Goal: Task Accomplishment & Management: Use online tool/utility

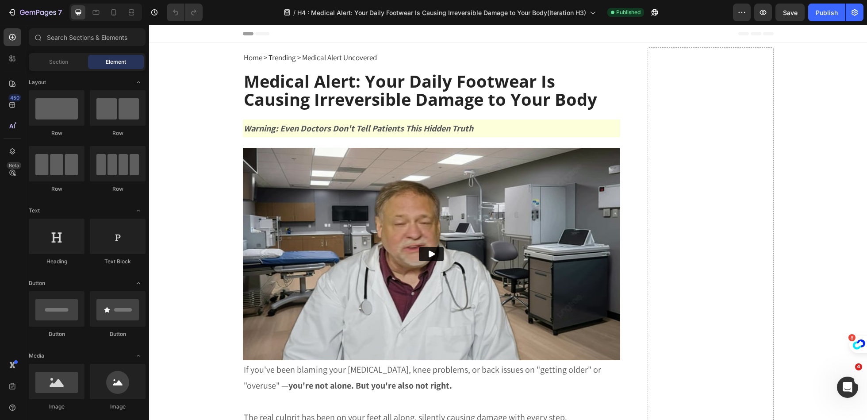
scroll to position [520, 0]
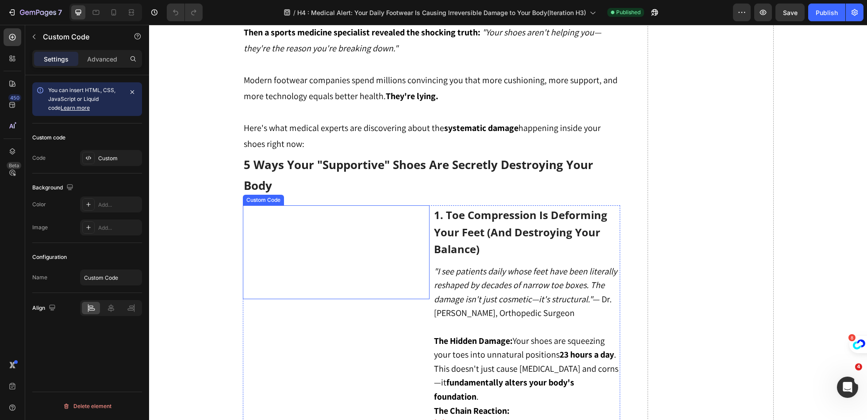
click at [371, 245] on video at bounding box center [336, 251] width 187 height 93
click at [104, 162] on div "Custom" at bounding box center [111, 158] width 62 height 16
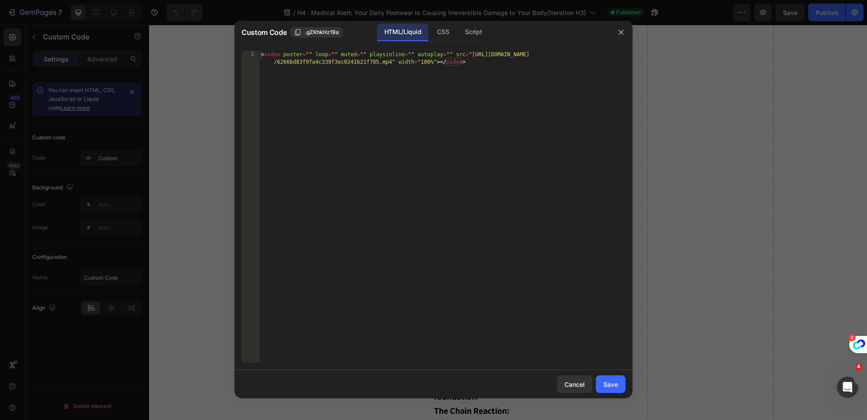
type textarea "<video poster="" loop="" muted="" playsinline="" autoplay="" src="https://cdn.s…"
click at [459, 112] on div "< video poster = "" loop = "" muted = "" playsinline = "" autoplay = "" src = "…" at bounding box center [442, 222] width 366 height 342
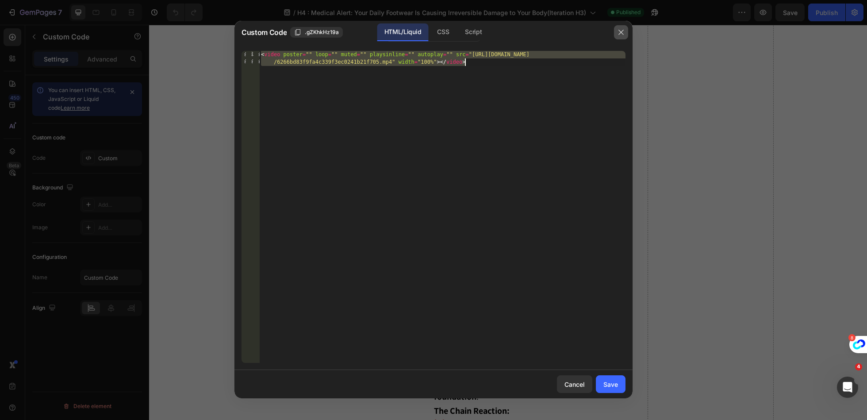
click at [621, 27] on button "button" at bounding box center [621, 32] width 14 height 14
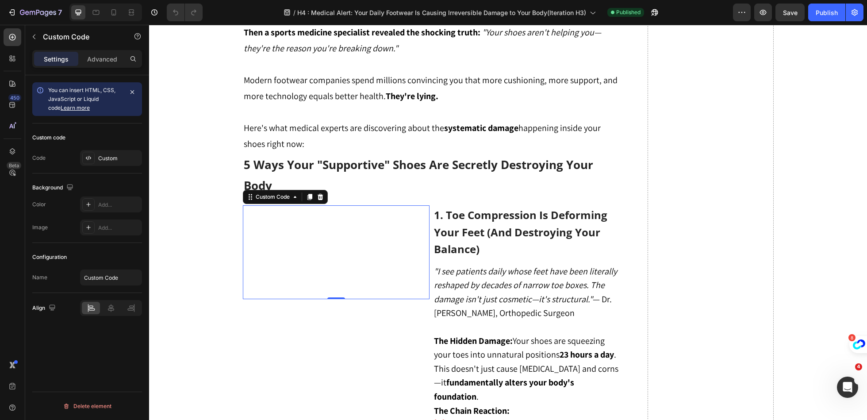
scroll to position [0, 0]
click at [105, 154] on div "Custom" at bounding box center [119, 158] width 42 height 8
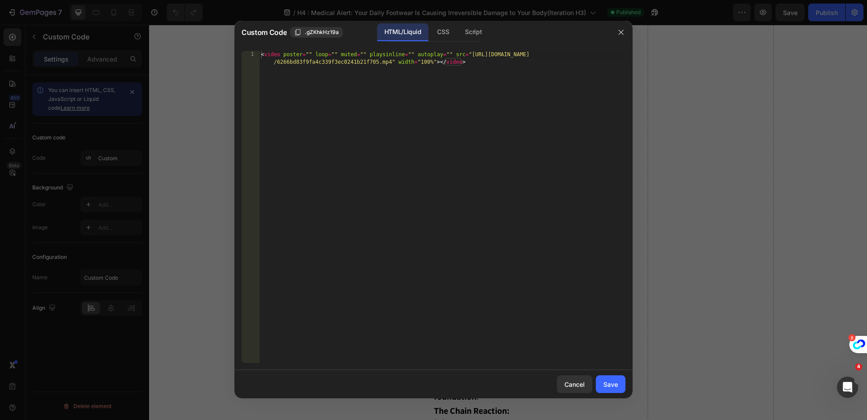
type textarea "<video poster="" loop="" muted="" playsinline="" autoplay="" src="https://cdn.s…"
click at [457, 132] on div "< video poster = "" loop = "" muted = "" playsinline = "" autoplay = "" src = "…" at bounding box center [442, 222] width 366 height 342
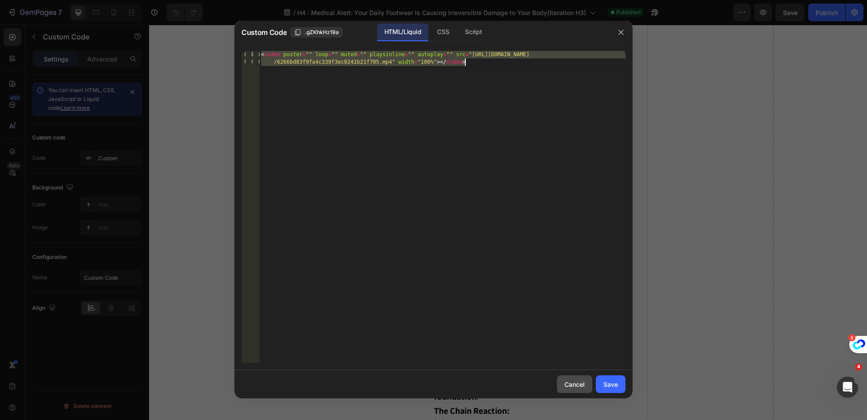
click at [584, 390] on button "Cancel" at bounding box center [574, 384] width 35 height 18
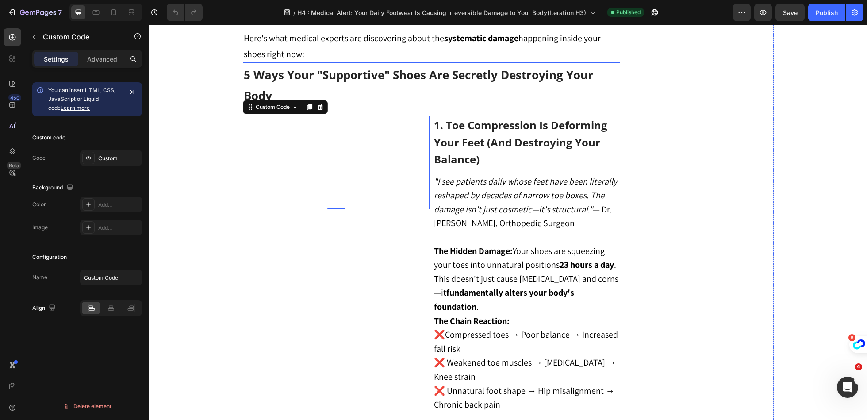
scroll to position [611, 0]
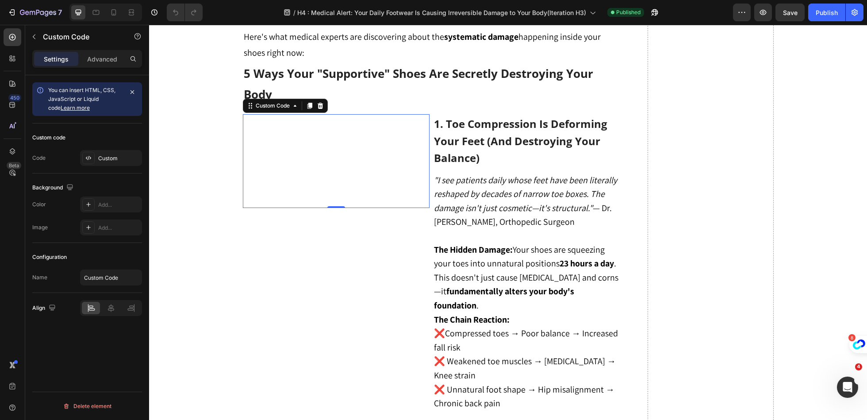
click at [378, 208] on video at bounding box center [336, 160] width 187 height 93
click at [96, 156] on div "Custom" at bounding box center [111, 158] width 62 height 16
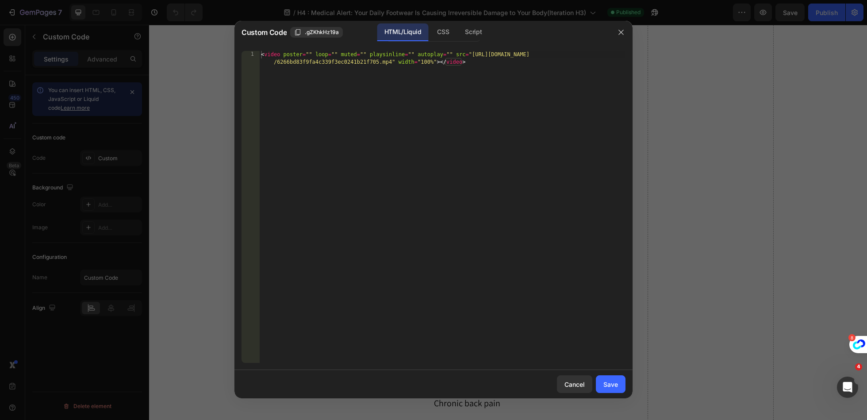
type textarea "<video poster="" loop="" muted="" playsinline="" autoplay="" src="https://cdn.s…"
click at [318, 152] on div "< video poster = "" loop = "" muted = "" playsinline = "" autoplay = "" src = "…" at bounding box center [442, 222] width 366 height 342
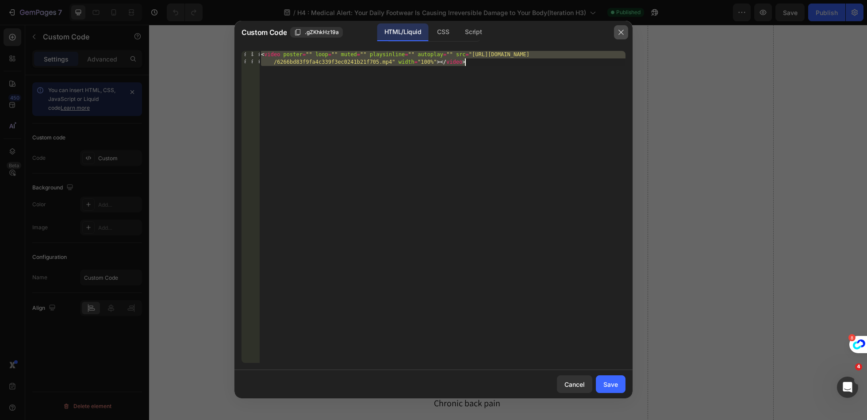
click at [623, 32] on icon "button" at bounding box center [621, 32] width 7 height 7
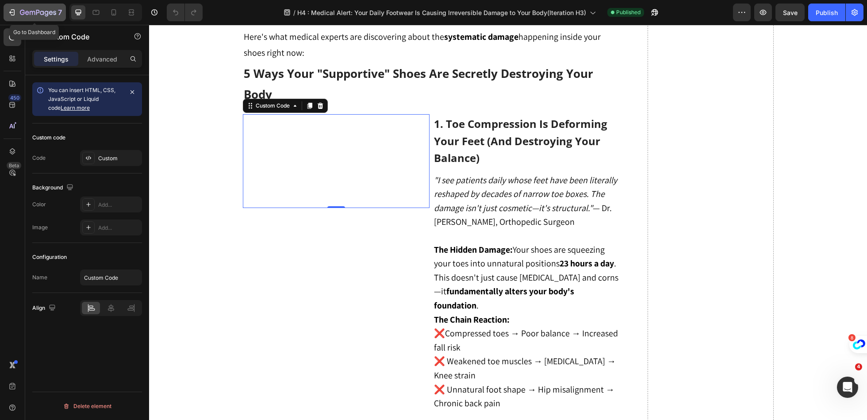
click at [26, 17] on div "7" at bounding box center [41, 12] width 42 height 11
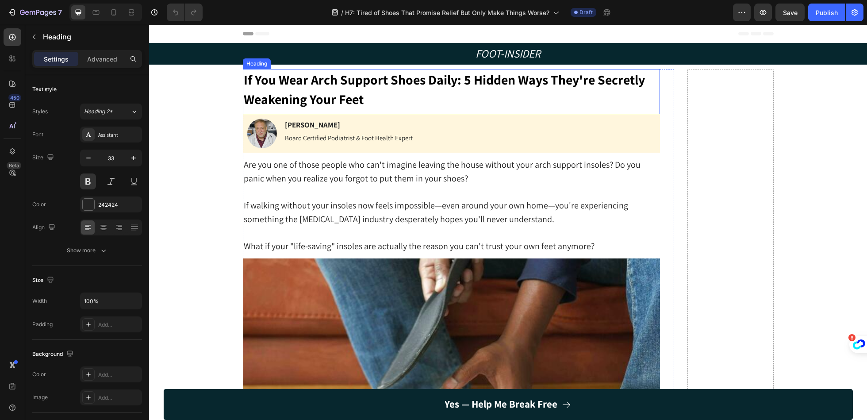
click at [479, 100] on h1 "If You Wear Arch Support Shoes Daily: 5 Hidden Ways They're Secretly Weakening …" at bounding box center [451, 89] width 417 height 41
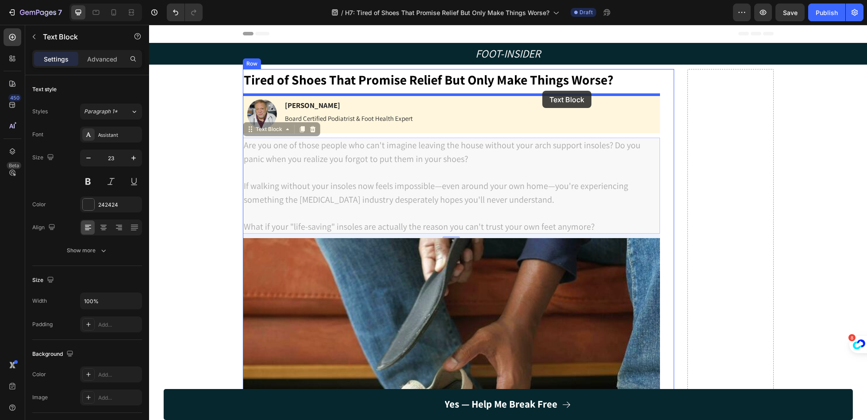
drag, startPoint x: 547, startPoint y: 191, endPoint x: 543, endPoint y: 91, distance: 100.6
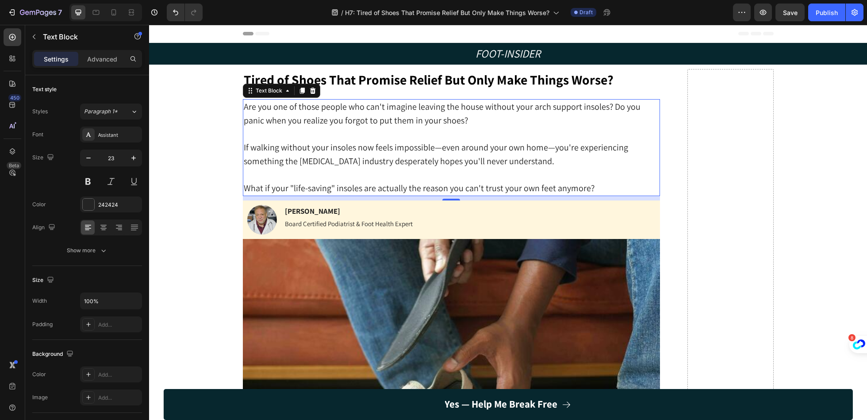
click at [422, 172] on p at bounding box center [452, 174] width 416 height 13
click at [422, 172] on p "Rich Text Editor. Editing area: main" at bounding box center [452, 174] width 416 height 13
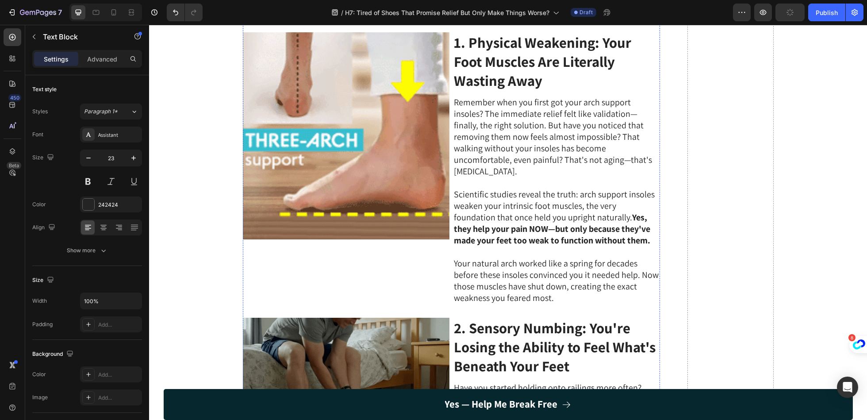
scroll to position [458, 0]
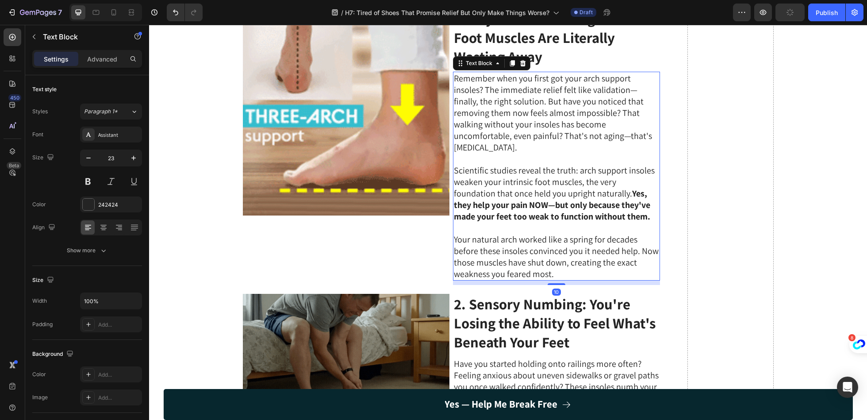
click at [546, 153] on p at bounding box center [556, 159] width 205 height 12
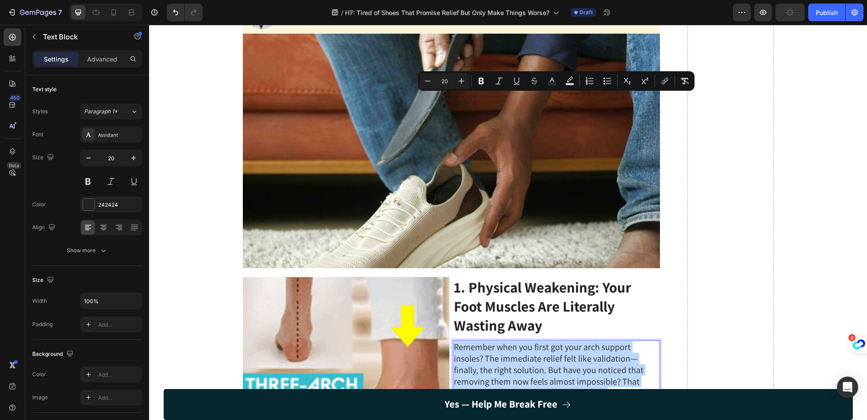
scroll to position [0, 0]
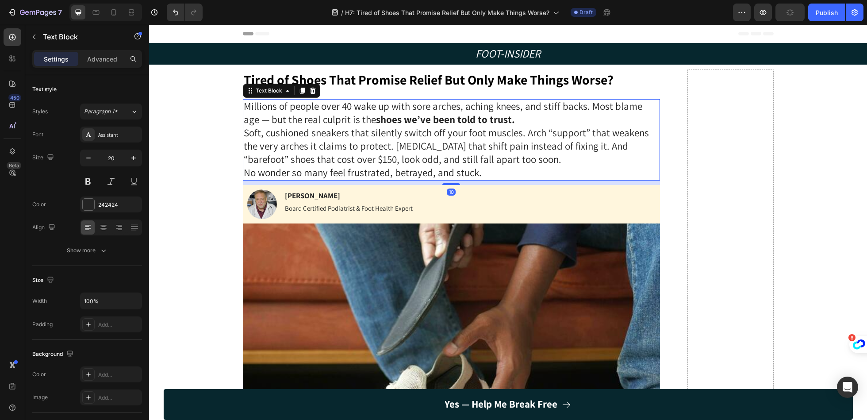
click at [523, 152] on p "Soft, cushioned sneakers that silently switch off your foot muscles. Arch “supp…" at bounding box center [452, 147] width 416 height 40
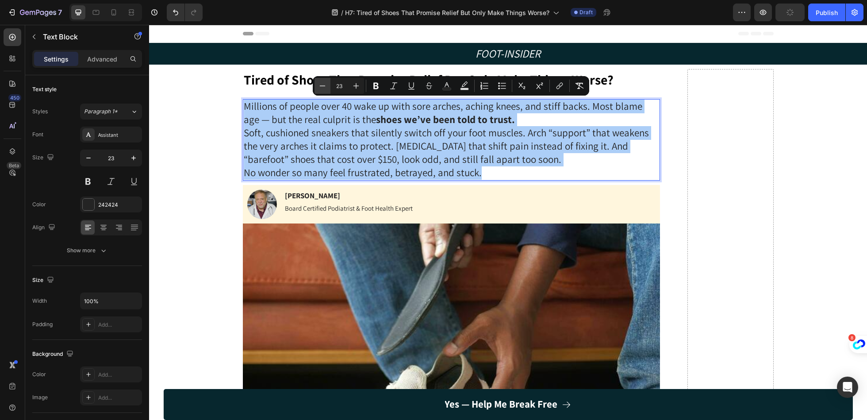
click at [320, 85] on icon "Editor contextual toolbar" at bounding box center [322, 85] width 9 height 9
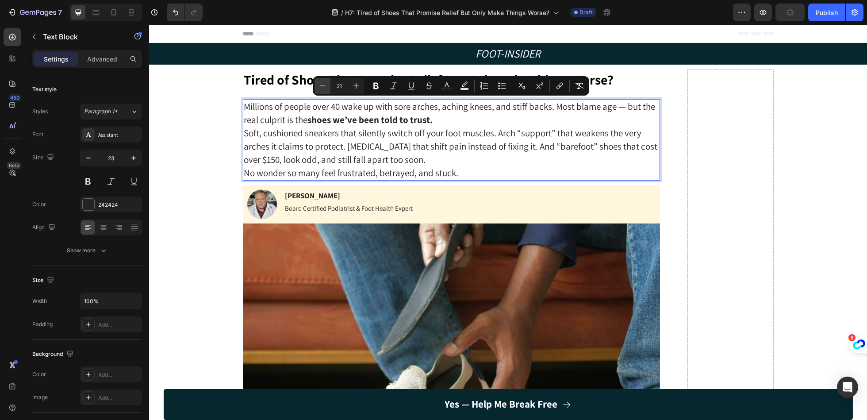
click at [320, 85] on icon "Editor contextual toolbar" at bounding box center [322, 85] width 9 height 9
type input "20"
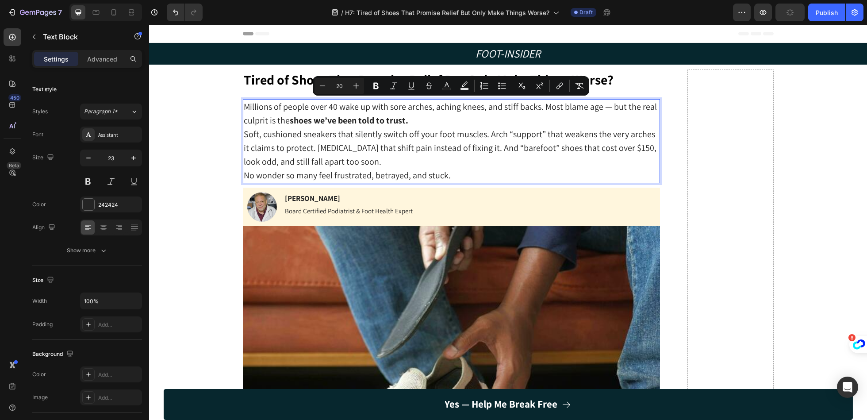
click at [471, 119] on p "Millions of people over 40 wake up with sore arches, aching knees, and stiff ba…" at bounding box center [452, 113] width 416 height 27
click at [506, 117] on p "Millions of people over 40 wake up with sore arches, aching knees, and stiff ba…" at bounding box center [452, 113] width 416 height 27
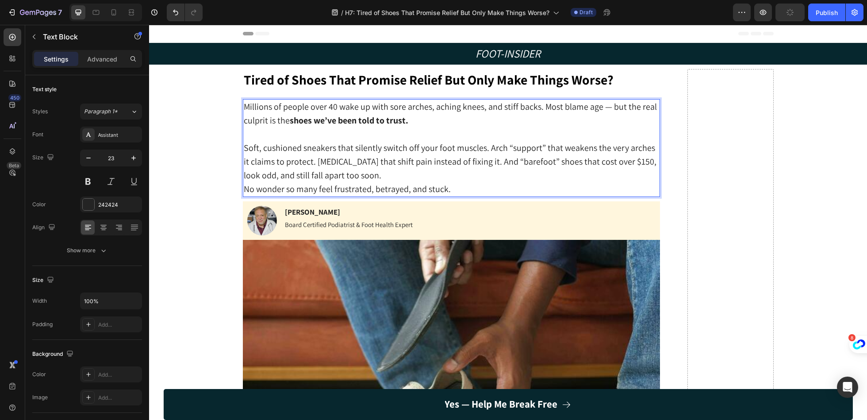
click at [446, 177] on p "Soft, cushioned sneakers that silently switch off your foot muscles. Arch “supp…" at bounding box center [452, 161] width 416 height 41
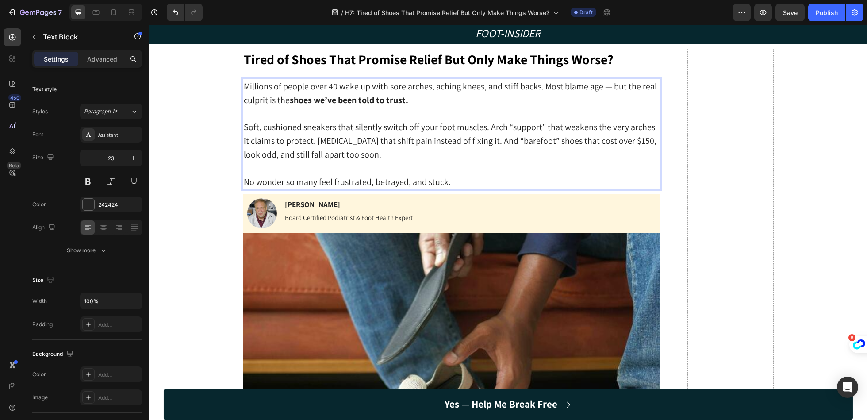
scroll to position [23, 0]
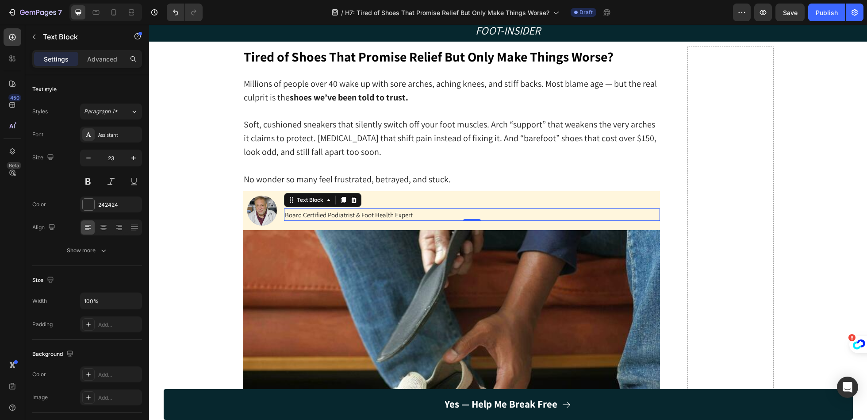
click at [415, 216] on p "Board Certified Podiatrist & Foot Health Expert" at bounding box center [472, 214] width 374 height 11
click at [342, 212] on span "Board Certified Podiatrist & Foot Health Expert" at bounding box center [349, 215] width 128 height 8
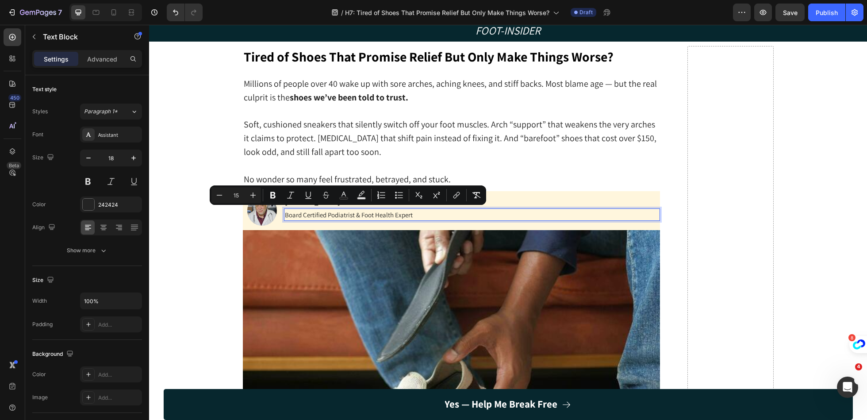
scroll to position [0, 0]
click at [256, 197] on icon "Editor contextual toolbar" at bounding box center [253, 195] width 9 height 9
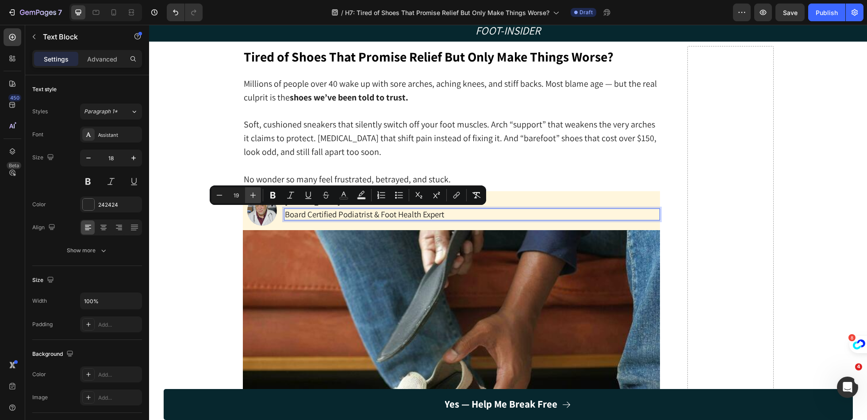
click at [253, 196] on icon "Editor contextual toolbar" at bounding box center [253, 195] width 6 height 6
type input "20"
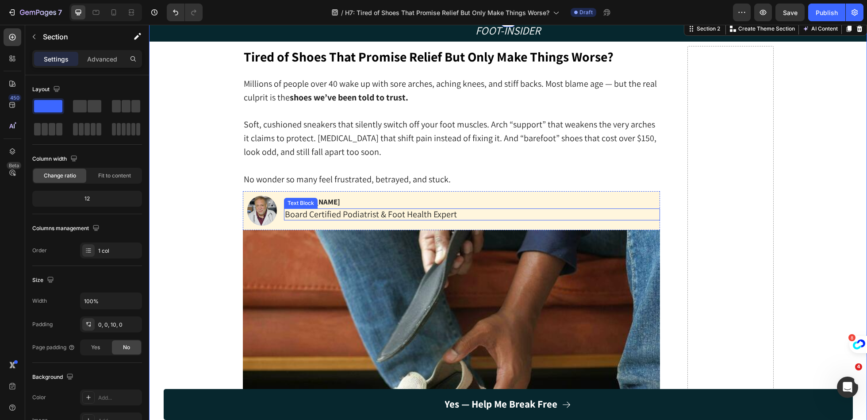
click at [298, 204] on div "Text Block" at bounding box center [301, 203] width 34 height 11
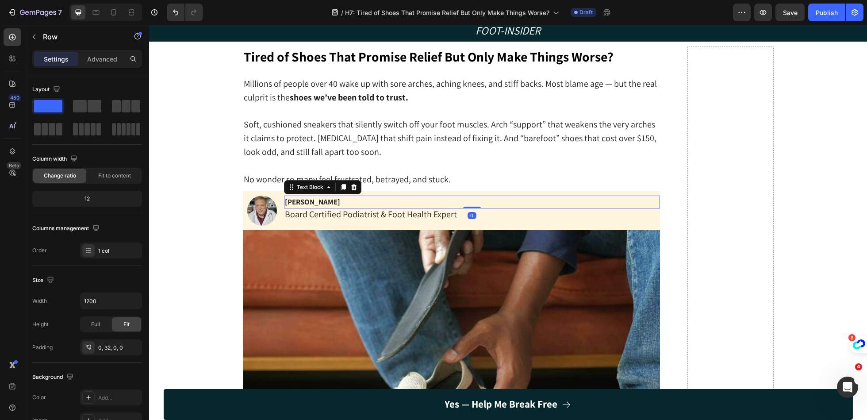
click at [325, 201] on strong "[PERSON_NAME]" at bounding box center [312, 202] width 55 height 10
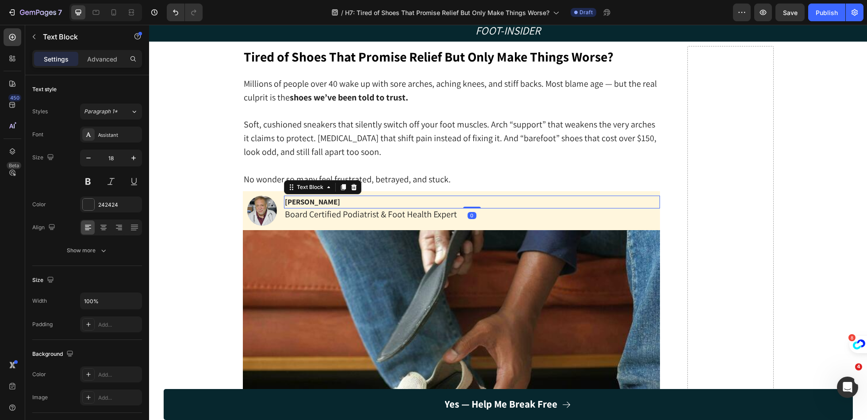
click at [325, 201] on strong "[PERSON_NAME]" at bounding box center [312, 202] width 55 height 10
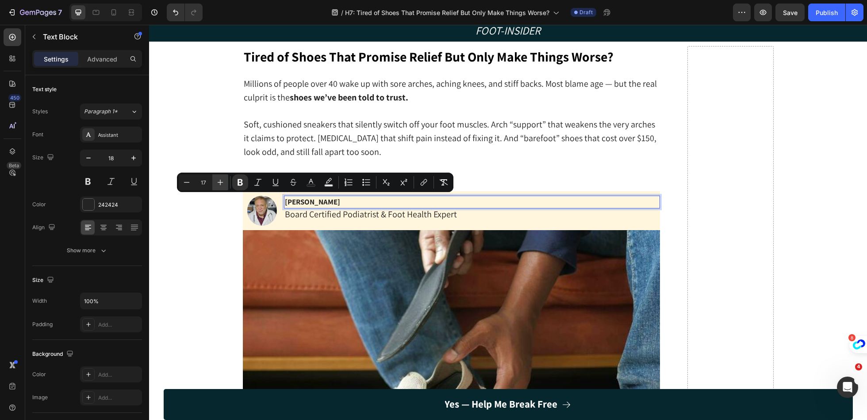
click at [218, 185] on icon "Editor contextual toolbar" at bounding box center [220, 182] width 9 height 9
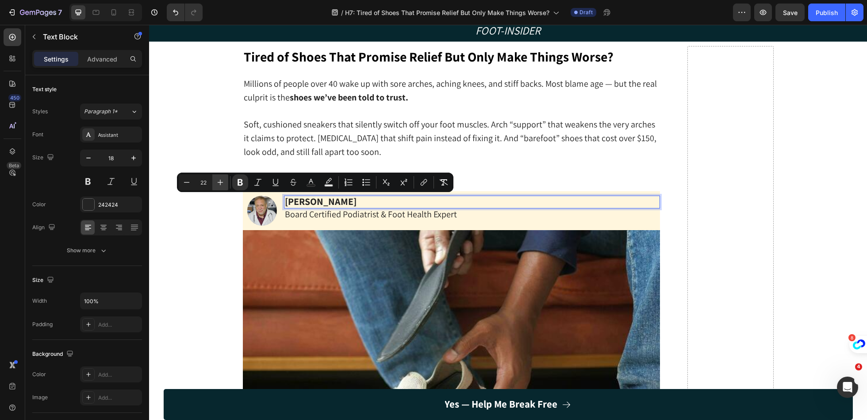
click at [218, 185] on icon "Editor contextual toolbar" at bounding box center [220, 182] width 9 height 9
type input "23"
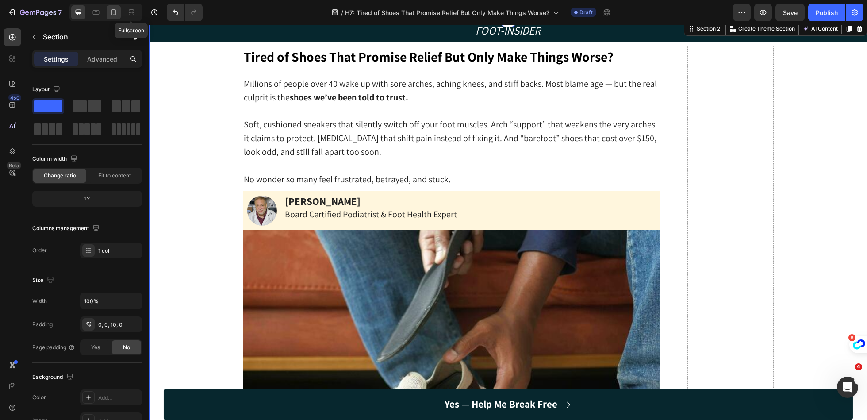
click at [116, 15] on icon at bounding box center [113, 12] width 9 height 9
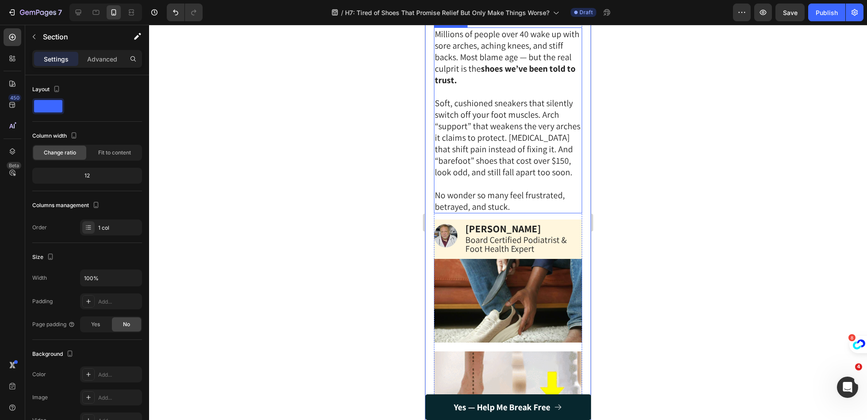
scroll to position [239, 0]
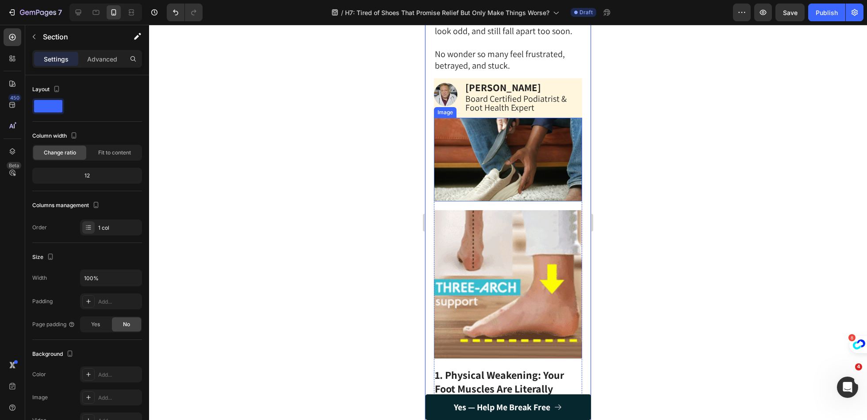
click at [537, 153] on img at bounding box center [508, 159] width 148 height 83
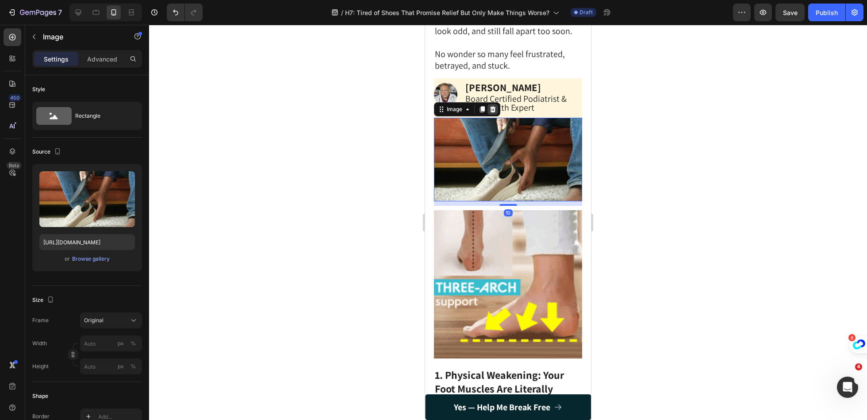
click at [493, 112] on icon at bounding box center [493, 109] width 6 height 6
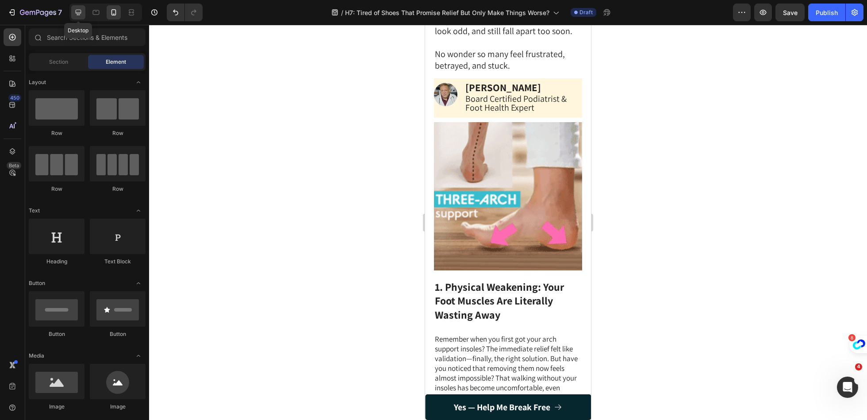
click at [76, 16] on icon at bounding box center [78, 12] width 9 height 9
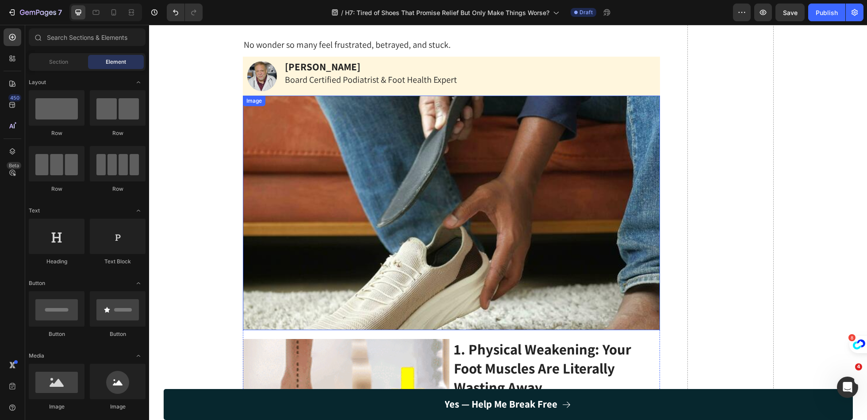
scroll to position [90, 0]
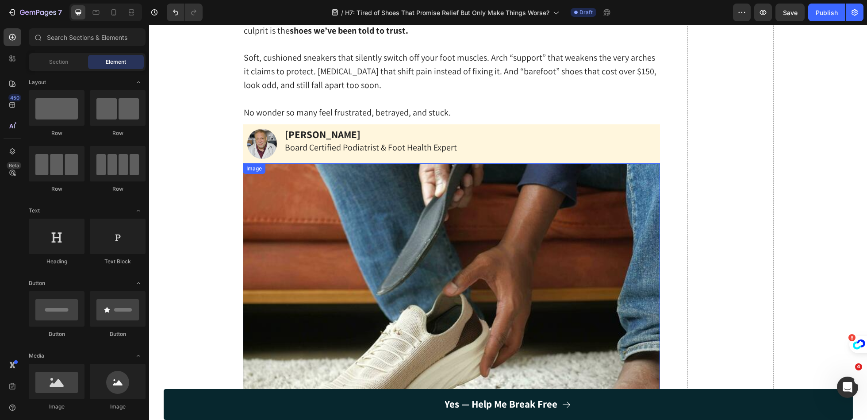
click at [427, 250] on img at bounding box center [451, 280] width 417 height 235
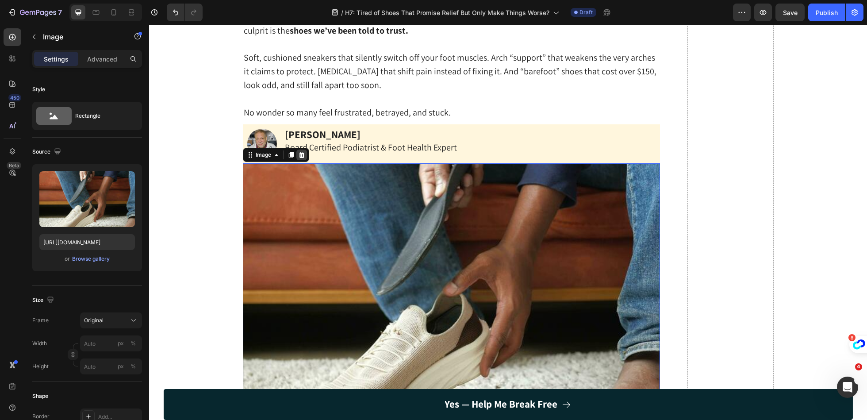
click at [299, 154] on icon at bounding box center [301, 154] width 7 height 7
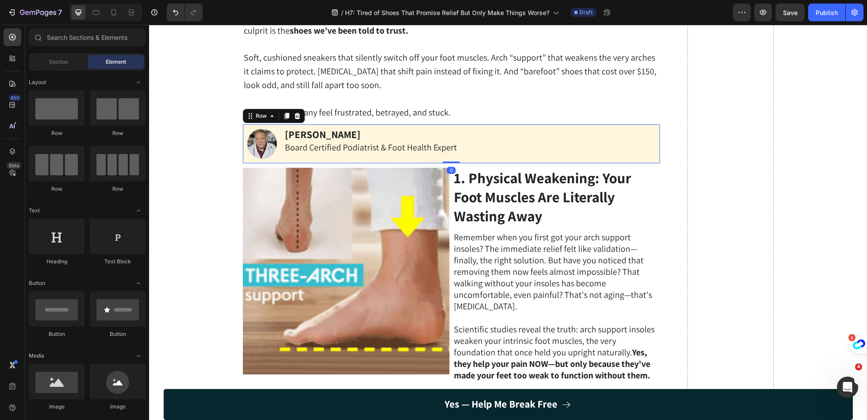
click at [281, 156] on div "Image Dr Marcus Branson Text Block Board Certified Podiatrist & Foot Health Exp…" at bounding box center [451, 143] width 417 height 38
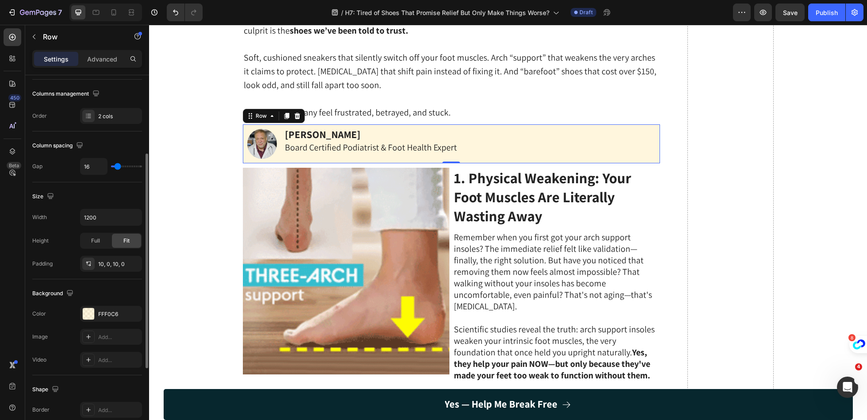
scroll to position [135, 0]
click at [105, 239] on div "Full" at bounding box center [95, 240] width 29 height 14
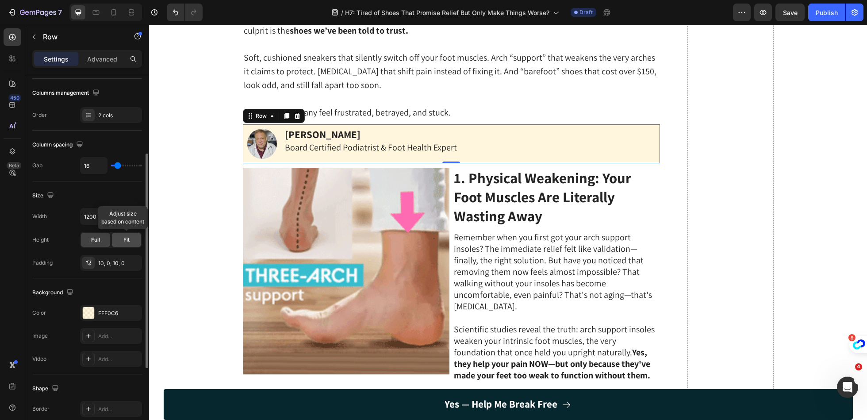
click at [123, 239] on div "Fit" at bounding box center [126, 240] width 29 height 14
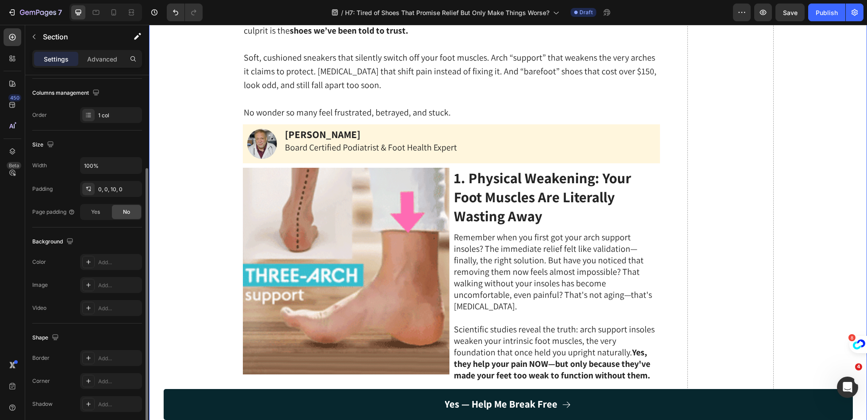
scroll to position [0, 0]
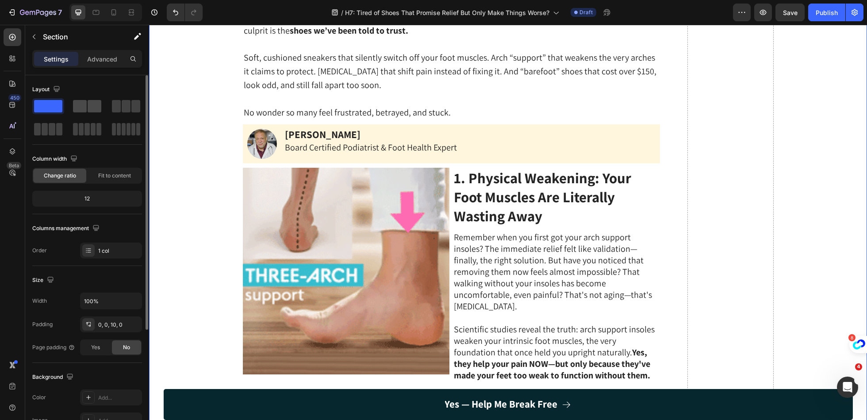
click at [95, 106] on span at bounding box center [95, 106] width 14 height 12
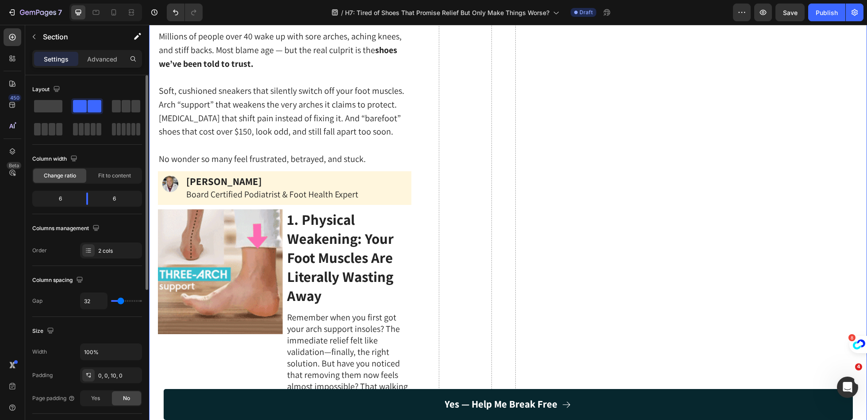
scroll to position [110, 0]
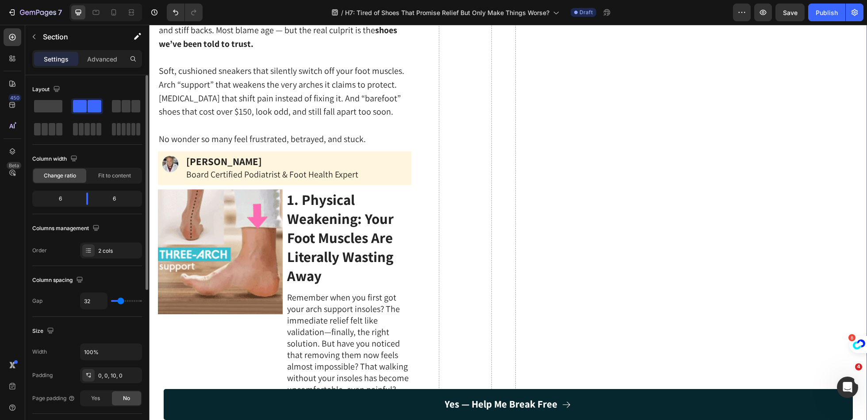
click at [95, 106] on span at bounding box center [95, 106] width 14 height 12
click at [58, 105] on span at bounding box center [48, 106] width 28 height 12
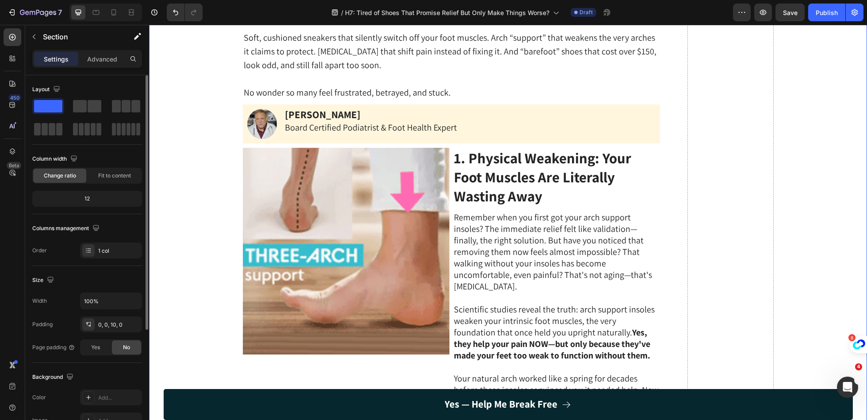
scroll to position [90, 0]
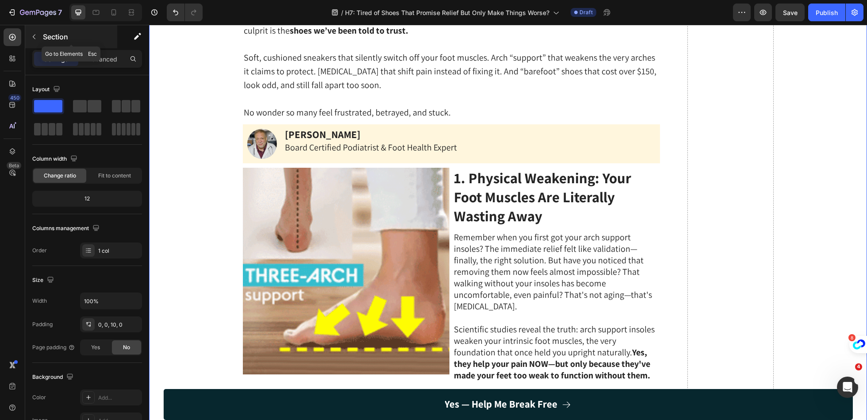
click at [38, 38] on button "button" at bounding box center [34, 37] width 14 height 14
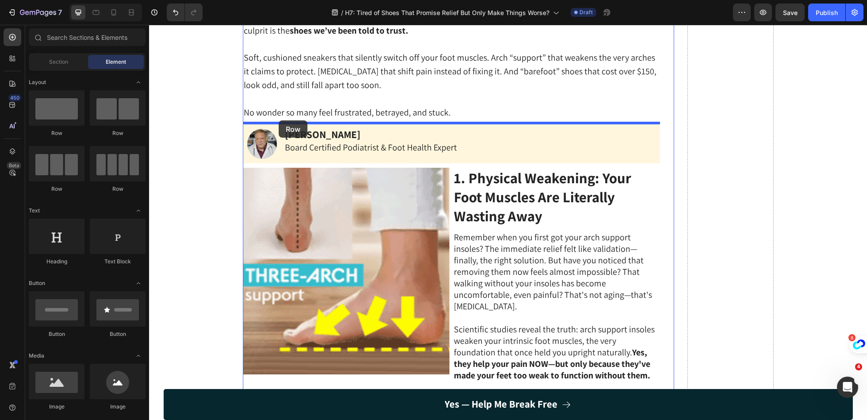
drag, startPoint x: 278, startPoint y: 131, endPoint x: 278, endPoint y: 120, distance: 10.2
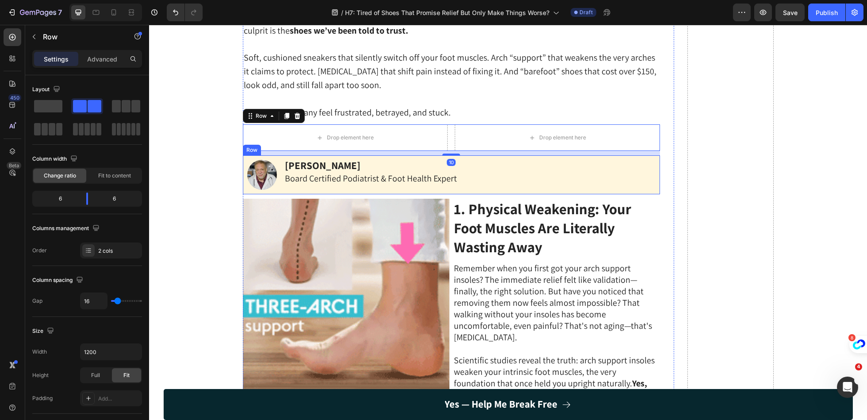
click at [307, 186] on div "Dr Marcus Branson Text Block Board Certified Podiatrist & Foot Health Expert Te…" at bounding box center [472, 175] width 376 height 30
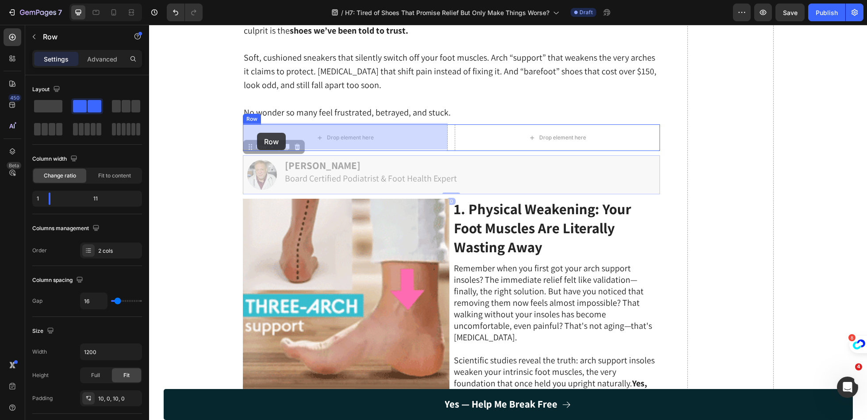
drag, startPoint x: 247, startPoint y: 146, endPoint x: 257, endPoint y: 133, distance: 16.4
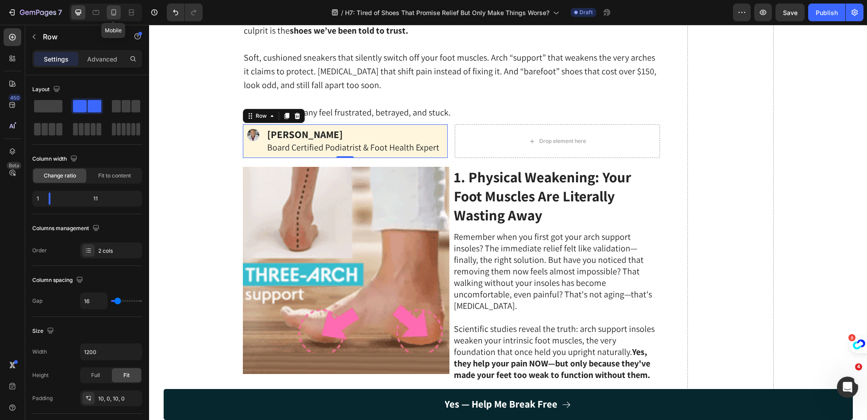
click at [111, 12] on icon at bounding box center [113, 12] width 9 height 9
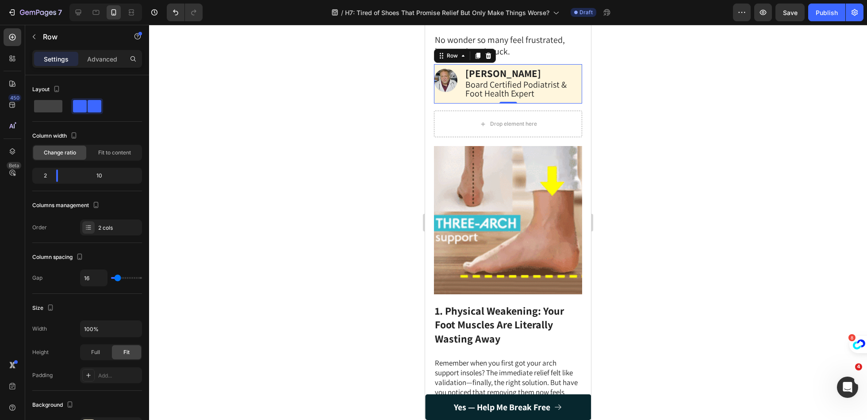
scroll to position [261, 0]
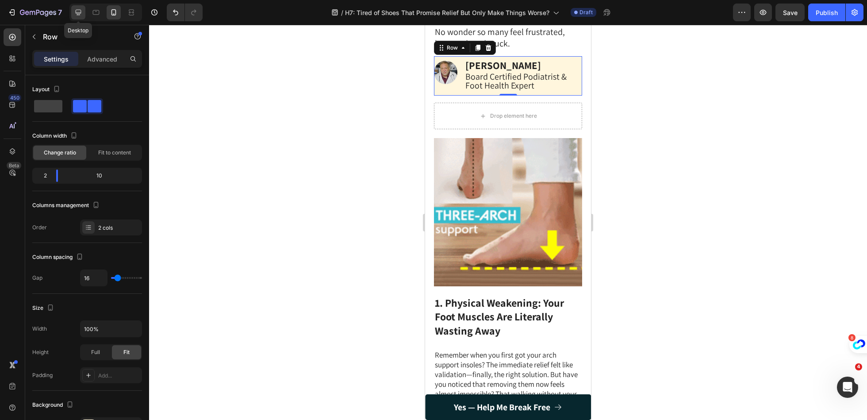
click at [78, 12] on icon at bounding box center [78, 12] width 9 height 9
type input "1200"
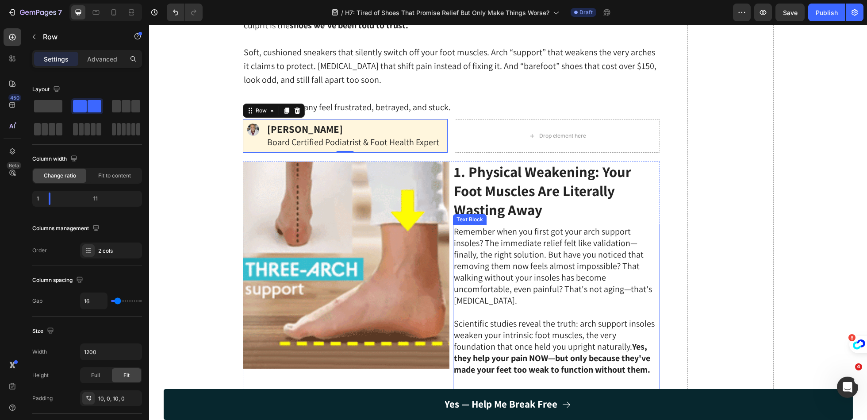
scroll to position [65, 0]
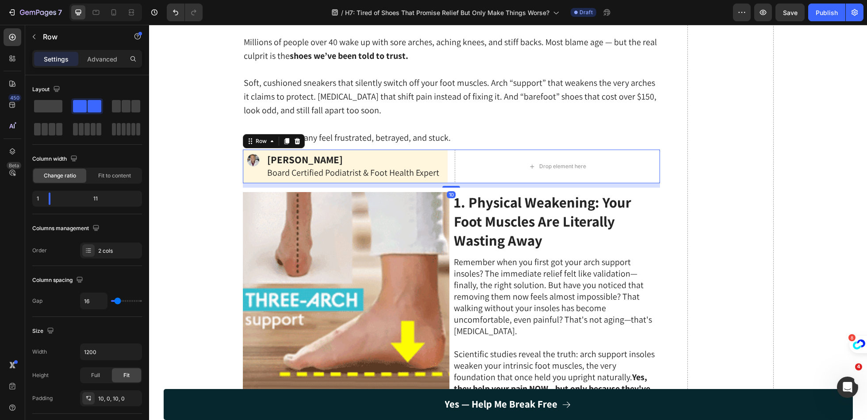
click at [451, 165] on div "Image Dr Marcus Branson Text Block Board Certified Podiatrist & Foot Health Exp…" at bounding box center [451, 167] width 417 height 34
click at [244, 184] on div "10" at bounding box center [451, 185] width 417 height 4
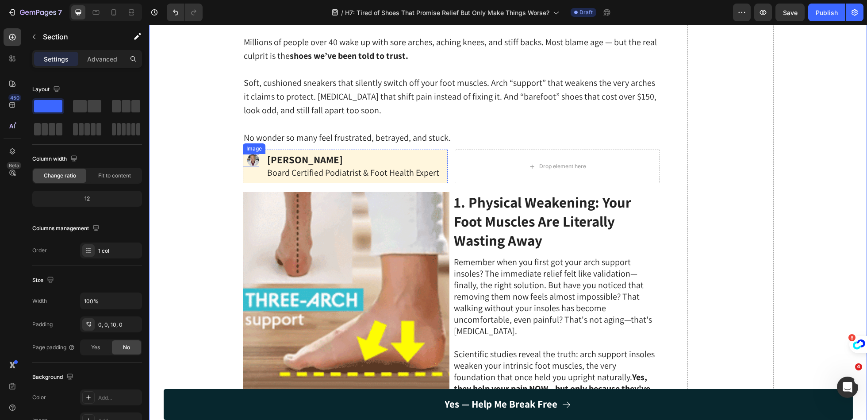
click at [255, 160] on img at bounding box center [253, 160] width 12 height 12
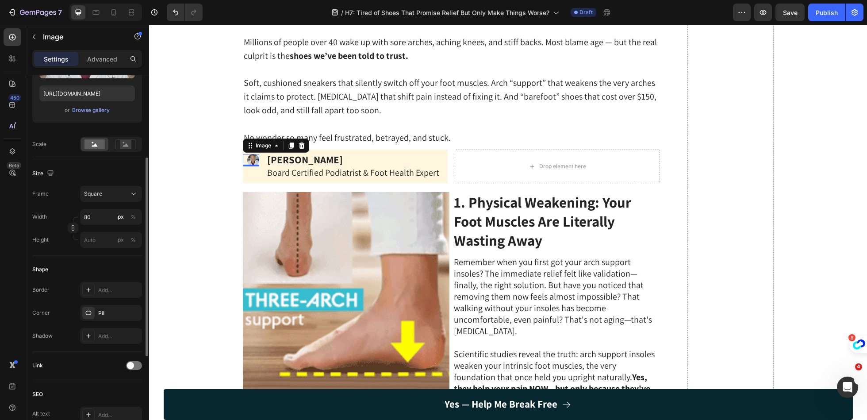
scroll to position [150, 0]
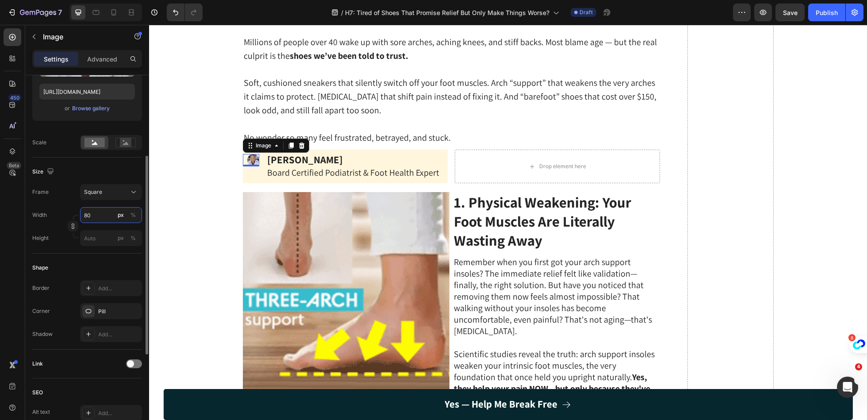
click at [106, 214] on input "80" at bounding box center [111, 215] width 62 height 16
click at [61, 207] on div "Width px %" at bounding box center [87, 215] width 110 height 16
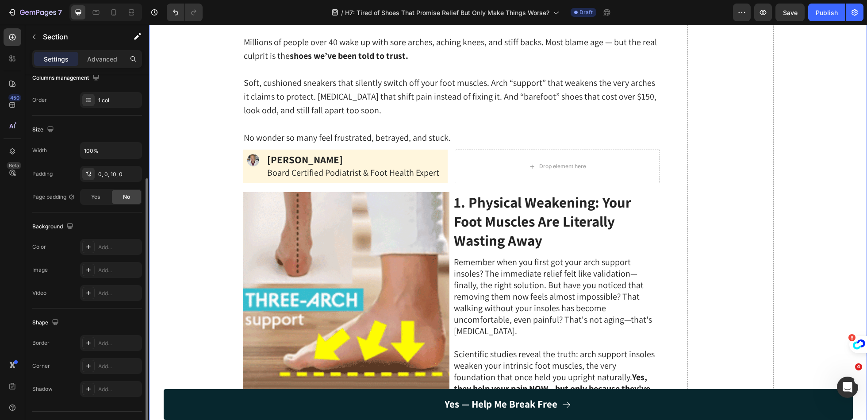
scroll to position [0, 0]
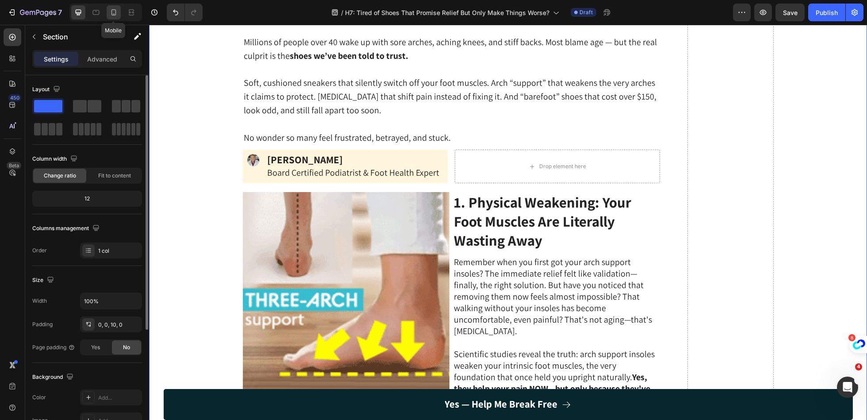
click at [115, 11] on icon at bounding box center [114, 12] width 5 height 6
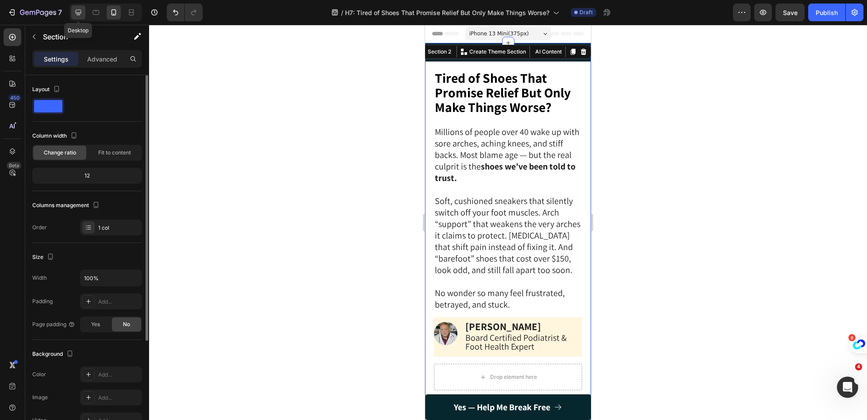
click at [76, 8] on icon at bounding box center [78, 12] width 9 height 9
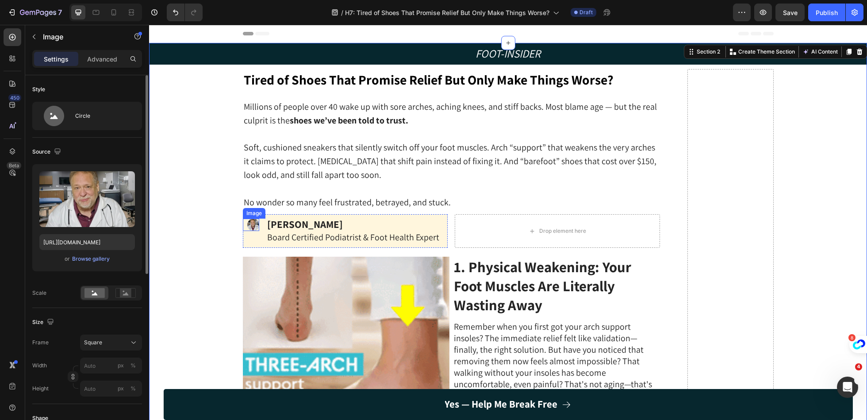
click at [250, 224] on img at bounding box center [253, 225] width 12 height 12
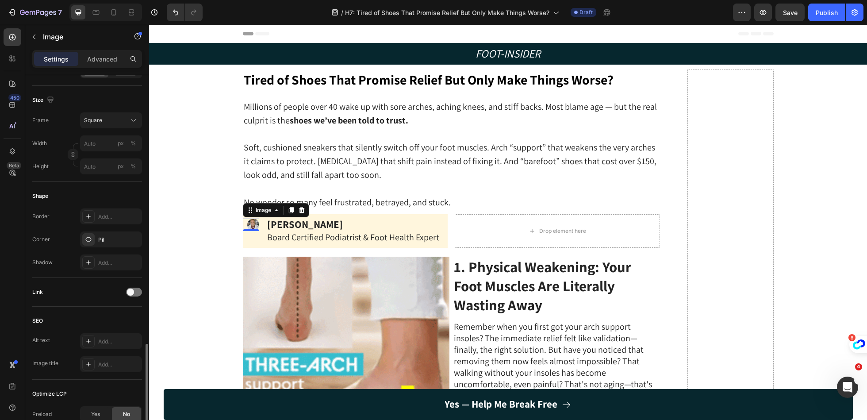
scroll to position [319, 0]
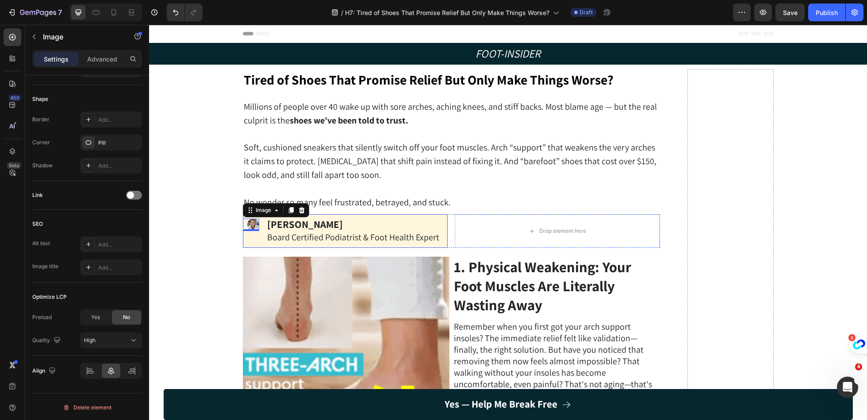
click at [263, 241] on div "Image 0 Dr Marcus Branson Text Block Board Certified Podiatrist & Foot Health E…" at bounding box center [345, 231] width 205 height 34
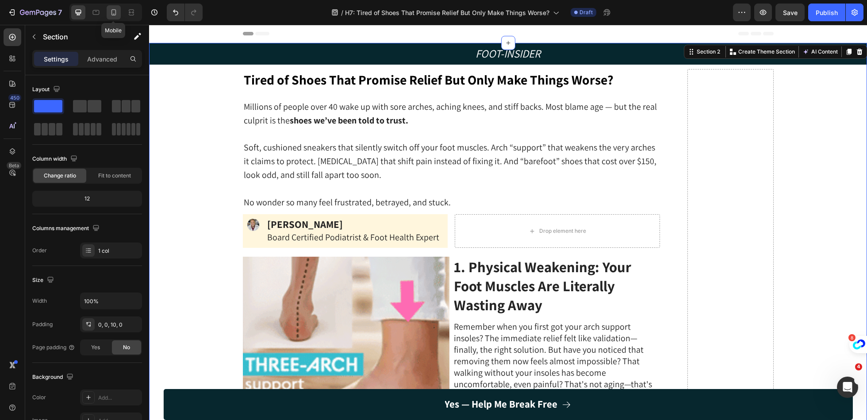
click at [114, 15] on icon at bounding box center [113, 12] width 9 height 9
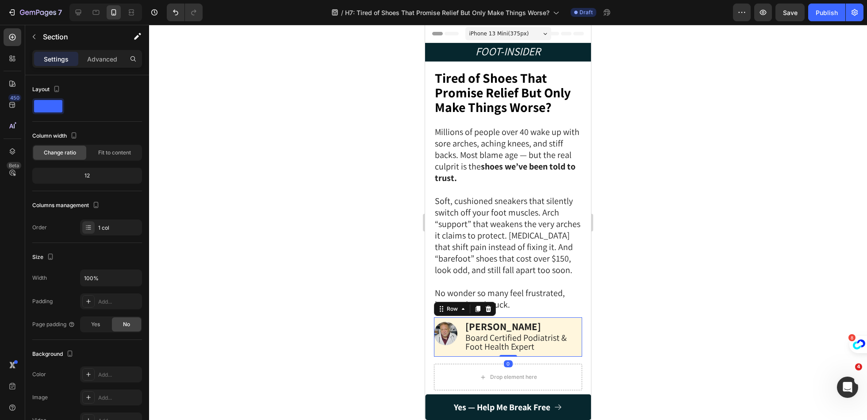
click at [458, 354] on div "Image Dr Marcus Branson Text Block Board Certified Podiatrist & Foot Health Exp…" at bounding box center [508, 337] width 148 height 40
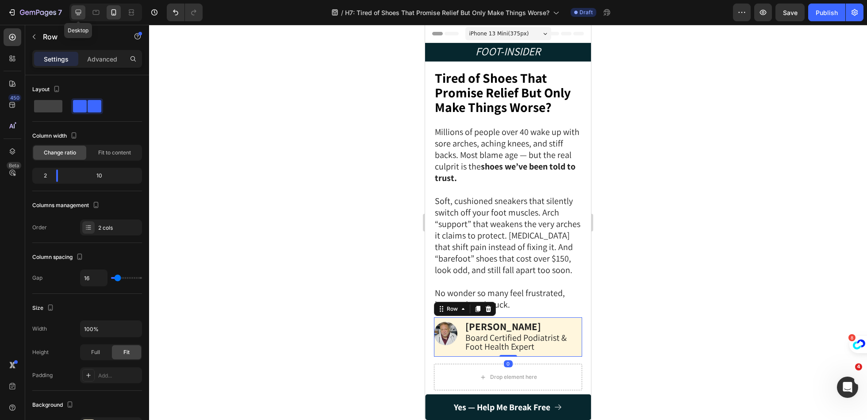
click at [78, 13] on icon at bounding box center [78, 12] width 9 height 9
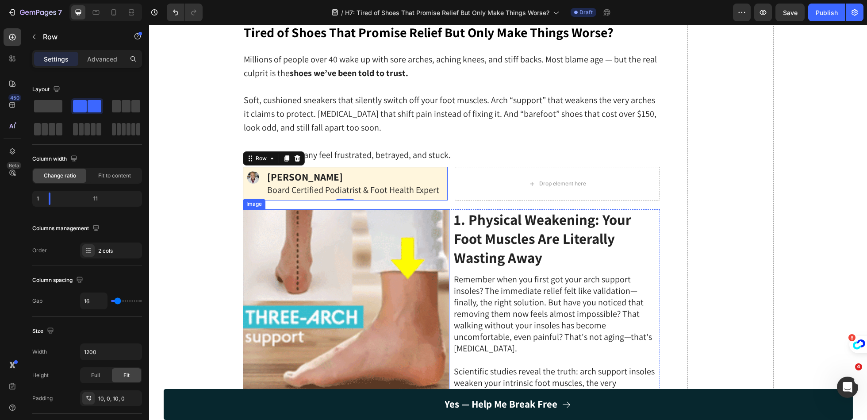
scroll to position [28, 0]
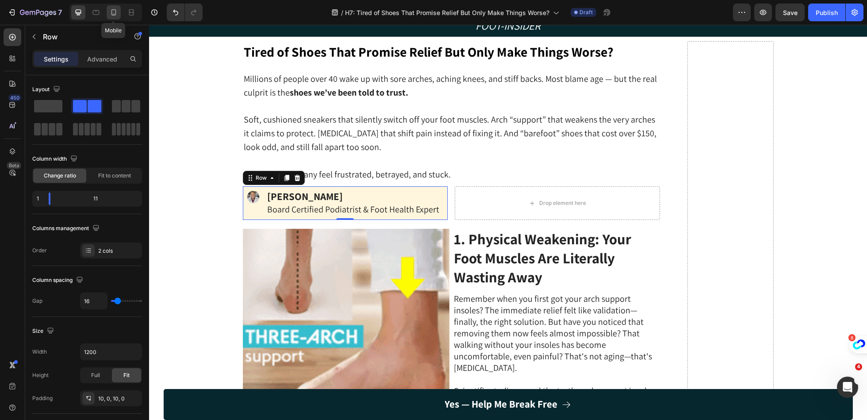
click at [114, 17] on icon at bounding box center [113, 12] width 9 height 9
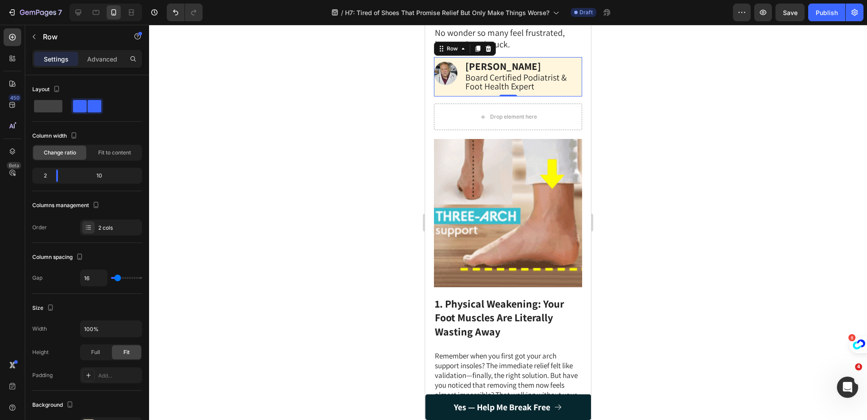
scroll to position [261, 0]
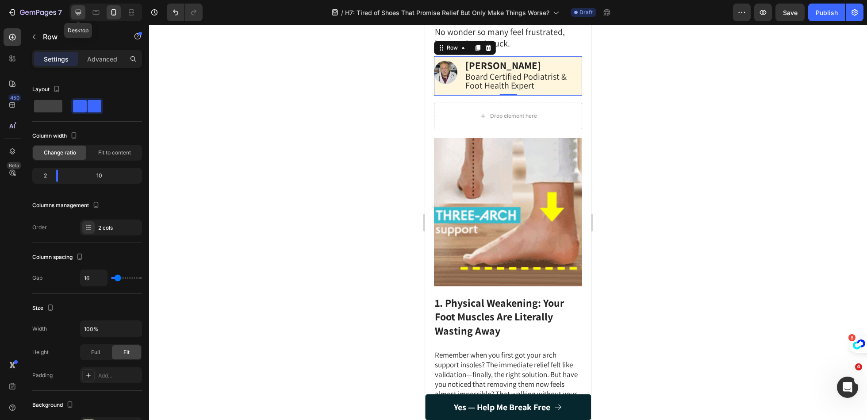
click at [77, 10] on icon at bounding box center [79, 13] width 6 height 6
type input "1200"
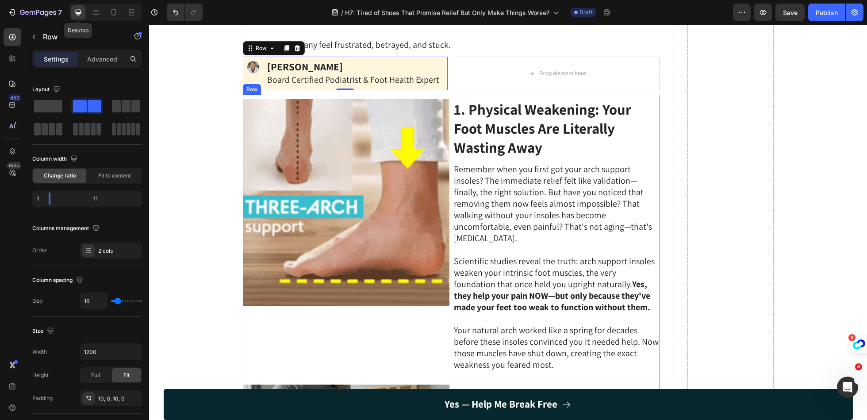
scroll to position [157, 0]
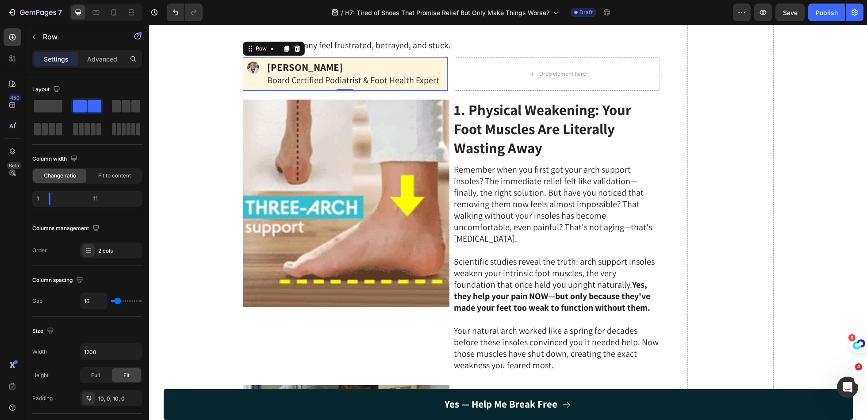
click at [263, 83] on div "Image Dr Marcus Branson Text Block Board Certified Podiatrist & Foot Health Exp…" at bounding box center [345, 74] width 205 height 34
drag, startPoint x: 51, startPoint y: 200, endPoint x: 42, endPoint y: 200, distance: 9.7
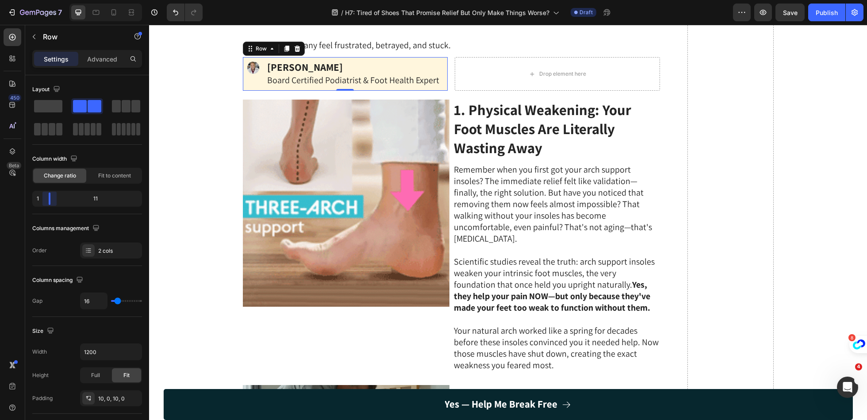
click at [42, 0] on body "7 Version history / H7: Tired of Shoes That Promise Relief But Only Make Things…" at bounding box center [433, 0] width 867 height 0
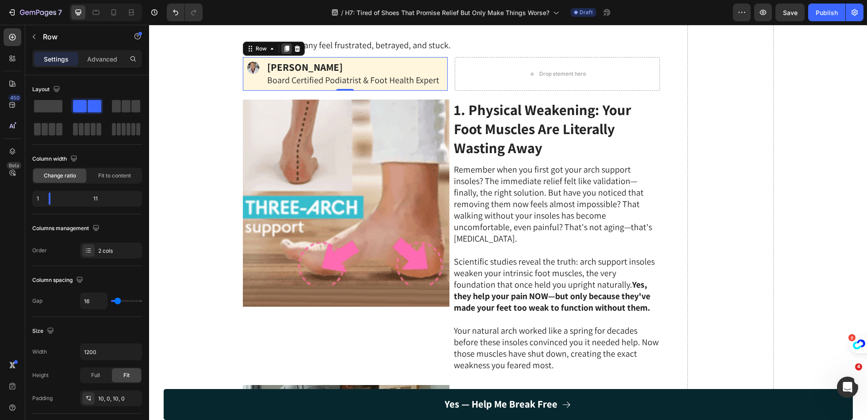
click at [285, 47] on icon at bounding box center [286, 48] width 7 height 7
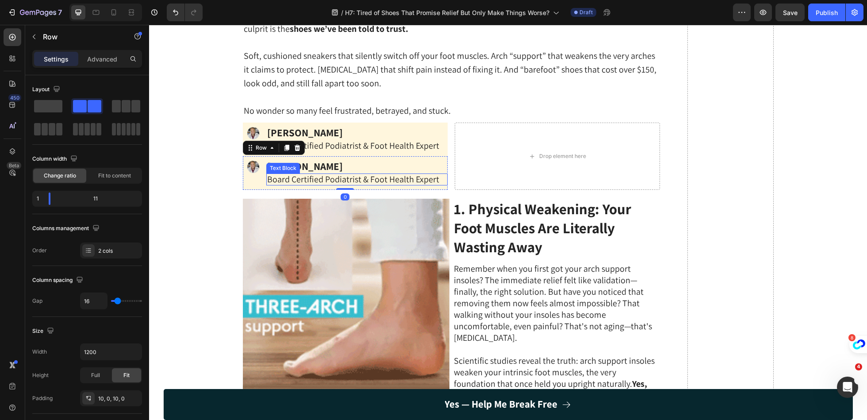
scroll to position [71, 0]
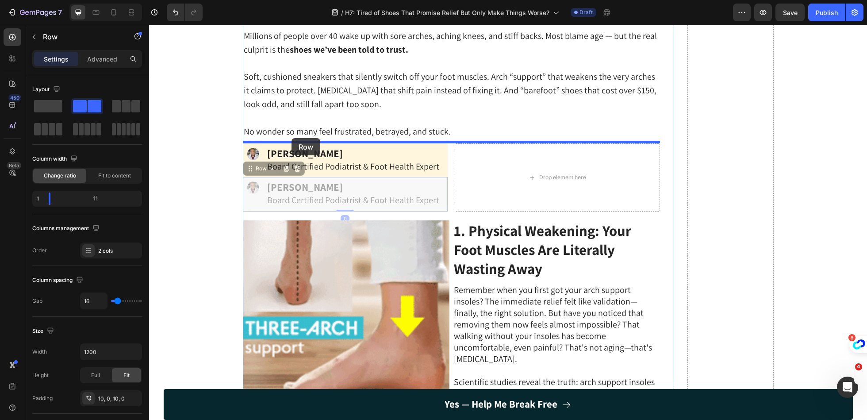
drag, startPoint x: 249, startPoint y: 169, endPoint x: 292, endPoint y: 138, distance: 52.6
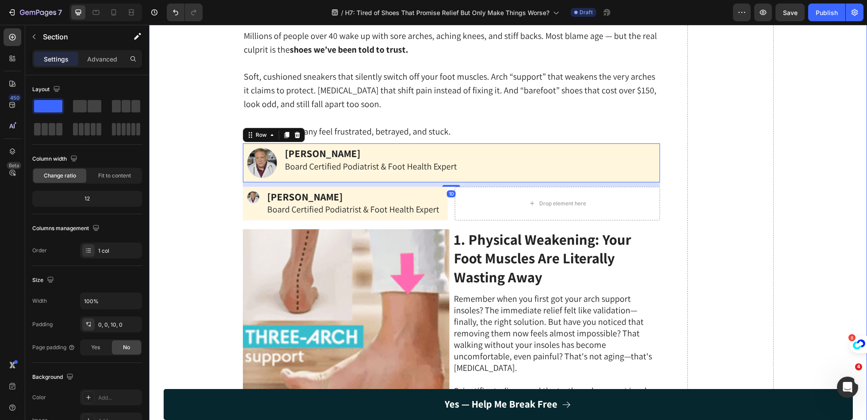
click at [294, 174] on div "Dr Marcus Branson Text Block Board Certified Podiatrist & Foot Health Expert Te…" at bounding box center [472, 163] width 376 height 30
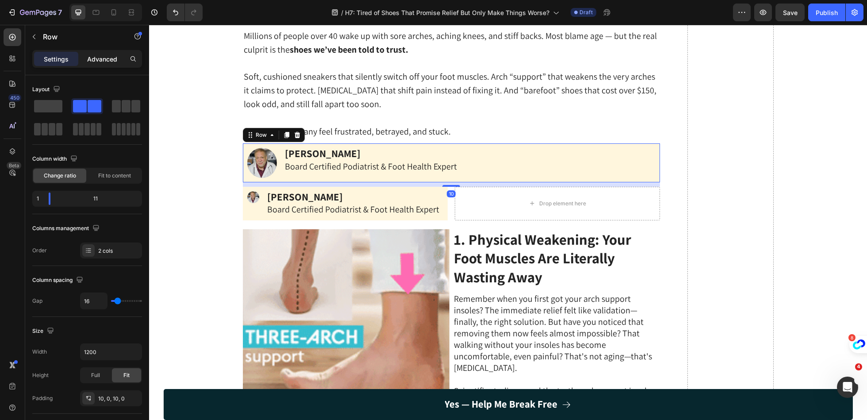
click at [112, 55] on p "Advanced" at bounding box center [102, 58] width 30 height 9
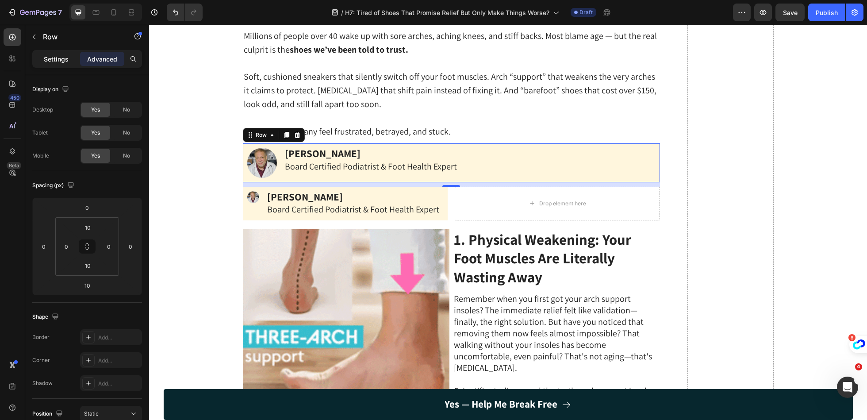
click at [62, 65] on div "Settings" at bounding box center [56, 59] width 44 height 14
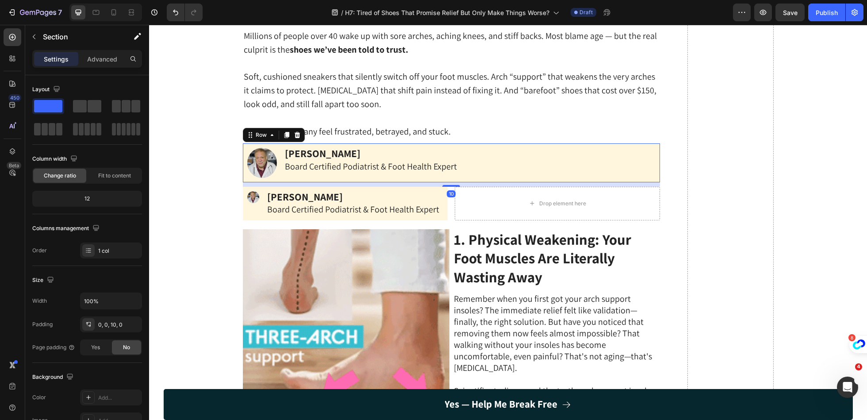
click at [293, 178] on div "Image Dr Marcus Branson Text Block Board Certified Podiatrist & Foot Health Exp…" at bounding box center [451, 162] width 417 height 38
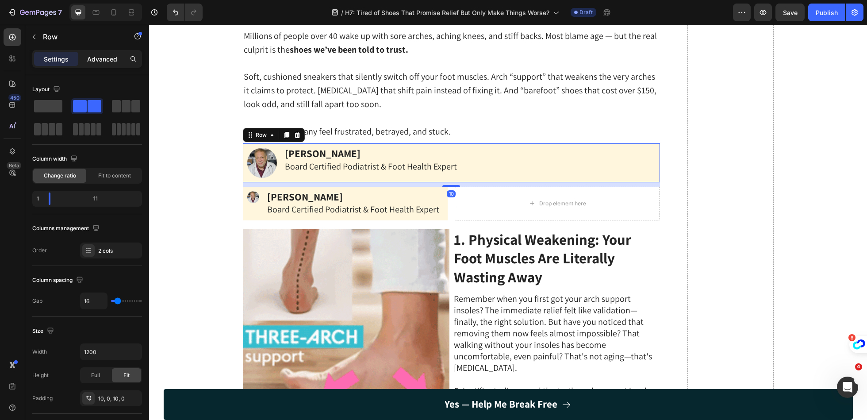
click at [94, 58] on p "Advanced" at bounding box center [102, 58] width 30 height 9
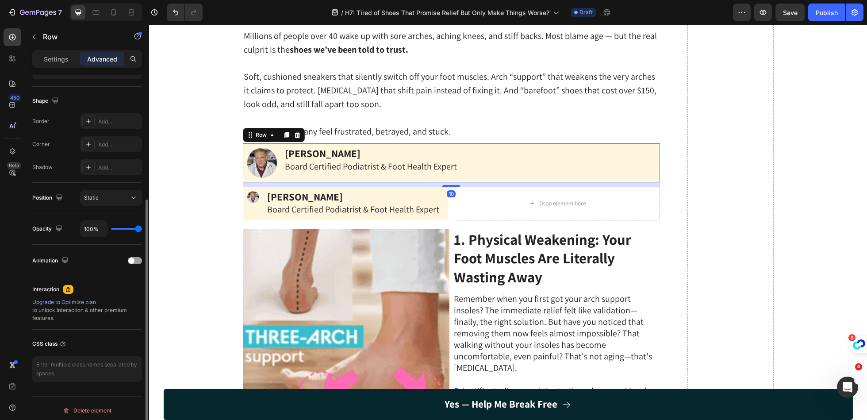
scroll to position [0, 0]
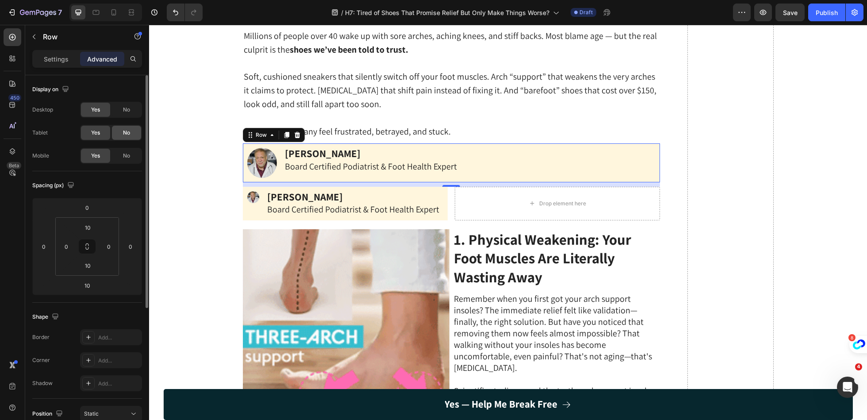
click at [133, 134] on div "No" at bounding box center [126, 133] width 29 height 14
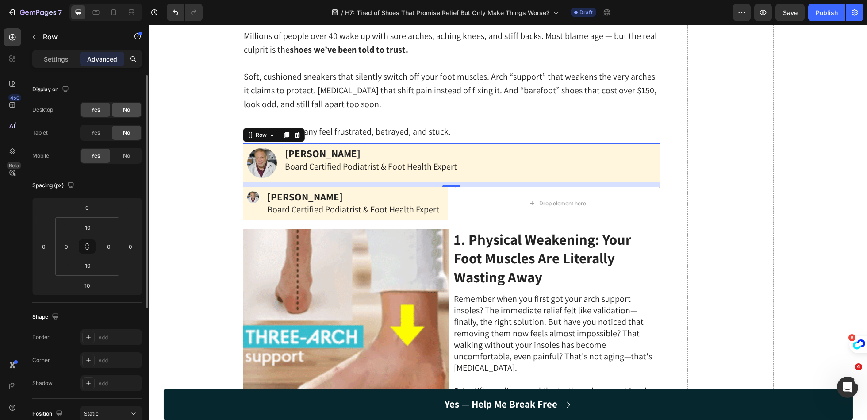
click at [133, 107] on div "No" at bounding box center [126, 110] width 29 height 14
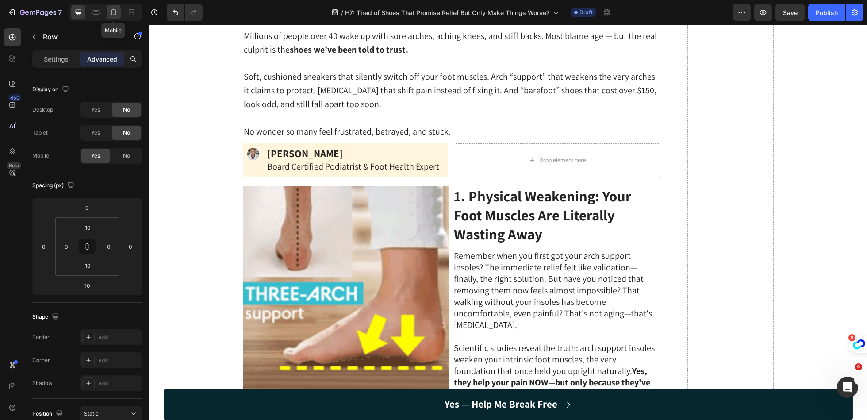
click at [114, 13] on icon at bounding box center [113, 12] width 9 height 9
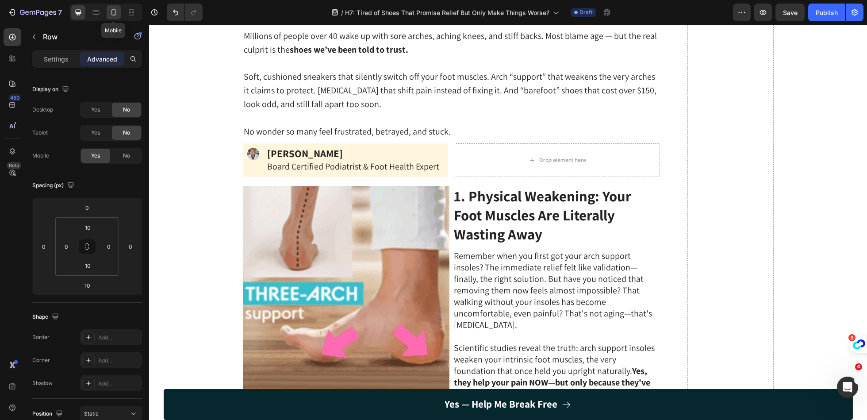
type input "0"
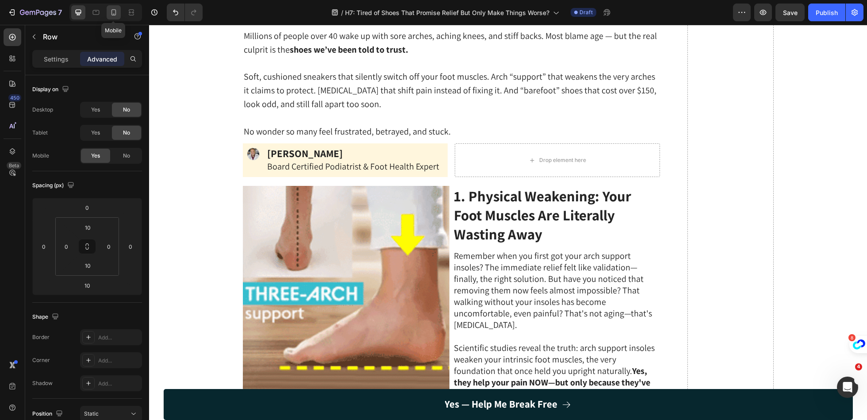
type input "0"
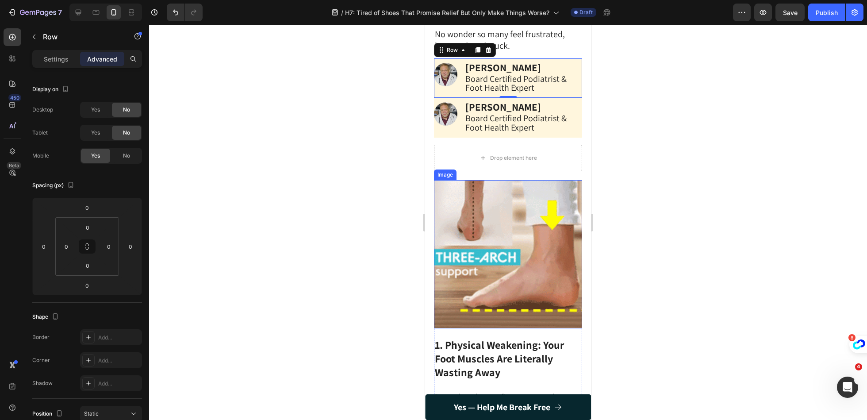
scroll to position [261, 0]
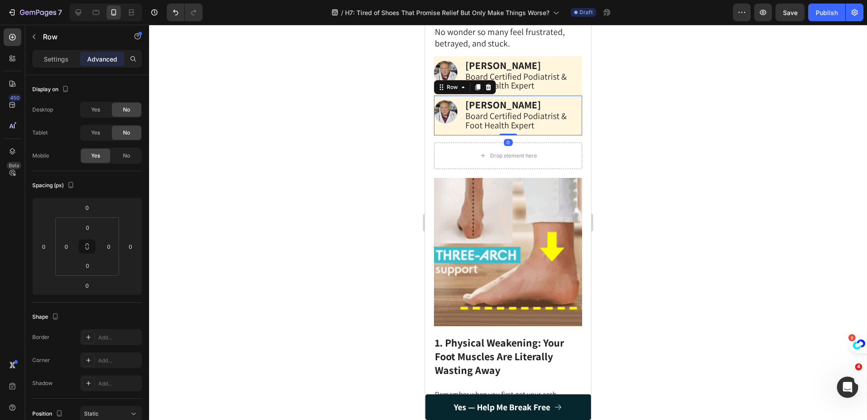
click at [451, 131] on div "Image" at bounding box center [445, 116] width 23 height 40
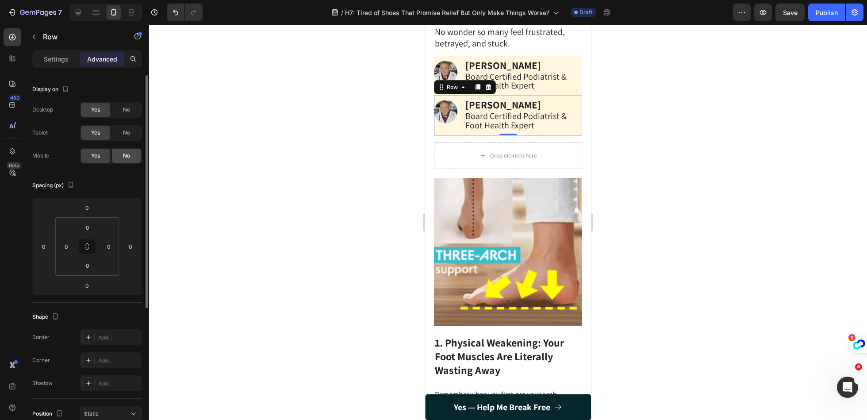
click at [120, 154] on div "No" at bounding box center [126, 156] width 29 height 14
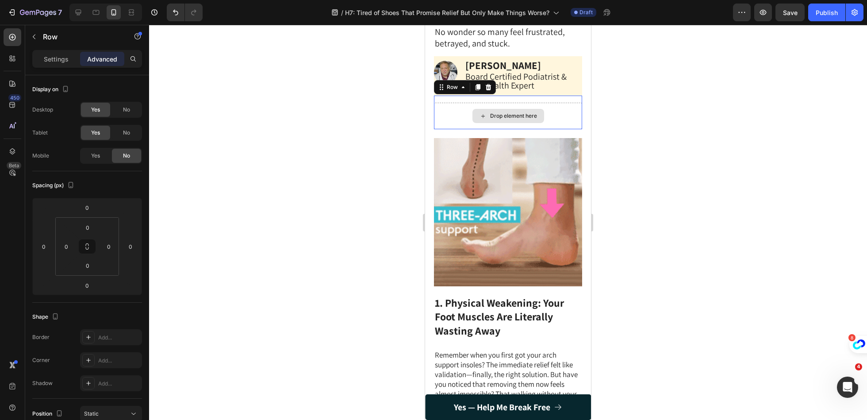
click at [457, 120] on div "Drop element here" at bounding box center [508, 116] width 148 height 27
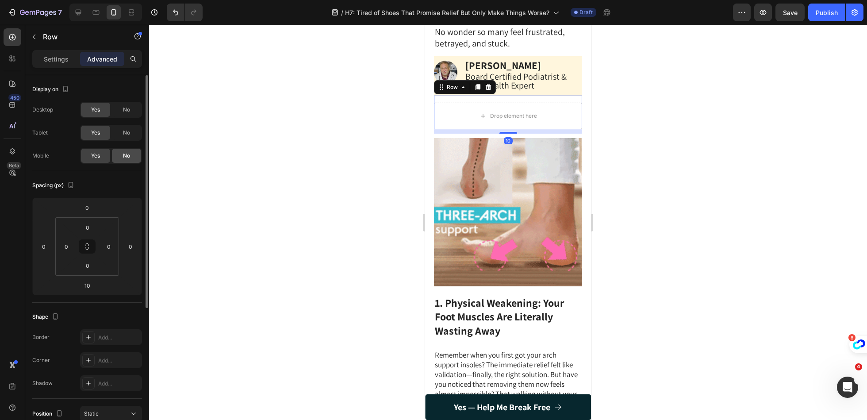
click at [131, 154] on div "No" at bounding box center [126, 156] width 29 height 14
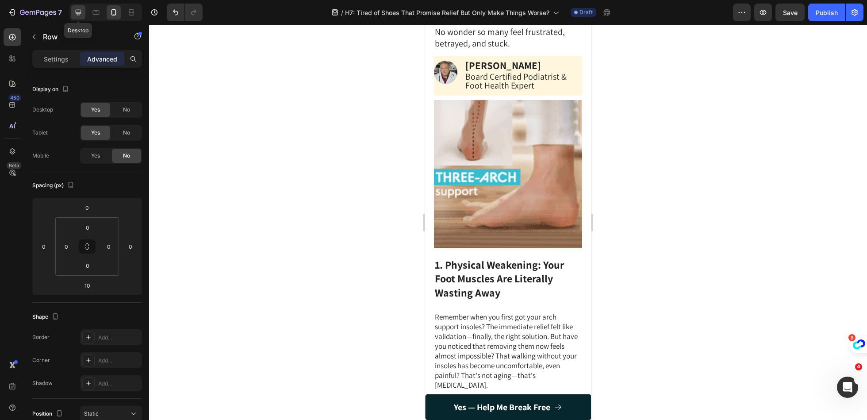
click at [79, 15] on icon at bounding box center [78, 12] width 9 height 9
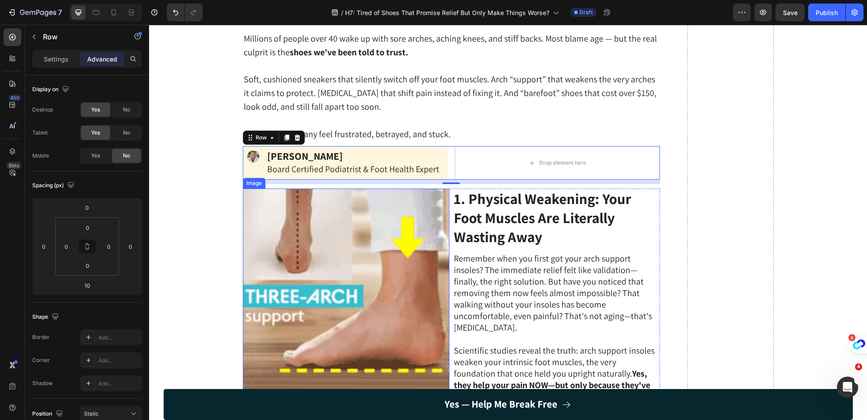
scroll to position [21, 0]
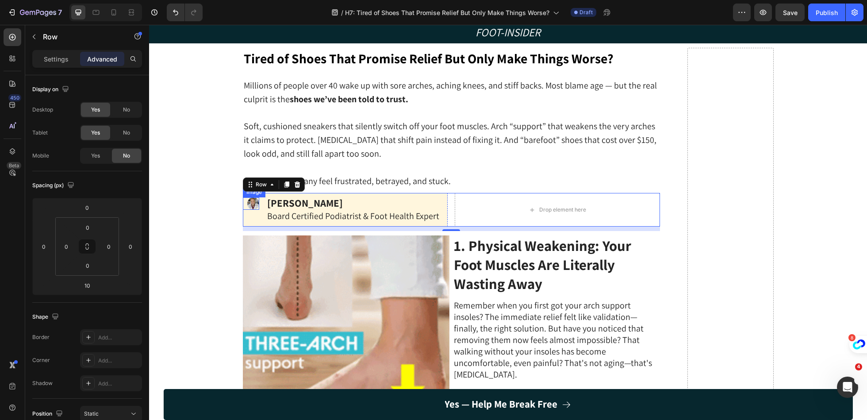
click at [253, 204] on div "Image" at bounding box center [251, 203] width 16 height 12
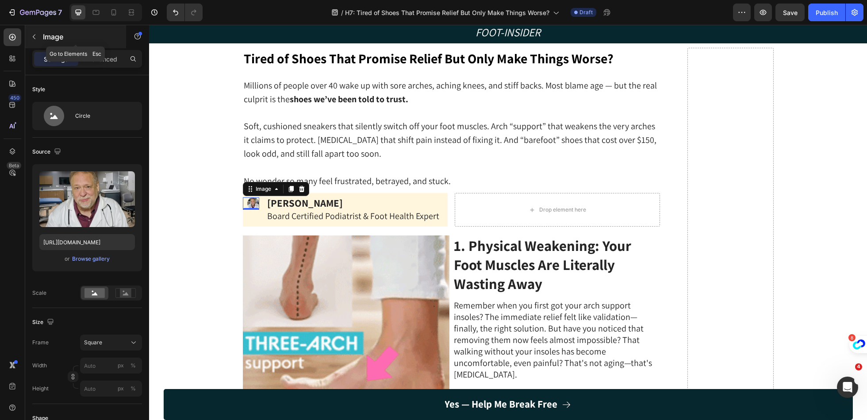
click at [39, 37] on button "button" at bounding box center [34, 37] width 14 height 14
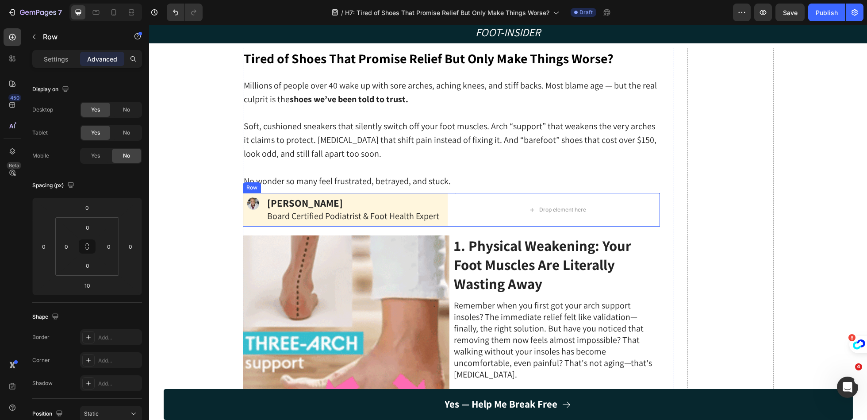
click at [452, 209] on div "Image Dr Marcus Branson Text Block Board Certified Podiatrist & Foot Health Exp…" at bounding box center [451, 210] width 417 height 34
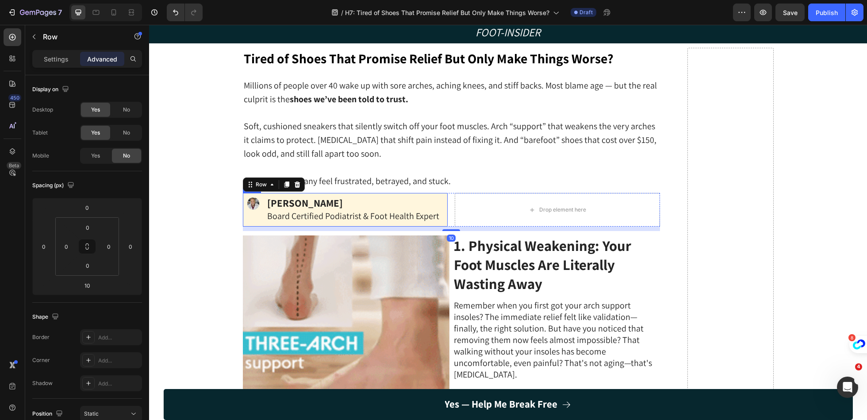
click at [263, 221] on div "Image Dr Marcus Branson Text Block Board Certified Podiatrist & Foot Health Exp…" at bounding box center [345, 210] width 205 height 34
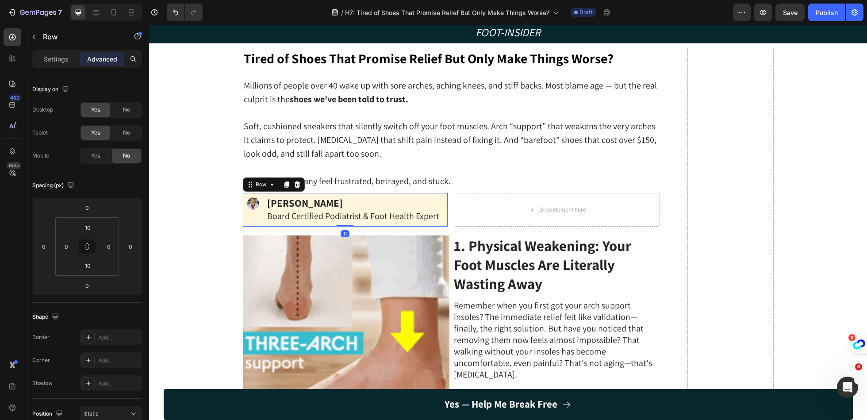
click at [262, 214] on div "Image Dr Marcus Branson Text Block Board Certified Podiatrist & Foot Health Exp…" at bounding box center [345, 210] width 205 height 34
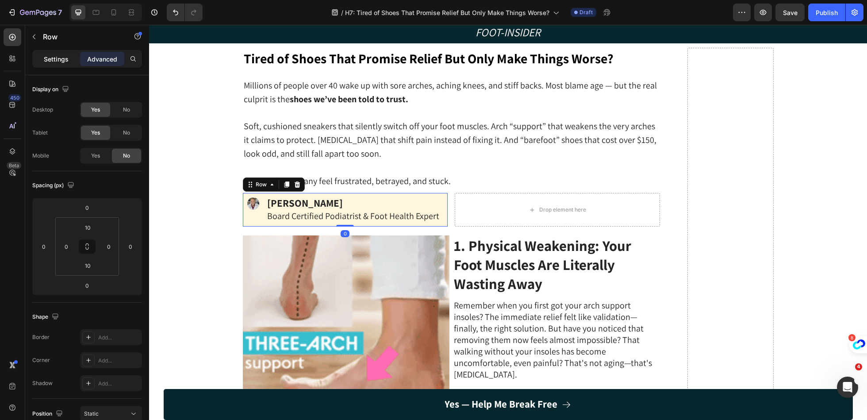
click at [69, 62] on div "Settings" at bounding box center [56, 59] width 44 height 14
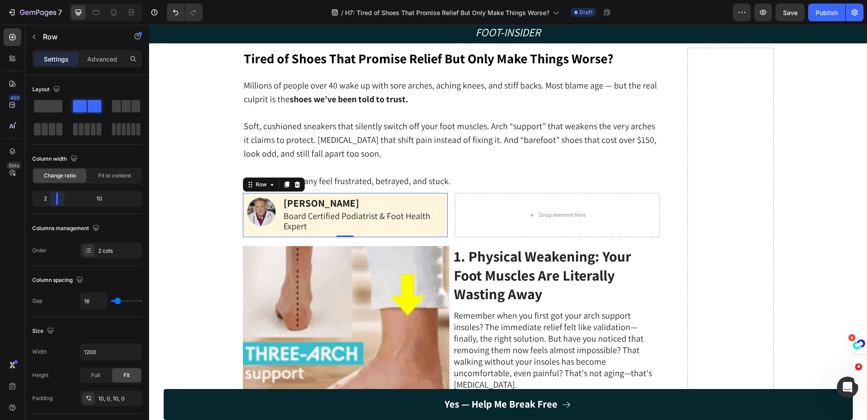
click at [50, 0] on body "7 Version history / H7: Tired of Shoes That Promise Relief But Only Make Things…" at bounding box center [433, 0] width 867 height 0
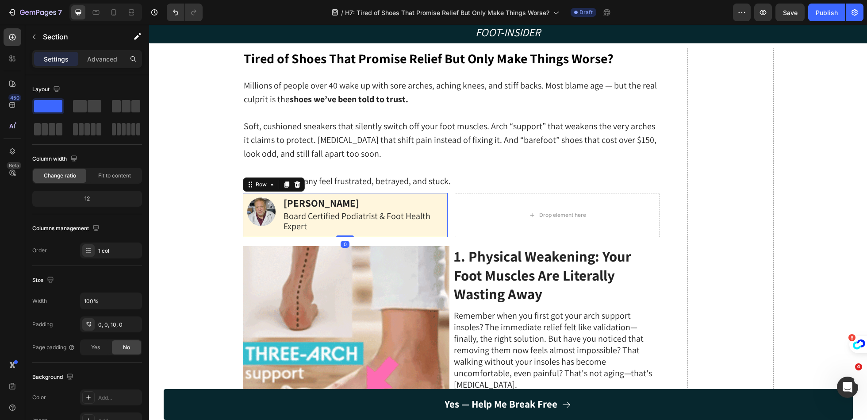
click at [274, 232] on div "Image Dr Marcus Branson Text Block Board Certified Podiatrist & Foot Health Exp…" at bounding box center [345, 215] width 205 height 44
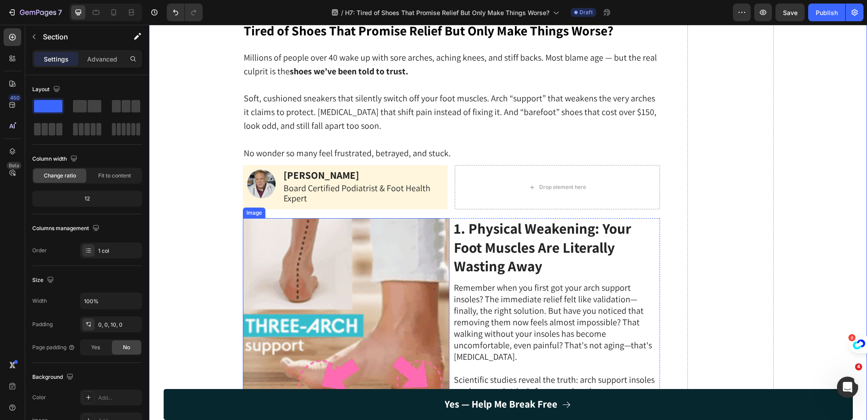
scroll to position [53, 0]
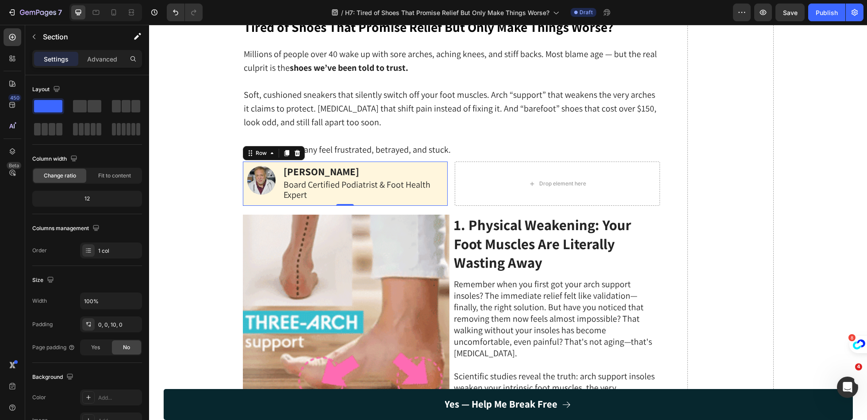
click at [277, 202] on div "Image Dr Marcus Branson Text Block Board Certified Podiatrist & Foot Health Exp…" at bounding box center [345, 184] width 205 height 44
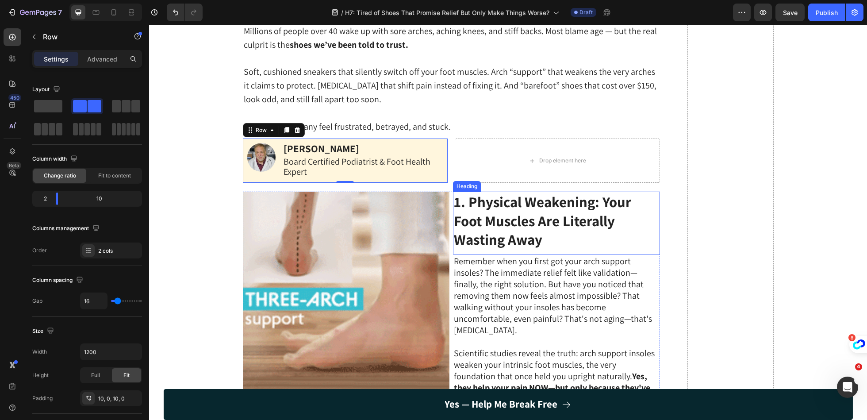
scroll to position [0, 0]
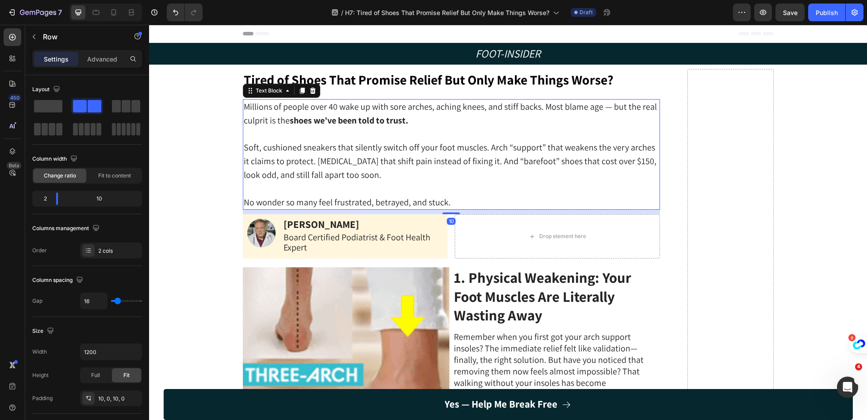
click at [486, 148] on span "Soft, cushioned sneakers that silently switch off your foot muscles. Arch “supp…" at bounding box center [450, 161] width 413 height 39
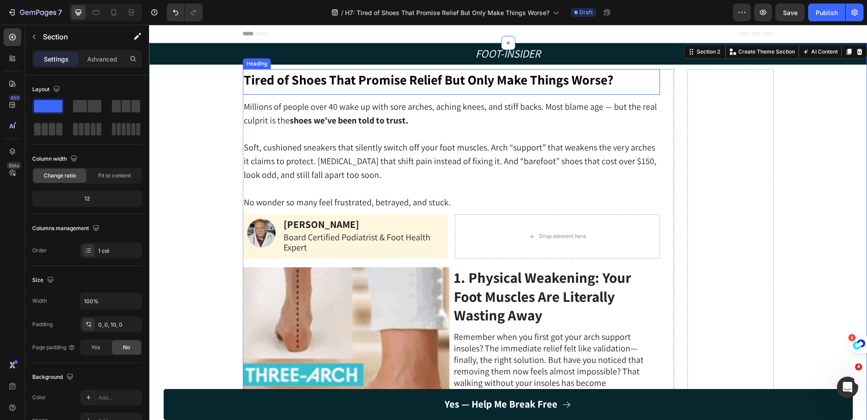
click at [421, 83] on strong "Tired of Shoes That Promise Relief But Only Make Things Worse?" at bounding box center [429, 80] width 370 height 18
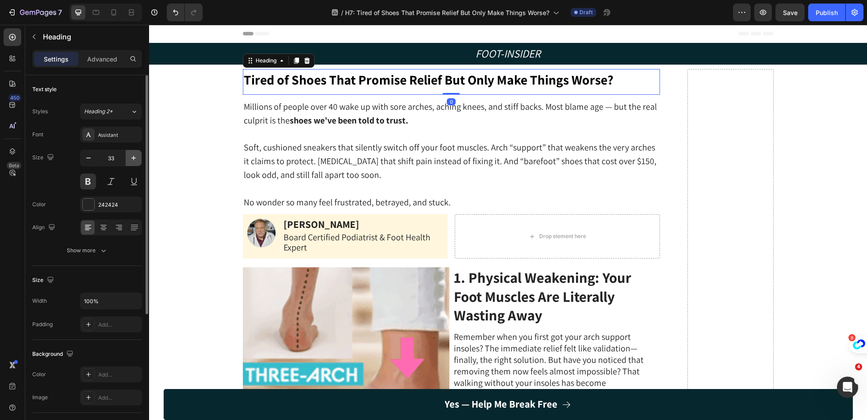
click at [134, 160] on icon "button" at bounding box center [133, 158] width 9 height 9
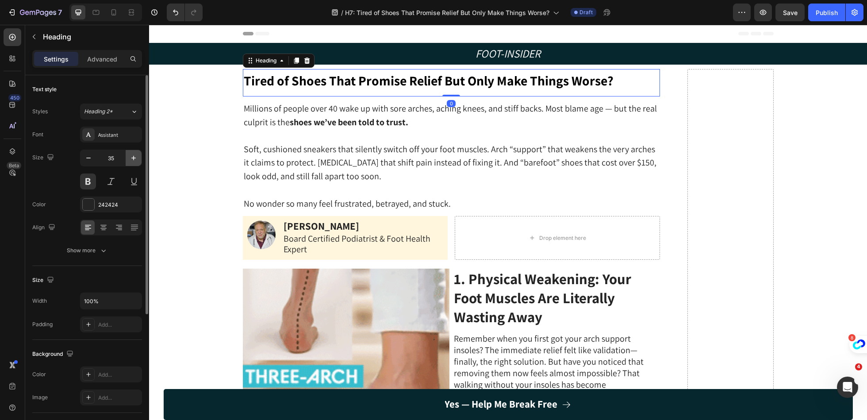
click at [134, 160] on icon "button" at bounding box center [133, 158] width 9 height 9
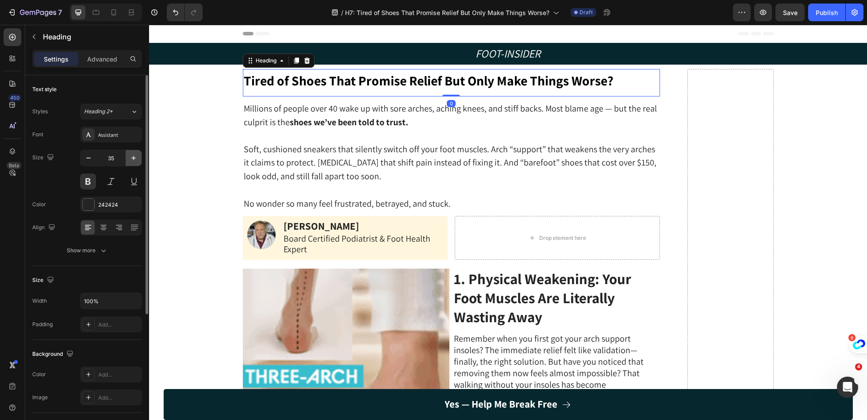
click at [134, 160] on icon "button" at bounding box center [133, 158] width 9 height 9
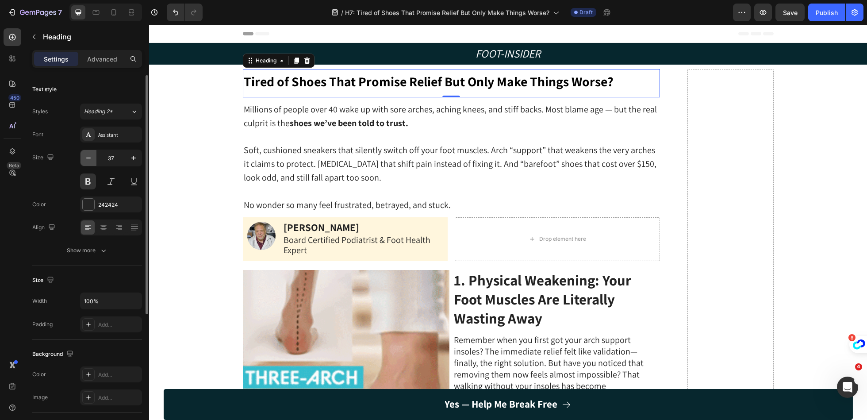
click at [89, 158] on icon "button" at bounding box center [88, 158] width 9 height 9
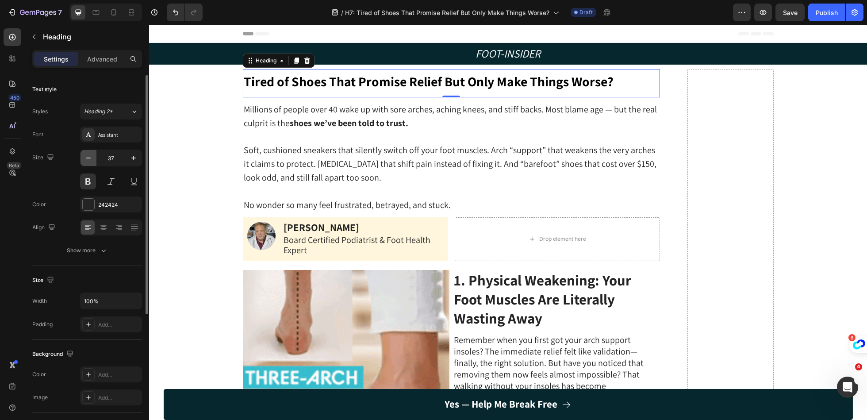
click at [89, 158] on icon "button" at bounding box center [88, 158] width 9 height 9
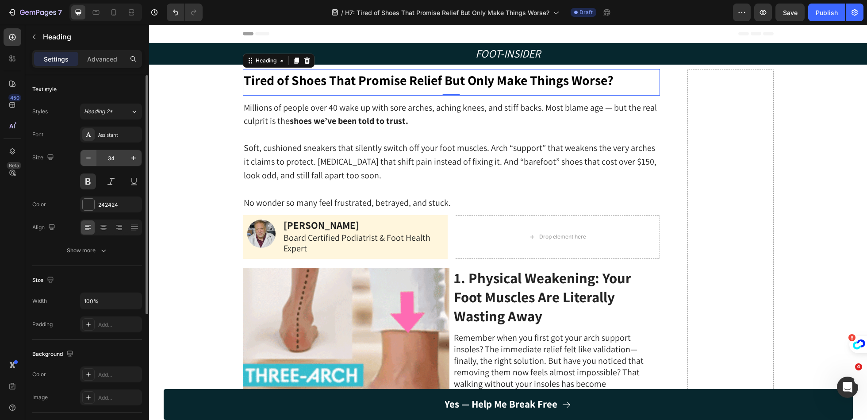
click at [89, 159] on icon "button" at bounding box center [88, 158] width 9 height 9
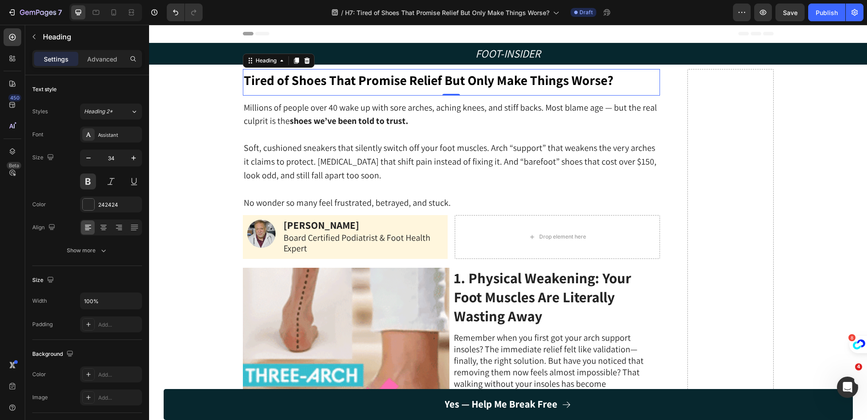
type input "33"
click at [340, 78] on strong "Tired of Shoes That Promise Relief But Only Make Things Worse?" at bounding box center [429, 80] width 370 height 18
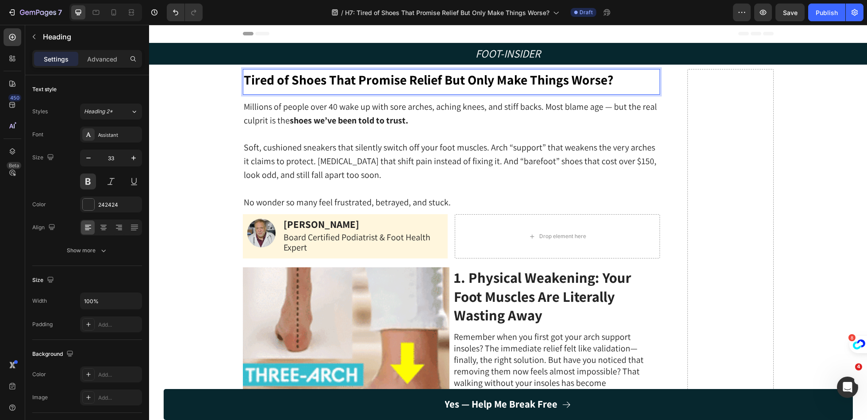
click at [324, 82] on strong "Tired of Shoes That Promise Relief But Only Make Things Worse?" at bounding box center [429, 80] width 370 height 18
click at [370, 79] on strong "Tired of Shoes That Promise Relief But Only Make Things Worse?" at bounding box center [429, 80] width 370 height 18
click at [480, 117] on p "Millions of people over 40 wake up with sore arches, aching knees, and stiff ba…" at bounding box center [452, 113] width 416 height 27
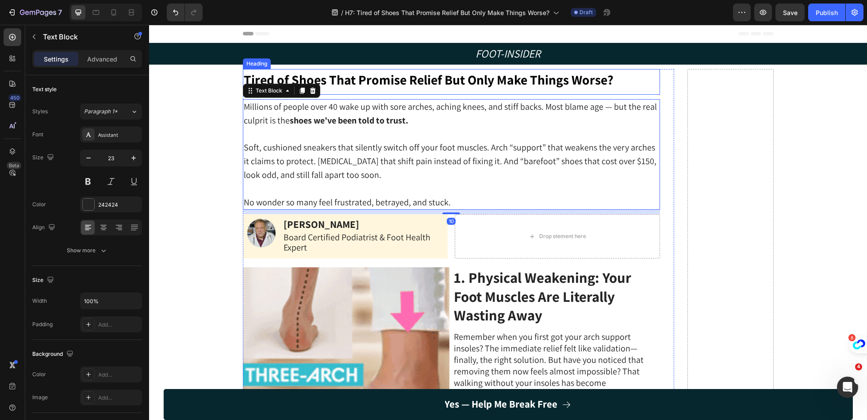
click at [487, 90] on div "⁠⁠⁠⁠⁠⁠⁠ Tired of Shoes That Promise Relief But Only Make Things Worse? Heading" at bounding box center [451, 82] width 417 height 26
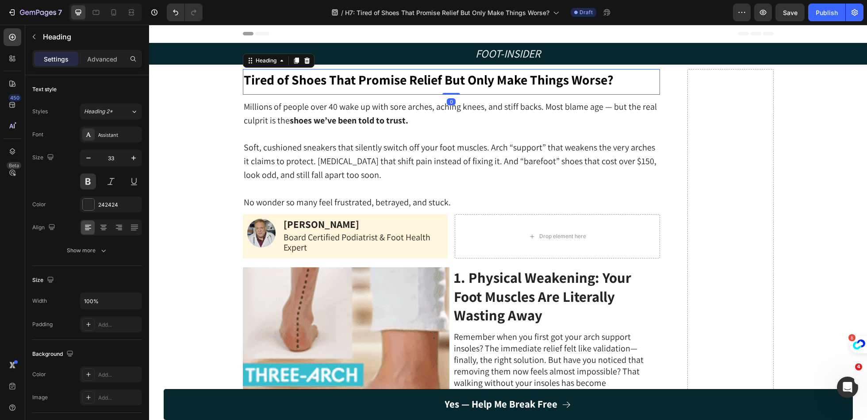
click at [487, 90] on div "⁠⁠⁠⁠⁠⁠⁠ Tired of Shoes That Promise Relief But Only Make Things Worse? Heading 0" at bounding box center [451, 82] width 417 height 26
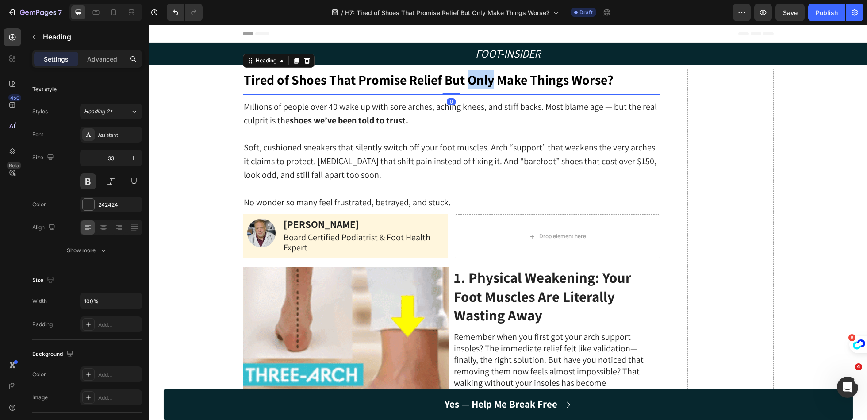
click at [468, 77] on strong "Tired of Shoes That Promise Relief But Only Make Things Worse?" at bounding box center [429, 80] width 370 height 18
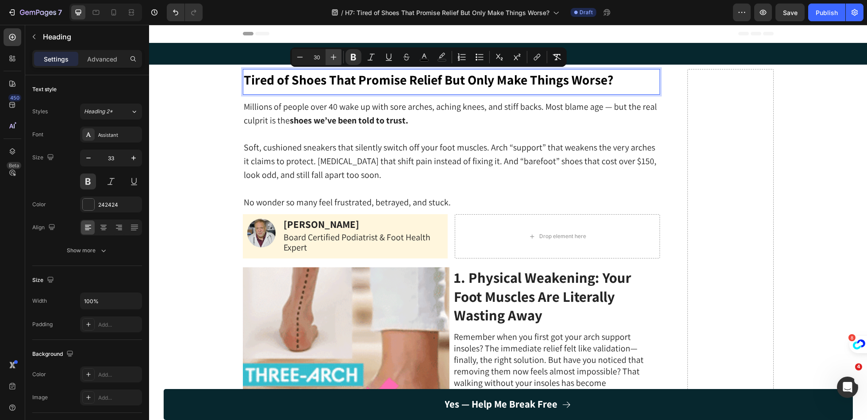
click at [331, 59] on icon "Editor contextual toolbar" at bounding box center [333, 57] width 9 height 9
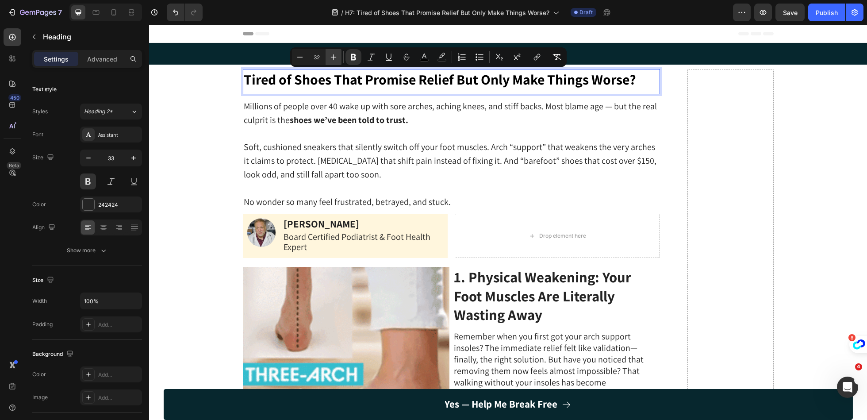
click at [331, 59] on icon "Editor contextual toolbar" at bounding box center [333, 57] width 9 height 9
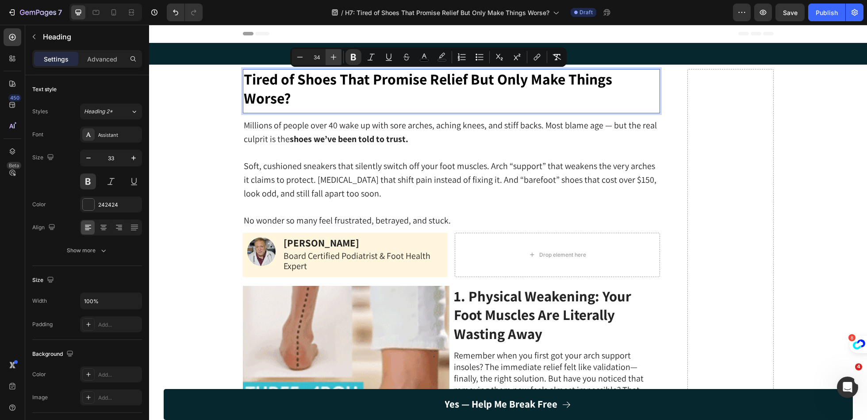
click at [331, 59] on icon "Editor contextual toolbar" at bounding box center [333, 57] width 9 height 9
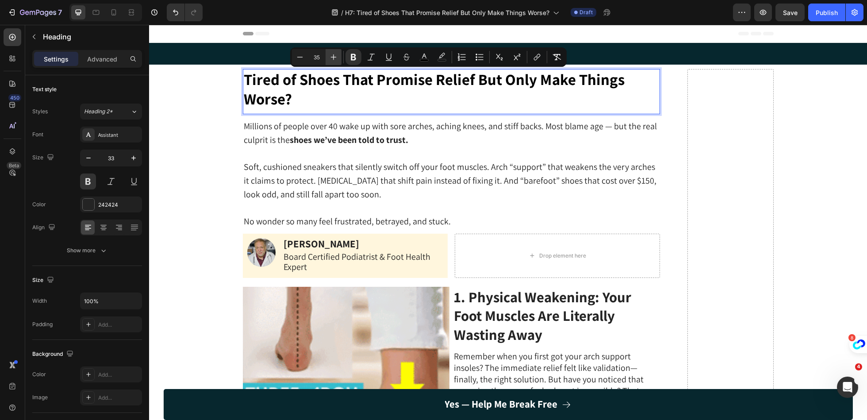
click at [331, 59] on icon "Editor contextual toolbar" at bounding box center [333, 57] width 9 height 9
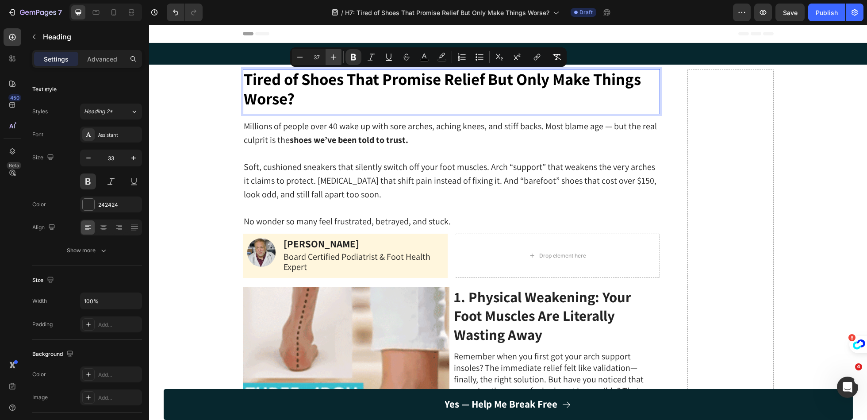
click at [331, 59] on icon "Editor contextual toolbar" at bounding box center [333, 57] width 9 height 9
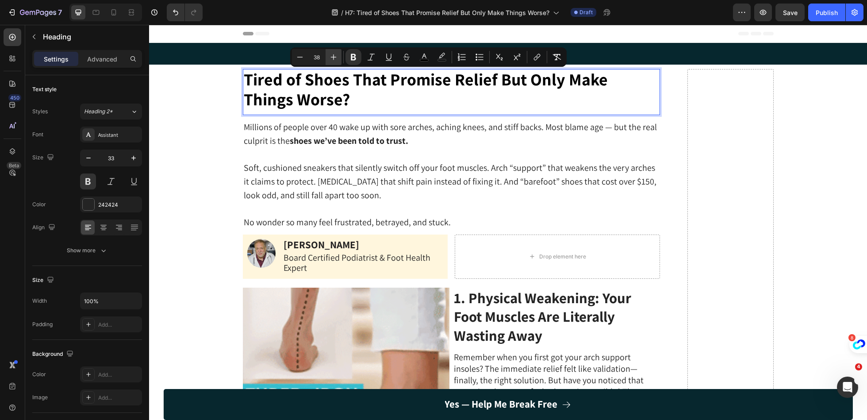
click at [331, 59] on icon "Editor contextual toolbar" at bounding box center [333, 57] width 9 height 9
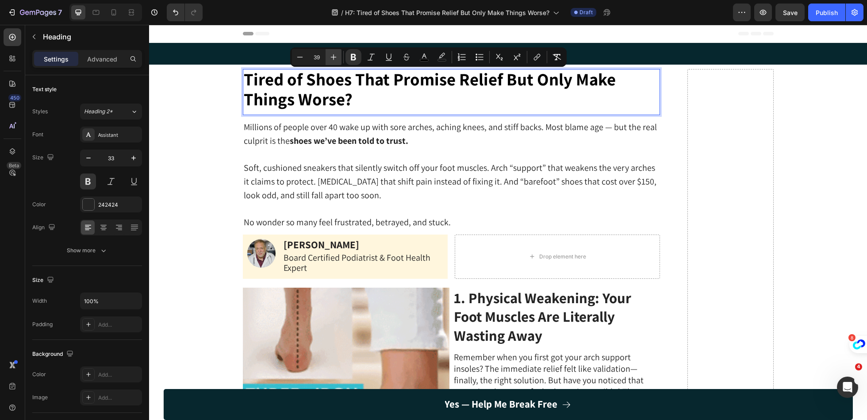
type input "40"
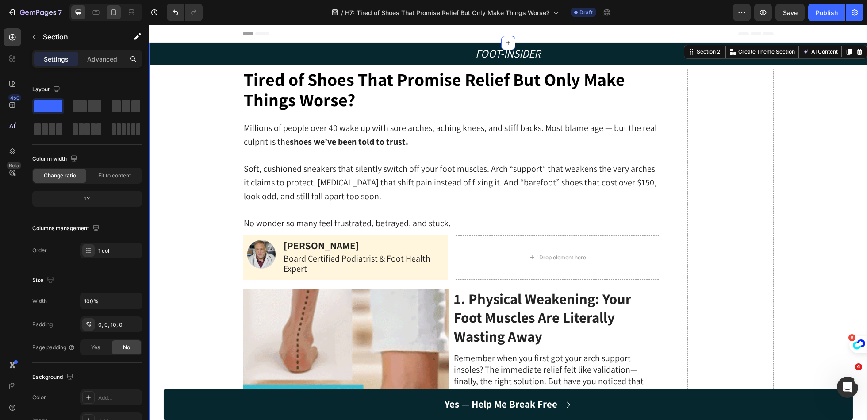
click at [111, 15] on icon at bounding box center [113, 12] width 9 height 9
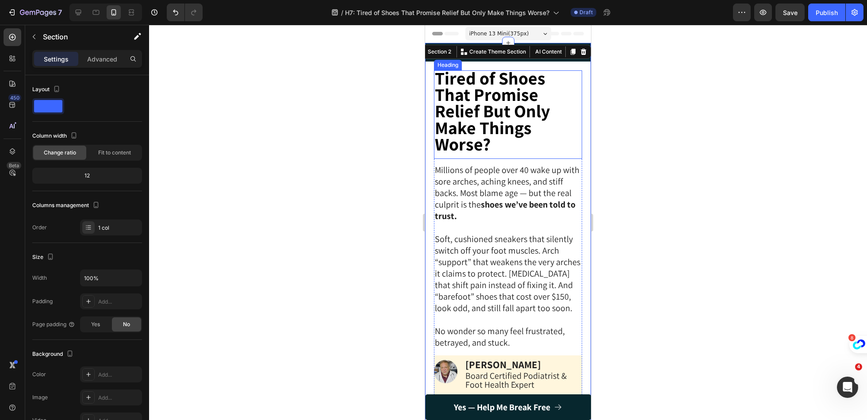
click at [495, 127] on strong "Tired of Shoes That Promise Relief But Only Make Things Worse?" at bounding box center [492, 110] width 115 height 89
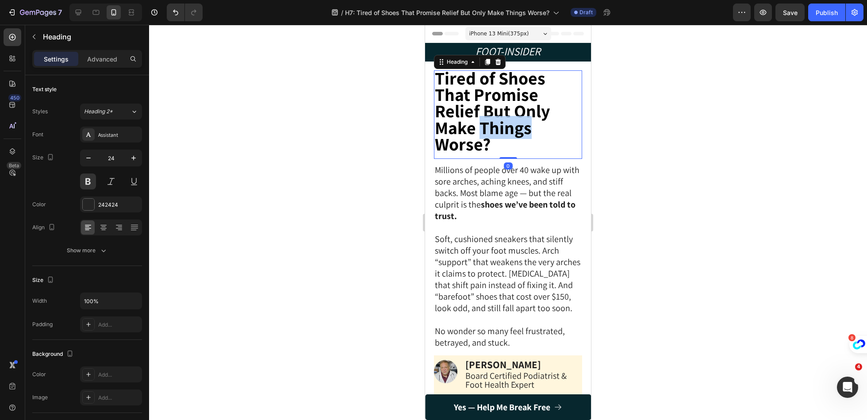
click at [505, 127] on strong "Tired of Shoes That Promise Relief But Only Make Things Worse?" at bounding box center [492, 110] width 115 height 89
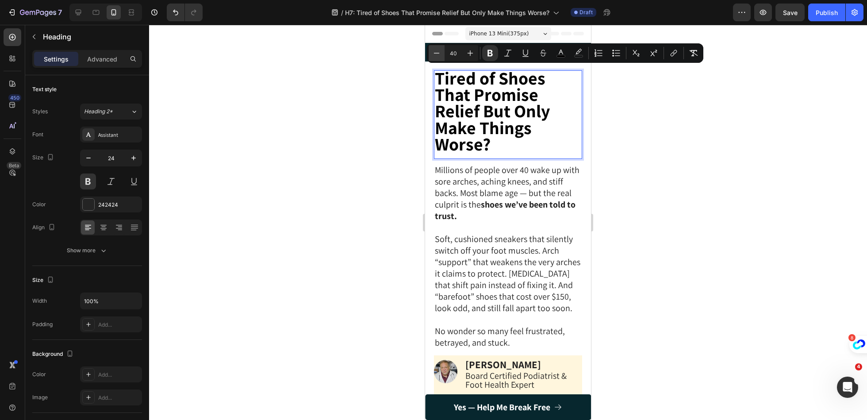
click at [439, 56] on icon "Editor contextual toolbar" at bounding box center [436, 53] width 9 height 9
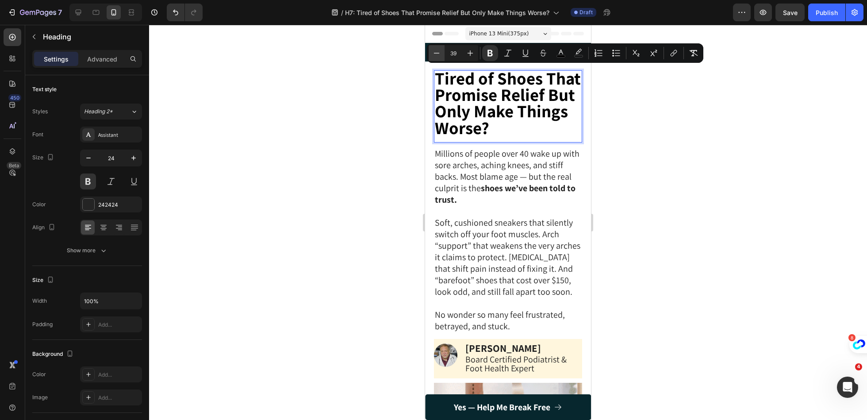
click at [439, 56] on icon "Editor contextual toolbar" at bounding box center [436, 53] width 9 height 9
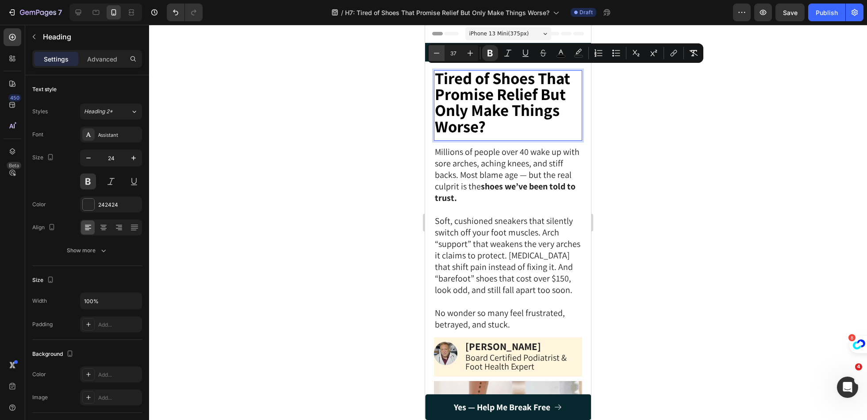
click at [439, 56] on icon "Editor contextual toolbar" at bounding box center [436, 53] width 9 height 9
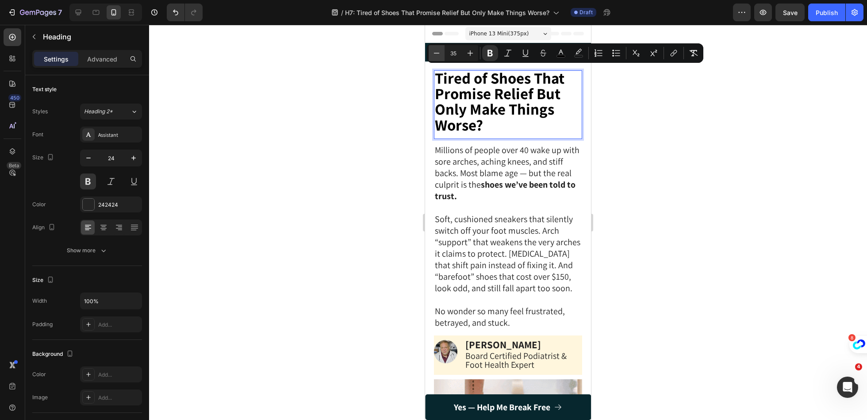
click at [439, 56] on icon "Editor contextual toolbar" at bounding box center [436, 53] width 9 height 9
type input "32"
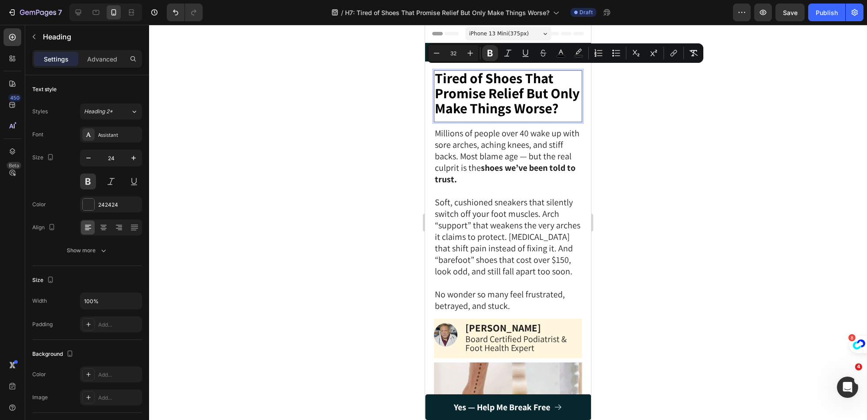
click at [370, 170] on div at bounding box center [508, 222] width 718 height 395
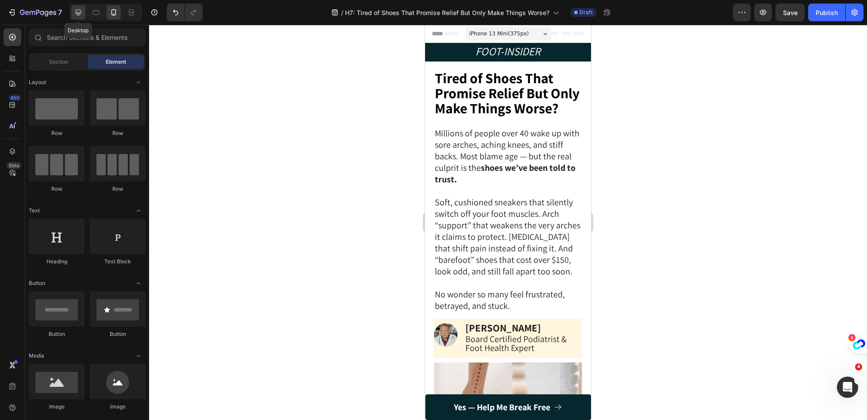
click at [74, 11] on icon at bounding box center [78, 12] width 9 height 9
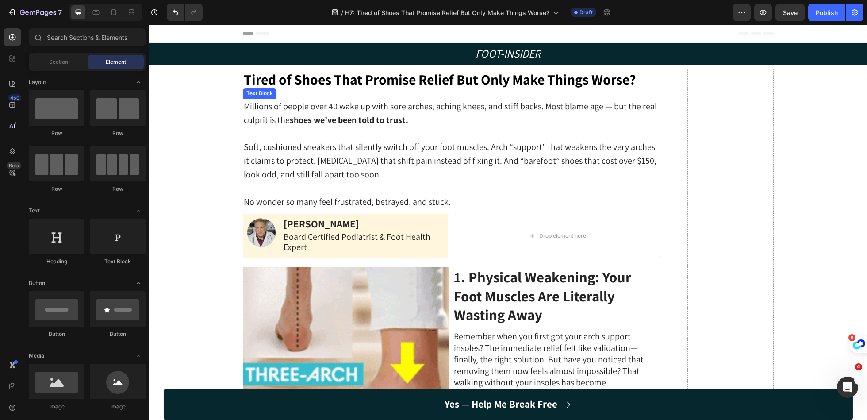
click at [390, 183] on p "Rich Text Editor. Editing area: main" at bounding box center [452, 188] width 416 height 14
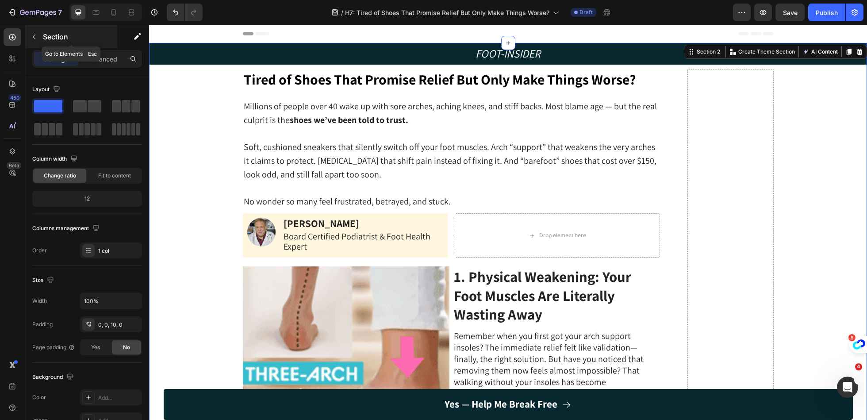
click at [42, 38] on div "Section" at bounding box center [71, 36] width 92 height 23
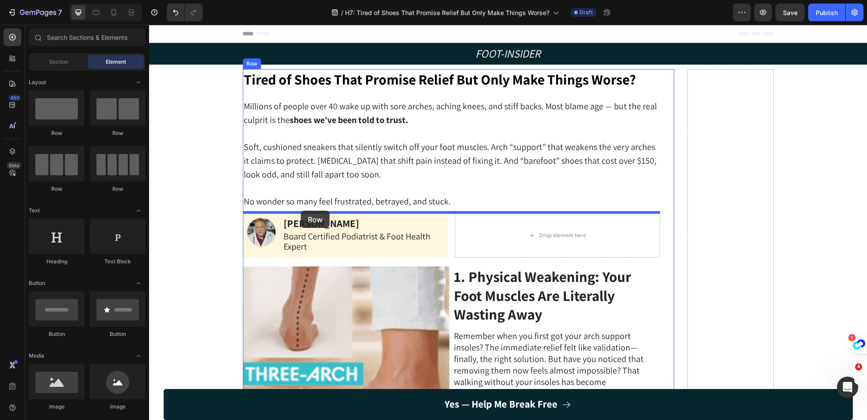
drag, startPoint x: 226, startPoint y: 136, endPoint x: 301, endPoint y: 211, distance: 106.1
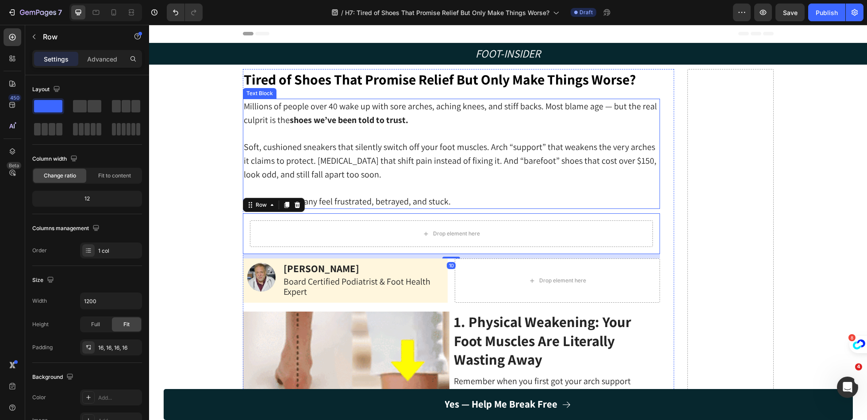
click at [334, 144] on span "Soft, cushioned sneakers that silently switch off your foot muscles. Arch “supp…" at bounding box center [450, 160] width 413 height 39
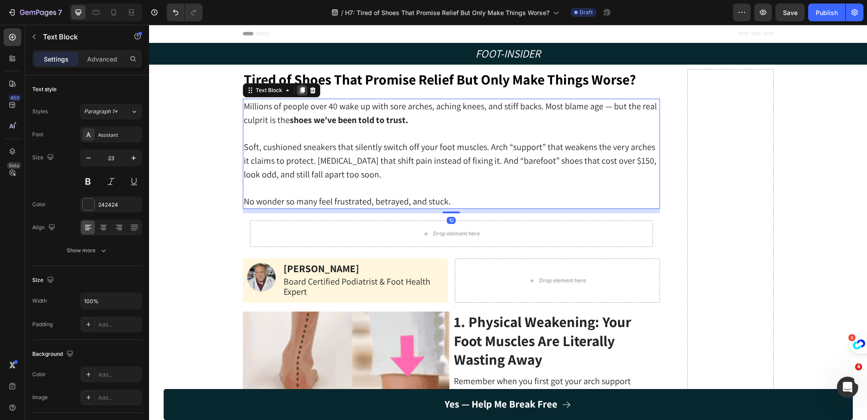
click at [299, 92] on icon at bounding box center [302, 90] width 7 height 7
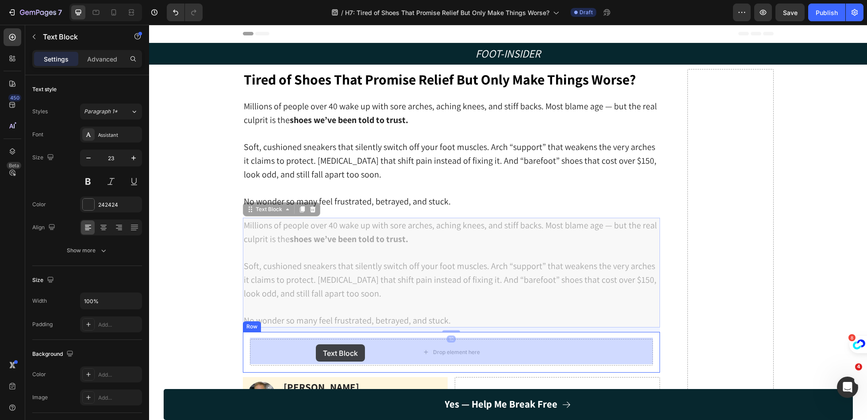
drag, startPoint x: 246, startPoint y: 208, endPoint x: 316, endPoint y: 344, distance: 152.6
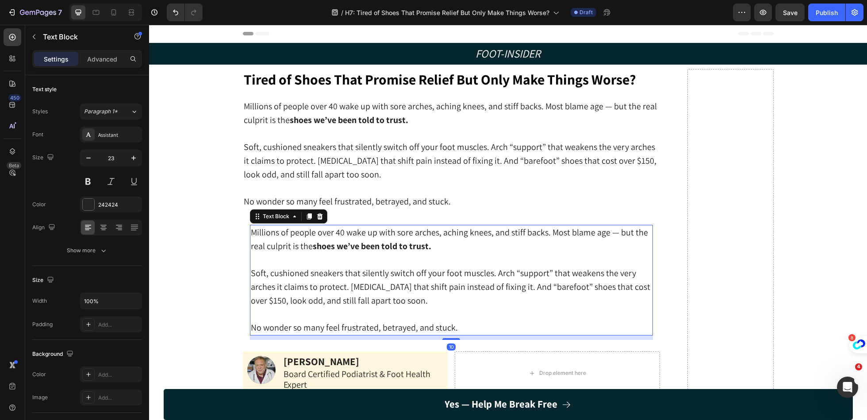
click at [399, 297] on span "Soft, cushioned sneakers that silently switch off your foot muscles. Arch “supp…" at bounding box center [451, 286] width 400 height 39
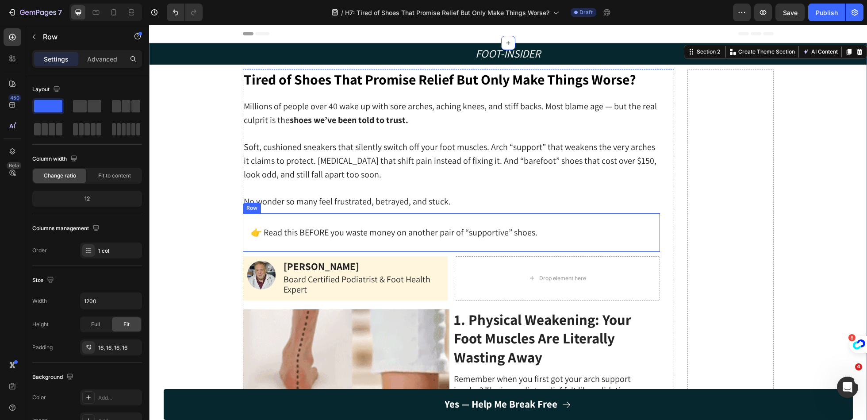
click at [247, 231] on div "👉 Read this BEFORE you waste money on another pair of “supportive” shoes. Text …" at bounding box center [451, 232] width 417 height 38
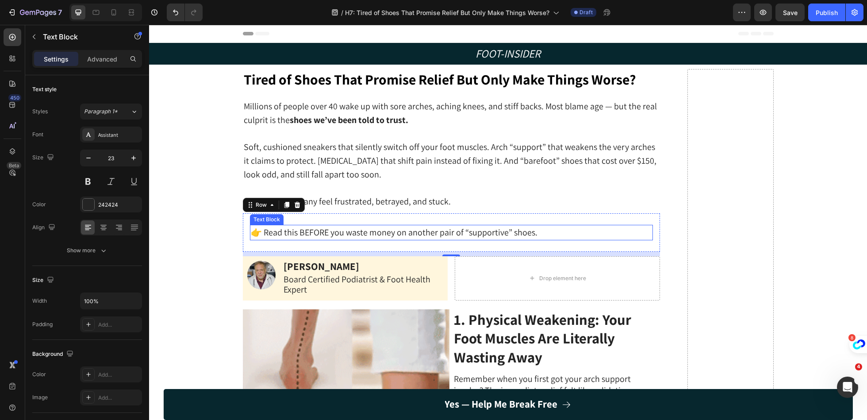
click at [271, 231] on span "👉 Read this BEFORE you waste money on another pair of “supportive” shoes." at bounding box center [394, 233] width 287 height 12
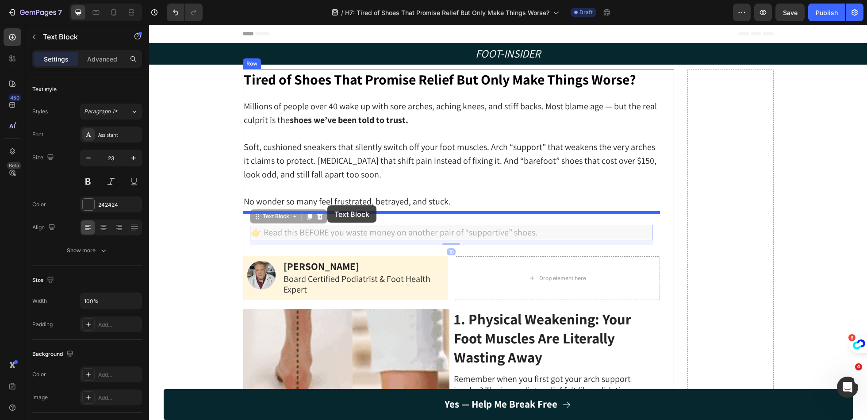
drag, startPoint x: 255, startPoint y: 214, endPoint x: 327, endPoint y: 205, distance: 73.1
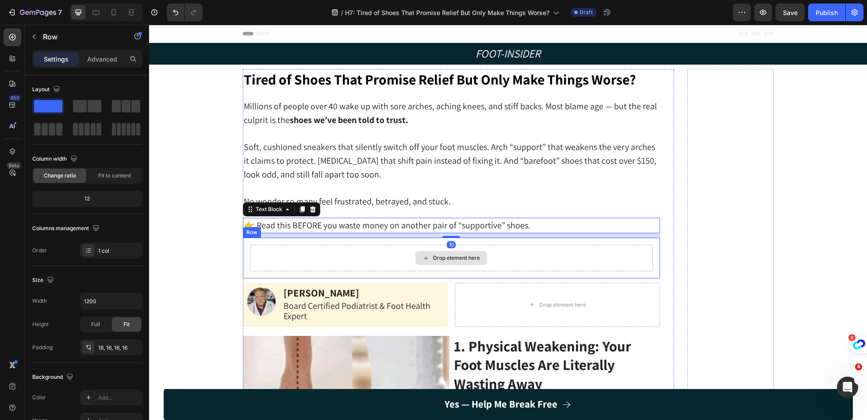
click at [286, 252] on div "Drop element here" at bounding box center [451, 258] width 403 height 27
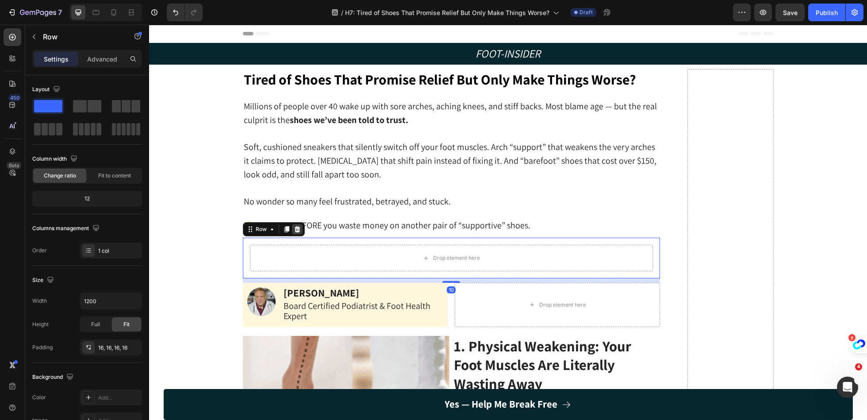
click at [299, 229] on icon at bounding box center [297, 229] width 7 height 7
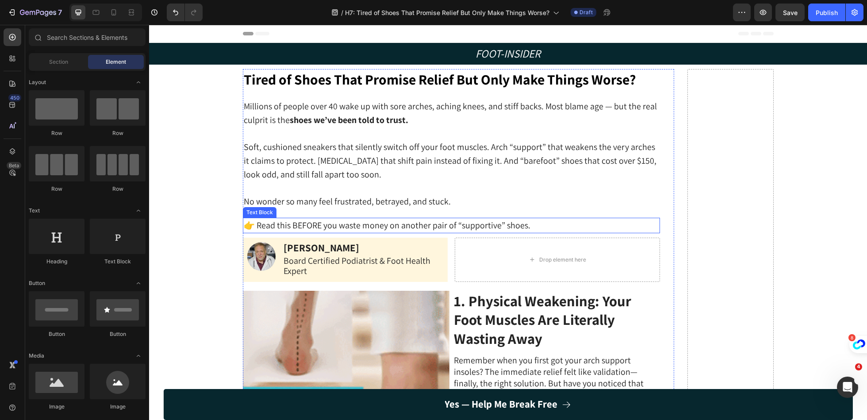
click at [273, 223] on span "👉 Read this BEFORE you waste money on another pair of “supportive” shoes." at bounding box center [387, 225] width 287 height 12
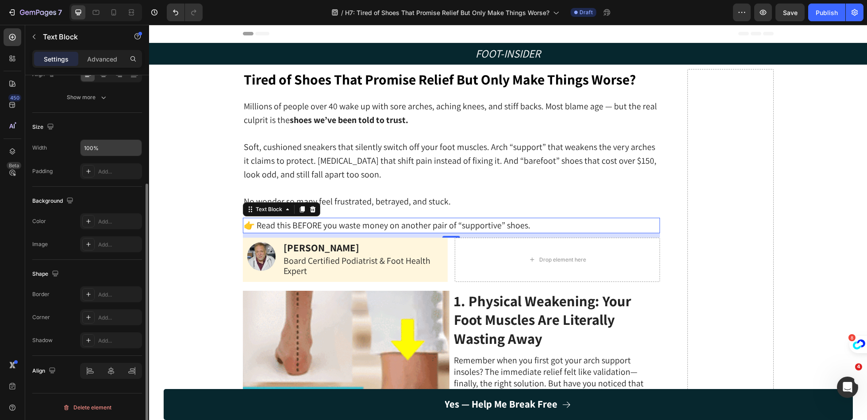
scroll to position [153, 0]
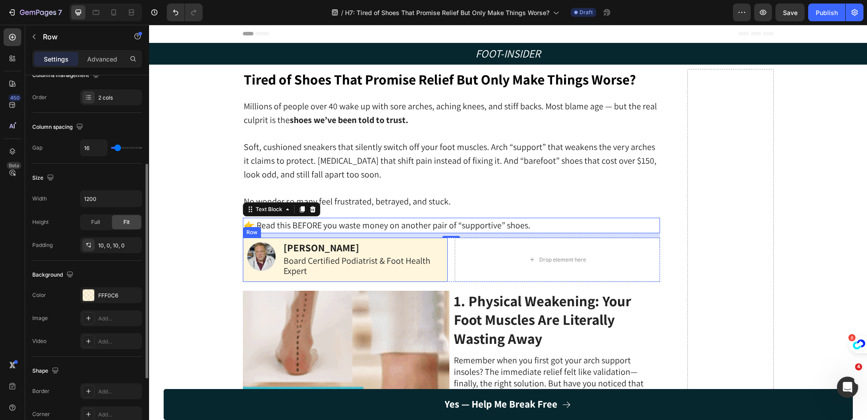
click at [268, 277] on div "Image Dr Marcus Branson Text Block Board Certified Podiatrist & Foot Health Exp…" at bounding box center [345, 260] width 205 height 44
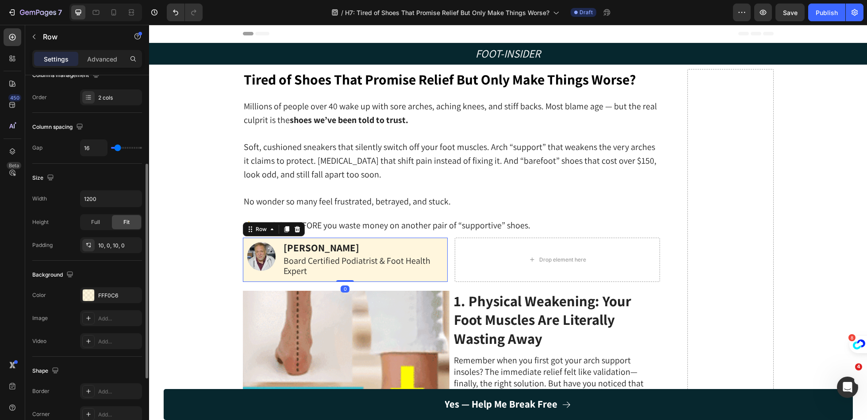
scroll to position [0, 0]
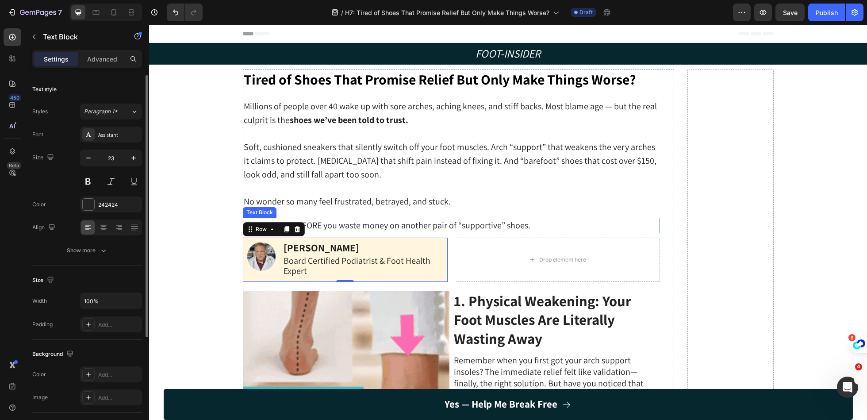
click at [395, 222] on span "👉 Read this BEFORE you waste money on another pair of “supportive” shoes." at bounding box center [387, 225] width 287 height 12
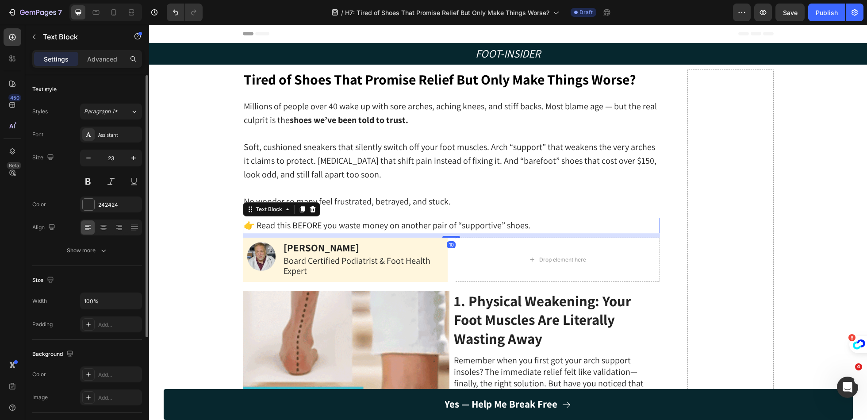
click at [285, 220] on span "👉 Read this BEFORE you waste money on another pair of “supportive” shoes." at bounding box center [387, 225] width 287 height 12
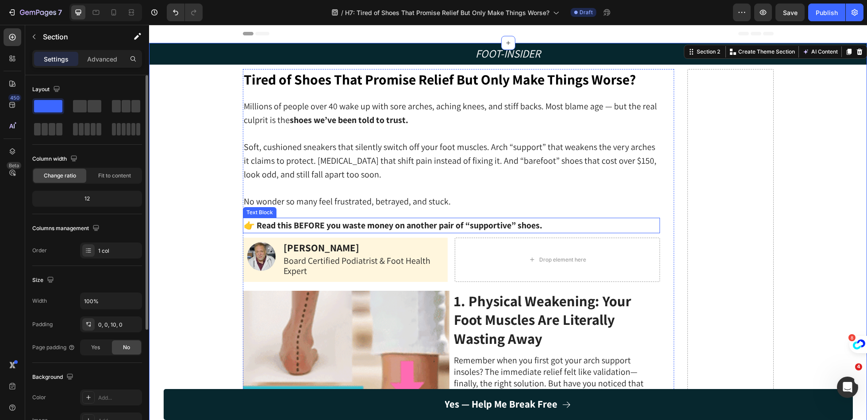
click at [489, 222] on strong "👉 Read this BEFORE you waste money on another pair of “supportive” shoes." at bounding box center [393, 225] width 299 height 12
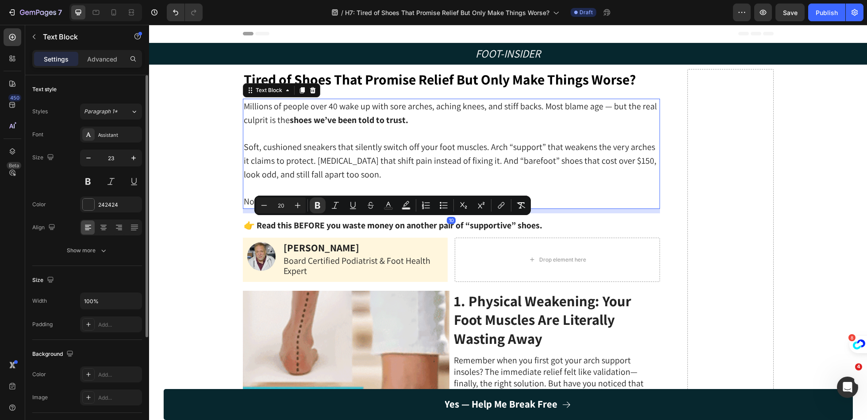
click at [570, 195] on p "No wonder so many feel frustrated, betrayed, and stuck." at bounding box center [452, 202] width 416 height 14
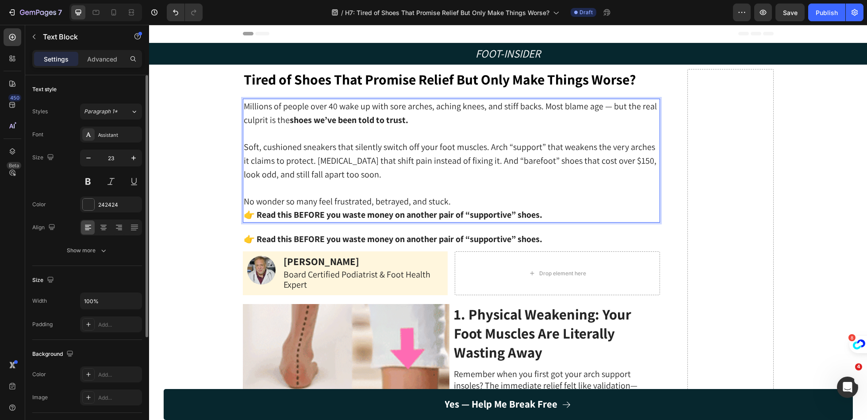
click at [528, 199] on p "No wonder so many feel frustrated, betrayed, and stuck." at bounding box center [452, 202] width 416 height 14
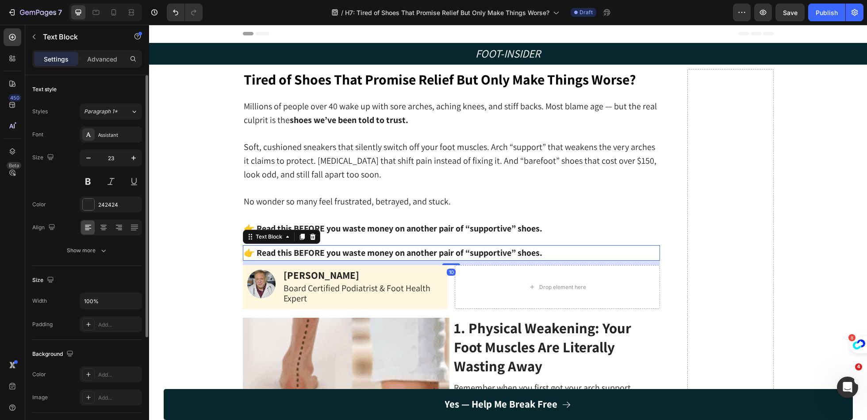
click at [509, 247] on strong "👉 Read this BEFORE you waste money on another pair of “supportive” shoes." at bounding box center [393, 253] width 299 height 12
click at [312, 238] on icon at bounding box center [313, 237] width 6 height 6
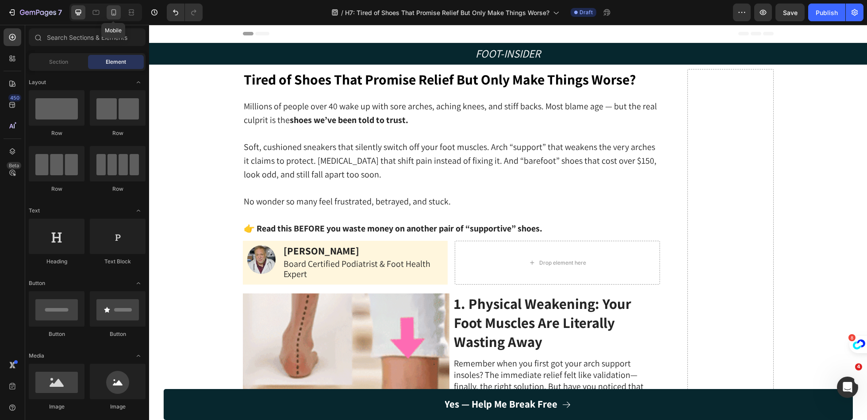
click at [118, 15] on div at bounding box center [114, 12] width 14 height 14
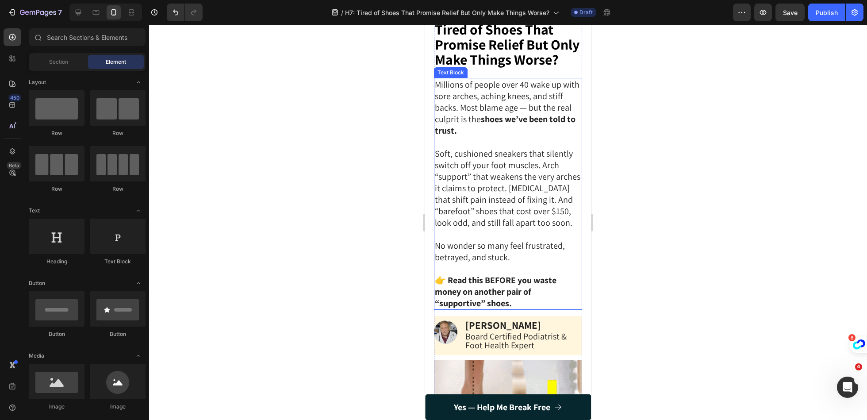
scroll to position [39, 0]
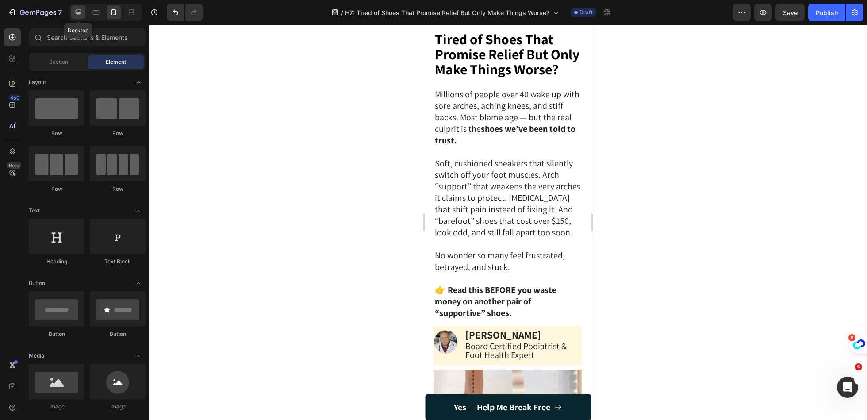
drag, startPoint x: 74, startPoint y: 12, endPoint x: 145, endPoint y: 88, distance: 103.9
click at [74, 12] on icon at bounding box center [78, 12] width 9 height 9
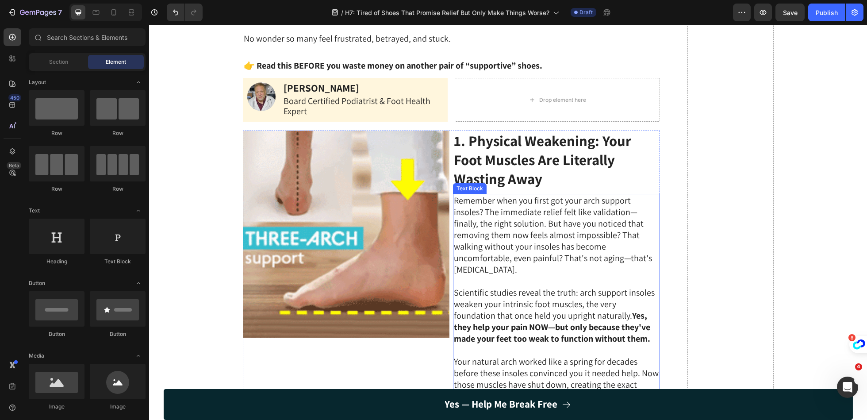
scroll to position [167, 0]
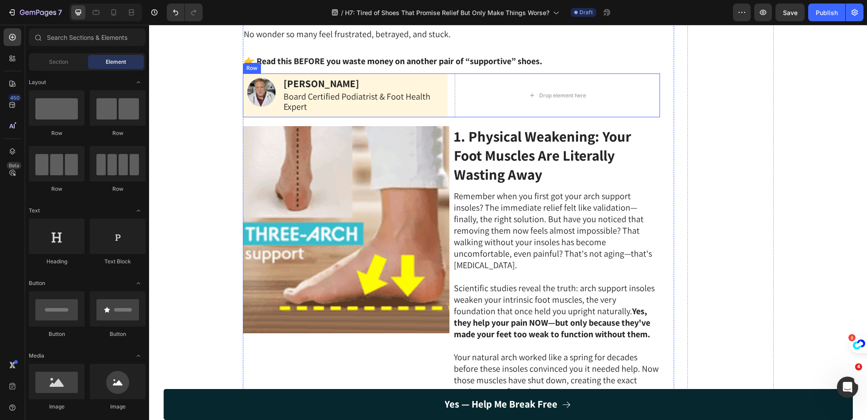
click at [450, 84] on div "Image Dr Marcus Branson Text Block Board Certified Podiatrist & Foot Health Exp…" at bounding box center [451, 95] width 417 height 44
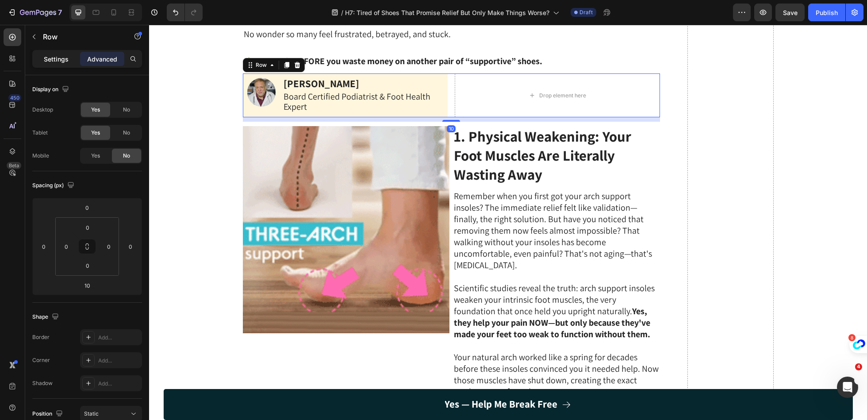
click at [60, 58] on p "Settings" at bounding box center [56, 58] width 25 height 9
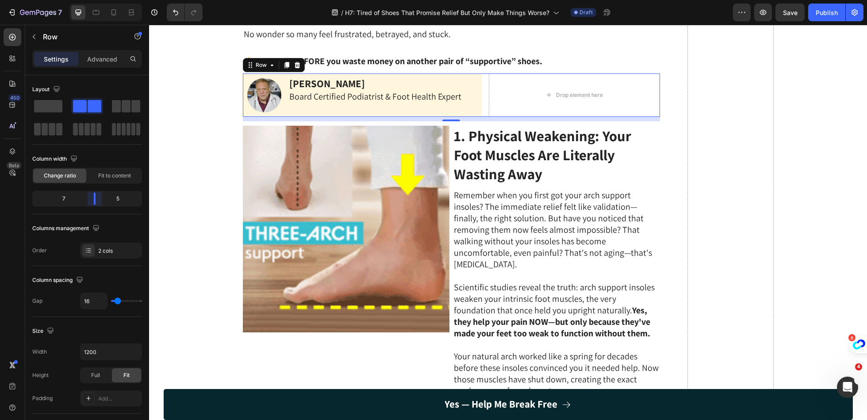
drag, startPoint x: 86, startPoint y: 203, endPoint x: 101, endPoint y: 205, distance: 15.3
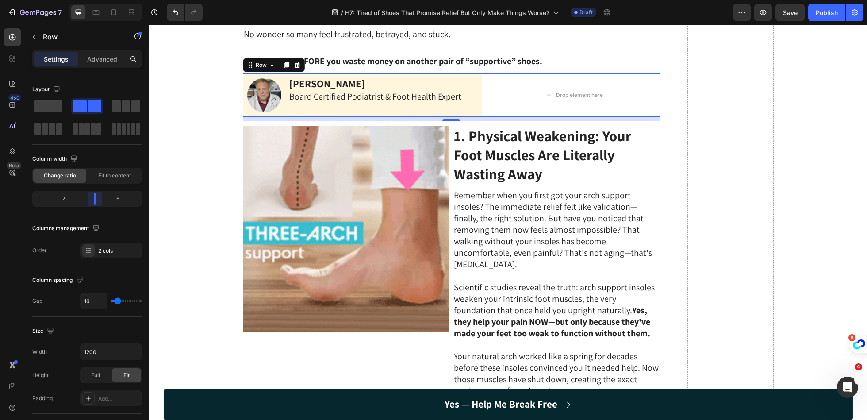
click at [101, 0] on body "7 Version history / H7: Tired of Shoes That Promise Relief But Only Make Things…" at bounding box center [433, 0] width 867 height 0
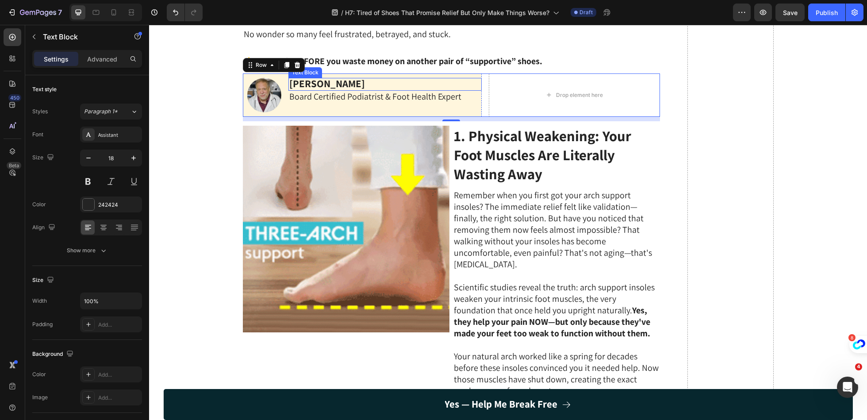
click at [343, 80] on strong "[PERSON_NAME]" at bounding box center [327, 83] width 76 height 13
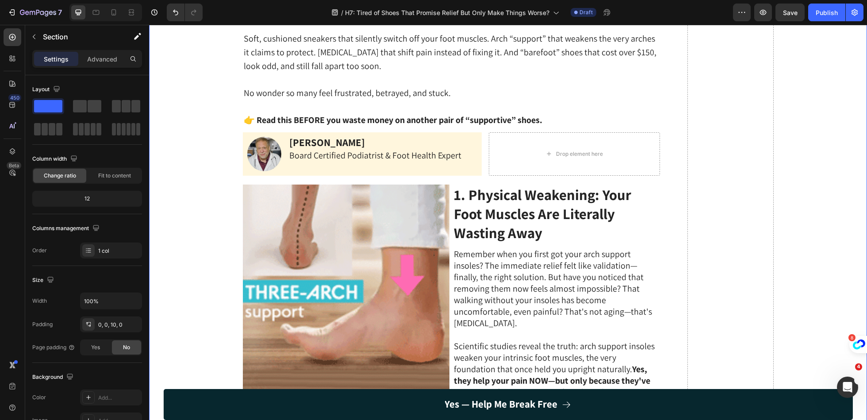
scroll to position [100, 0]
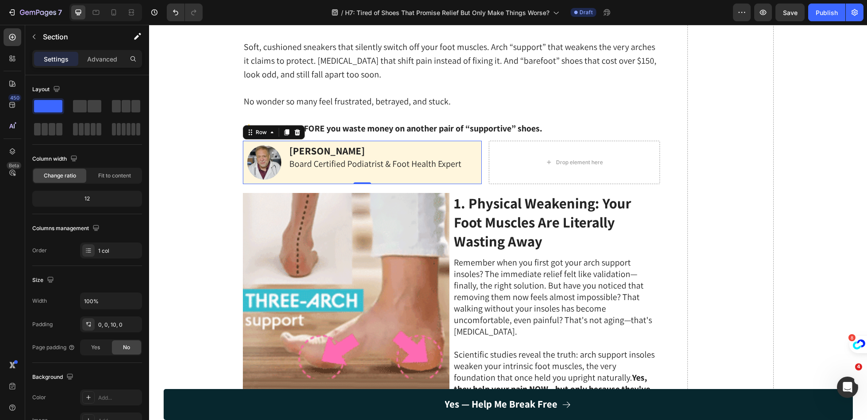
click at [285, 174] on div "Image Dr Marcus Branson Text Block Board Certified Podiatrist & Foot Health Exp…" at bounding box center [362, 162] width 239 height 43
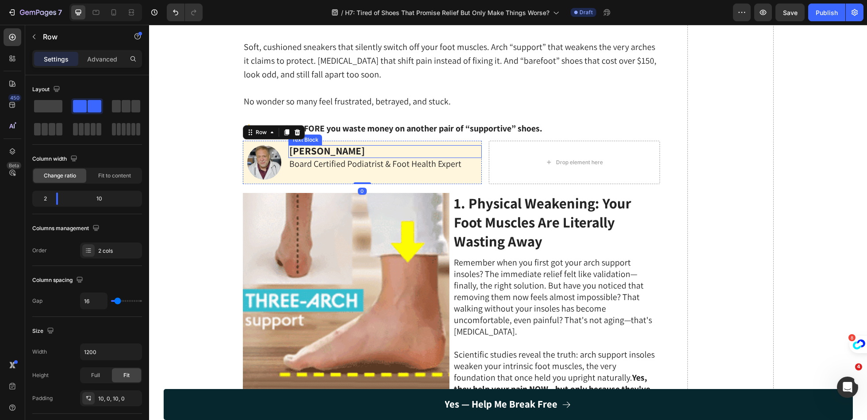
click at [316, 147] on strong "[PERSON_NAME]" at bounding box center [327, 150] width 76 height 13
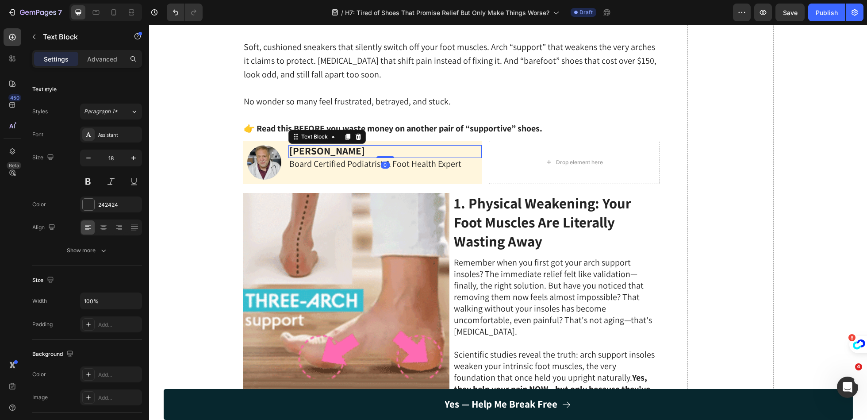
click at [316, 147] on strong "[PERSON_NAME]" at bounding box center [327, 150] width 76 height 13
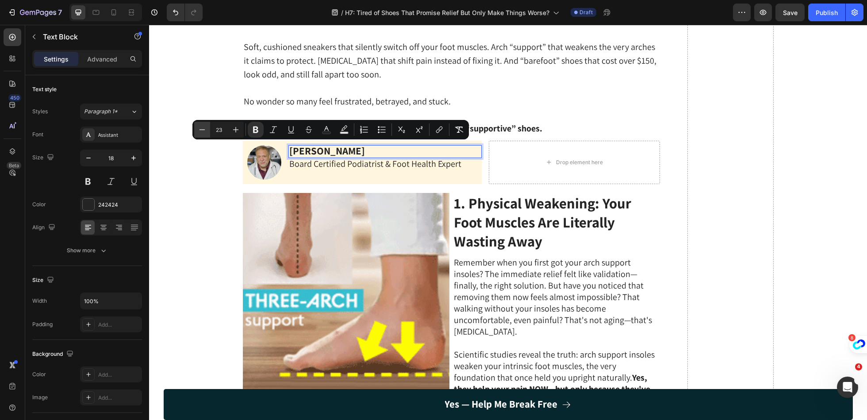
click at [201, 127] on icon "Editor contextual toolbar" at bounding box center [202, 129] width 9 height 9
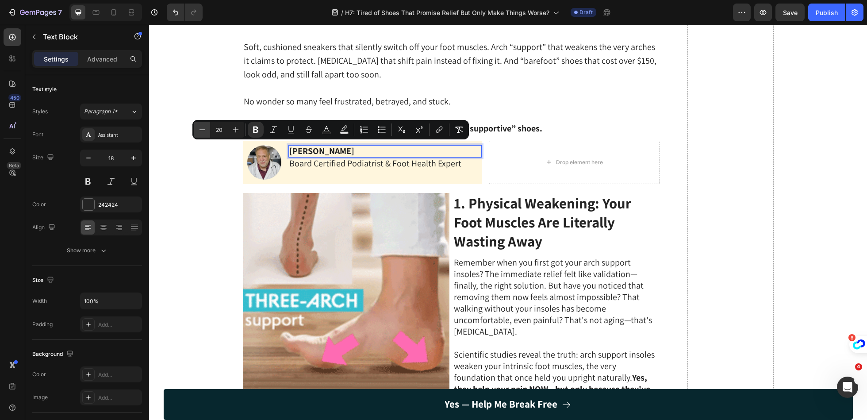
click at [201, 127] on icon "Editor contextual toolbar" at bounding box center [202, 129] width 9 height 9
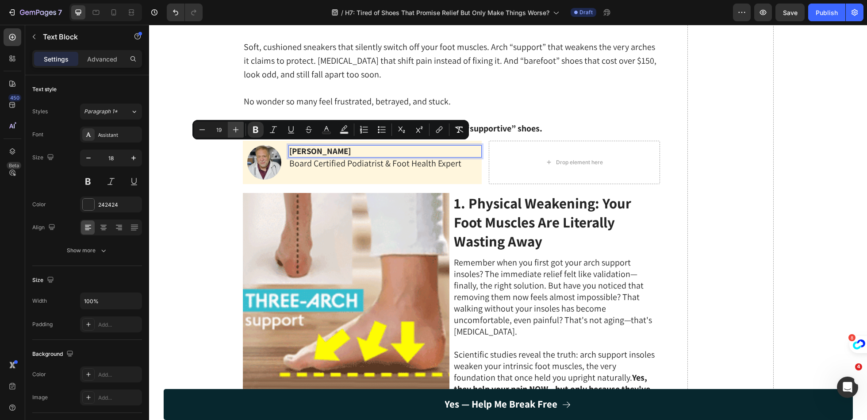
click at [233, 127] on icon "Editor contextual toolbar" at bounding box center [235, 129] width 9 height 9
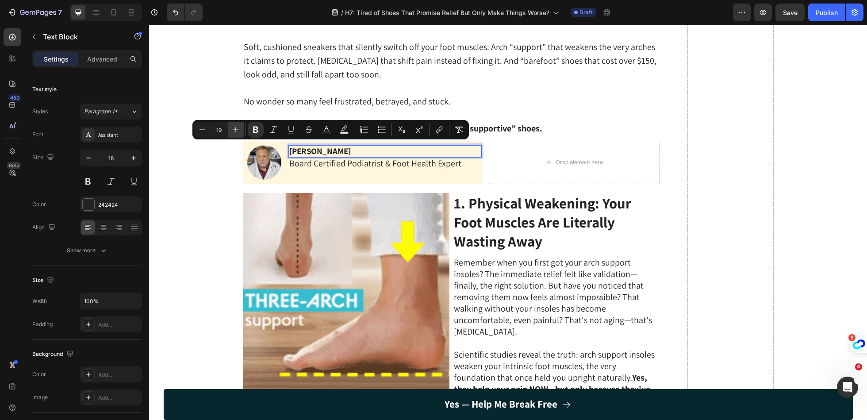
type input "20"
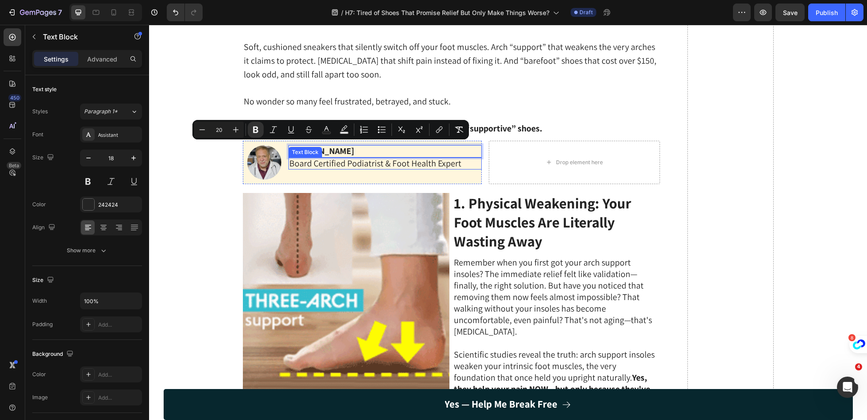
click at [313, 161] on span "Board Certified Podiatrist & Foot Health Expert" at bounding box center [375, 164] width 172 height 12
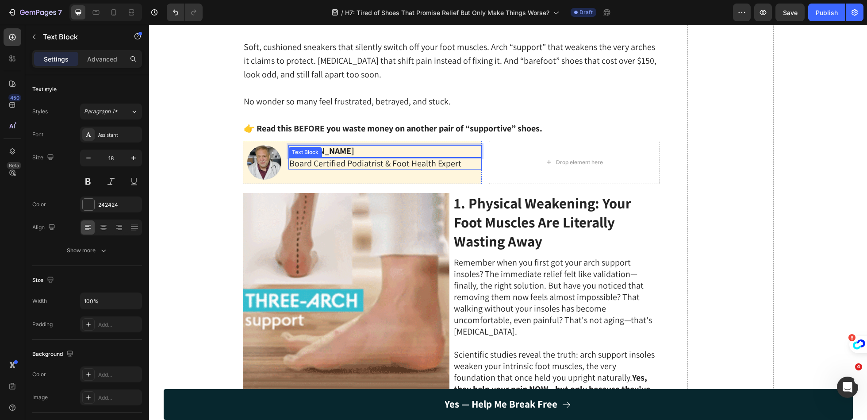
click at [313, 161] on span "Board Certified Podiatrist & Foot Health Expert" at bounding box center [375, 164] width 172 height 12
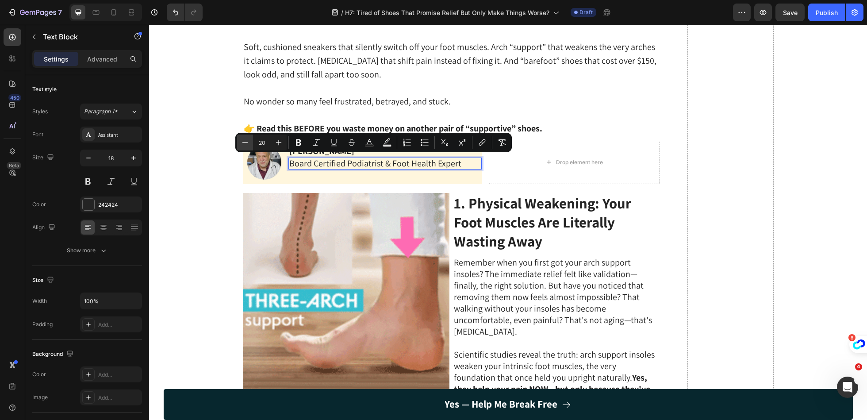
click at [243, 146] on icon "Editor contextual toolbar" at bounding box center [245, 142] width 9 height 9
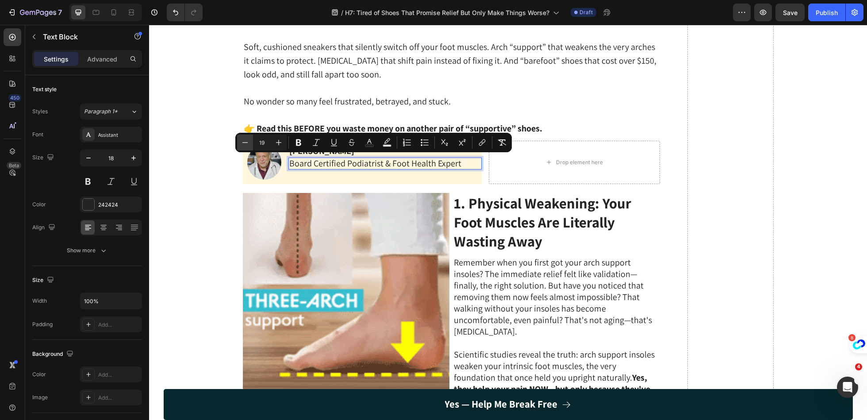
click at [243, 146] on icon "Editor contextual toolbar" at bounding box center [245, 142] width 9 height 9
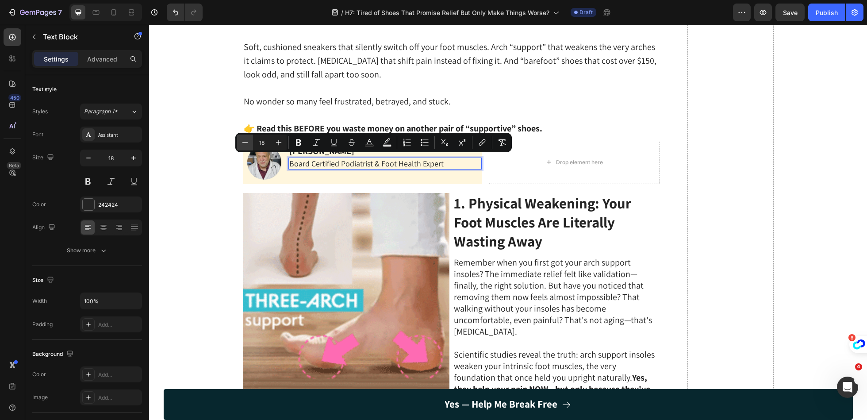
type input "17"
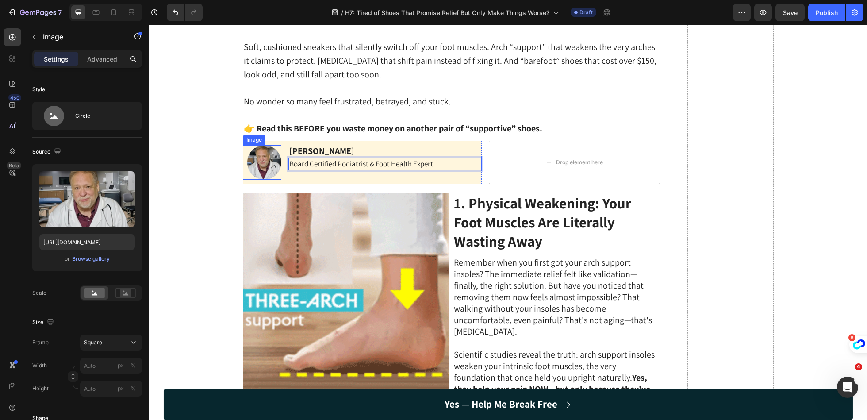
click at [272, 171] on img at bounding box center [264, 162] width 34 height 34
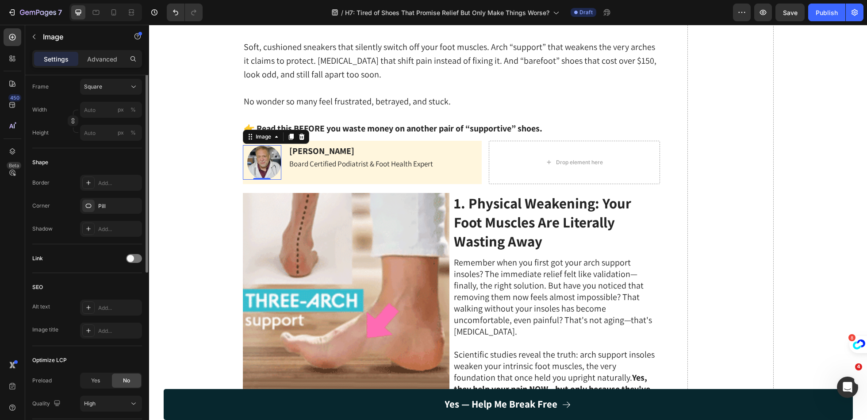
scroll to position [319, 0]
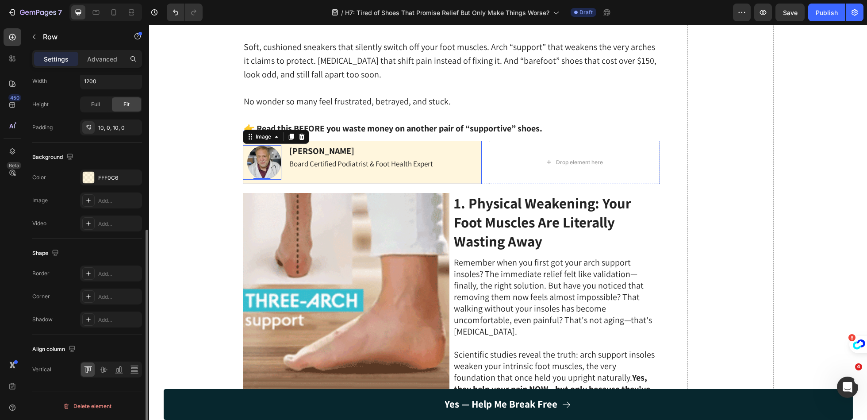
click at [286, 177] on div "Image 0 Dr Marcus Branson Text Block Board Certified Podiatrist & Foot Health E…" at bounding box center [362, 162] width 239 height 43
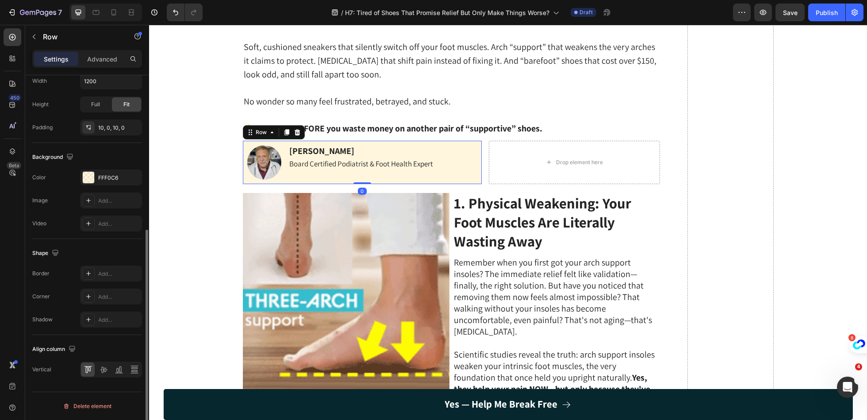
scroll to position [0, 0]
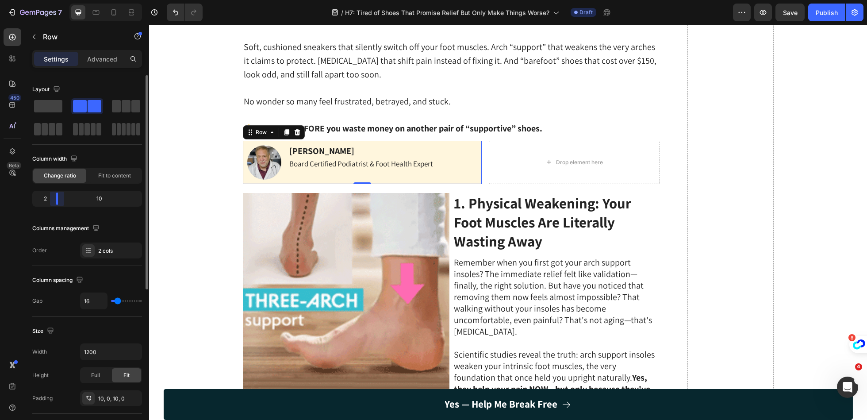
drag, startPoint x: 57, startPoint y: 200, endPoint x: 52, endPoint y: 201, distance: 4.9
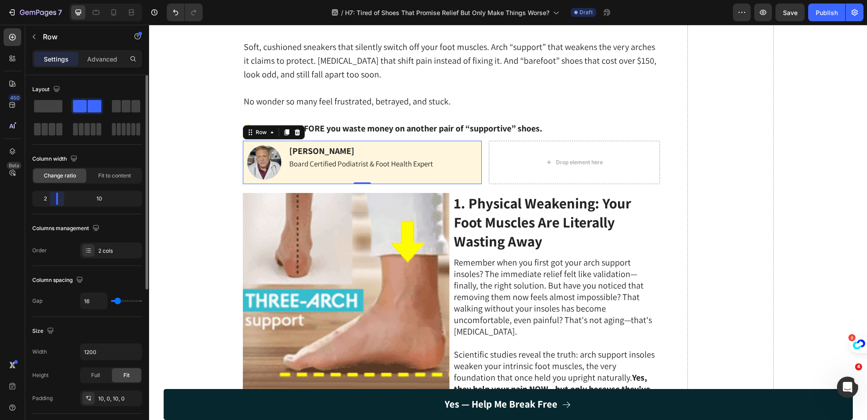
click at [52, 0] on body "7 Version history / H7: Tired of Shoes That Promise Relief But Only Make Things…" at bounding box center [433, 0] width 867 height 0
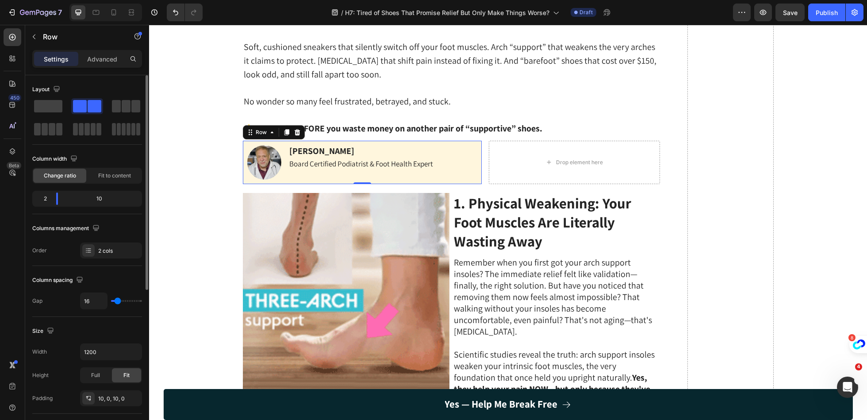
click at [289, 174] on div "Dr Marcus Branson Text Block Board Certified Podiatrist & Foot Health Expert Te…" at bounding box center [385, 162] width 193 height 34
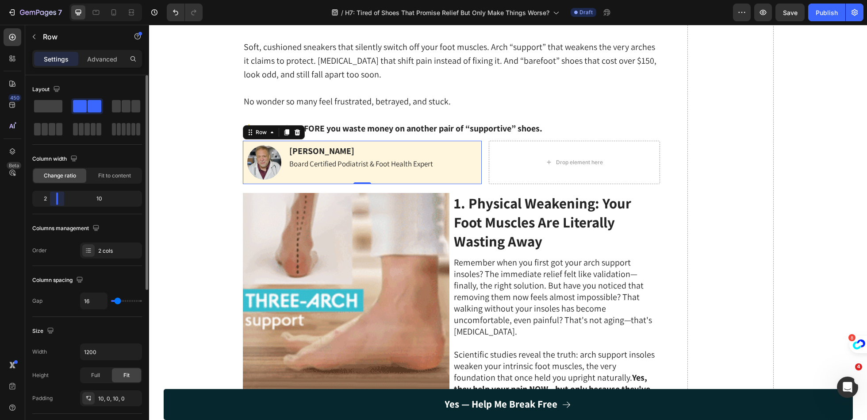
drag, startPoint x: 55, startPoint y: 199, endPoint x: 49, endPoint y: 198, distance: 6.3
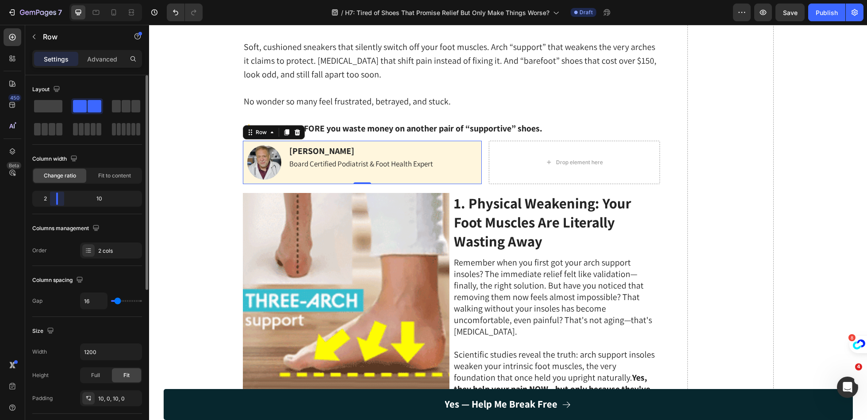
click at [49, 0] on body "7 Version history / H7: Tired of Shoes That Promise Relief But Only Make Things…" at bounding box center [433, 0] width 867 height 0
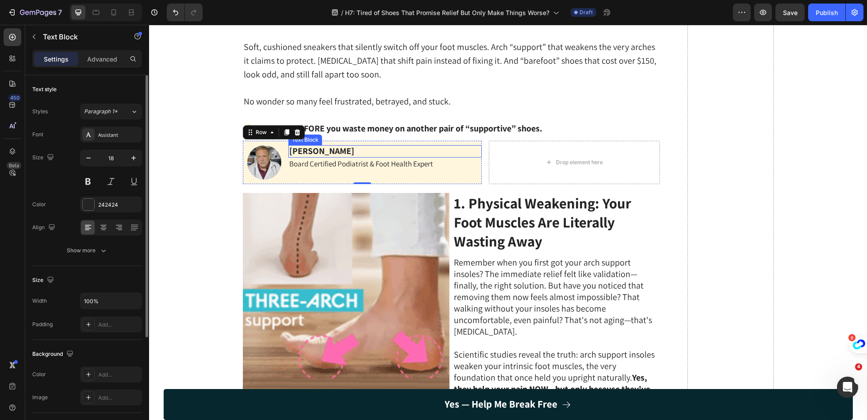
click at [350, 151] on strong "[PERSON_NAME]" at bounding box center [321, 151] width 65 height 12
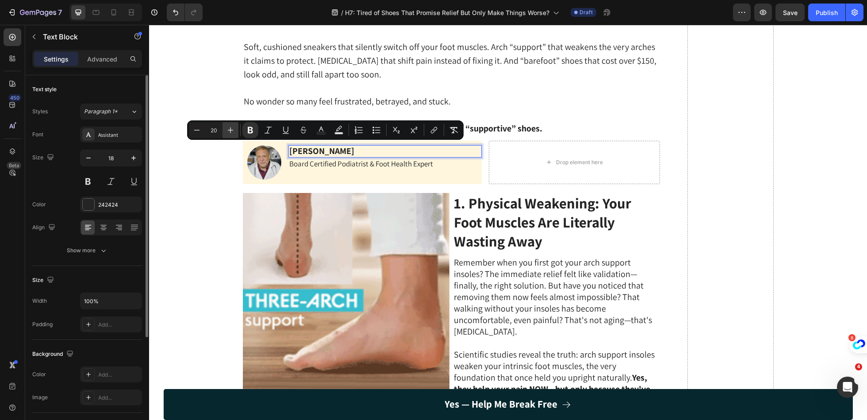
click at [233, 134] on icon "Editor contextual toolbar" at bounding box center [230, 130] width 9 height 9
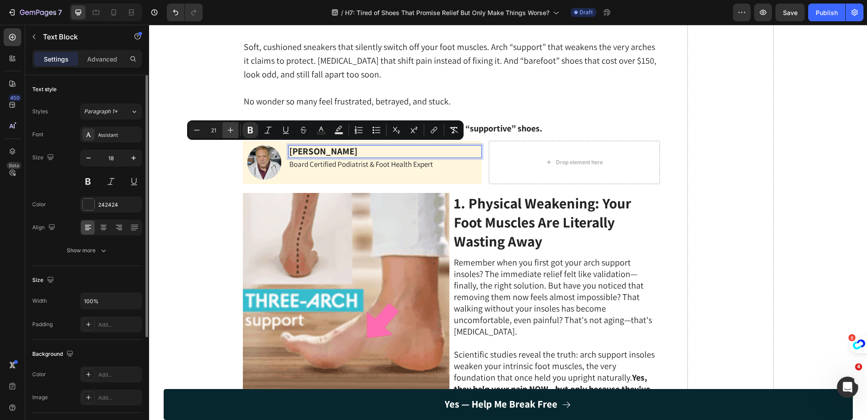
click at [233, 134] on icon "Editor contextual toolbar" at bounding box center [230, 130] width 9 height 9
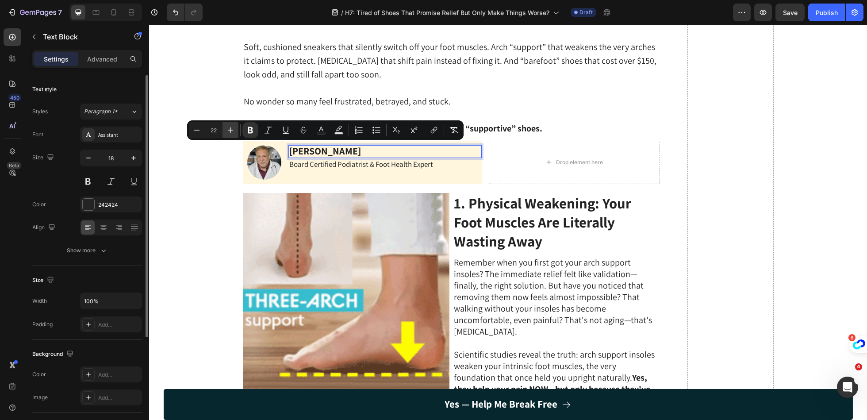
type input "23"
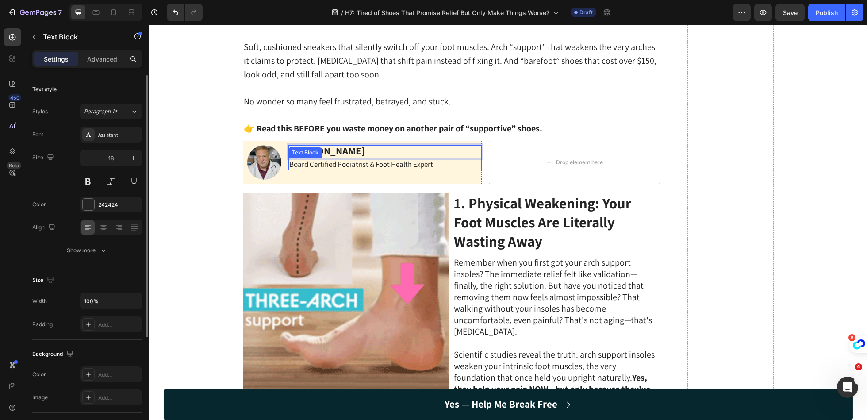
click at [330, 165] on span "Board Certified Podiatrist & Foot Health Expert" at bounding box center [361, 164] width 144 height 10
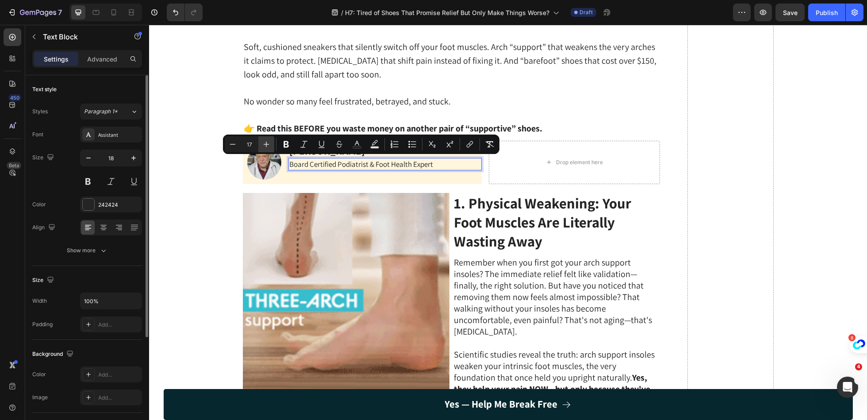
click at [269, 145] on icon "Editor contextual toolbar" at bounding box center [266, 144] width 9 height 9
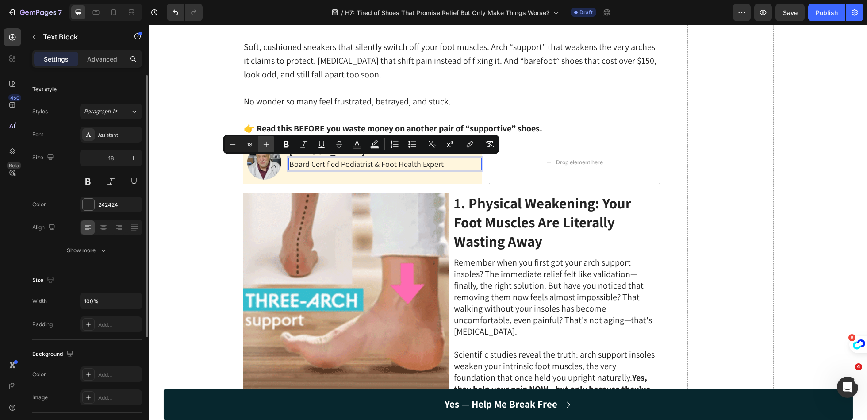
click at [269, 145] on icon "Editor contextual toolbar" at bounding box center [266, 144] width 9 height 9
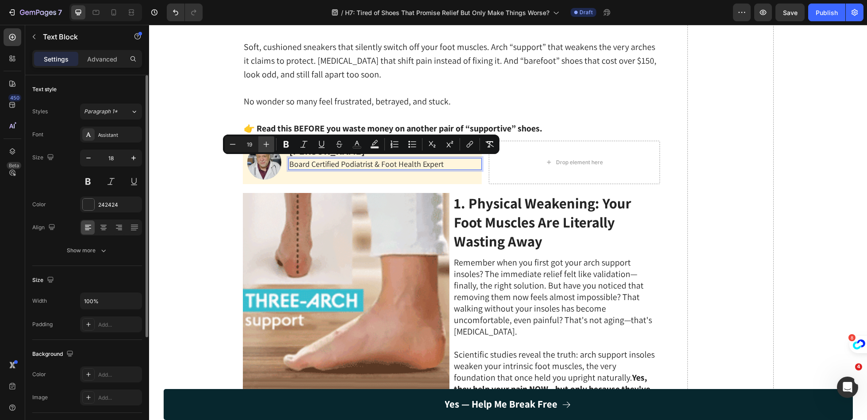
type input "20"
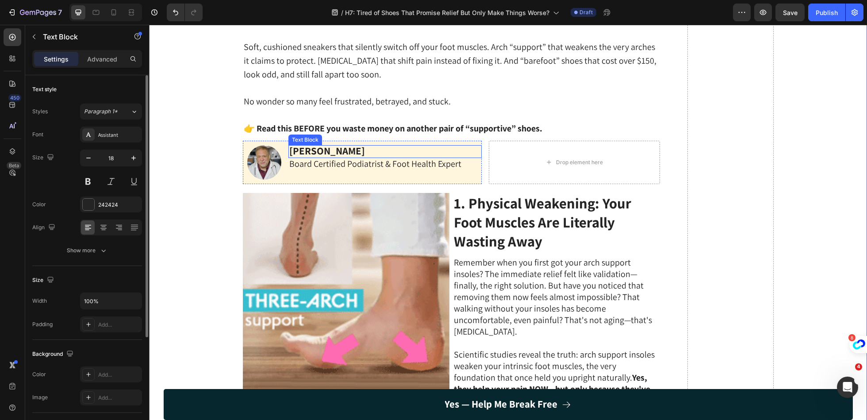
click at [334, 146] on strong "[PERSON_NAME]" at bounding box center [327, 150] width 76 height 13
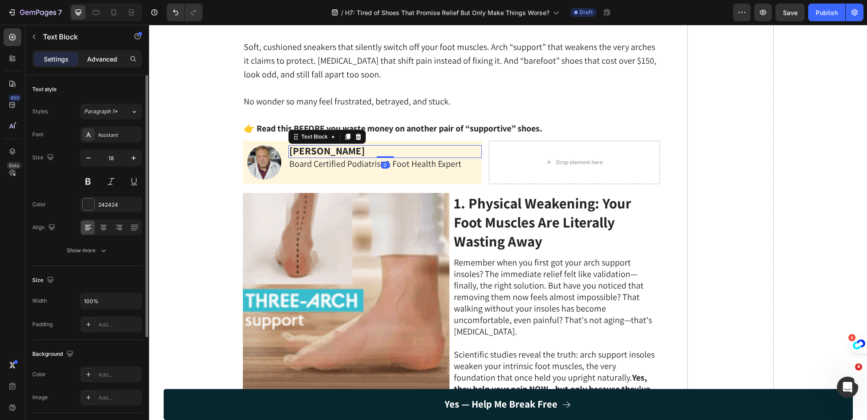
click at [121, 57] on div "Advanced" at bounding box center [102, 59] width 44 height 14
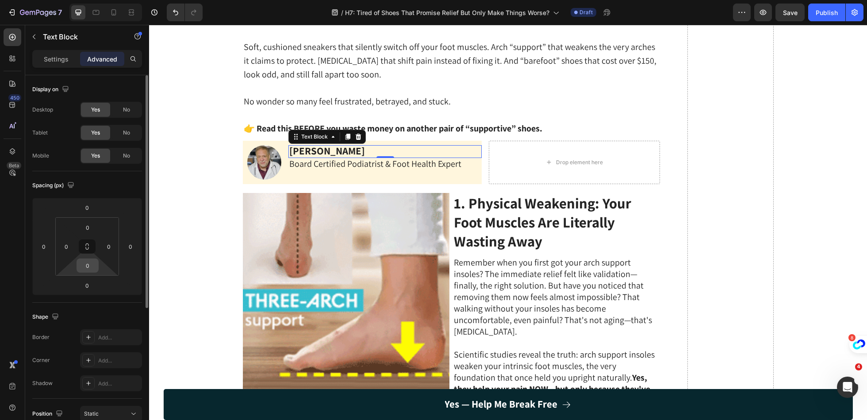
click at [88, 268] on input "0" at bounding box center [88, 265] width 18 height 13
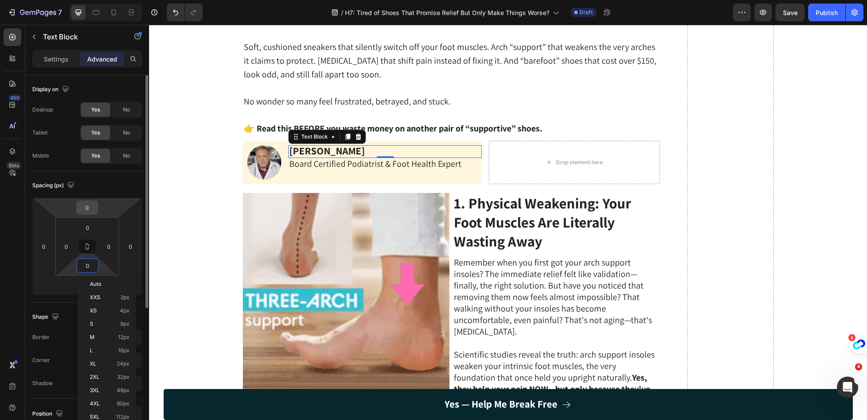
click at [89, 204] on input "0" at bounding box center [87, 207] width 18 height 13
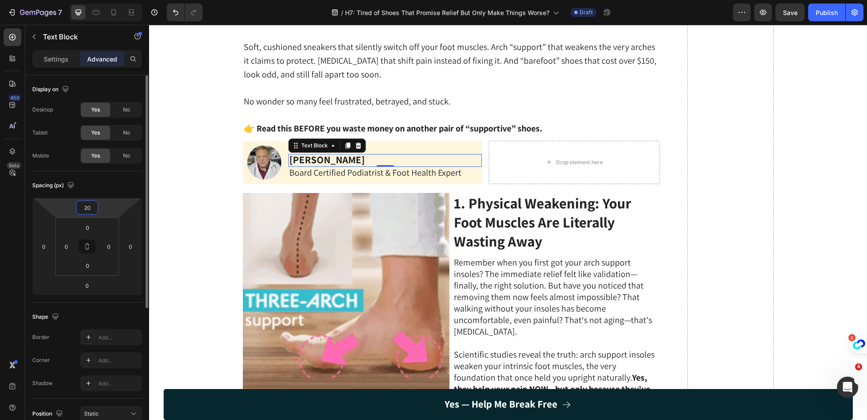
type input "2"
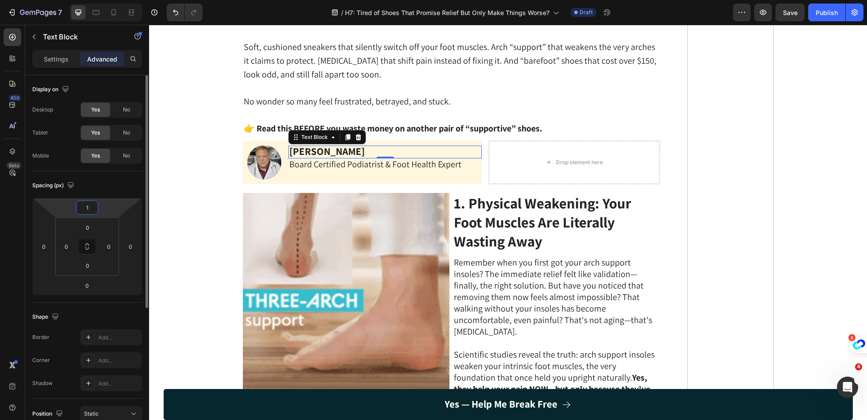
type input "10"
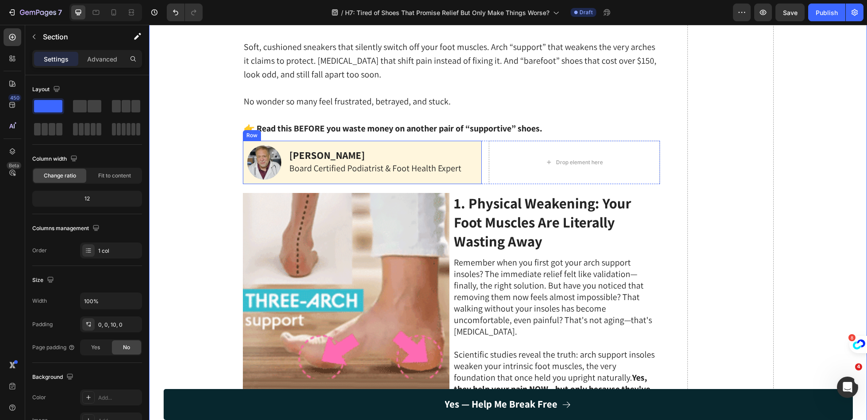
click at [288, 177] on div "Image Dr Marcus Branson Text Block Board Certified Podiatrist & Foot Health Exp…" at bounding box center [362, 162] width 239 height 43
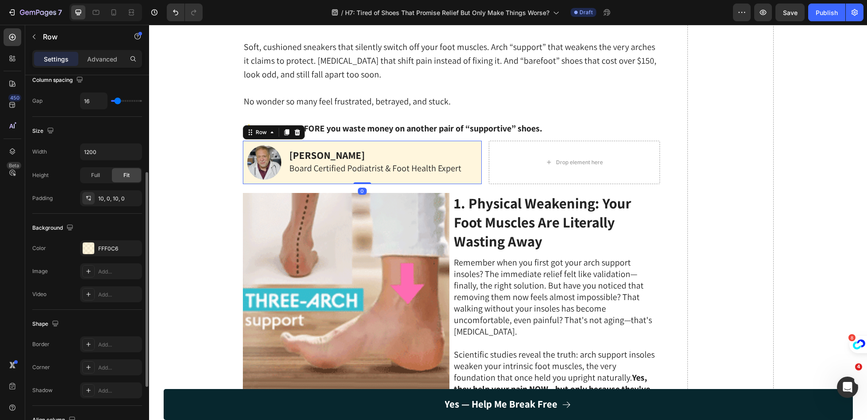
scroll to position [269, 0]
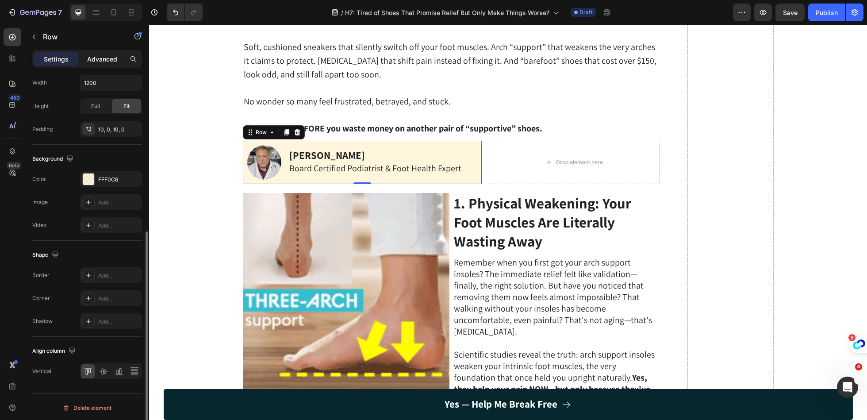
click at [113, 62] on p "Advanced" at bounding box center [102, 58] width 30 height 9
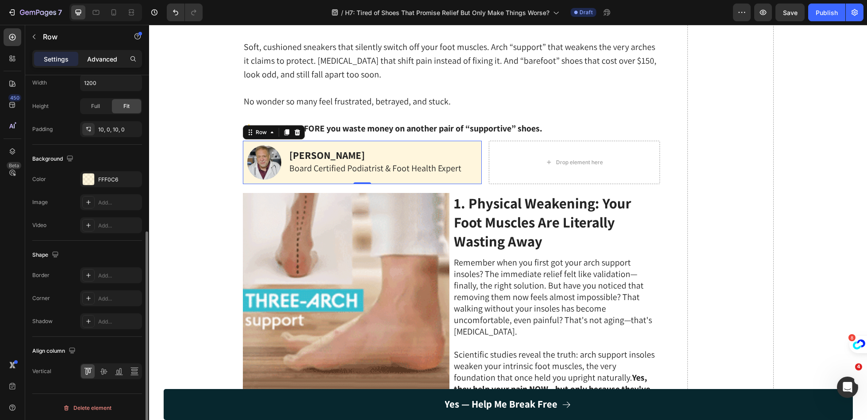
scroll to position [219, 0]
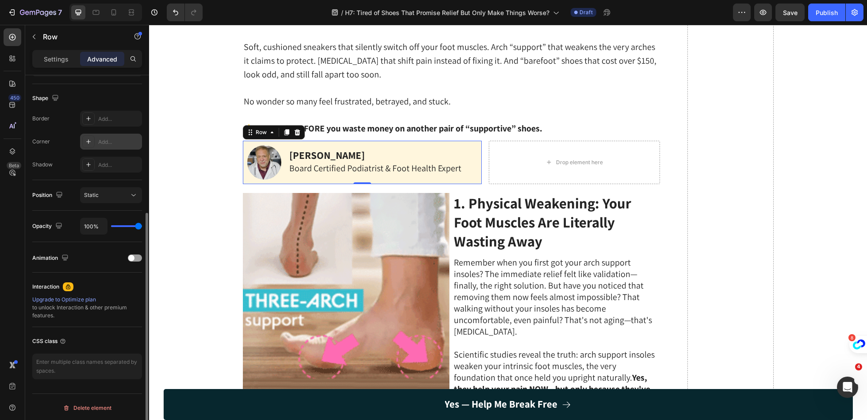
click at [113, 142] on div "Add..." at bounding box center [119, 142] width 42 height 8
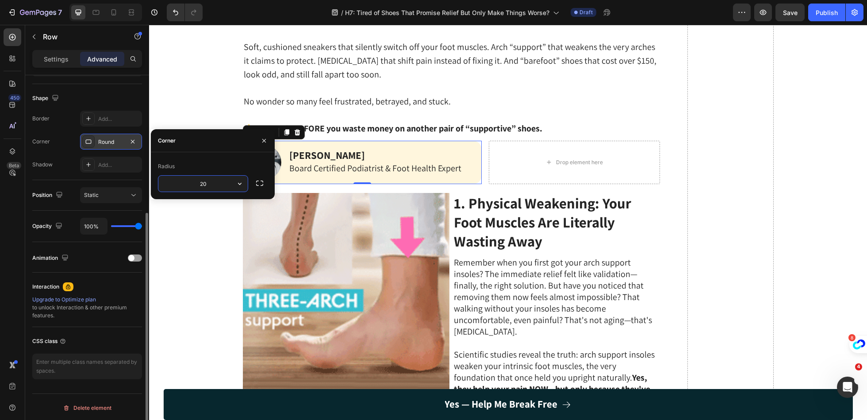
type input "2"
type input "3"
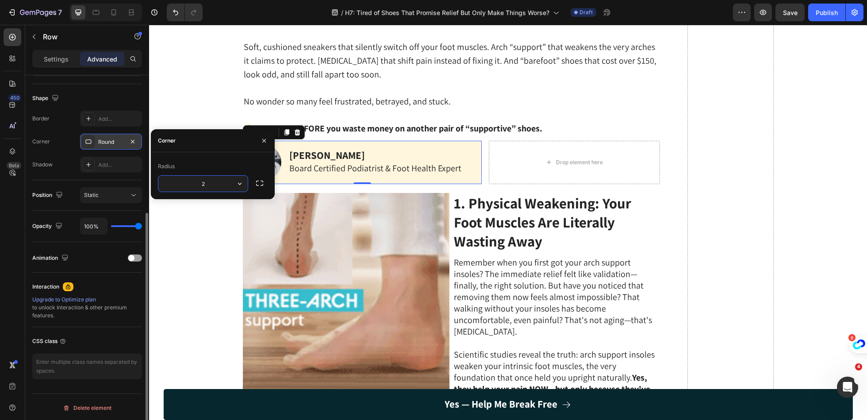
type input "25"
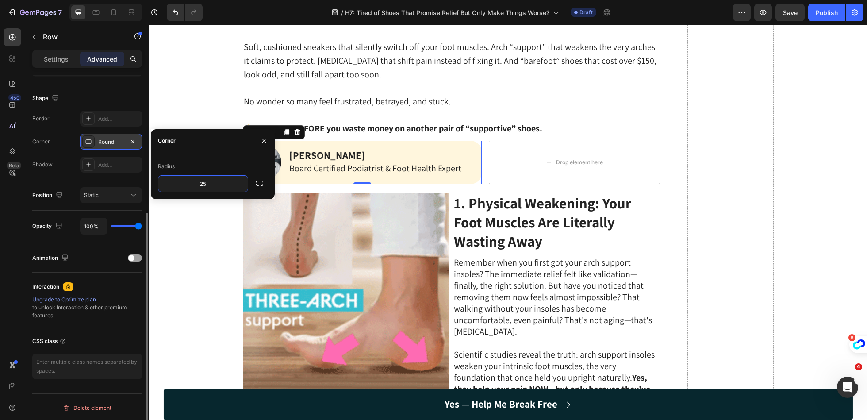
click at [127, 95] on div "Shape" at bounding box center [87, 98] width 110 height 14
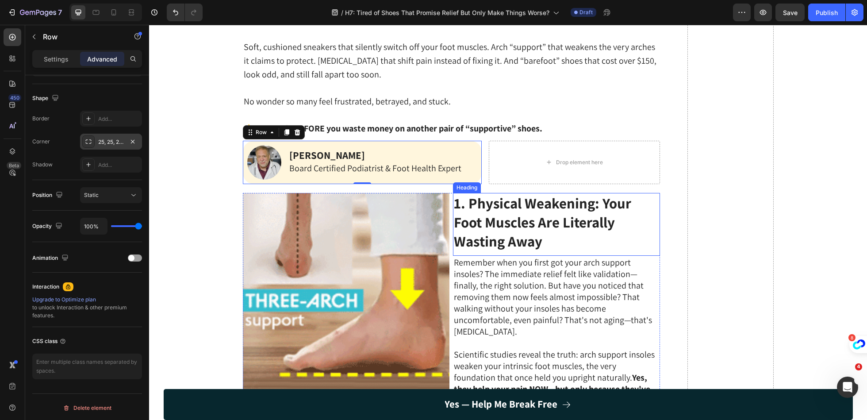
click at [528, 209] on strong "1. Physical Weakening: Your Foot Muscles Are Literally Wasting Away" at bounding box center [542, 221] width 177 height 57
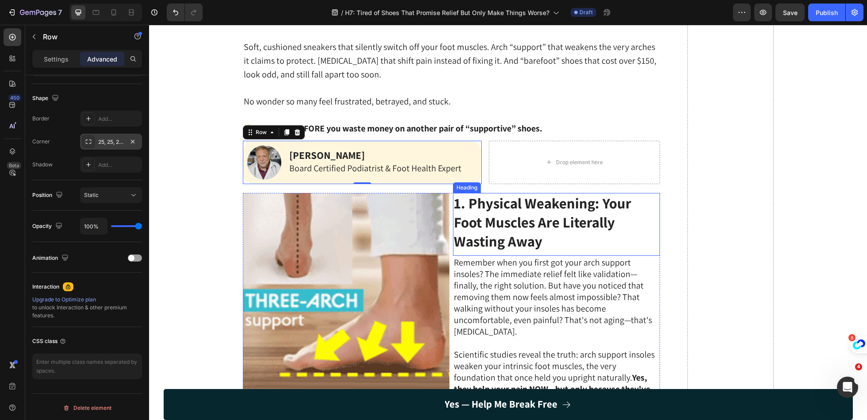
scroll to position [0, 0]
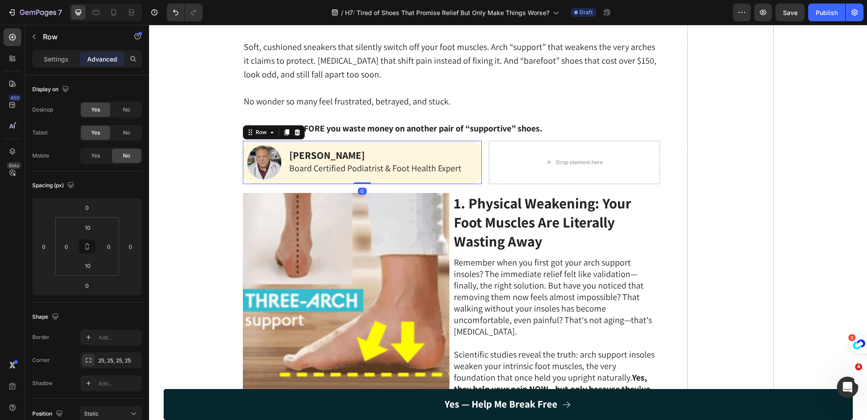
click at [256, 181] on div "Image Dr Marcus Branson Text Block Board Certified Podiatrist & Foot Health Exp…" at bounding box center [362, 162] width 239 height 43
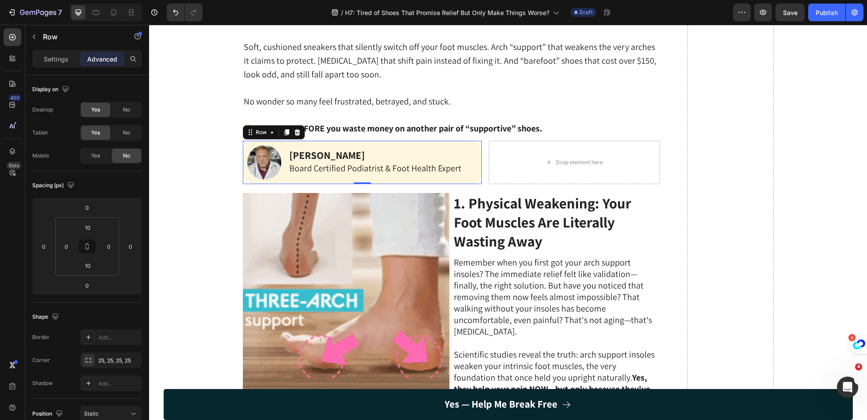
click at [295, 181] on div "Image Dr Marcus Branson Text Block Board Certified Podiatrist & Foot Health Exp…" at bounding box center [362, 162] width 239 height 43
click at [65, 60] on p "Settings" at bounding box center [56, 58] width 25 height 9
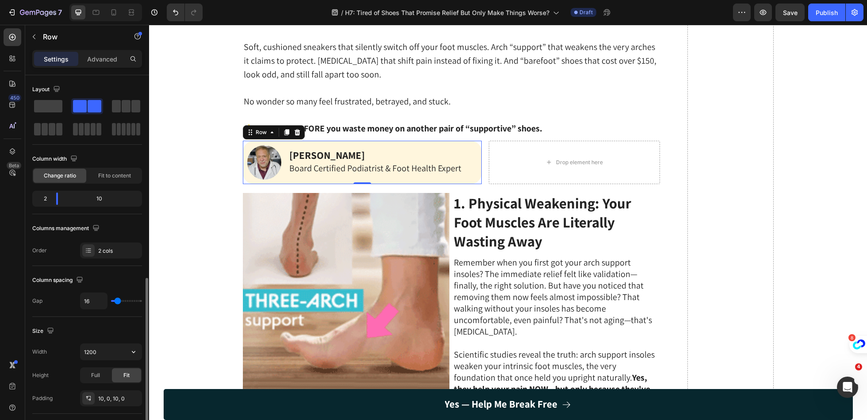
scroll to position [269, 0]
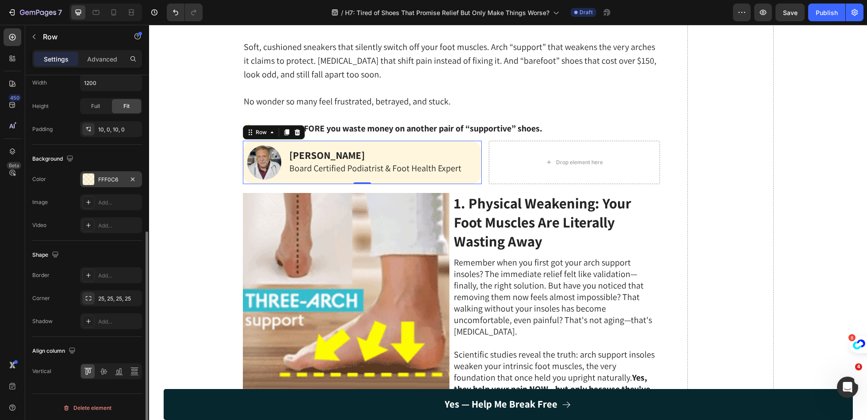
click at [93, 175] on div at bounding box center [89, 179] width 12 height 12
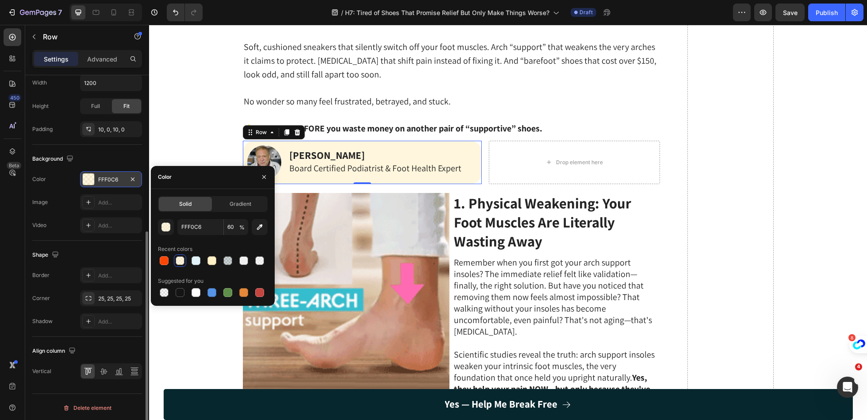
click at [119, 176] on div "FFF0C6" at bounding box center [111, 180] width 26 height 8
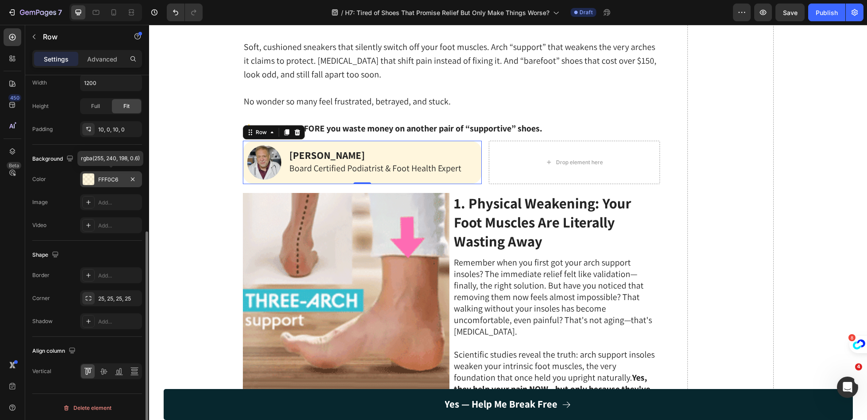
click at [114, 177] on div "FFF0C6" at bounding box center [111, 180] width 26 height 8
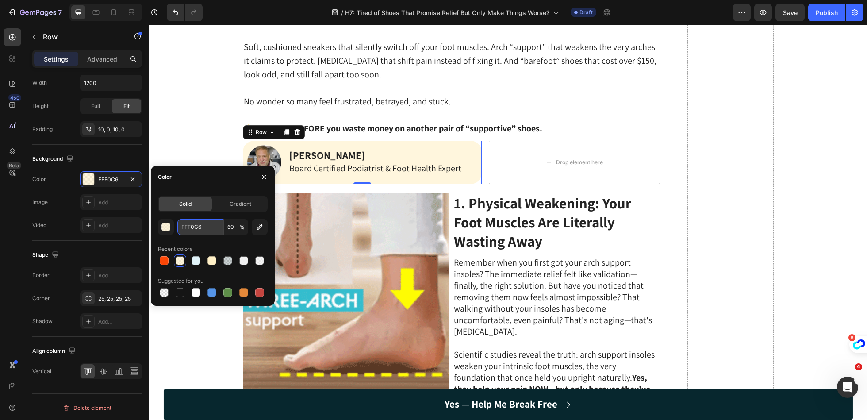
click at [204, 224] on input "FFF0C6" at bounding box center [200, 227] width 46 height 16
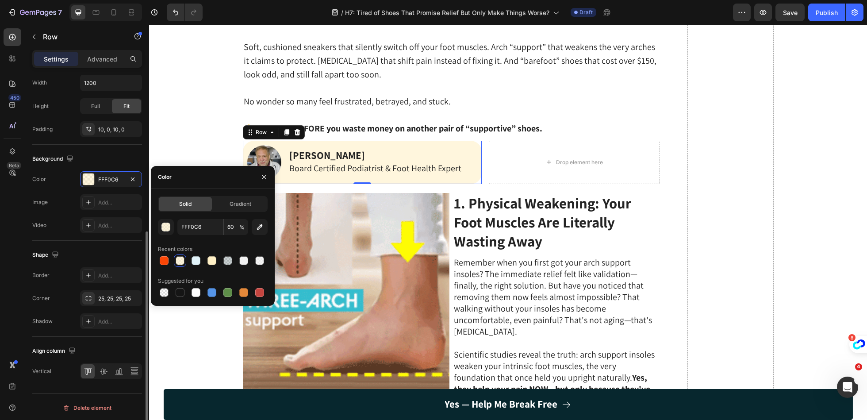
click at [112, 154] on div "Background" at bounding box center [87, 159] width 110 height 14
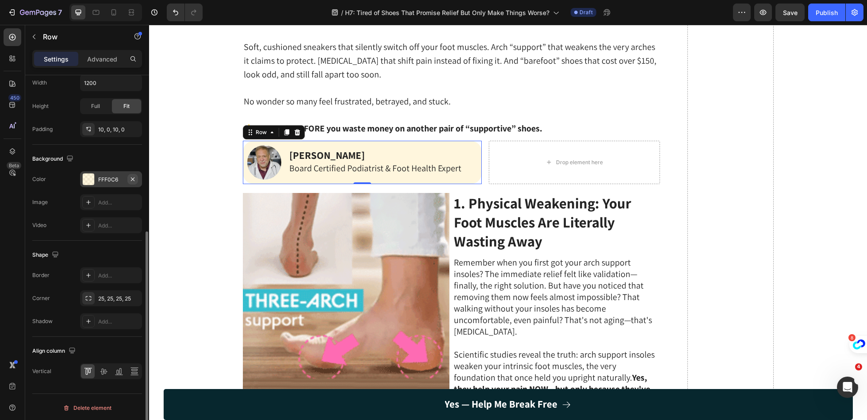
click at [134, 176] on icon "button" at bounding box center [132, 179] width 7 height 7
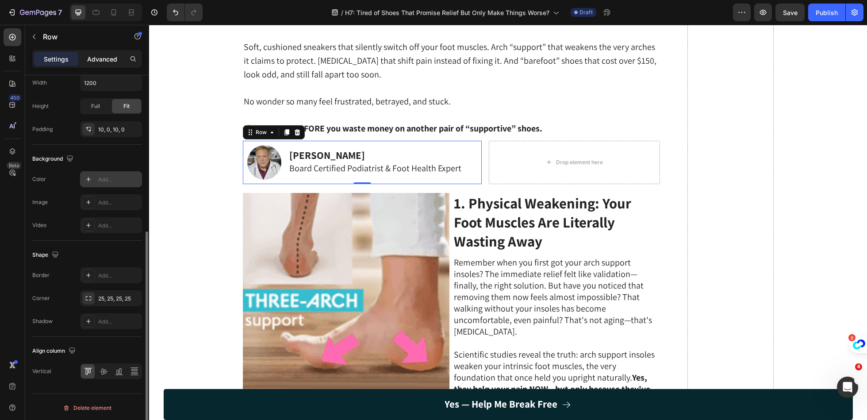
click at [100, 62] on p "Advanced" at bounding box center [102, 58] width 30 height 9
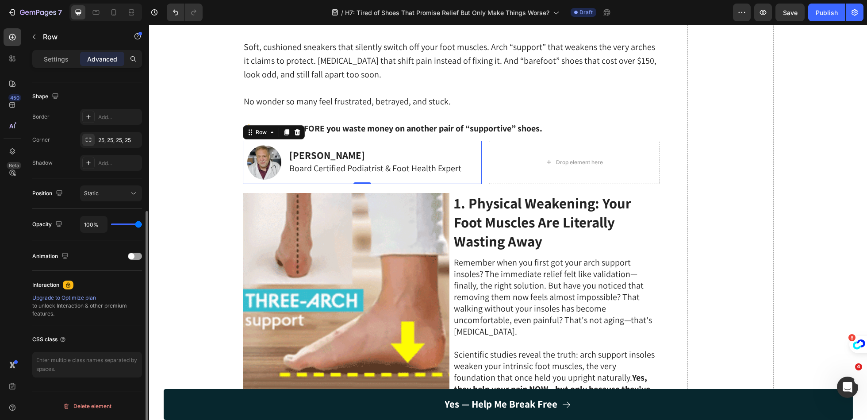
scroll to position [219, 0]
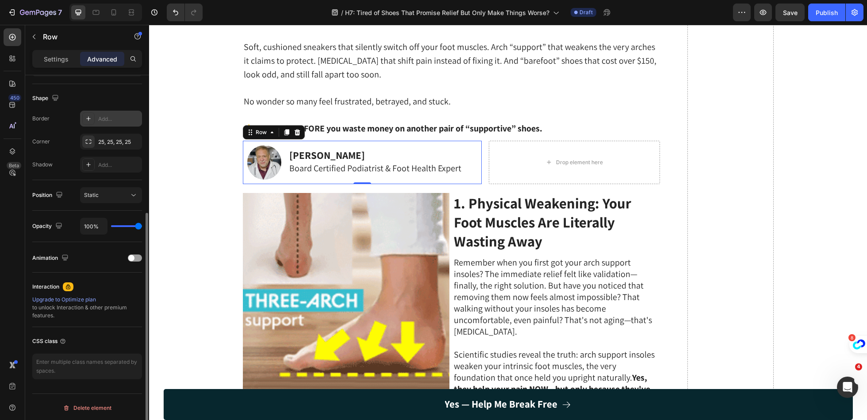
click at [89, 117] on icon at bounding box center [88, 118] width 7 height 7
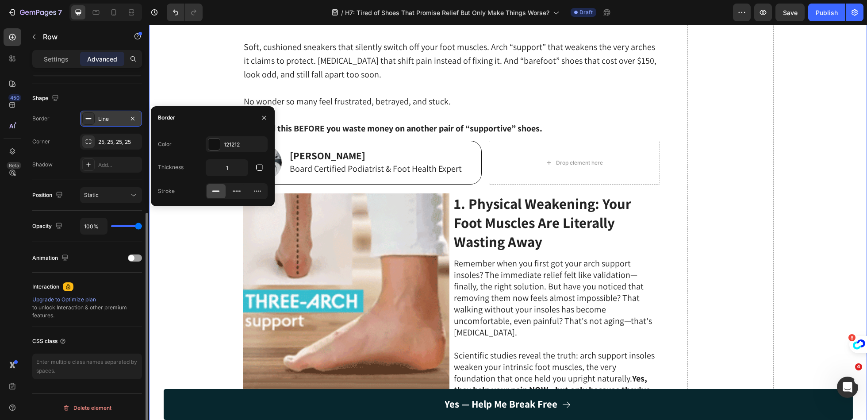
scroll to position [0, 0]
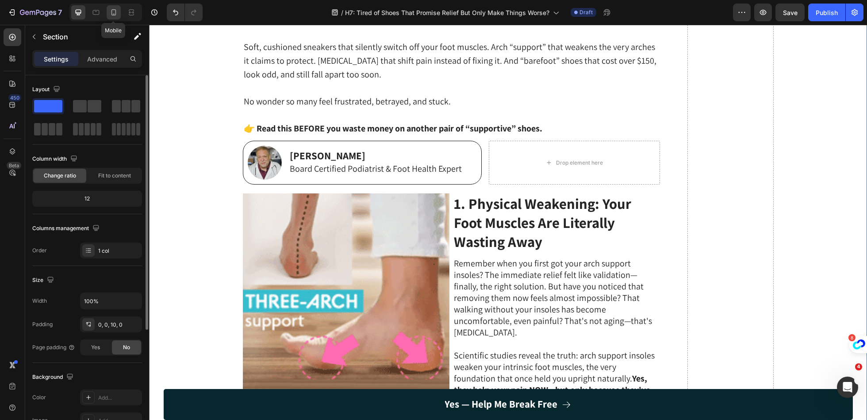
click at [115, 17] on div at bounding box center [114, 12] width 14 height 14
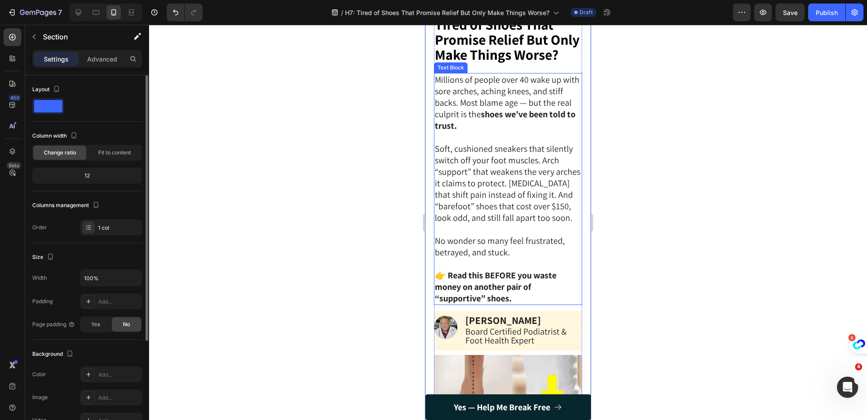
scroll to position [112, 0]
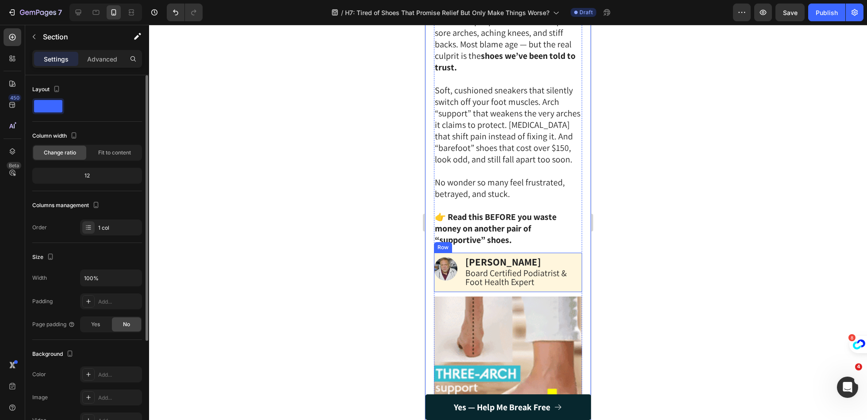
click at [454, 284] on div "Image" at bounding box center [445, 273] width 23 height 40
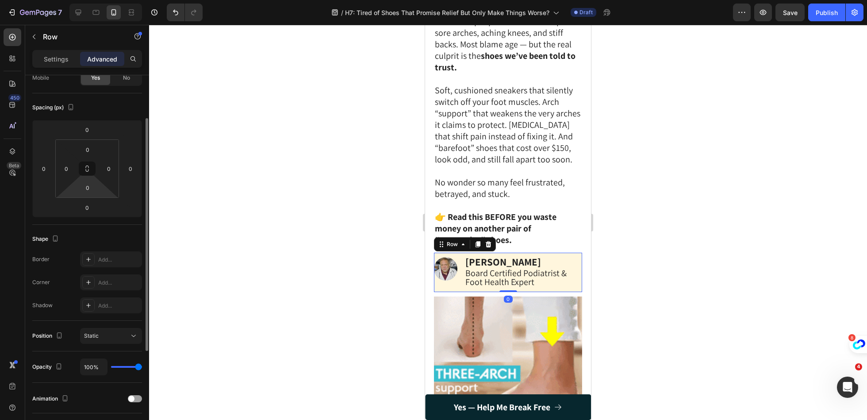
scroll to position [79, 0]
click at [109, 259] on div "Add..." at bounding box center [119, 259] width 42 height 8
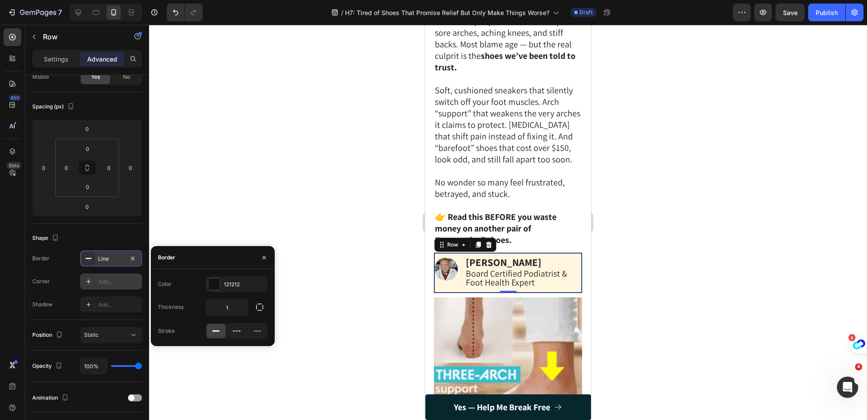
click at [109, 284] on div "Add..." at bounding box center [119, 282] width 42 height 8
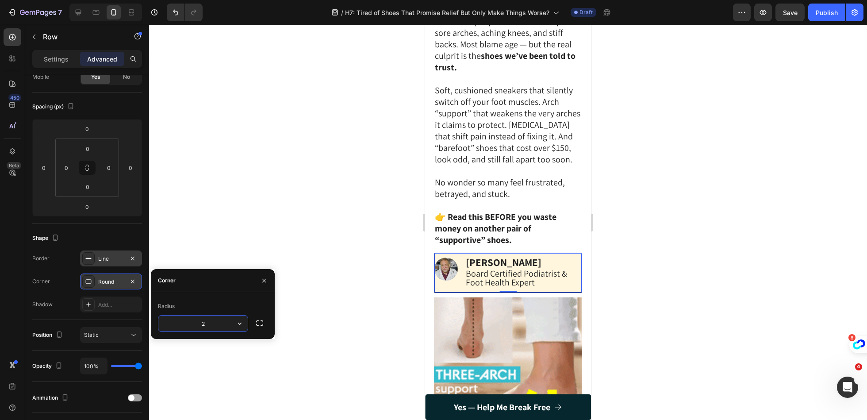
type input "25"
click at [9, 269] on div "450 Beta" at bounding box center [13, 192] width 18 height 328
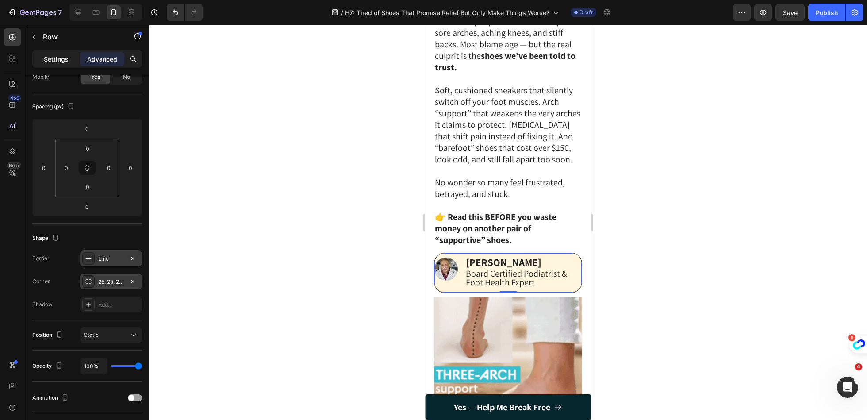
click at [57, 62] on p "Settings" at bounding box center [56, 58] width 25 height 9
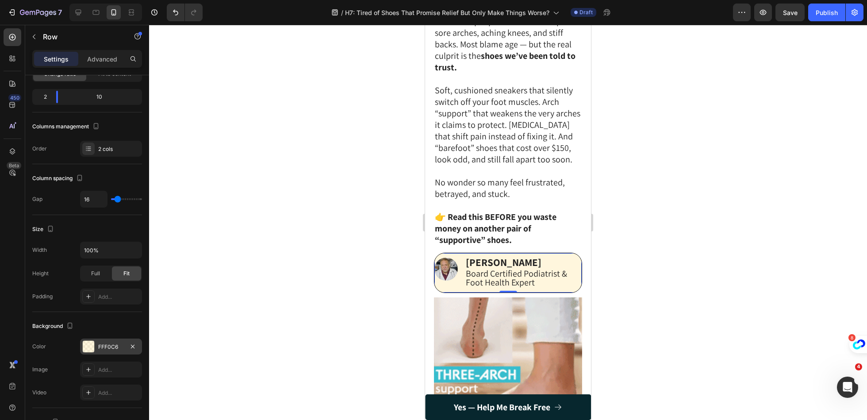
click at [117, 339] on div "FFF0C6" at bounding box center [111, 347] width 62 height 16
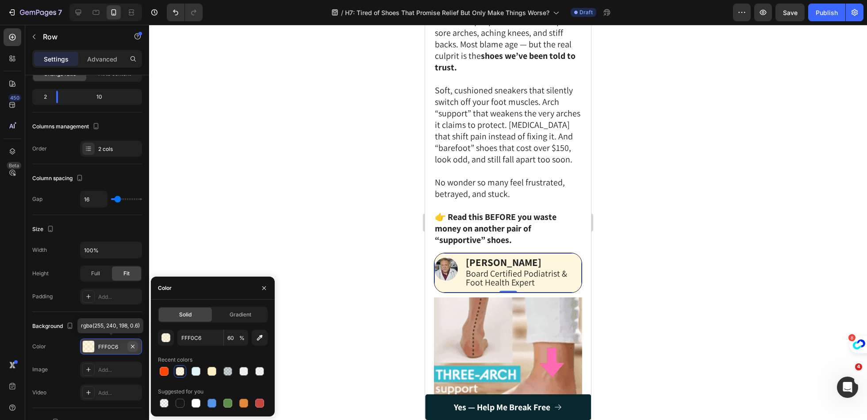
click at [134, 344] on icon "button" at bounding box center [132, 346] width 7 height 7
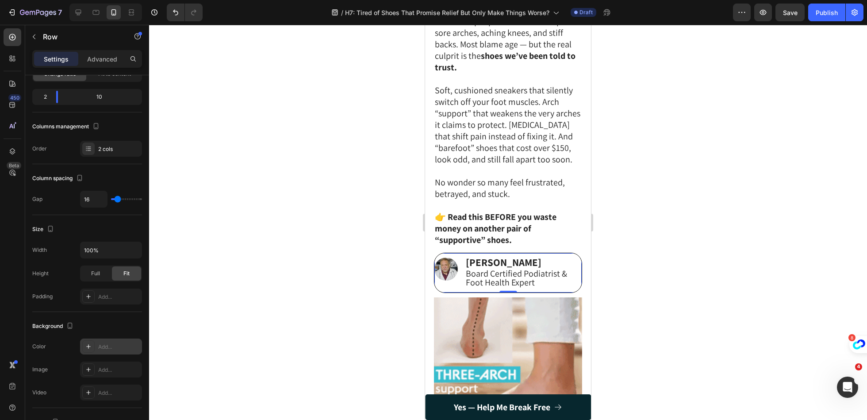
click at [17, 264] on div "450 Beta" at bounding box center [13, 192] width 18 height 328
click at [451, 271] on img at bounding box center [446, 269] width 23 height 23
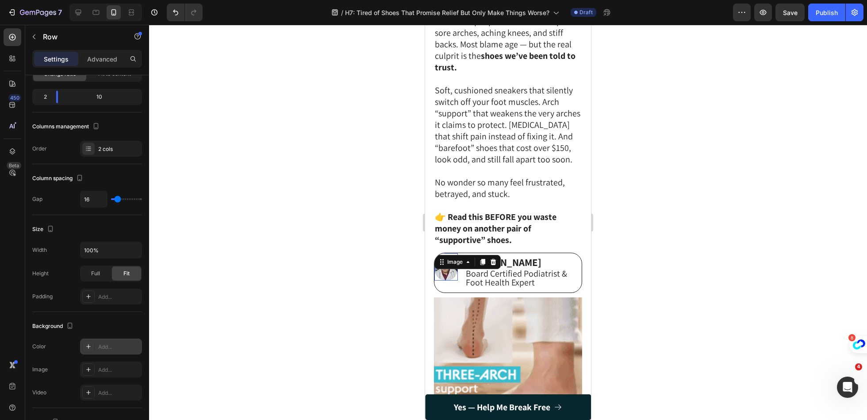
scroll to position [0, 0]
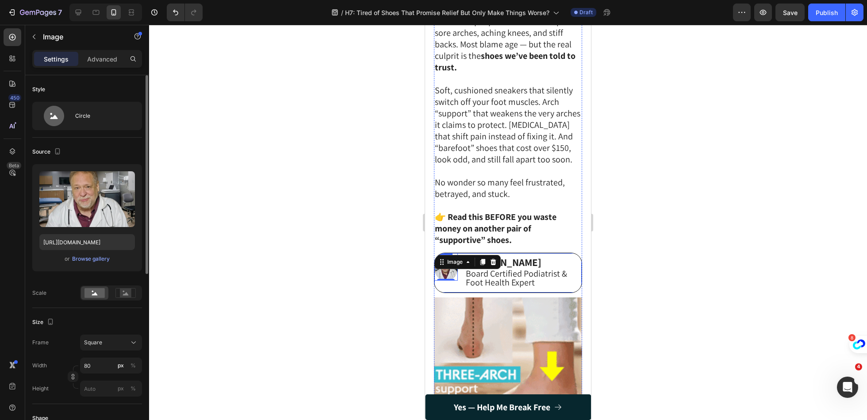
click at [450, 288] on div "Image 0" at bounding box center [446, 273] width 23 height 40
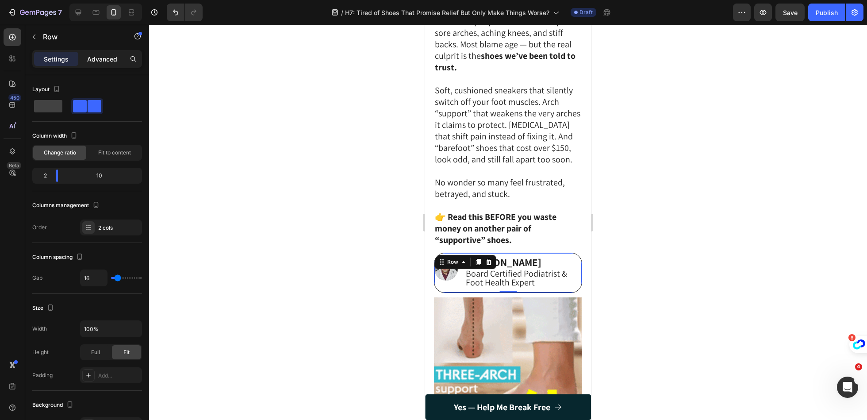
click at [114, 56] on p "Advanced" at bounding box center [102, 58] width 30 height 9
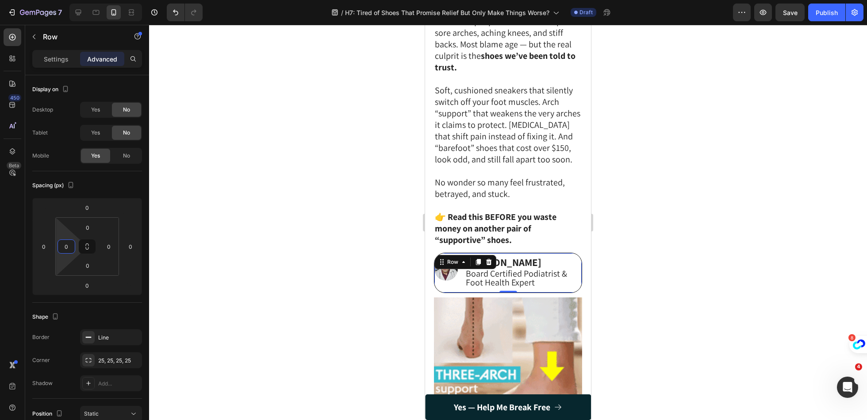
click at [75, 0] on html "7 Version history / H7: Tired of Shoes That Promise Relief But Only Make Things…" at bounding box center [433, 0] width 867 height 0
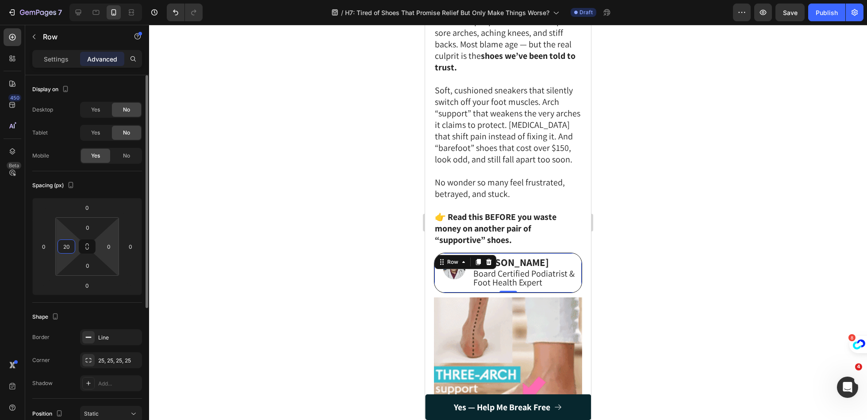
type input "2"
type input "5"
click at [11, 262] on div "450 Beta" at bounding box center [13, 192] width 18 height 328
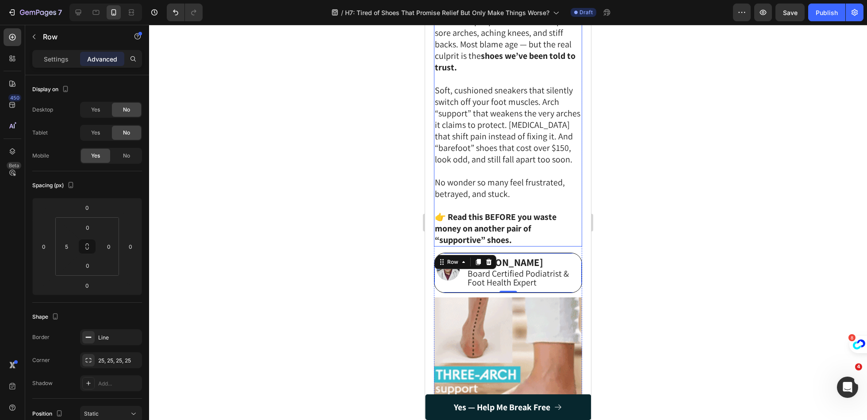
click at [530, 169] on p "Rich Text Editor. Editing area: main" at bounding box center [508, 171] width 146 height 12
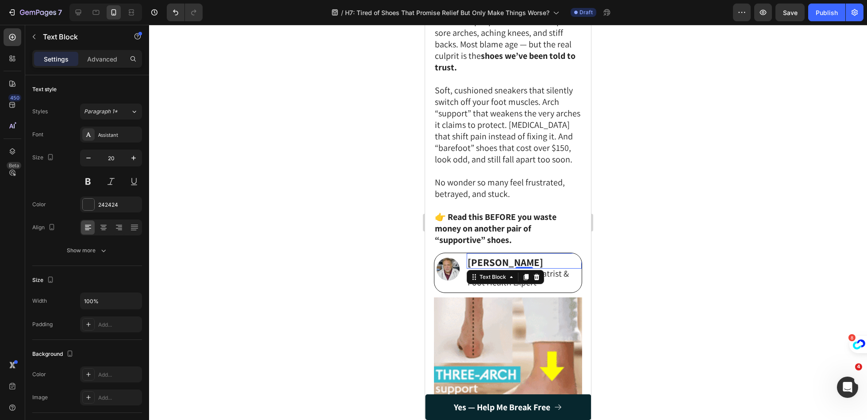
click at [534, 262] on strong "[PERSON_NAME]" at bounding box center [506, 262] width 76 height 13
click at [488, 262] on strong "[PERSON_NAME]" at bounding box center [506, 262] width 76 height 13
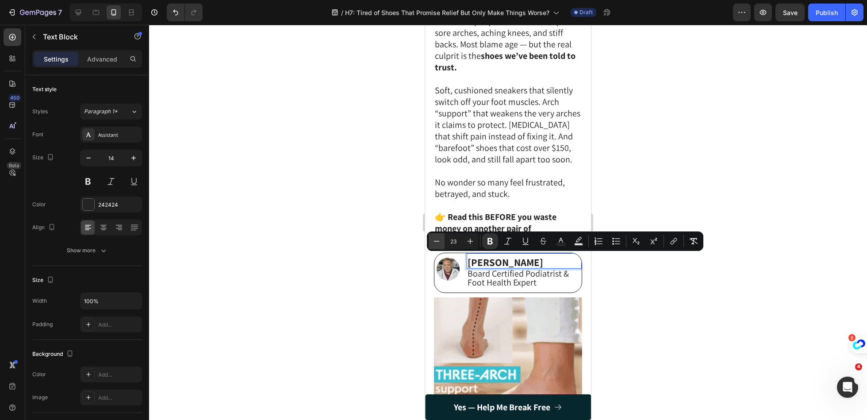
click at [437, 243] on icon "Editor contextual toolbar" at bounding box center [436, 241] width 9 height 9
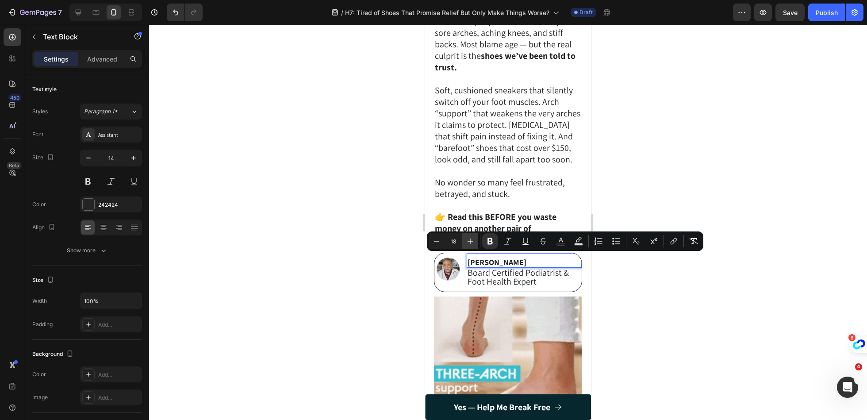
click at [474, 243] on icon "Editor contextual toolbar" at bounding box center [470, 241] width 9 height 9
type input "20"
click at [485, 273] on span "Board Certified Podiatrist & Foot Health Expert" at bounding box center [518, 277] width 101 height 20
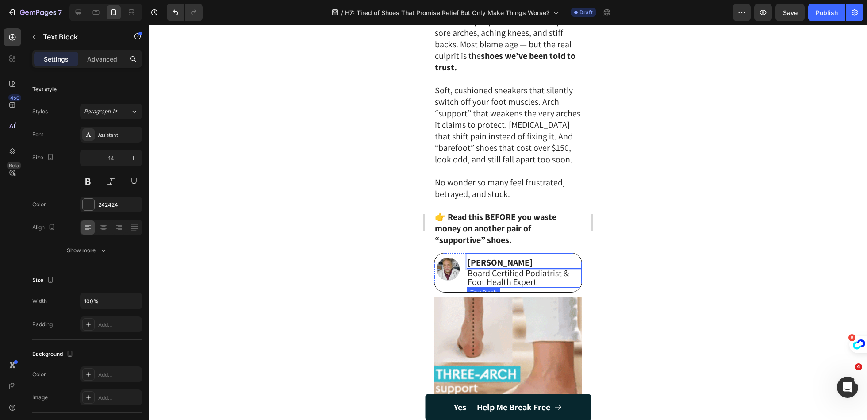
click at [485, 273] on span "Board Certified Podiatrist & Foot Health Expert" at bounding box center [518, 277] width 101 height 20
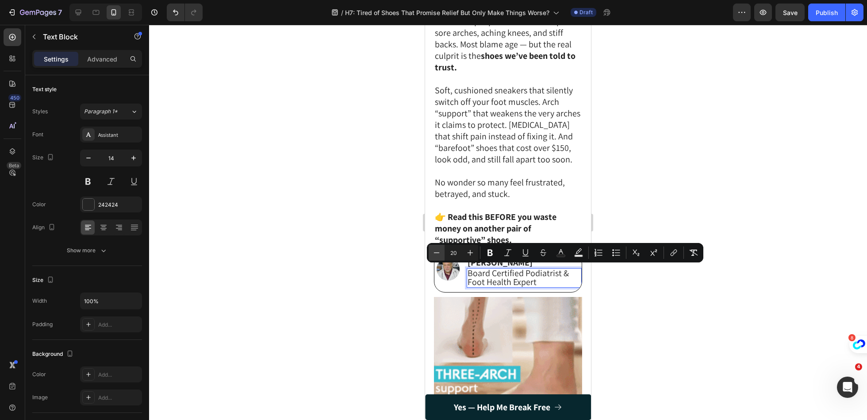
click at [437, 255] on icon "Editor contextual toolbar" at bounding box center [436, 252] width 9 height 9
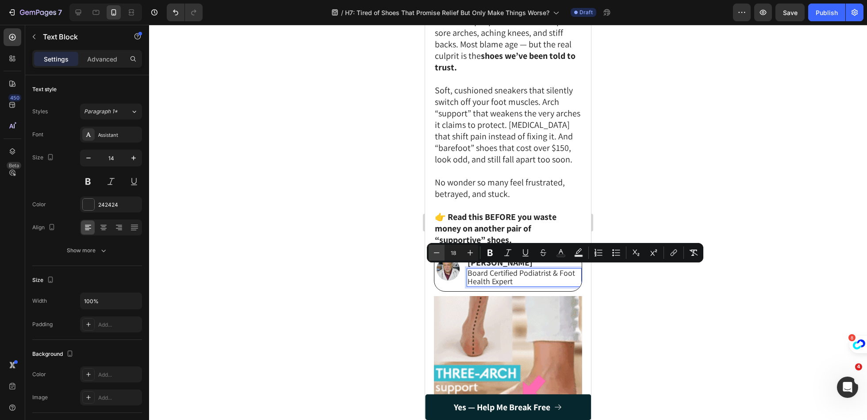
click at [437, 255] on icon "Editor contextual toolbar" at bounding box center [436, 252] width 9 height 9
type input "17"
click at [413, 305] on div at bounding box center [508, 222] width 718 height 395
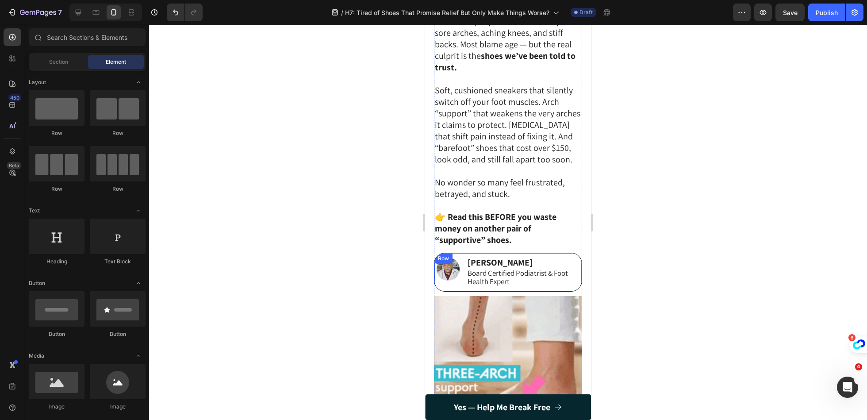
click at [459, 286] on div "Image" at bounding box center [448, 272] width 23 height 38
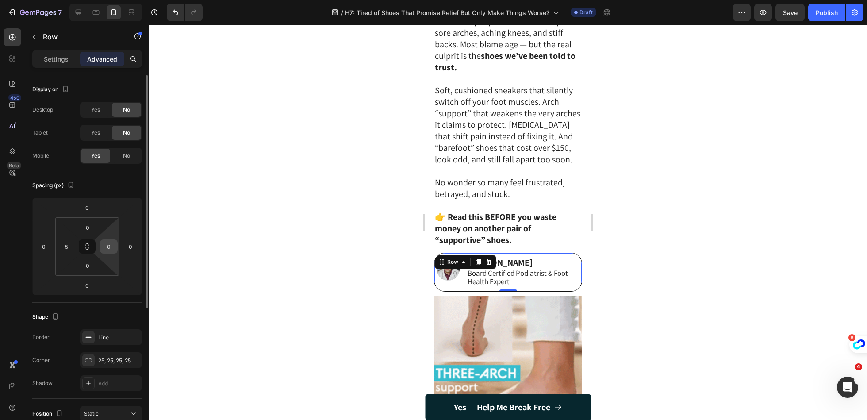
click at [112, 243] on input "0" at bounding box center [108, 246] width 13 height 13
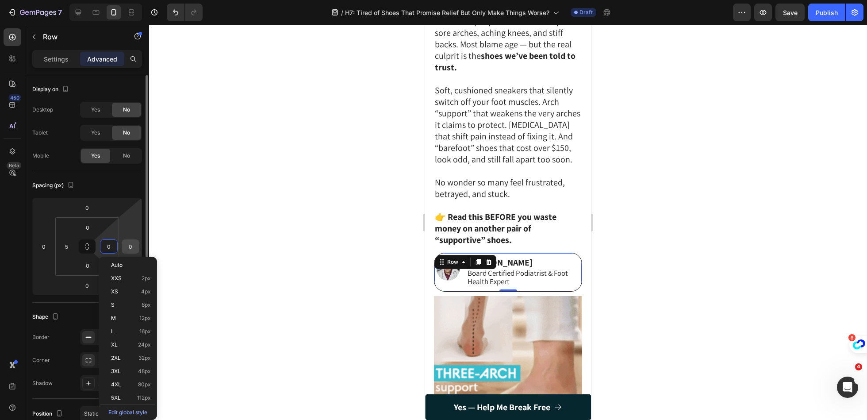
type input "5"
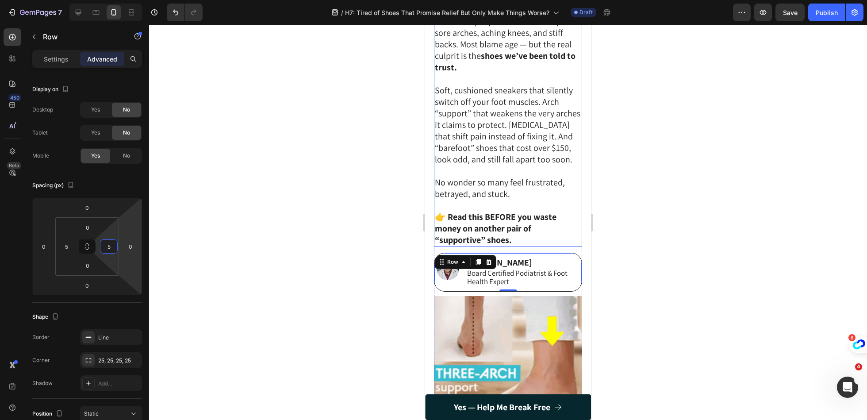
click at [499, 134] on span "Soft, cushioned sneakers that silently switch off your foot muscles. Arch “supp…" at bounding box center [508, 125] width 146 height 81
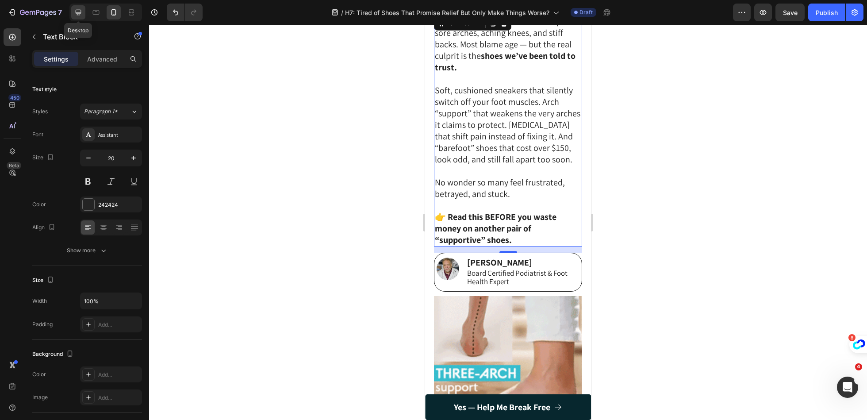
click at [80, 15] on icon at bounding box center [78, 12] width 9 height 9
type input "23"
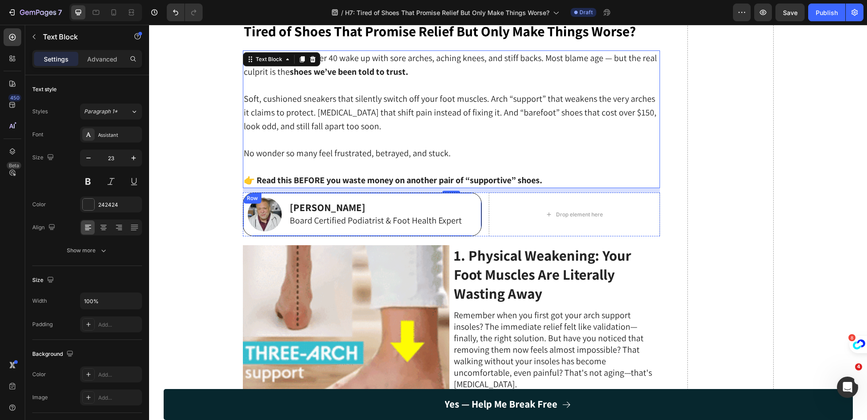
scroll to position [42, 0]
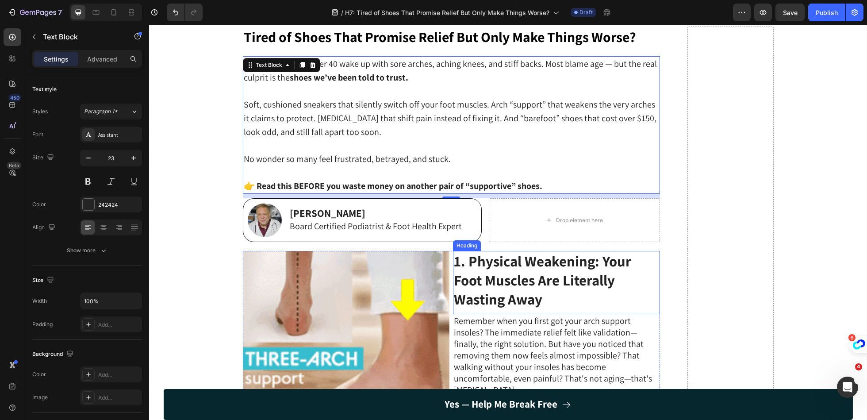
click at [512, 284] on strong "1. Physical Weakening: Your Foot Muscles Are Literally Wasting Away" at bounding box center [542, 279] width 177 height 57
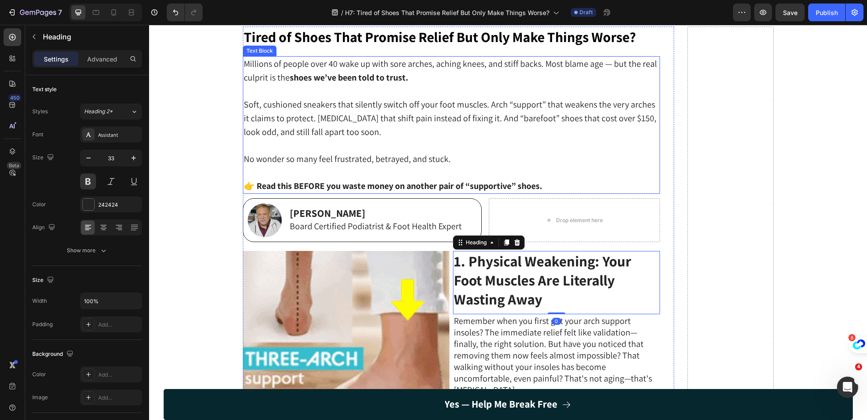
scroll to position [76, 0]
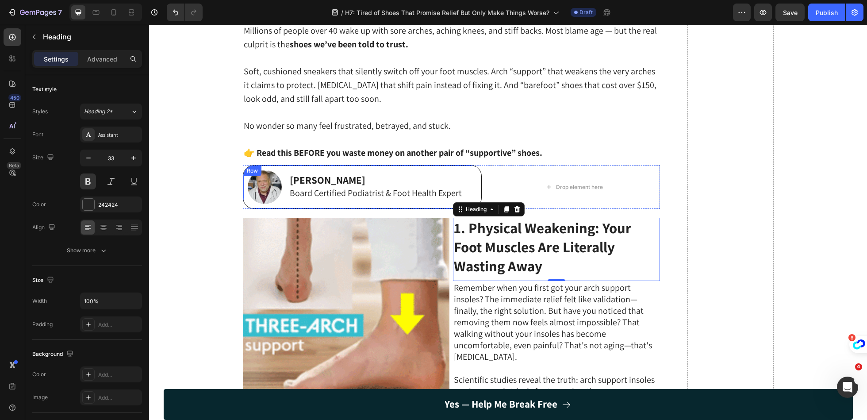
click at [298, 201] on div "Dr Marcus Branson Text Block Board Certified Podiatrist & Foot Health Expert Te…" at bounding box center [385, 187] width 193 height 34
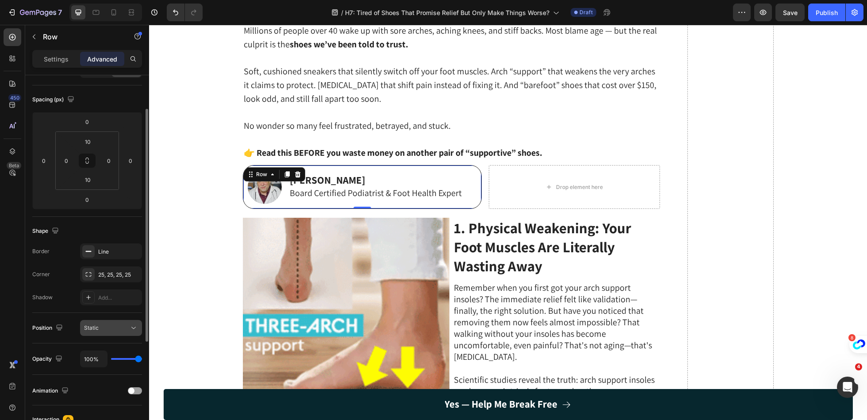
scroll to position [103, 0]
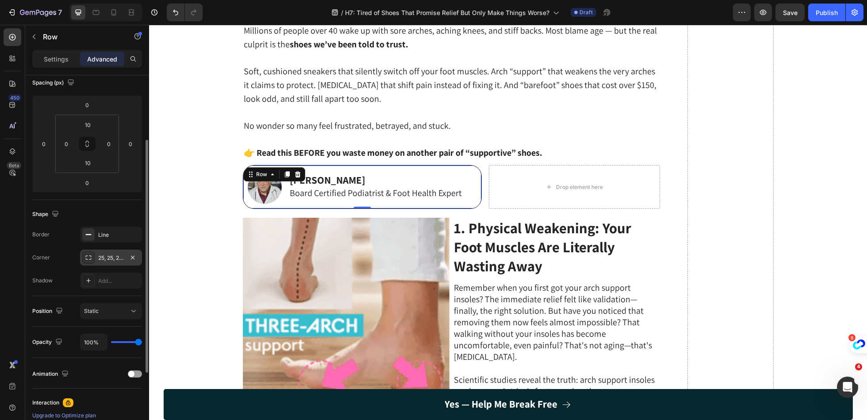
click at [110, 252] on div "25, 25, 25, 25" at bounding box center [111, 258] width 62 height 16
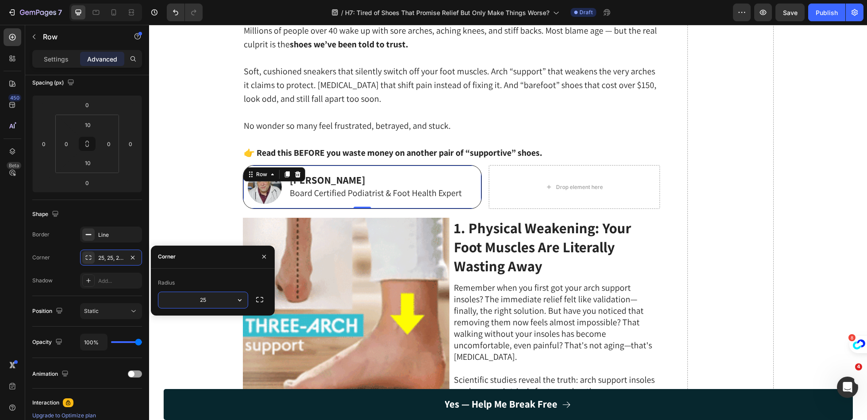
click at [209, 303] on input "25" at bounding box center [202, 300] width 89 height 16
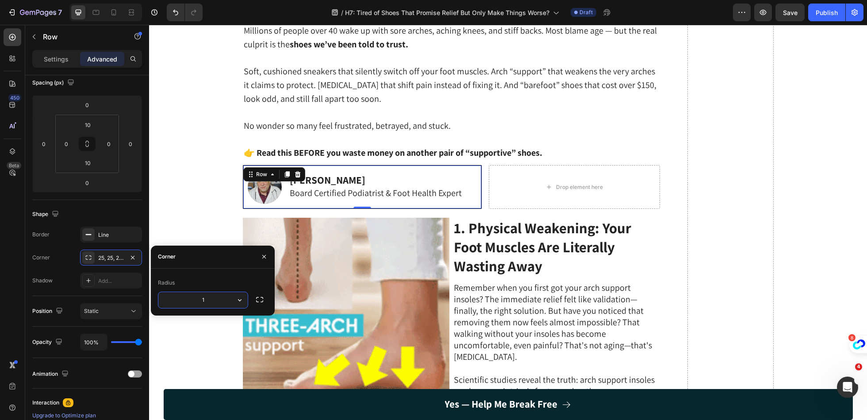
type input "15"
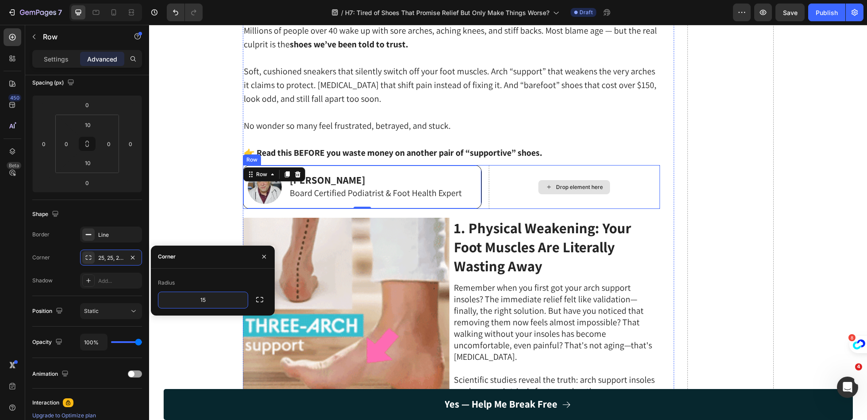
click at [574, 189] on div "Drop element here" at bounding box center [575, 187] width 72 height 14
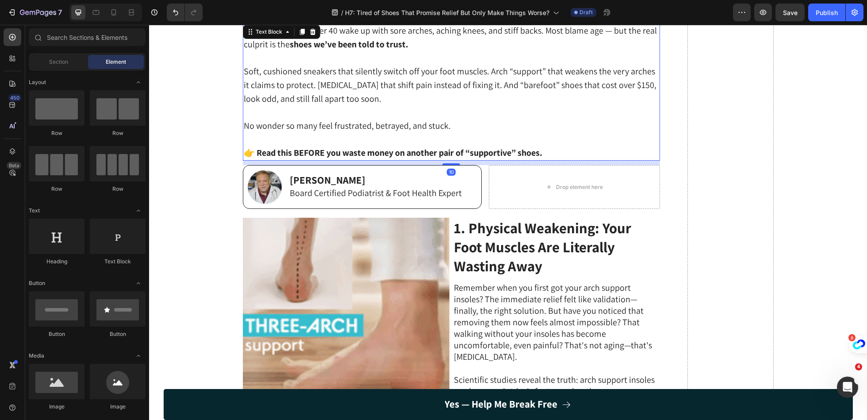
click at [572, 129] on p "No wonder so many feel frustrated, betrayed, and stuck." at bounding box center [452, 126] width 416 height 14
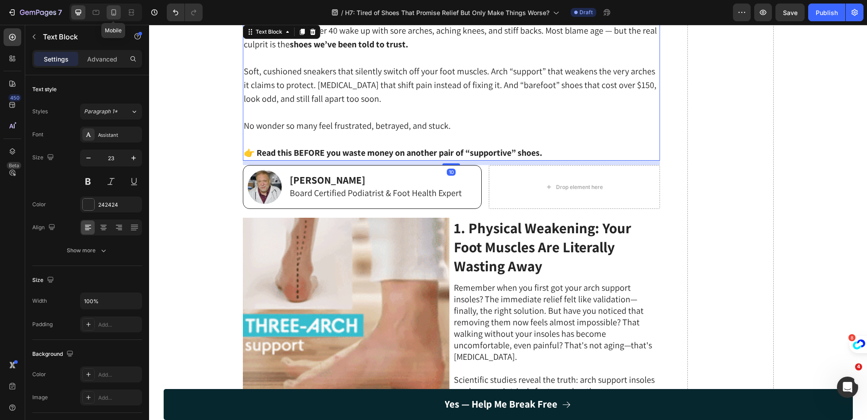
click at [108, 17] on div at bounding box center [114, 12] width 14 height 14
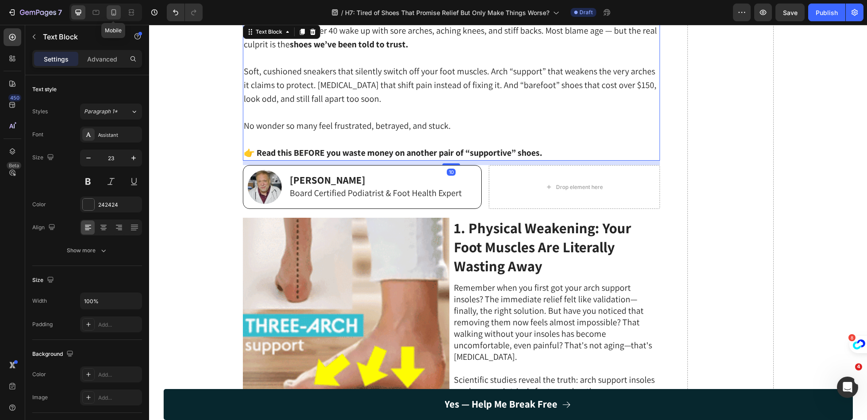
type input "20"
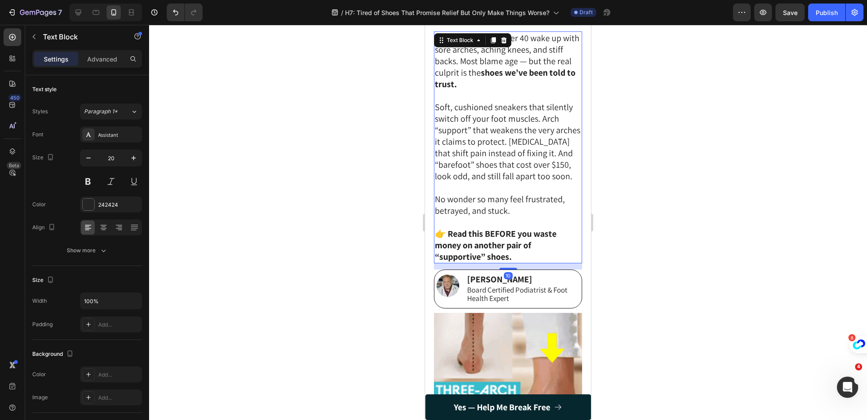
scroll to position [70, 0]
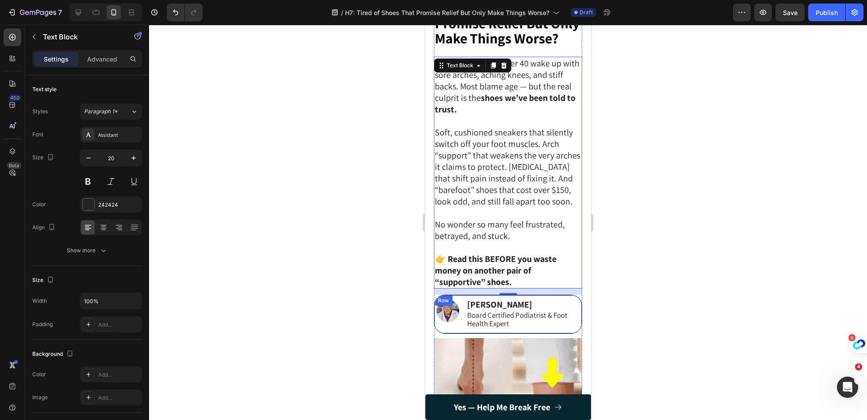
click at [459, 327] on div "Image Dr Marcus Branson Text Block Board Certified Podiatrist & Foot Health Exp…" at bounding box center [508, 314] width 148 height 39
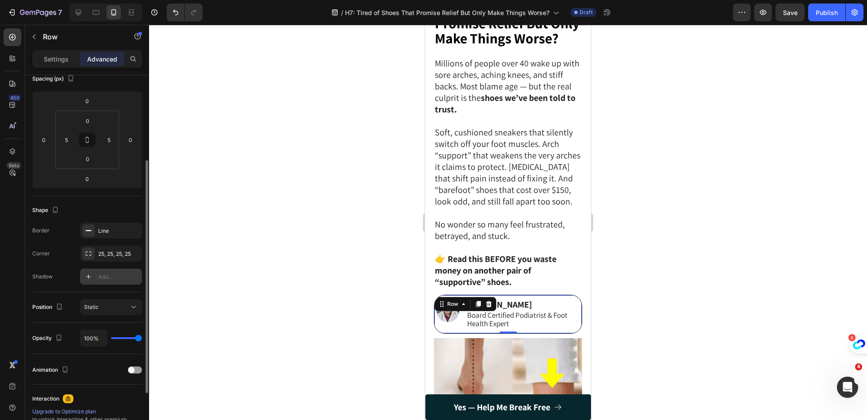
scroll to position [118, 0]
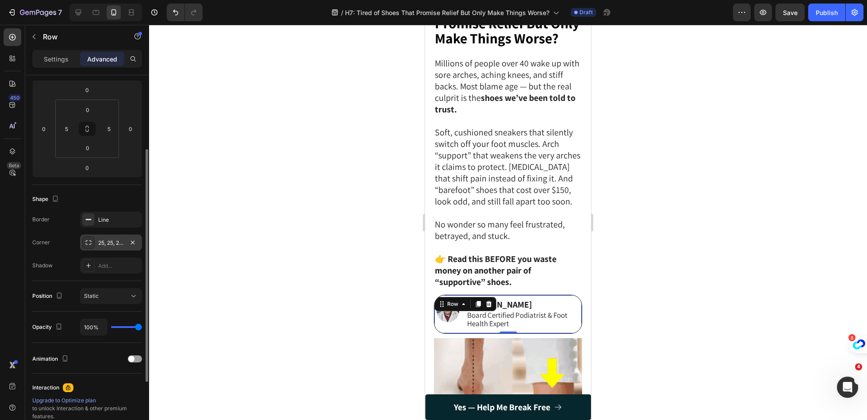
click at [121, 235] on div "25, 25, 25, 25" at bounding box center [111, 243] width 62 height 16
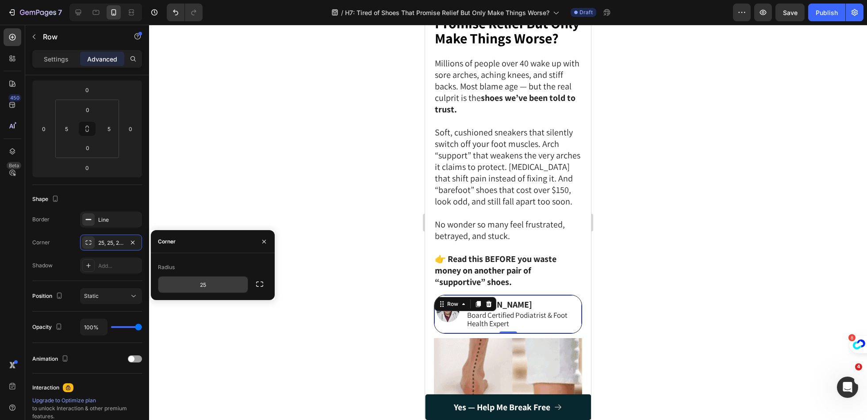
click at [191, 282] on input "25" at bounding box center [202, 285] width 89 height 16
type input "15"
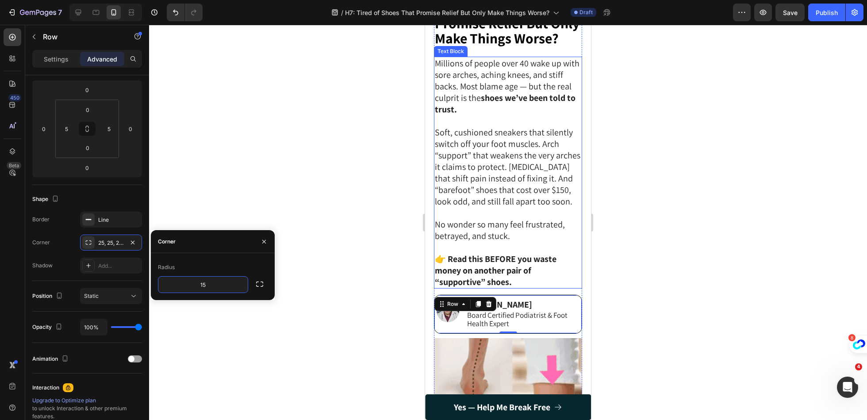
click at [551, 217] on p "Rich Text Editor. Editing area: main" at bounding box center [508, 213] width 146 height 12
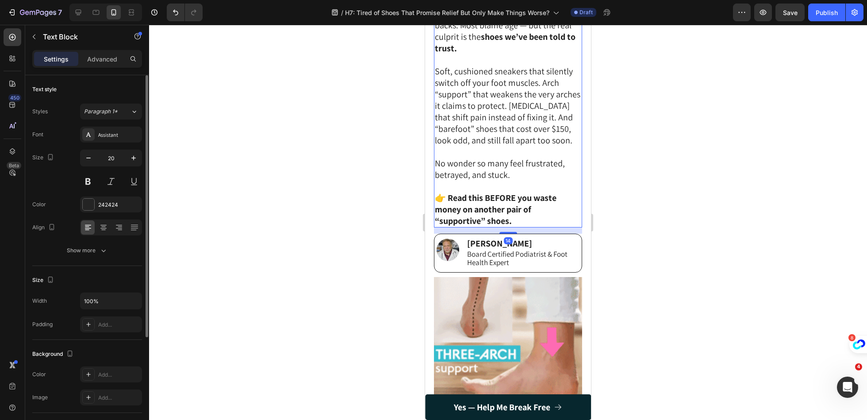
scroll to position [140, 0]
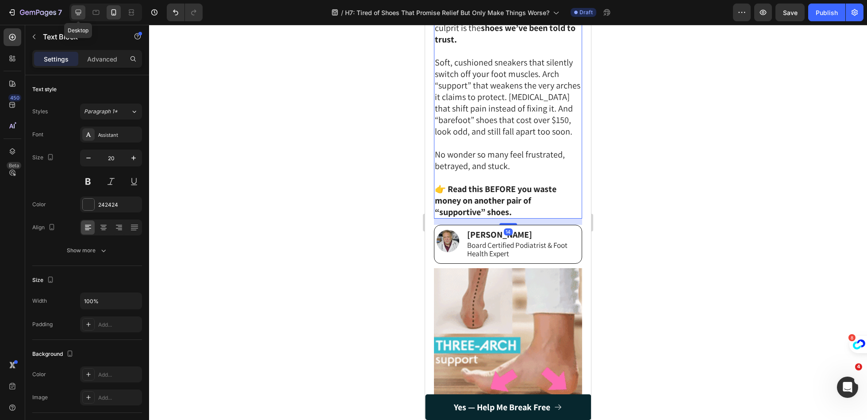
click at [79, 9] on icon at bounding box center [78, 12] width 9 height 9
type input "23"
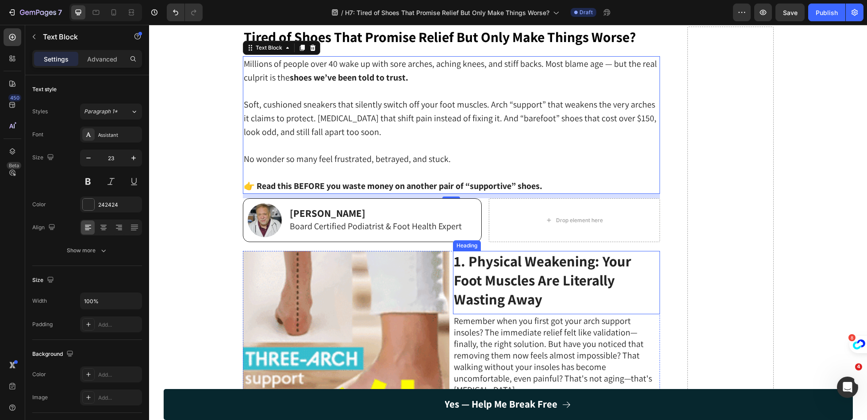
scroll to position [125, 0]
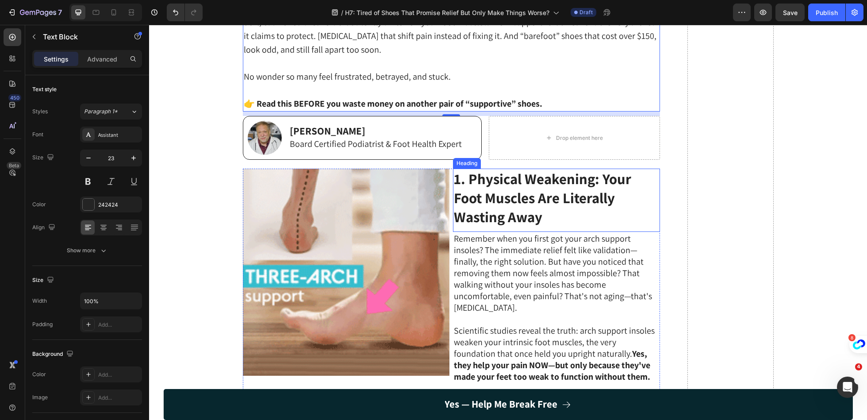
click at [570, 196] on strong "1. Physical Weakening: Your Foot Muscles Are Literally Wasting Away" at bounding box center [542, 197] width 177 height 57
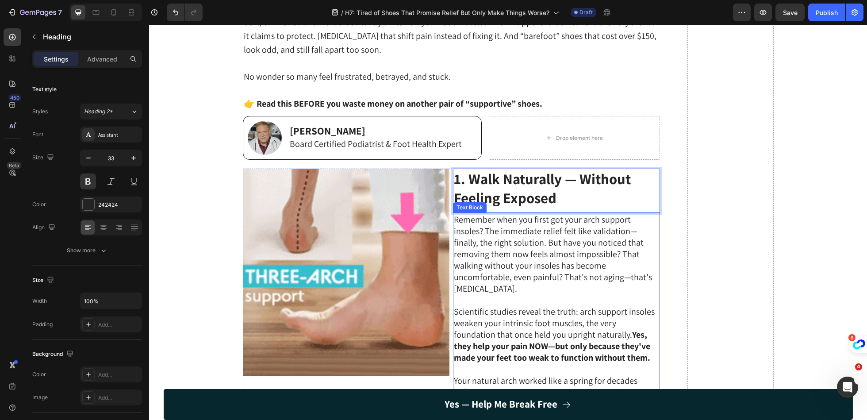
click at [551, 281] on p "Remember when you first got your arch support insoles? The immediate relief fel…" at bounding box center [556, 254] width 205 height 81
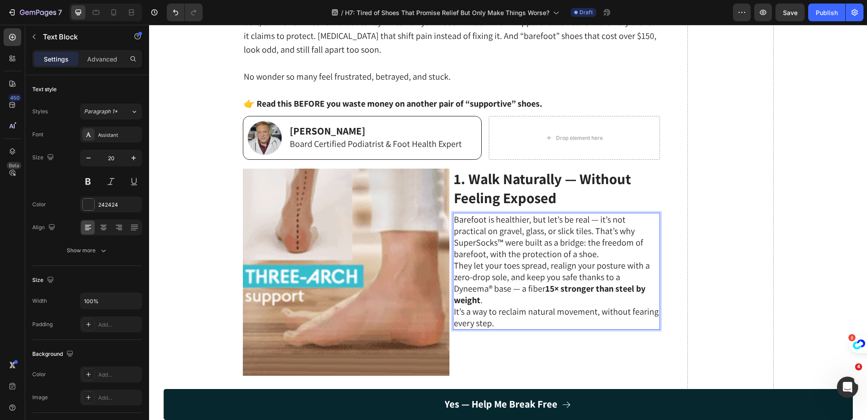
click at [566, 250] on p "Barefoot is healthier, but let’s be real — it’s not practical on gravel, glass,…" at bounding box center [556, 237] width 205 height 46
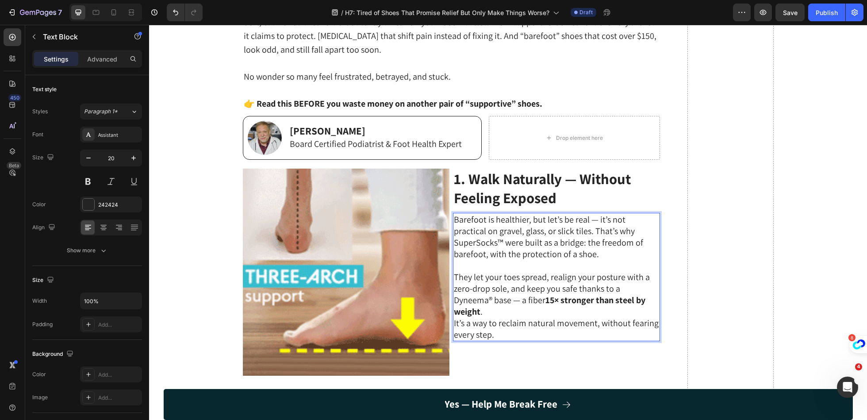
click at [645, 301] on p "They let your toes spread, realign your posture with a zero-drop sole, and keep…" at bounding box center [556, 294] width 205 height 46
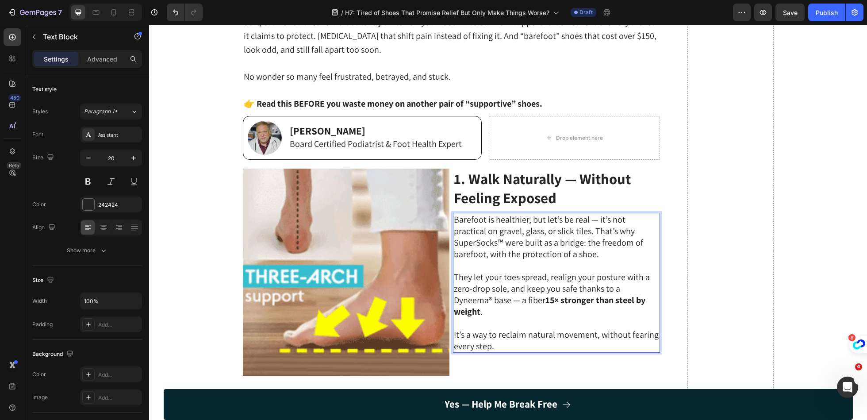
scroll to position [217, 0]
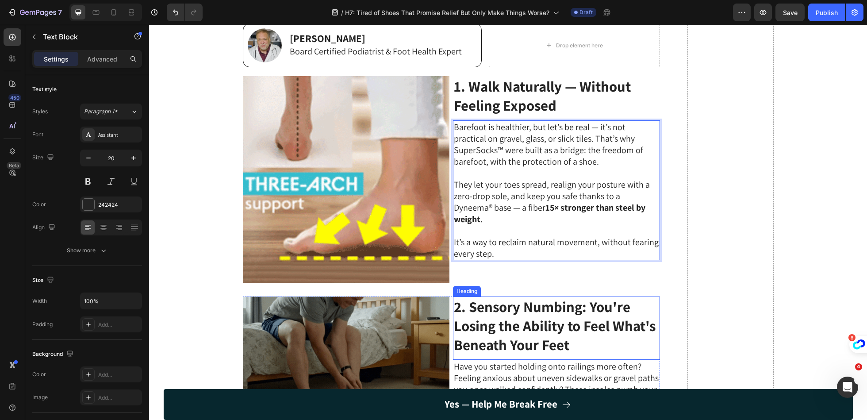
click at [561, 325] on strong "2. Sensory Numbing: You're Losing the Ability to Feel What's Beneath Your Feet" at bounding box center [555, 325] width 202 height 57
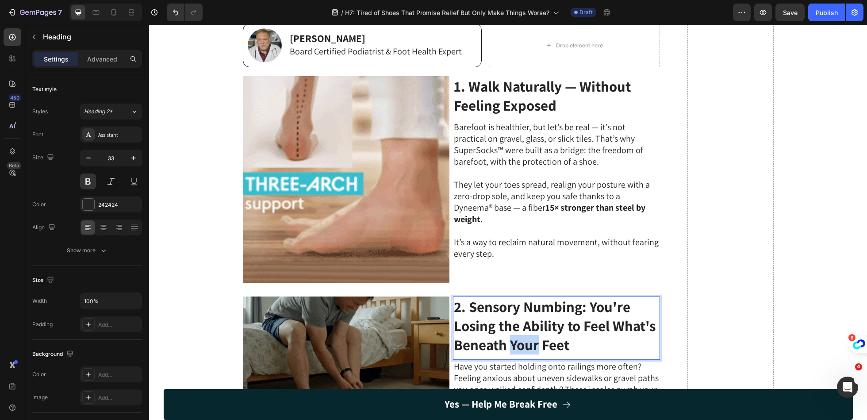
click at [516, 338] on strong "2. Sensory Numbing: You're Losing the Ability to Feel What's Beneath Your Feet" at bounding box center [555, 325] width 202 height 57
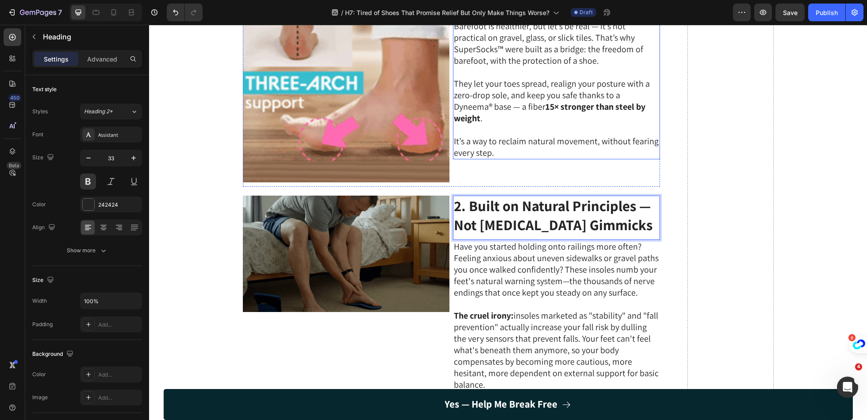
scroll to position [332, 0]
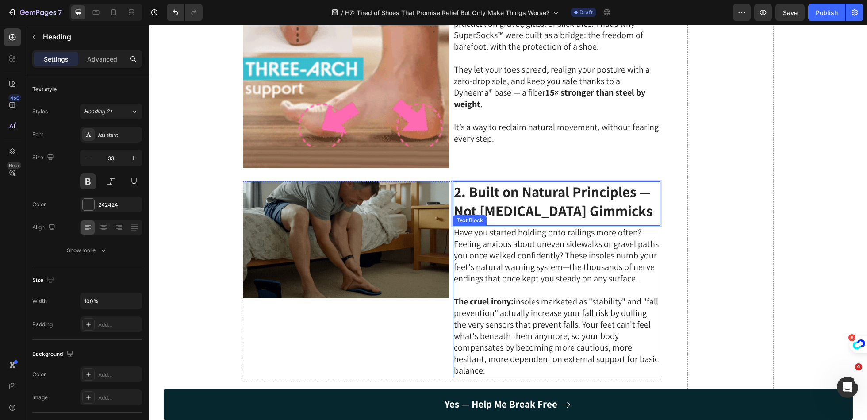
click at [566, 246] on p "Have you started holding onto railings more often? Feeling anxious about uneven…" at bounding box center [556, 256] width 205 height 58
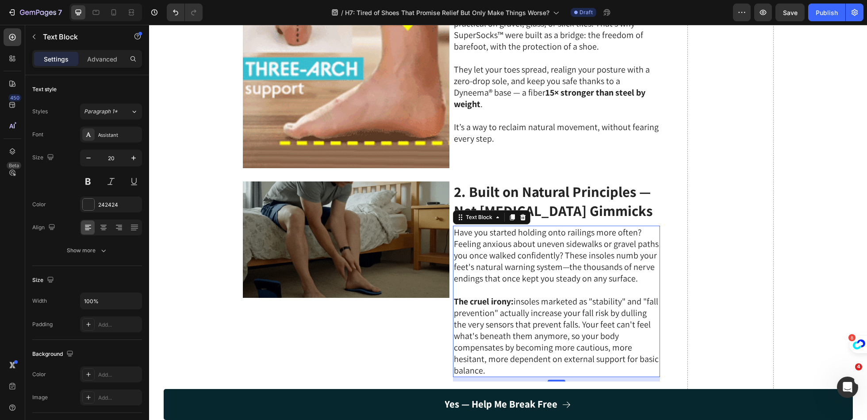
click at [544, 325] on p "The cruel irony: insoles marketed as "stability" and "fall prevention" actually…" at bounding box center [556, 336] width 205 height 81
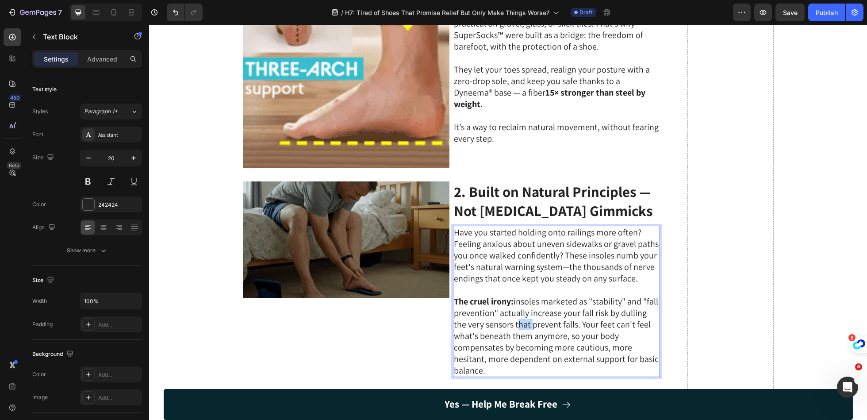
click at [544, 325] on p "The cruel irony: insoles marketed as "stability" and "fall prevention" actually…" at bounding box center [556, 336] width 205 height 81
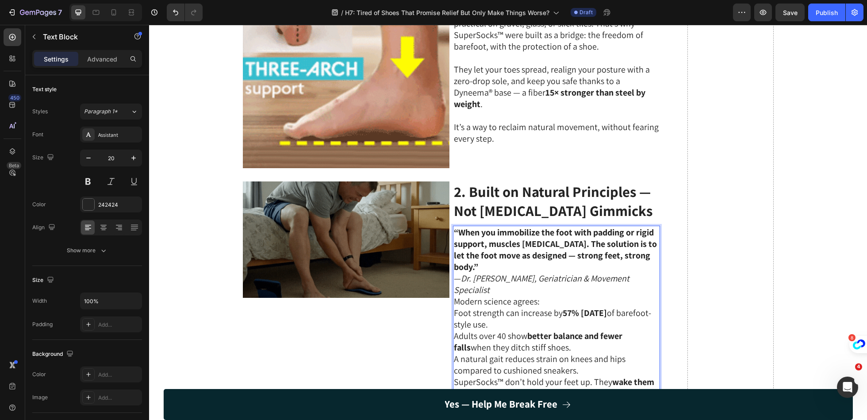
click at [566, 277] on p "“When you immobilize the foot with padding or rigid support, muscles atrophy. T…" at bounding box center [556, 261] width 205 height 69
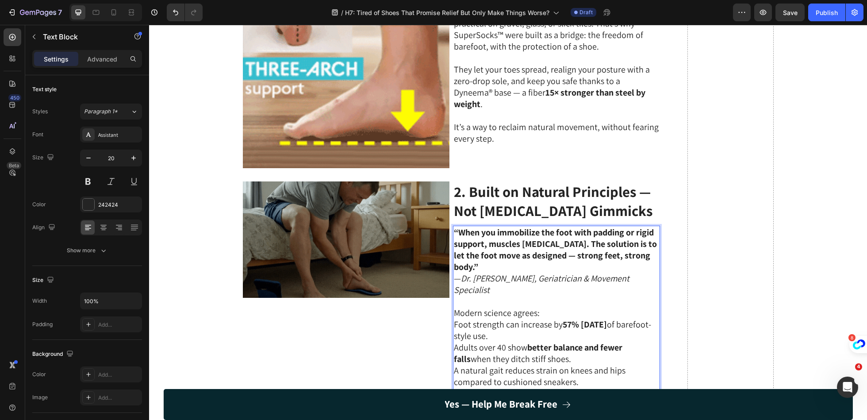
click at [559, 307] on p "Modern science agrees:" at bounding box center [556, 313] width 205 height 12
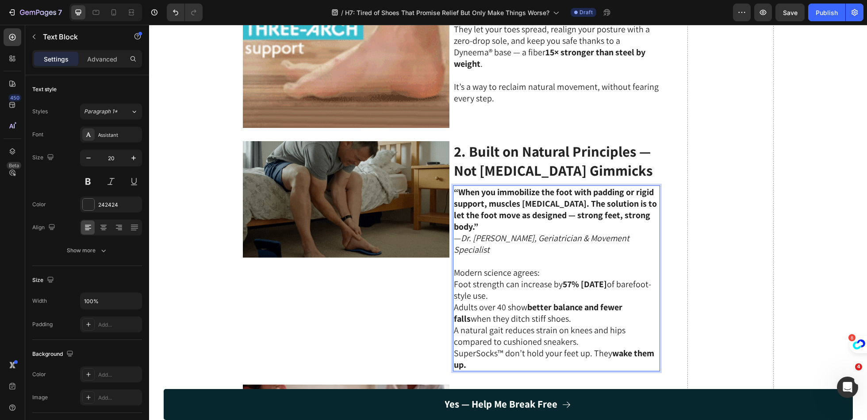
scroll to position [382, 0]
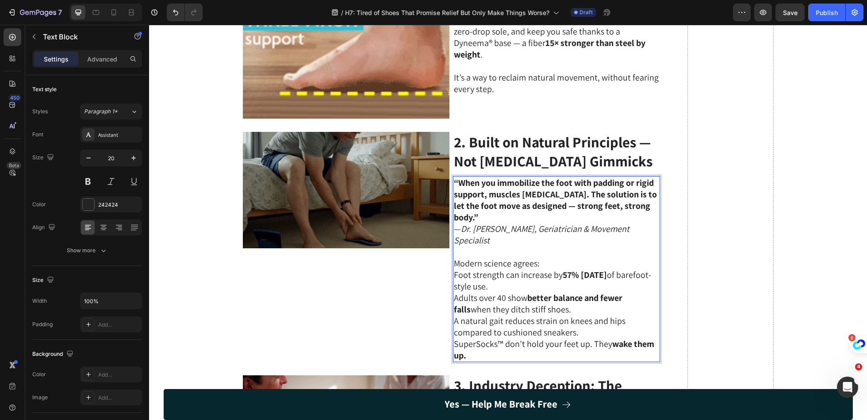
click at [600, 320] on p "A natural gait reduces strain on knees and hips compared to cushioned sneakers." at bounding box center [556, 326] width 205 height 23
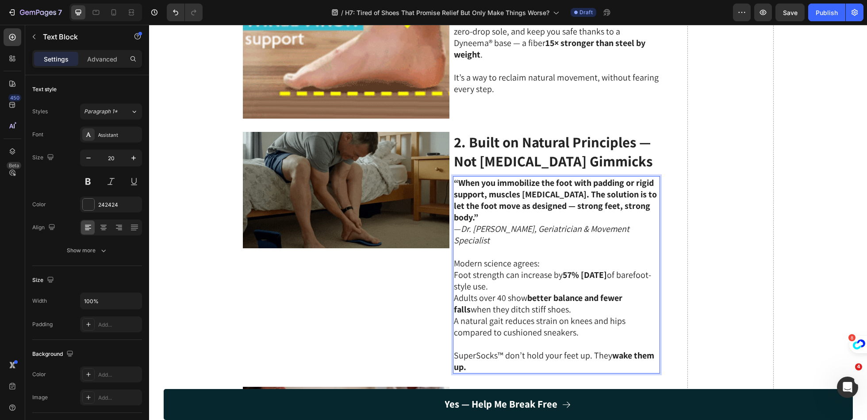
click at [456, 269] on p "Foot strength can increase by 57% in six months of barefoot-style use." at bounding box center [556, 280] width 205 height 23
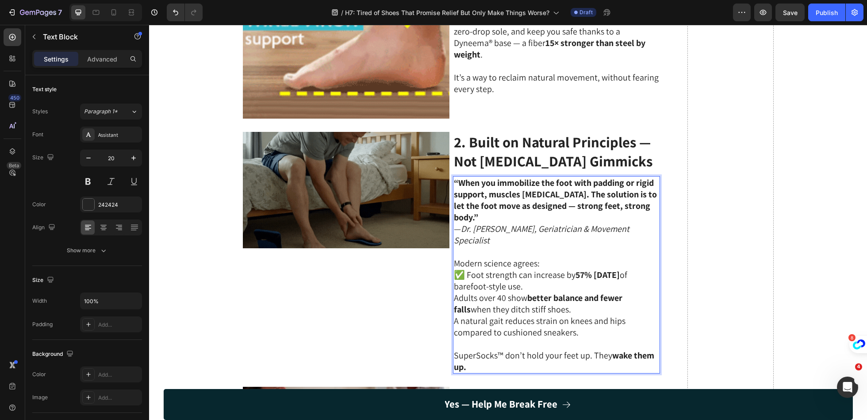
click at [455, 292] on p "Adults over 40 show better balance and fewer falls when they ditch stiff shoes." at bounding box center [556, 303] width 205 height 23
click at [455, 315] on p "A natural gait reduces strain on knees and hips compared to cushioned sneakers." at bounding box center [556, 326] width 205 height 23
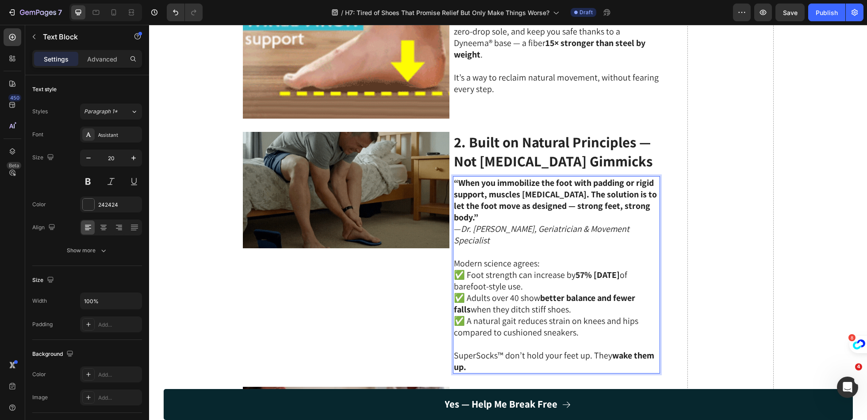
click at [543, 258] on p "Modern science agrees:" at bounding box center [556, 264] width 205 height 12
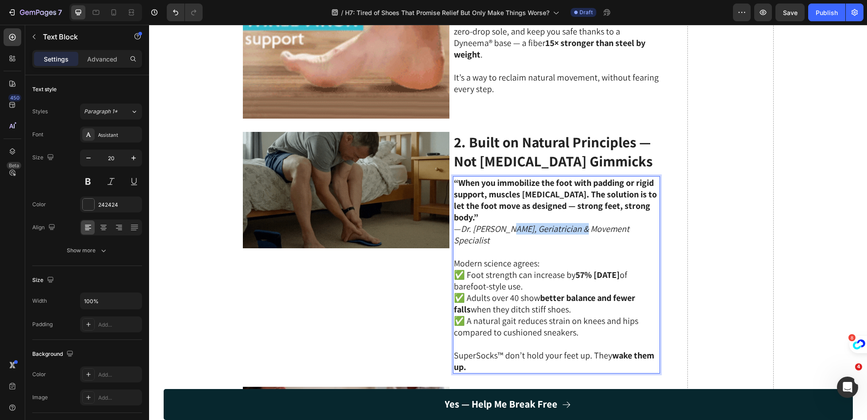
drag, startPoint x: 571, startPoint y: 214, endPoint x: 506, endPoint y: 214, distance: 65.5
click at [506, 223] on icon "Dr. [PERSON_NAME], Geriatrician & Movement Specialist" at bounding box center [542, 234] width 176 height 23
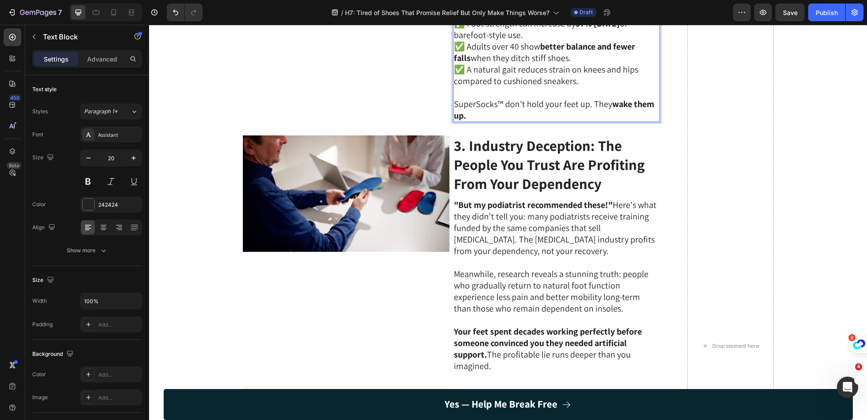
scroll to position [669, 0]
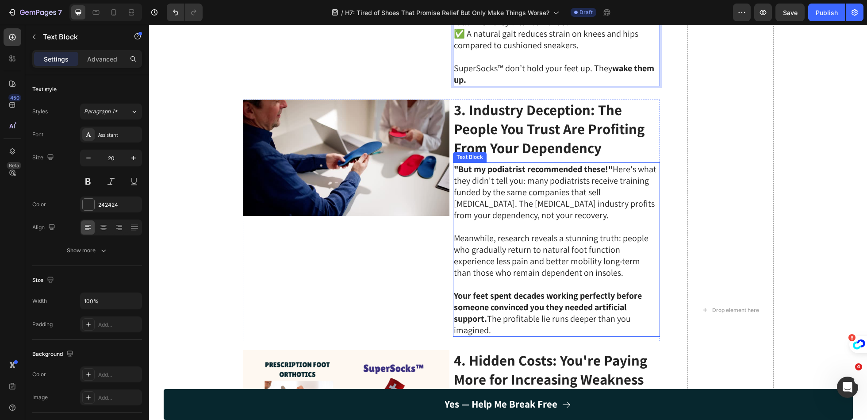
click at [593, 168] on p ""But my podiatrist recommended these!" Here's what they didn't tell you: many p…" at bounding box center [556, 192] width 205 height 58
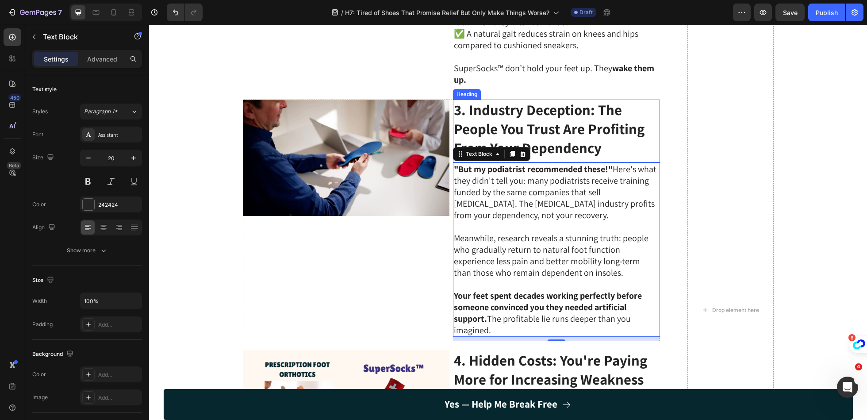
click at [571, 118] on strong "3. Industry Deception: The People You Trust Are Profiting From Your Dependency" at bounding box center [549, 128] width 191 height 57
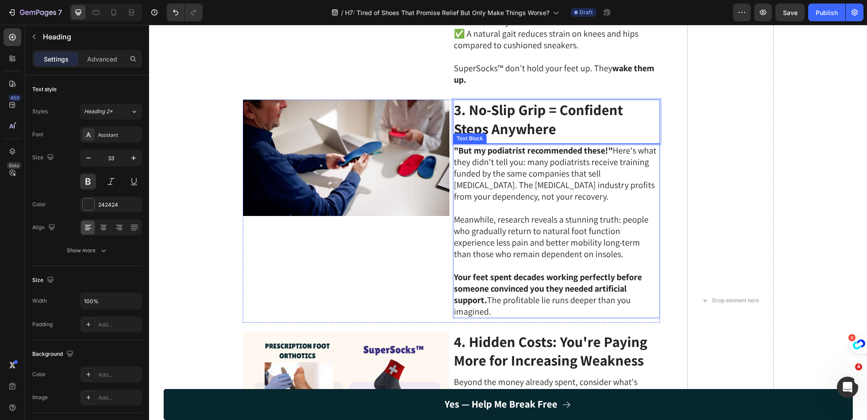
click at [503, 235] on p "Meanwhile, research reveals a stunning truth: people who gradually return to na…" at bounding box center [556, 237] width 205 height 46
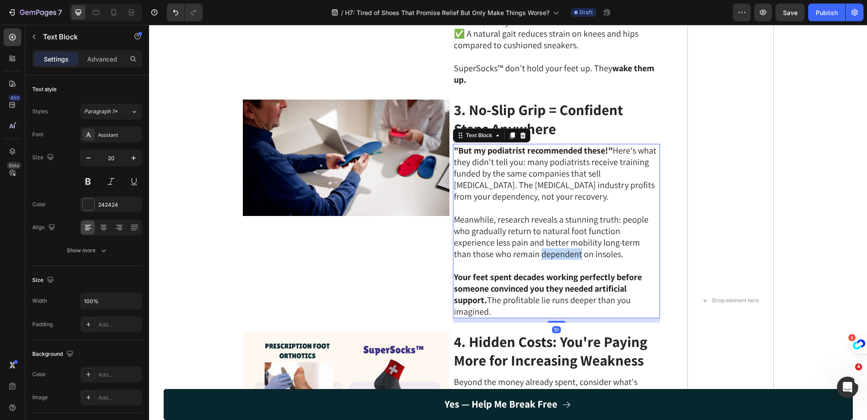
click at [503, 235] on p "Meanwhile, research reveals a stunning truth: people who gradually return to na…" at bounding box center [556, 237] width 205 height 46
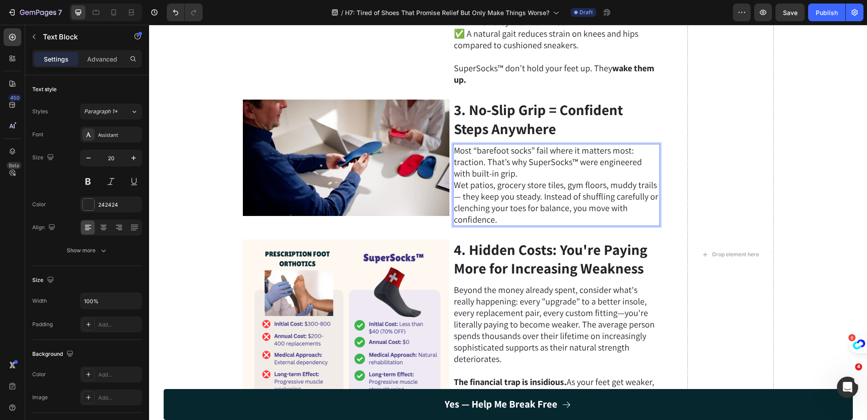
click at [550, 161] on p "Most “barefoot socks” fail where it matters most: traction. That’s why SuperSoc…" at bounding box center [556, 162] width 205 height 35
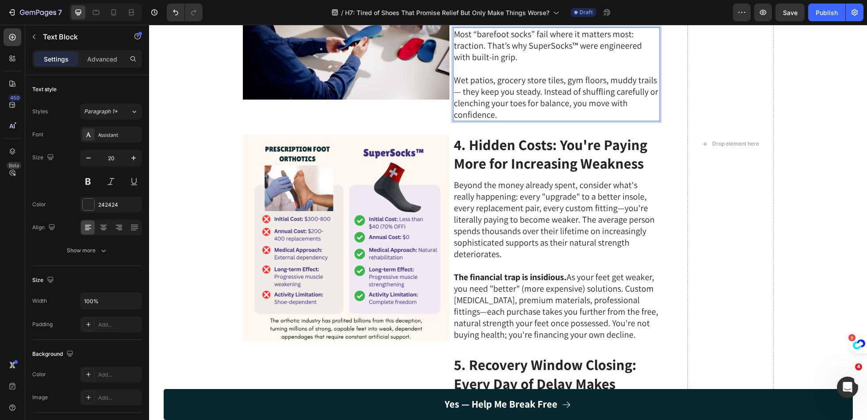
scroll to position [791, 0]
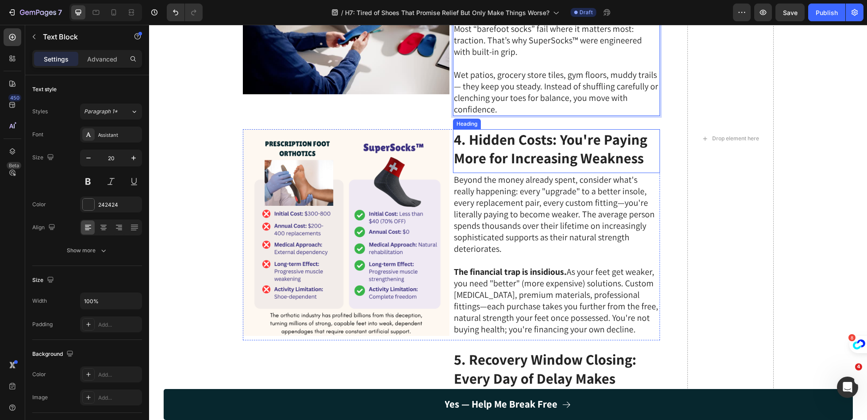
click at [551, 138] on strong "4. Hidden Costs: You're Paying More for Increasing Weakness" at bounding box center [550, 149] width 193 height 38
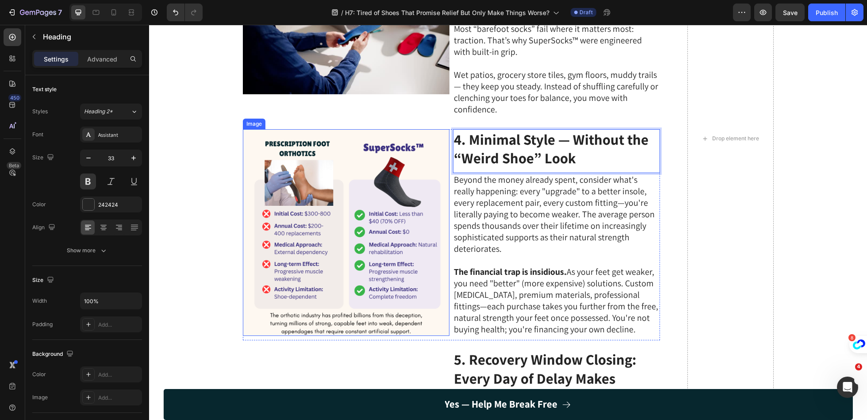
click at [396, 188] on img at bounding box center [346, 232] width 207 height 207
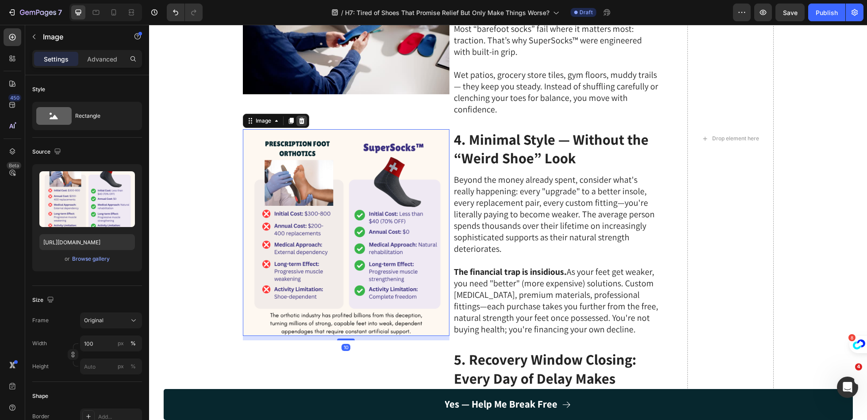
click at [301, 117] on icon at bounding box center [302, 120] width 6 height 6
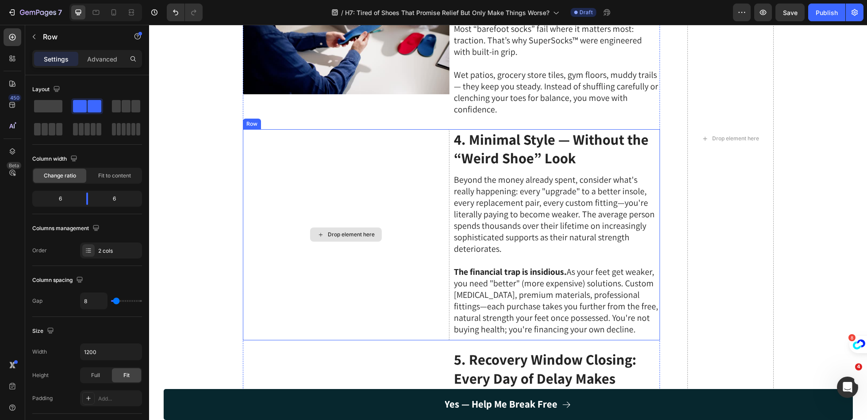
click at [299, 205] on div "Drop element here" at bounding box center [346, 235] width 207 height 212
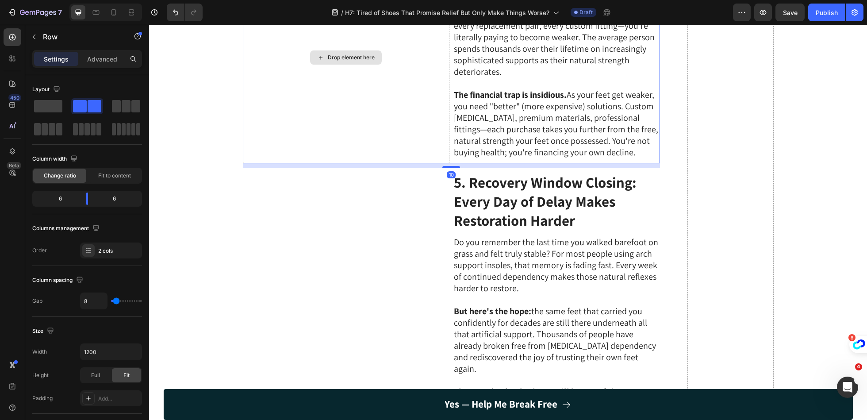
scroll to position [987, 0]
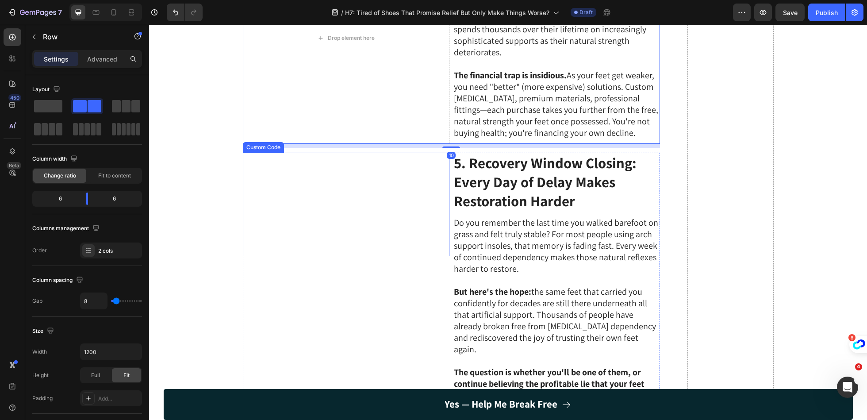
click at [317, 232] on video at bounding box center [346, 205] width 207 height 104
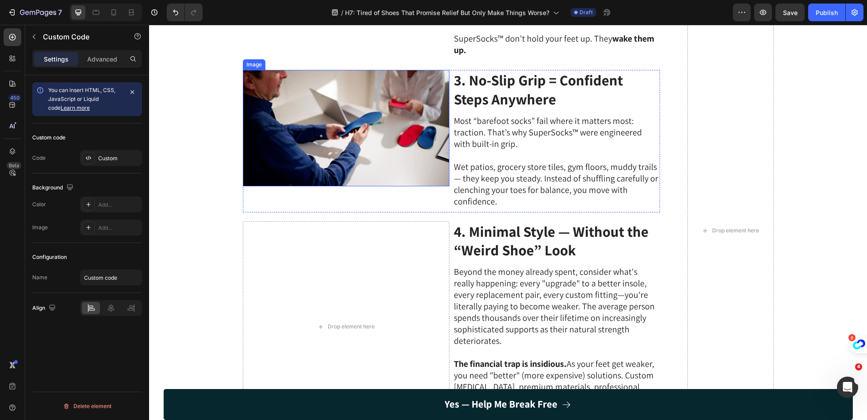
scroll to position [693, 0]
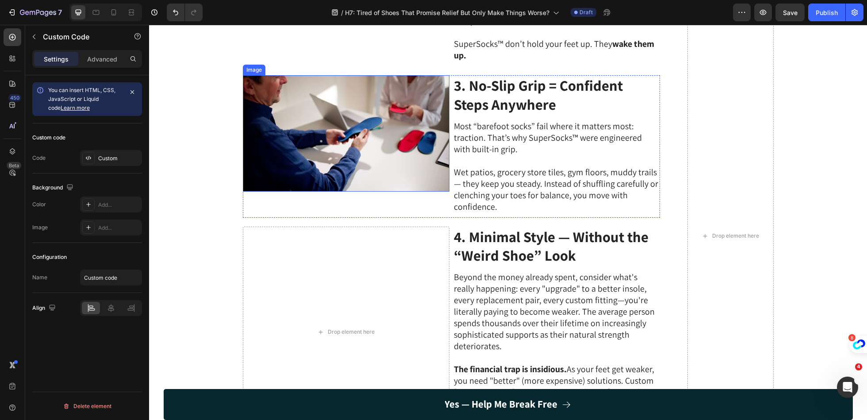
click at [355, 158] on img at bounding box center [346, 133] width 207 height 116
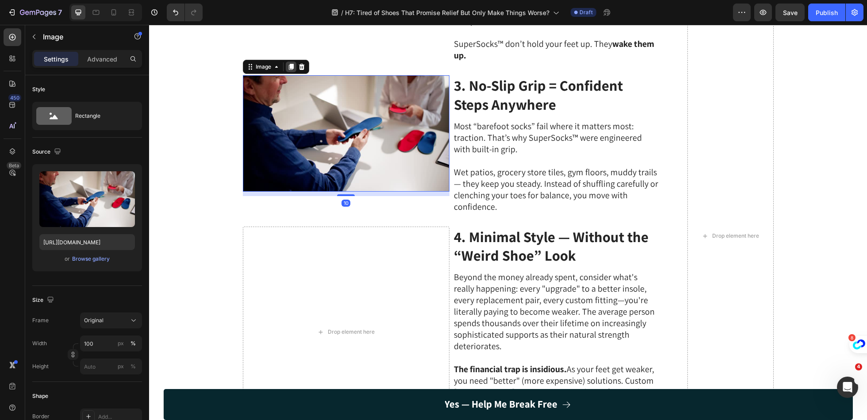
click at [289, 63] on icon at bounding box center [291, 66] width 7 height 7
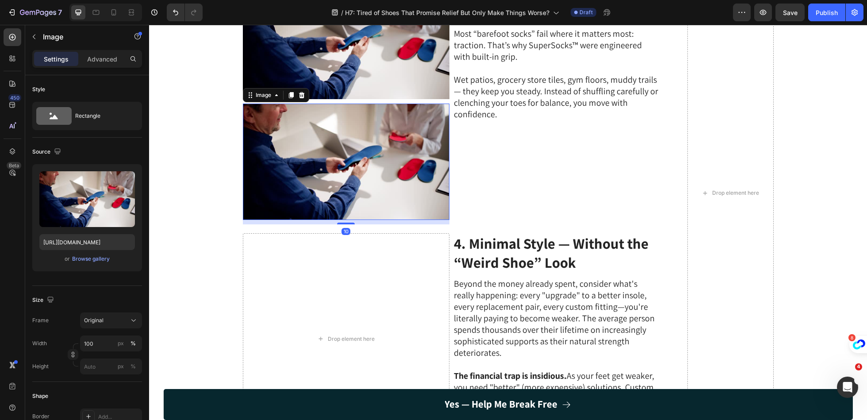
scroll to position [838, 0]
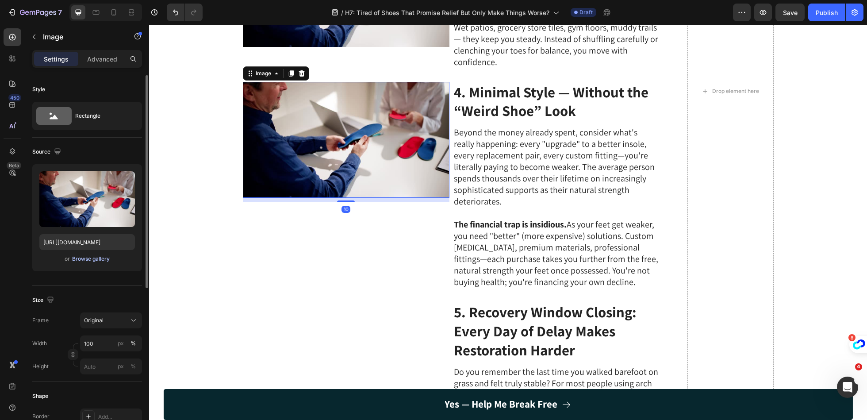
click at [92, 260] on div "Browse gallery" at bounding box center [91, 259] width 38 height 8
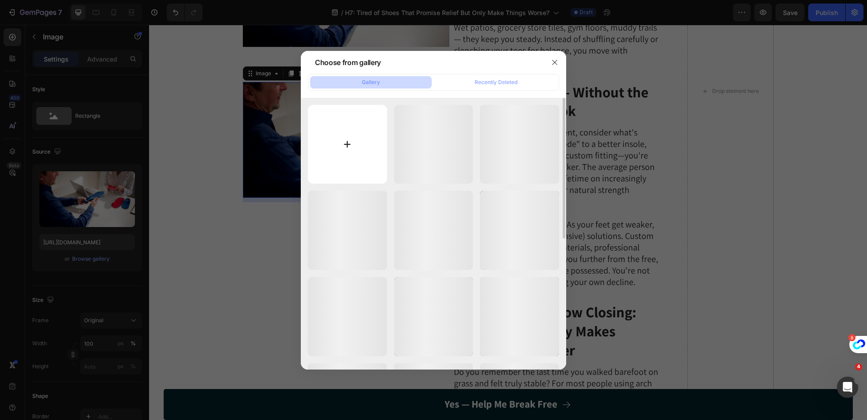
click at [346, 146] on input "file" at bounding box center [347, 144] width 79 height 79
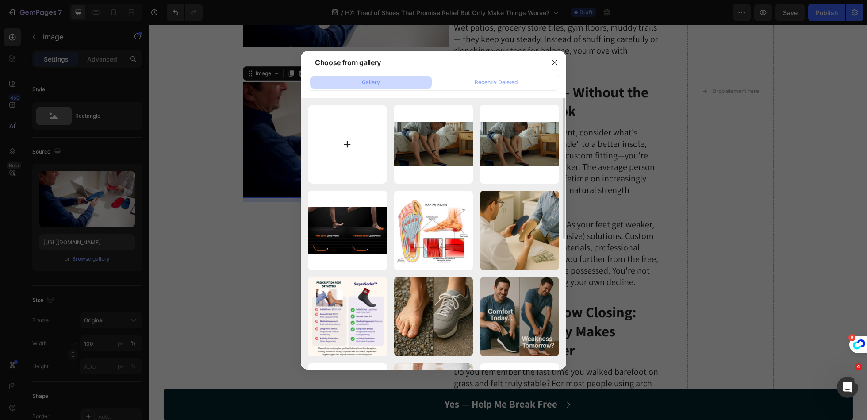
type input "C:\fakepath\With jeans.gif"
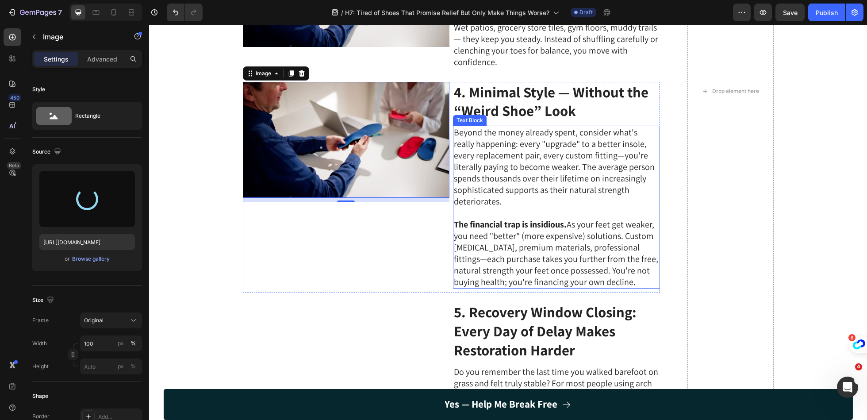
type input "https://cdn.shopify.com/s/files/1/0669/0334/3408/files/gempages_463936933022663…"
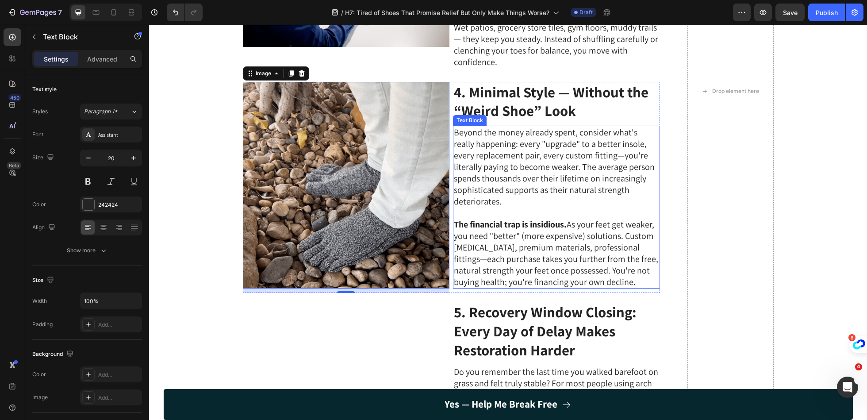
click at [568, 179] on p "Beyond the money already spent, consider what's really happening: every "upgrad…" at bounding box center [556, 167] width 205 height 81
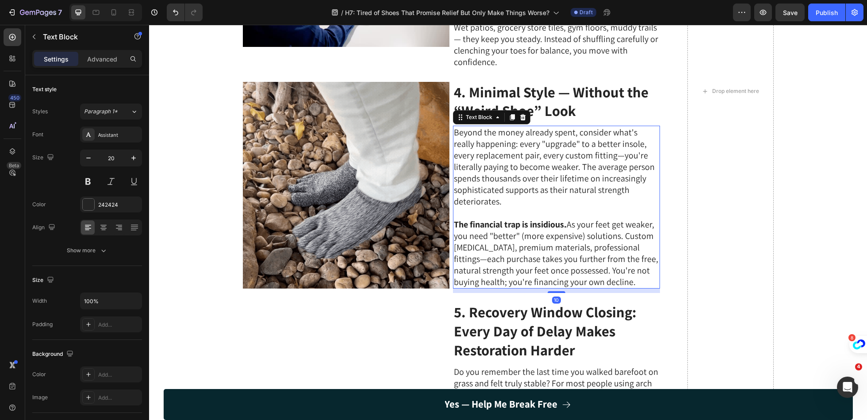
click at [563, 207] on p "Rich Text Editor. Editing area: main" at bounding box center [556, 213] width 205 height 12
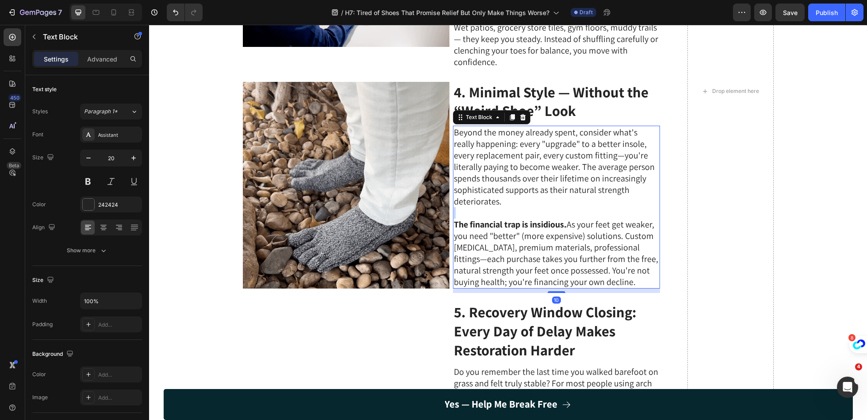
click at [563, 207] on p "Rich Text Editor. Editing area: main" at bounding box center [556, 213] width 205 height 12
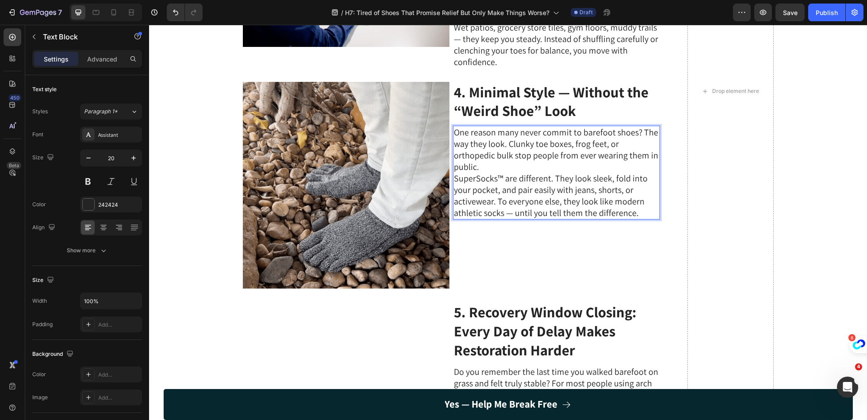
click at [647, 173] on p "SuperSocks™ are different. They look sleek, fold into your pocket, and pair eas…" at bounding box center [556, 196] width 205 height 46
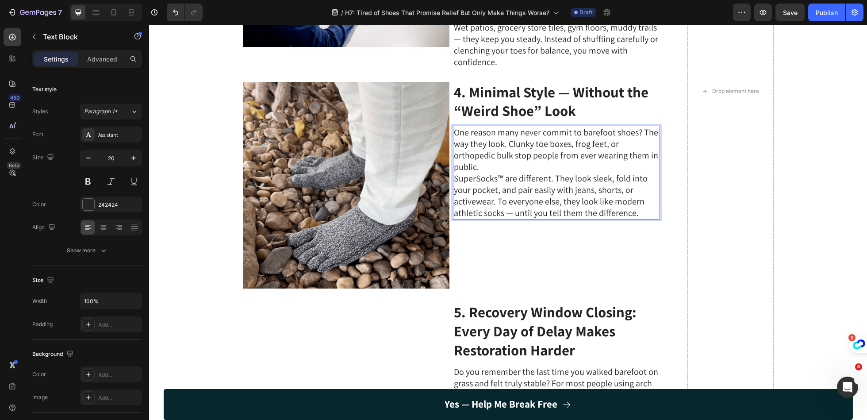
click at [647, 146] on p "One reason many never commit to barefoot shoes? The way they look. Clunky toe b…" at bounding box center [556, 150] width 205 height 46
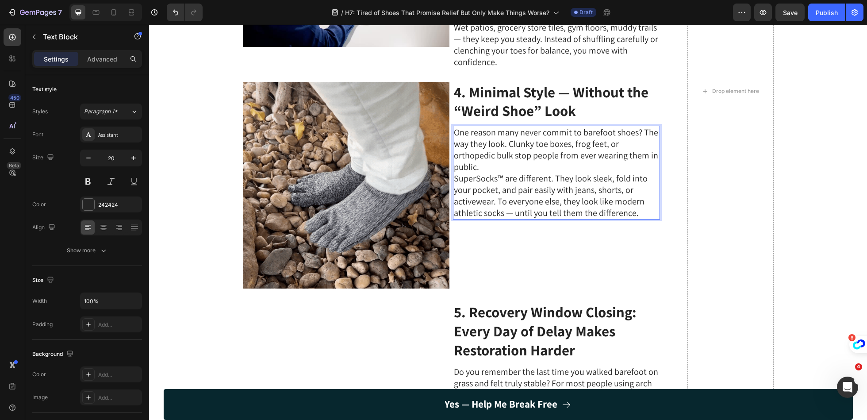
click at [648, 140] on p "One reason many never commit to barefoot shoes? The way they look. Clunky toe b…" at bounding box center [556, 150] width 205 height 46
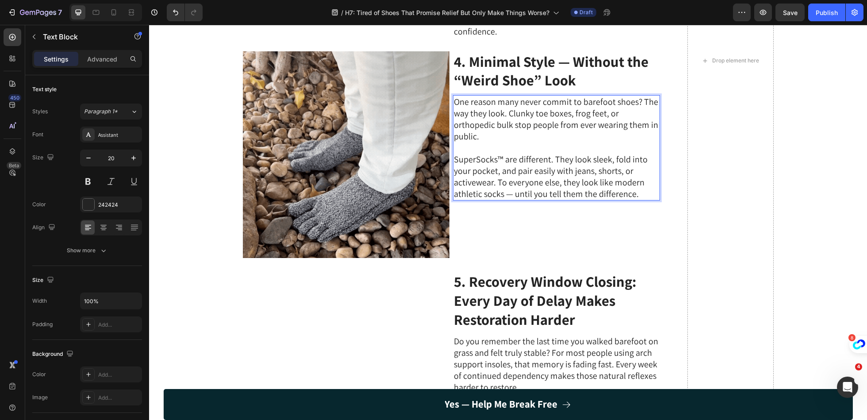
scroll to position [874, 0]
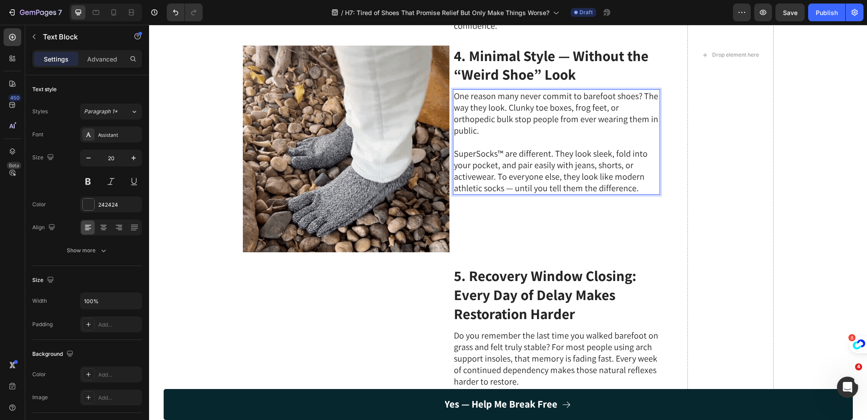
click at [497, 151] on p "SuperSocks™ are different. They look sleek, fold into your pocket, and pair eas…" at bounding box center [556, 171] width 205 height 46
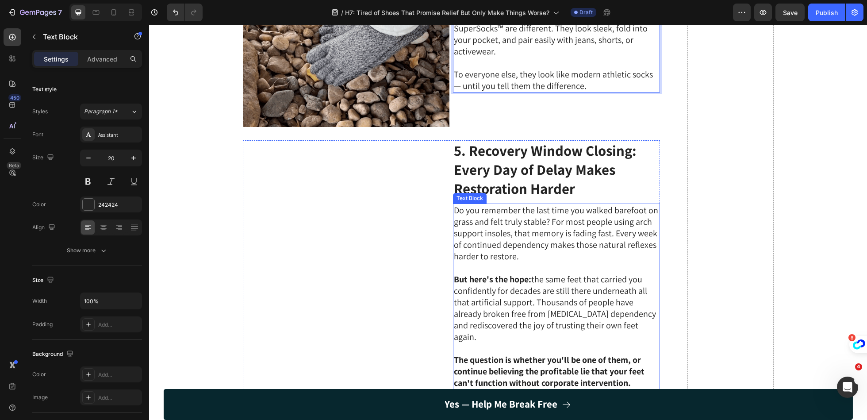
scroll to position [1053, 0]
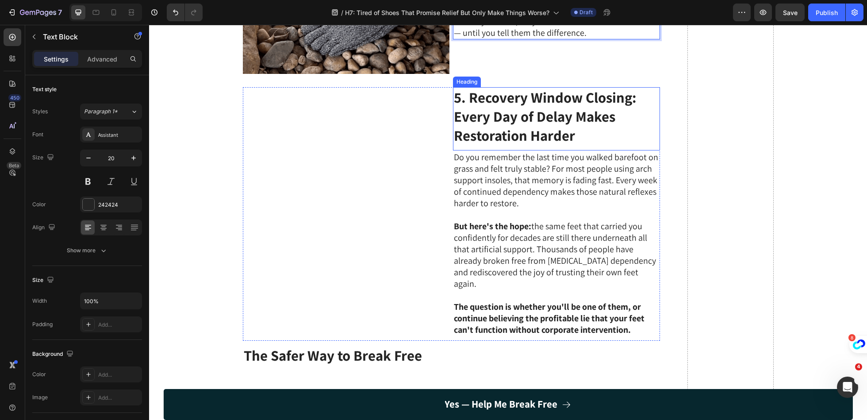
click at [576, 109] on strong "5. Recovery Window Closing: Every Day of Delay Makes Restoration Harder" at bounding box center [545, 116] width 183 height 57
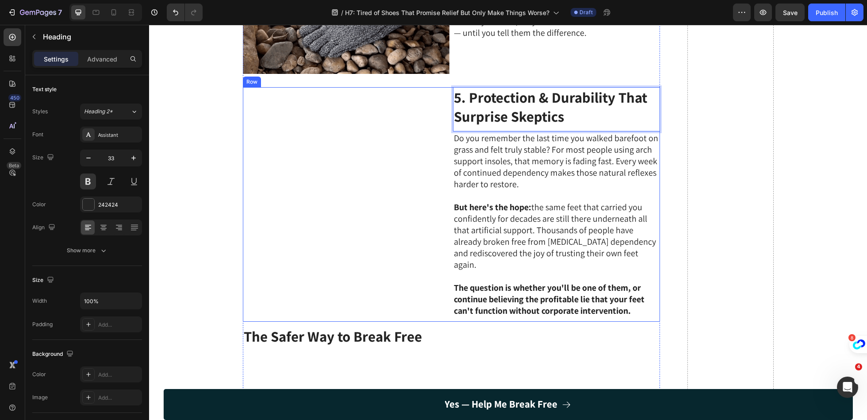
click at [434, 289] on div "Custom Code" at bounding box center [346, 204] width 207 height 235
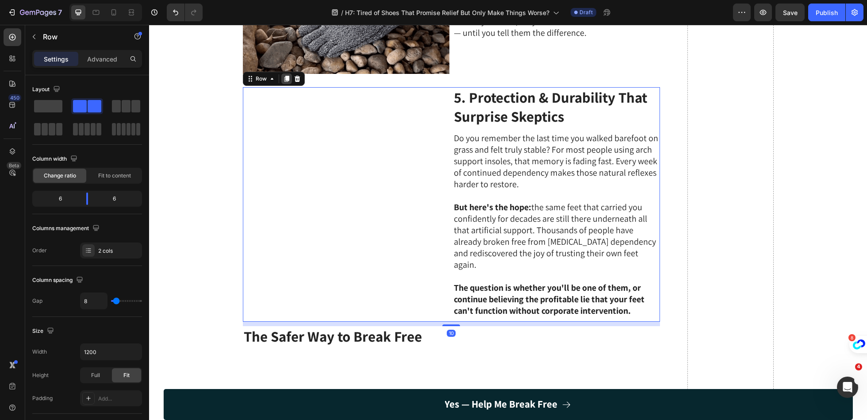
click at [288, 76] on icon at bounding box center [286, 79] width 5 height 6
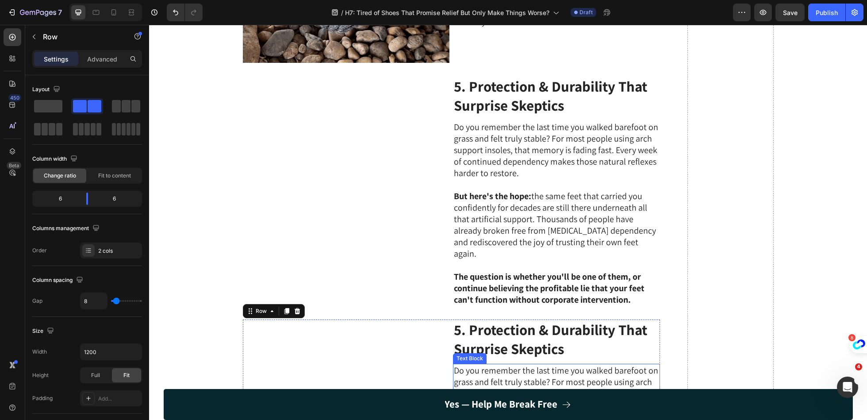
scroll to position [1051, 0]
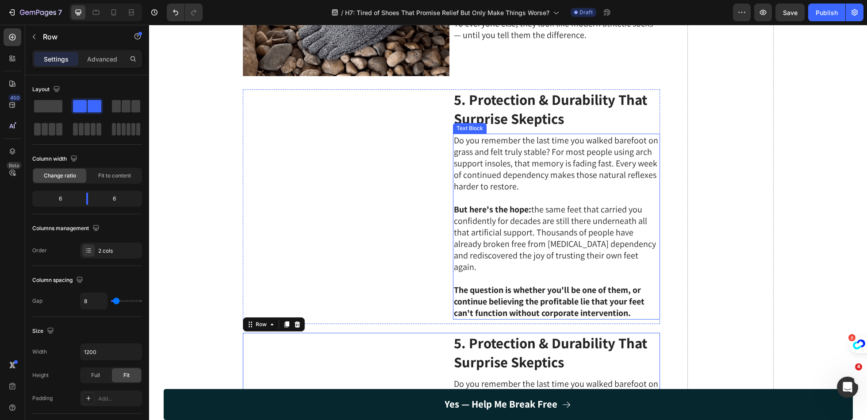
click at [520, 222] on p "But here's the hope: the same feet that carried you confidently for decades are…" at bounding box center [556, 238] width 205 height 69
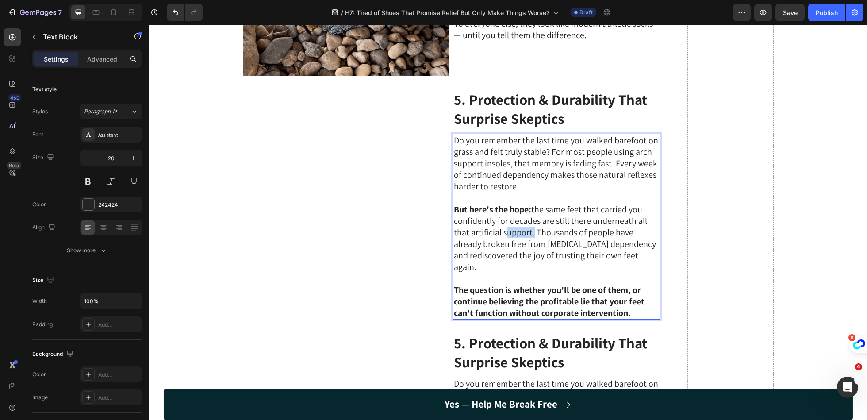
click at [520, 222] on p "But here's the hope: the same feet that carried you confidently for decades are…" at bounding box center [556, 238] width 205 height 69
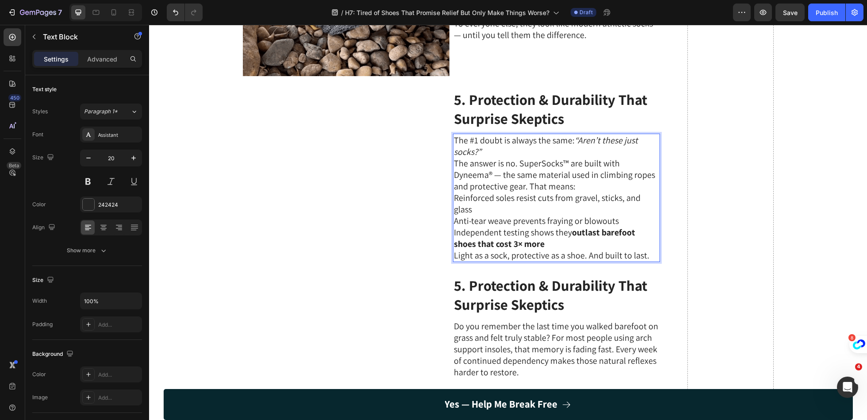
click at [536, 135] on p "The #1 doubt is always the same: “Aren’t these just socks?”" at bounding box center [556, 146] width 205 height 23
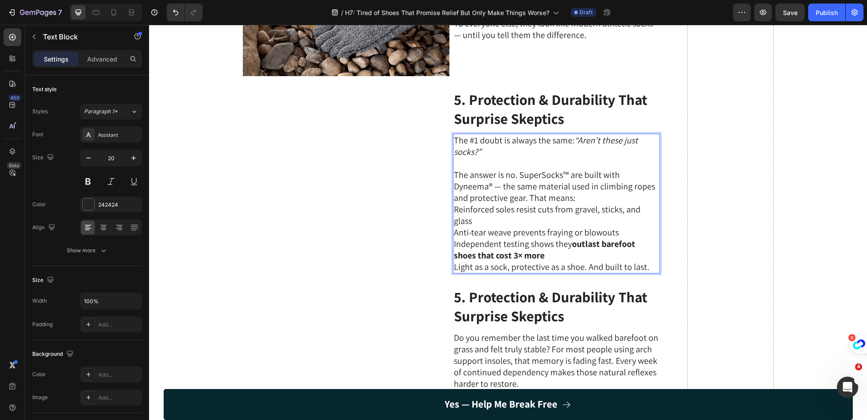
click at [579, 179] on p "The answer is no. SuperSocks™ are built with Dyneema® — the same material used …" at bounding box center [556, 186] width 205 height 35
click at [513, 184] on p "The answer is no. SuperSocks™ are built with Dyneema® — the same material used …" at bounding box center [556, 186] width 205 height 35
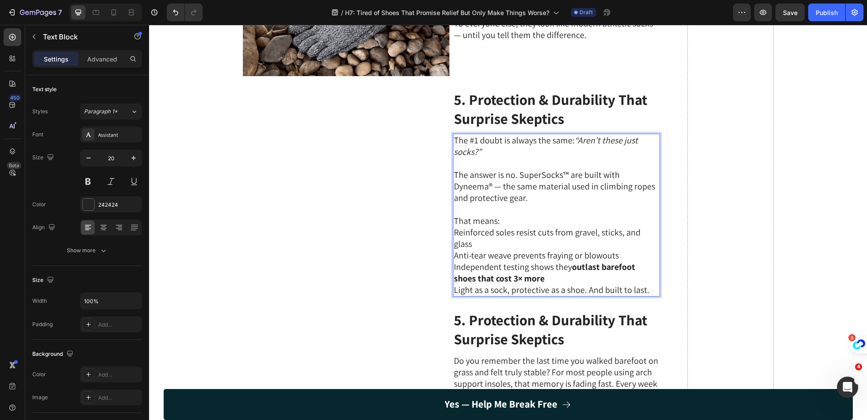
click at [456, 227] on p "Reinforced soles resist cuts from gravel, sticks, and glass" at bounding box center [556, 238] width 205 height 23
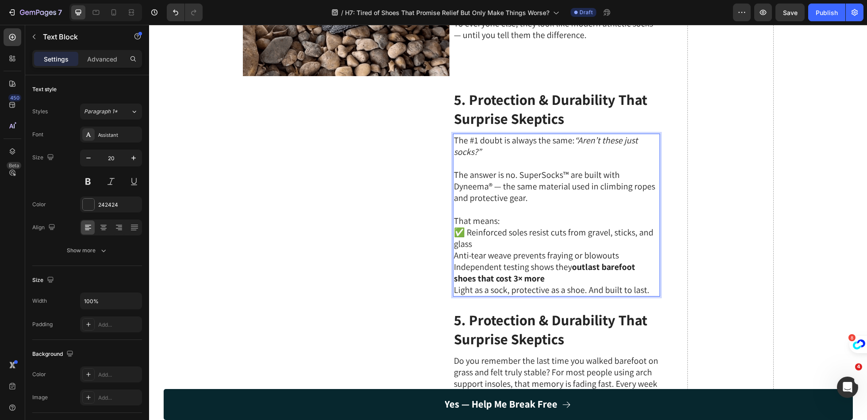
click at [455, 250] on p "Anti-tear weave prevents fraying or blowouts" at bounding box center [556, 256] width 205 height 12
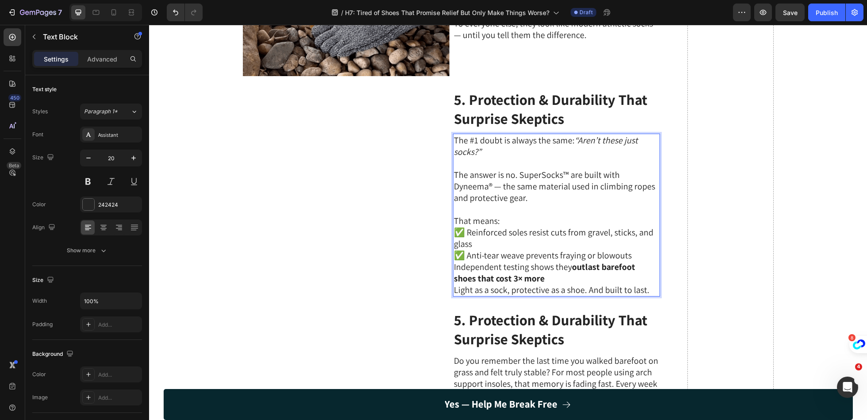
click at [456, 261] on p "Independent testing shows they outlast barefoot shoes that cost 3× more" at bounding box center [556, 272] width 205 height 23
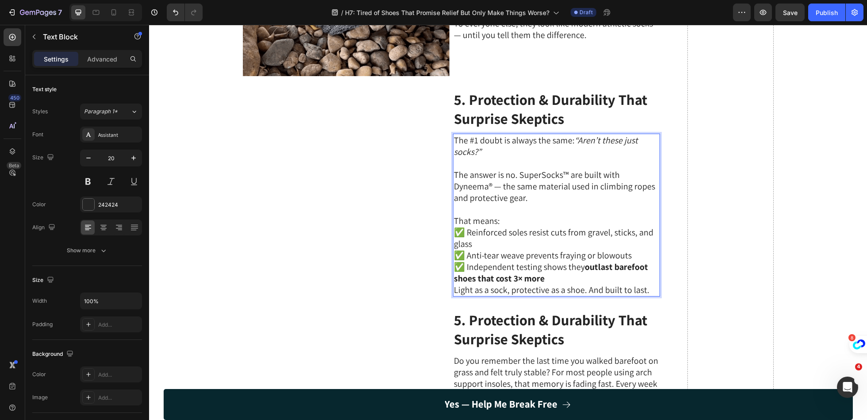
click at [555, 263] on p "✅ Independent testing shows they outlast barefoot shoes that cost 3× more" at bounding box center [556, 272] width 205 height 23
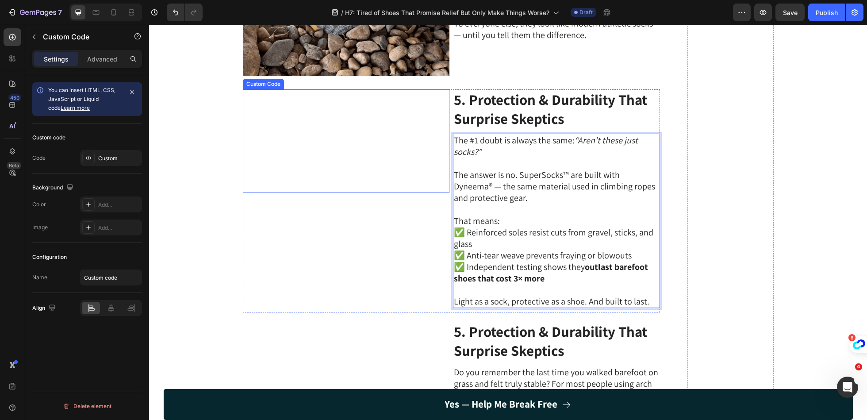
click at [372, 189] on video at bounding box center [346, 141] width 207 height 104
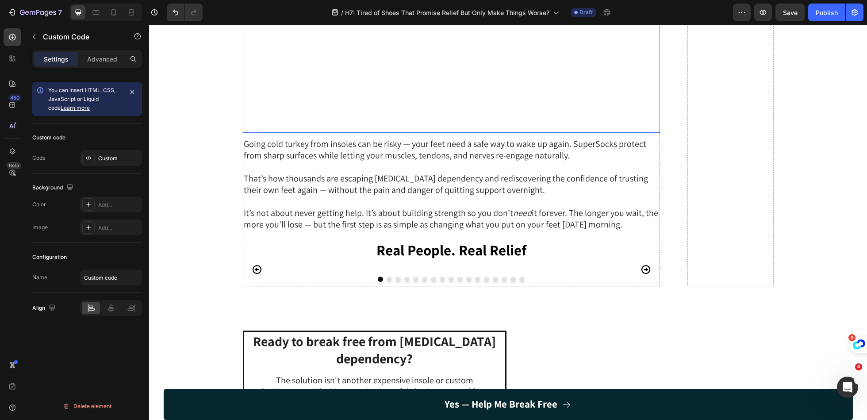
scroll to position [1733, 0]
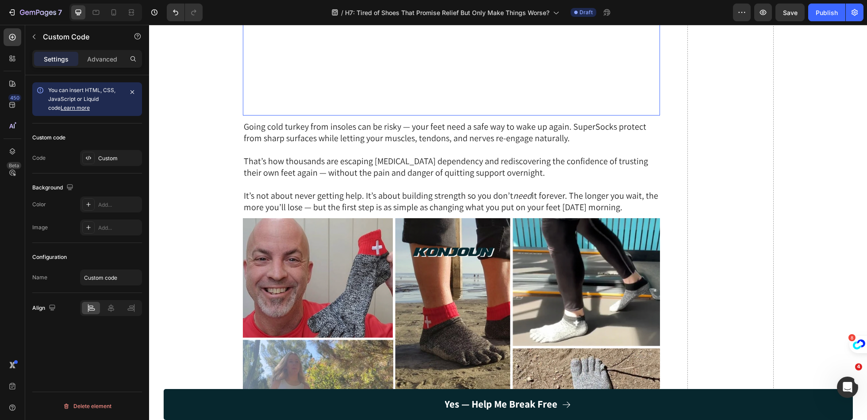
click at [515, 116] on video at bounding box center [451, 11] width 417 height 209
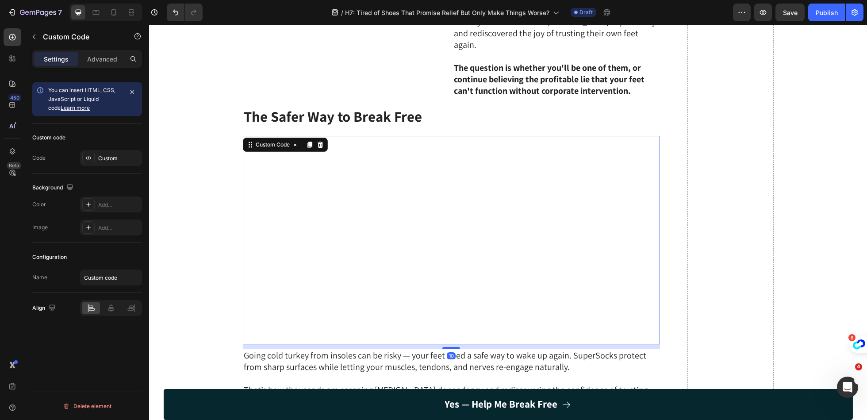
scroll to position [1494, 0]
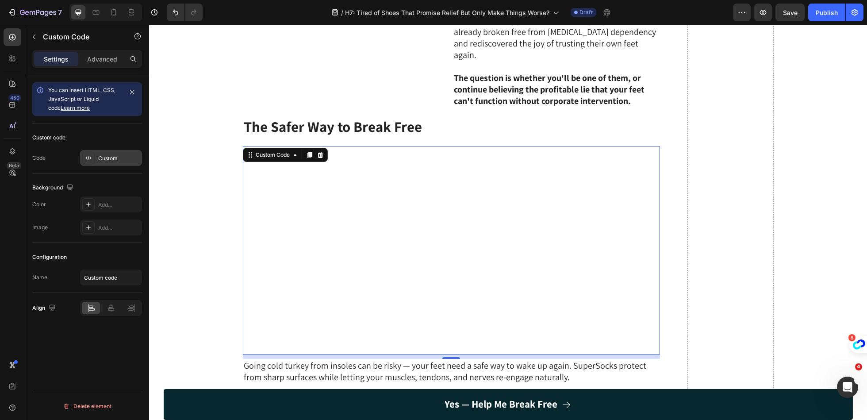
click at [113, 159] on div "Custom" at bounding box center [119, 158] width 42 height 8
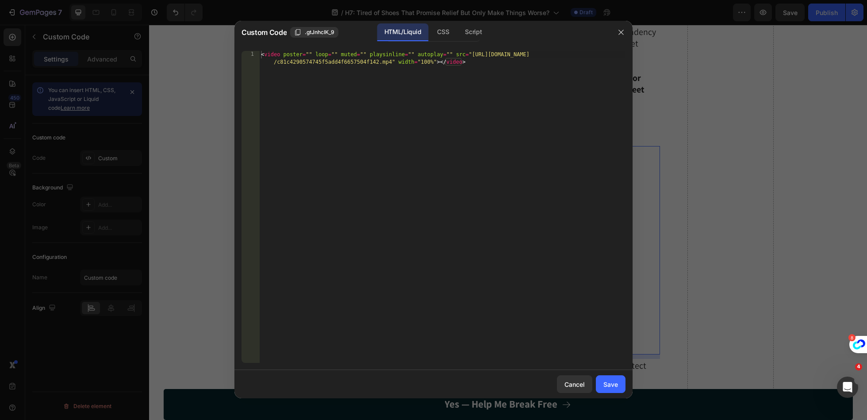
type textarea "<video poster="" loop="" muted="" playsinline="" autoplay="" src="https://cdn.s…"
click at [379, 184] on div "< video poster = "" loop = "" muted = "" playsinline = "" autoplay = "" src = "…" at bounding box center [442, 222] width 366 height 342
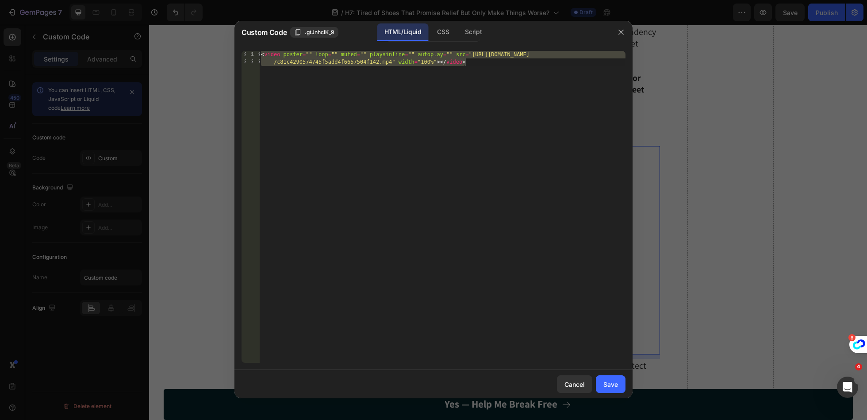
click at [685, 127] on div at bounding box center [433, 210] width 867 height 420
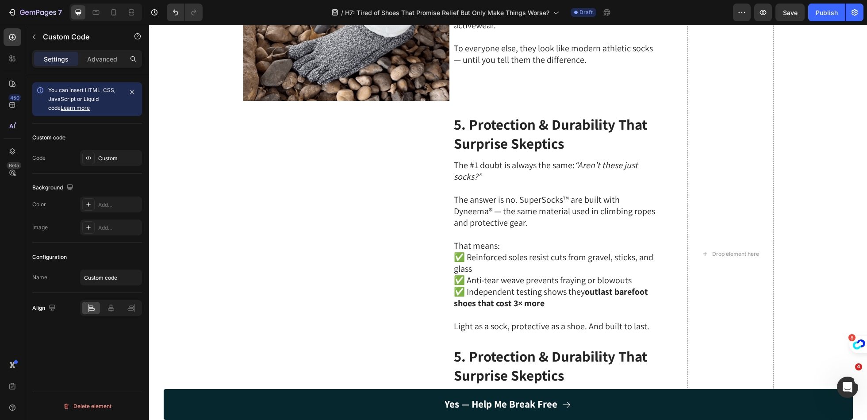
scroll to position [996, 0]
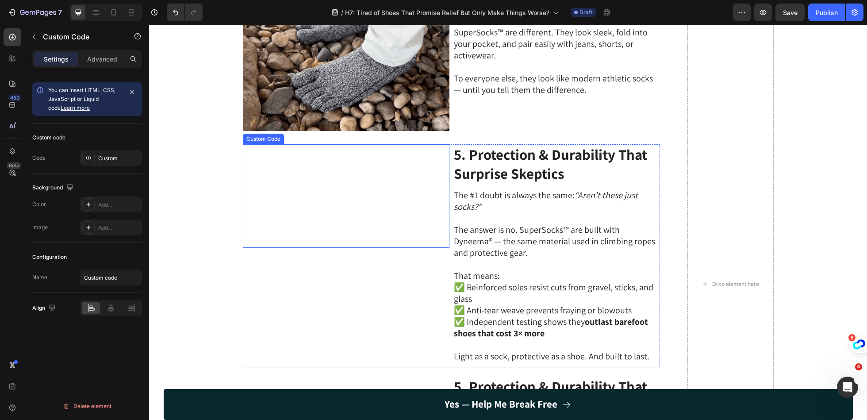
click at [410, 229] on video at bounding box center [346, 196] width 207 height 104
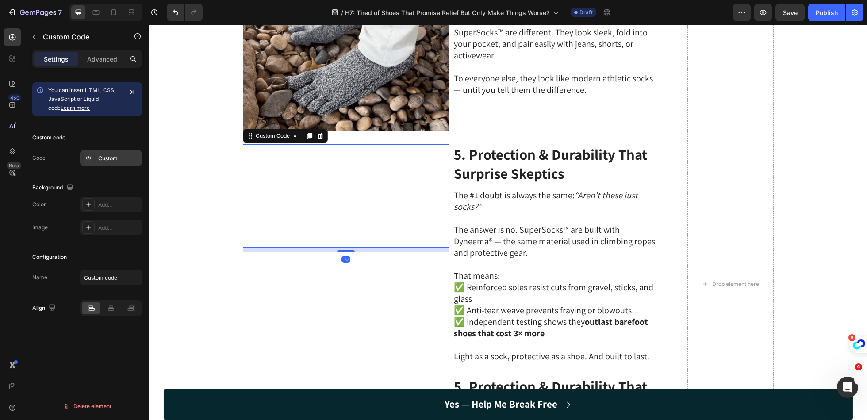
click at [115, 154] on div "Custom" at bounding box center [119, 158] width 42 height 8
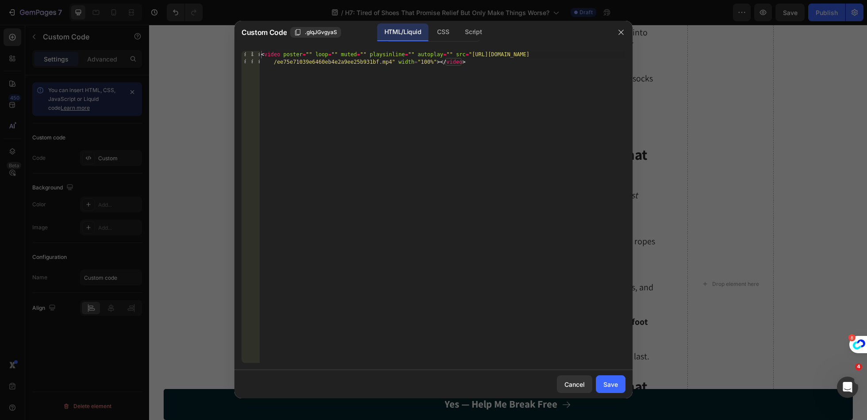
click at [414, 111] on div "< video poster = "" loop = "" muted = "" playsinline = "" autoplay = "" src = "…" at bounding box center [442, 222] width 366 height 342
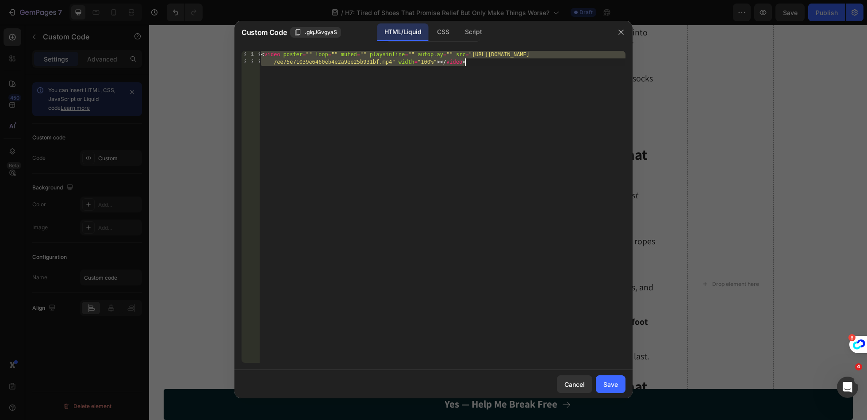
paste textarea "c81c4290574745f5add4f6657504f142"
type textarea "<video poster="" loop="" muted="" playsinline="" autoplay="" src="https://cdn.s…"
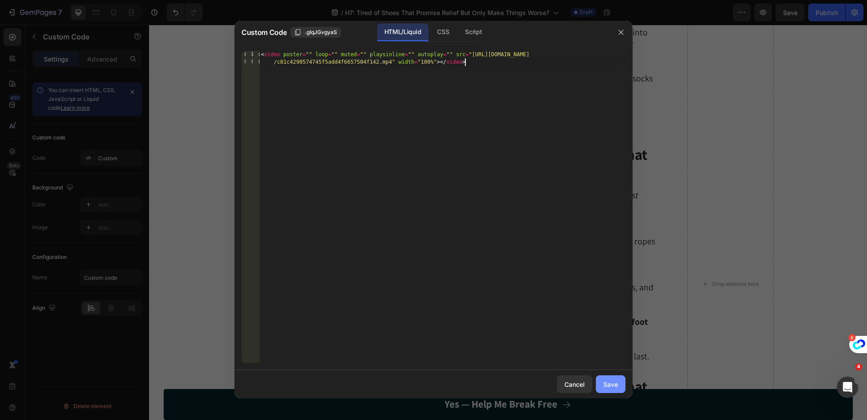
click at [604, 382] on div "Save" at bounding box center [611, 384] width 15 height 9
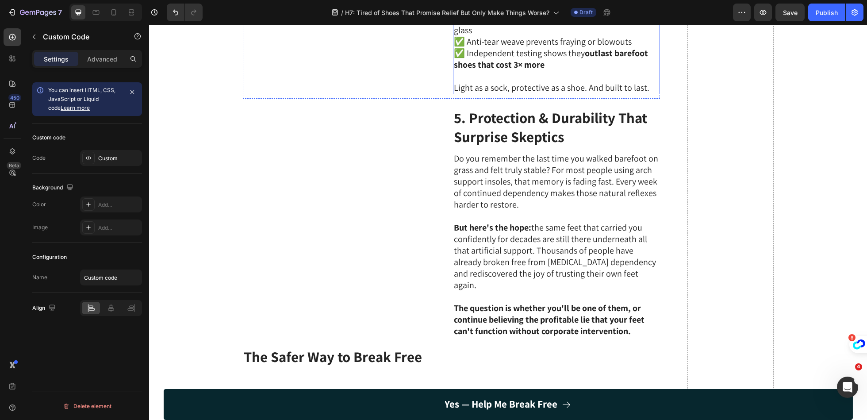
scroll to position [1278, 0]
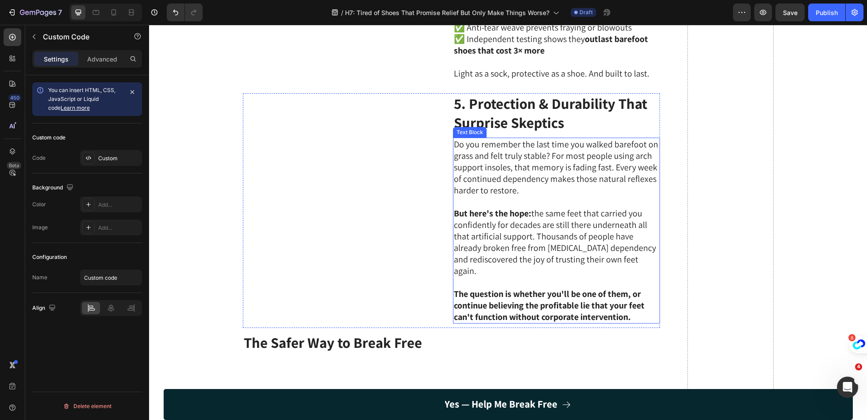
click at [531, 132] on strong "5. Protection & Durability That Surprise Skeptics" at bounding box center [550, 113] width 193 height 38
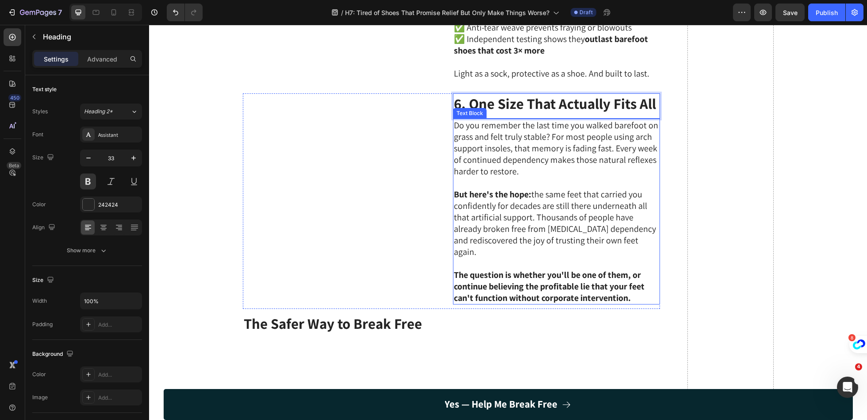
click at [499, 258] on p "But here's the hope: the same feet that carried you confidently for decades are…" at bounding box center [556, 223] width 205 height 69
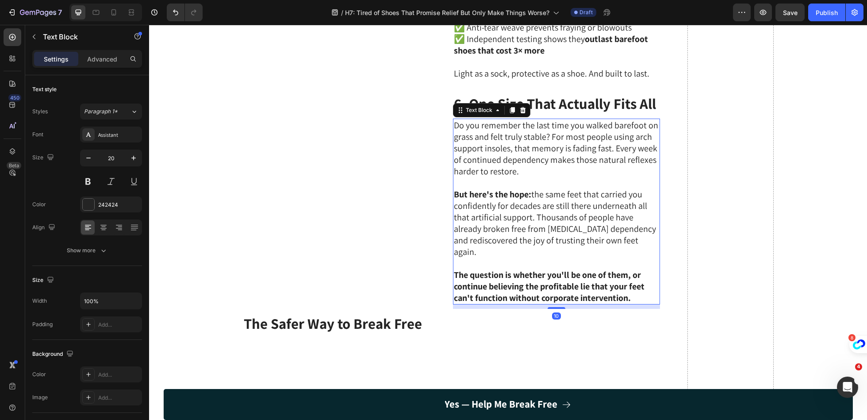
click at [499, 258] on p "But here's the hope: the same feet that carried you confidently for decades are…" at bounding box center [556, 223] width 205 height 69
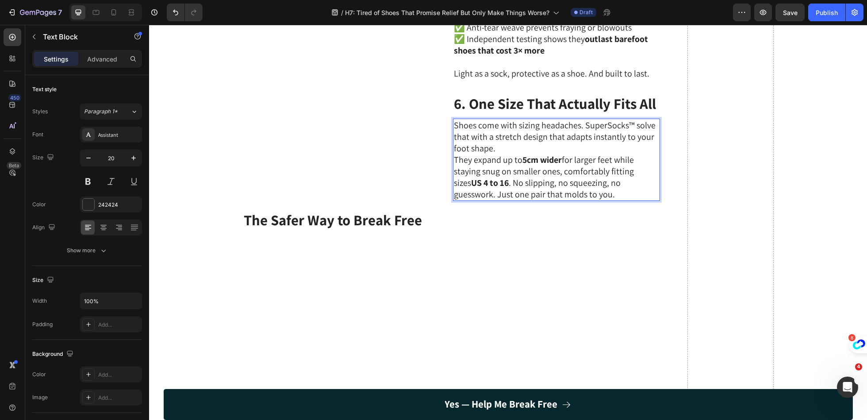
click at [549, 154] on p "Shoes come with sizing headaches. SuperSocks™ solve that with a stretch design …" at bounding box center [556, 136] width 205 height 35
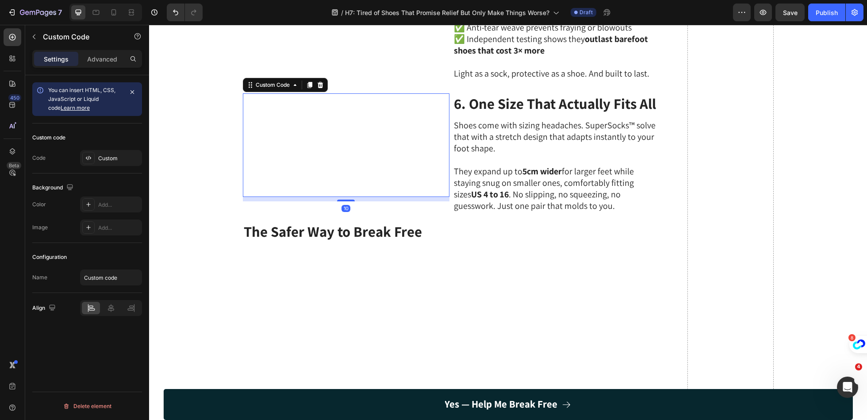
click at [393, 197] on video at bounding box center [346, 145] width 207 height 104
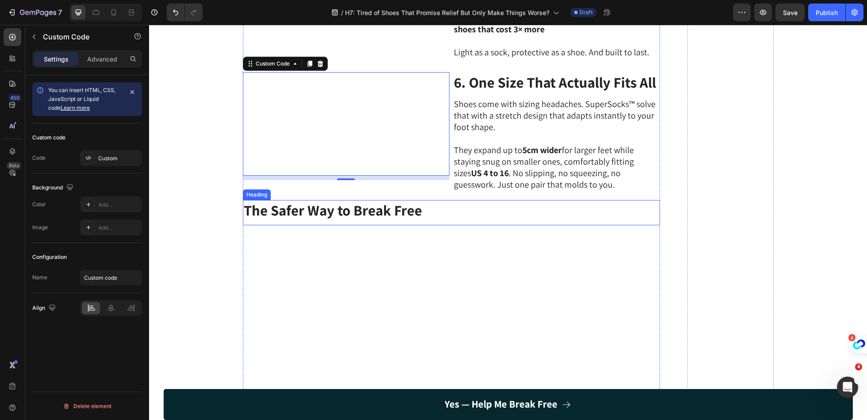
scroll to position [1500, 0]
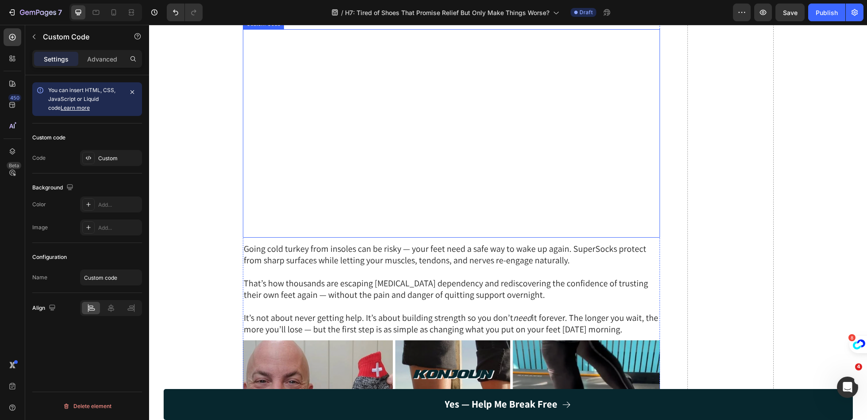
click at [472, 238] on video at bounding box center [451, 133] width 417 height 209
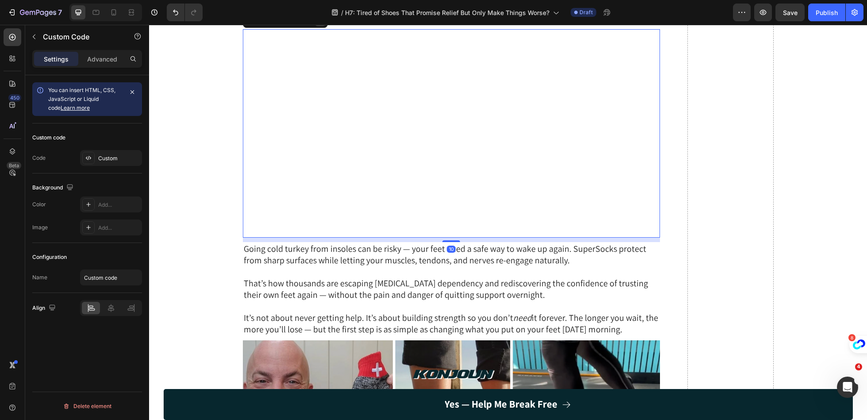
click at [321, 24] on icon at bounding box center [320, 21] width 6 height 6
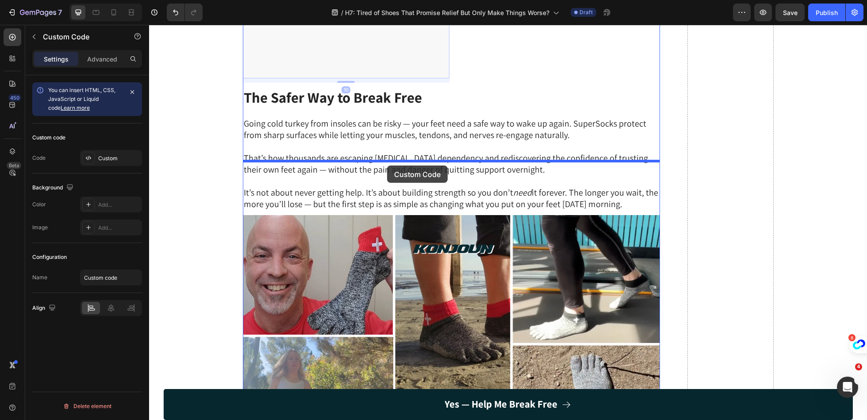
drag, startPoint x: 386, startPoint y: 64, endPoint x: 387, endPoint y: 166, distance: 101.3
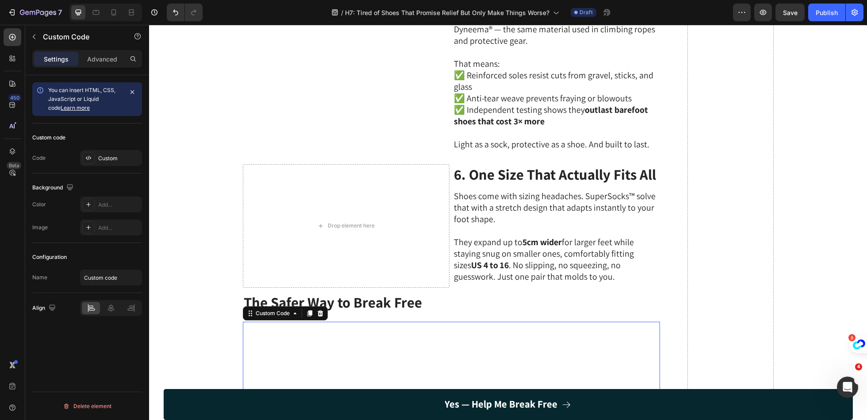
scroll to position [1174, 0]
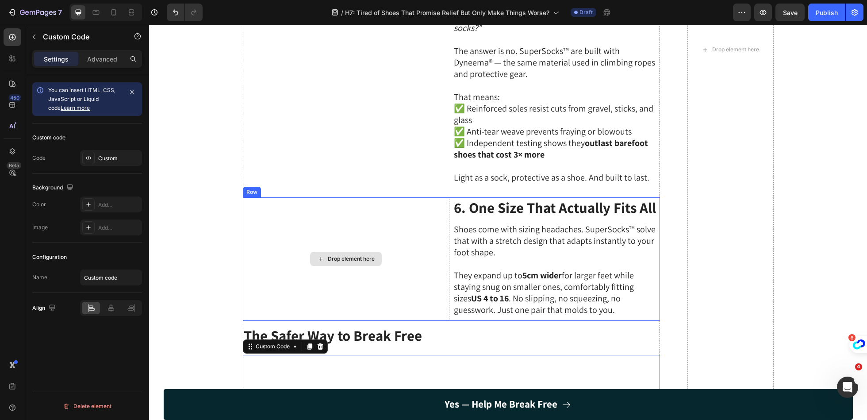
click at [393, 263] on div "Drop element here" at bounding box center [346, 258] width 207 height 123
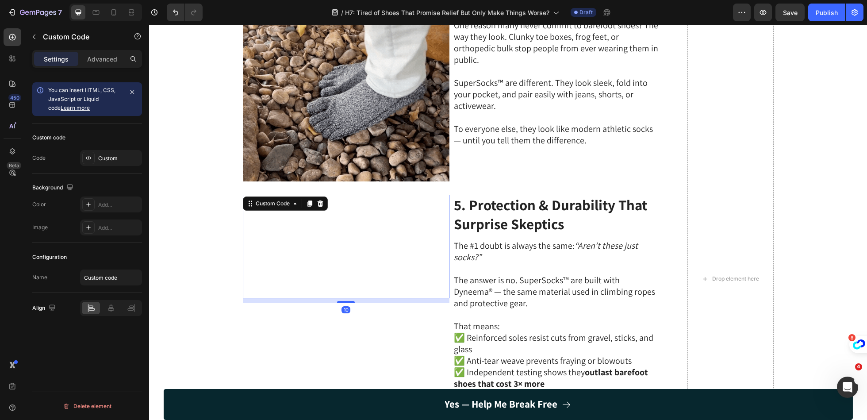
scroll to position [928, 0]
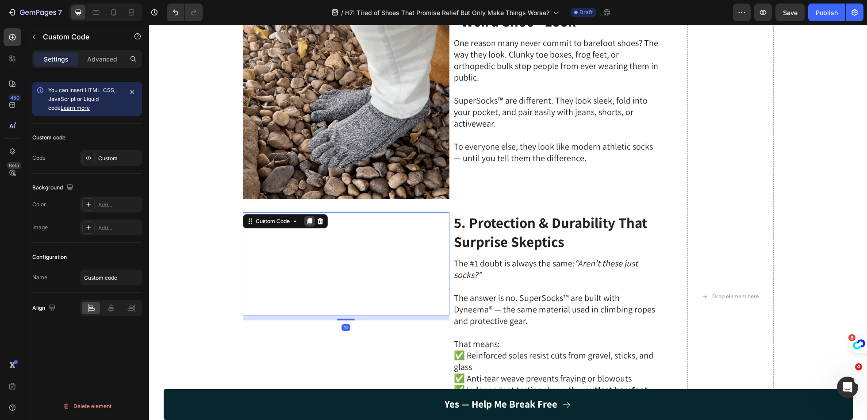
click at [310, 218] on icon at bounding box center [309, 221] width 5 height 6
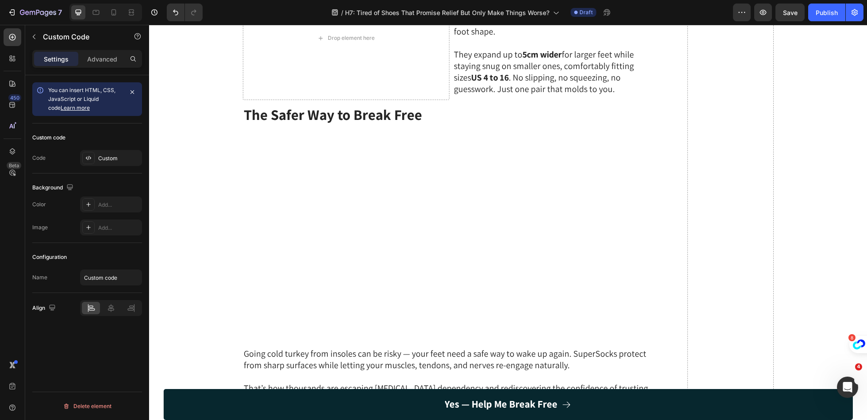
scroll to position [1493, 0]
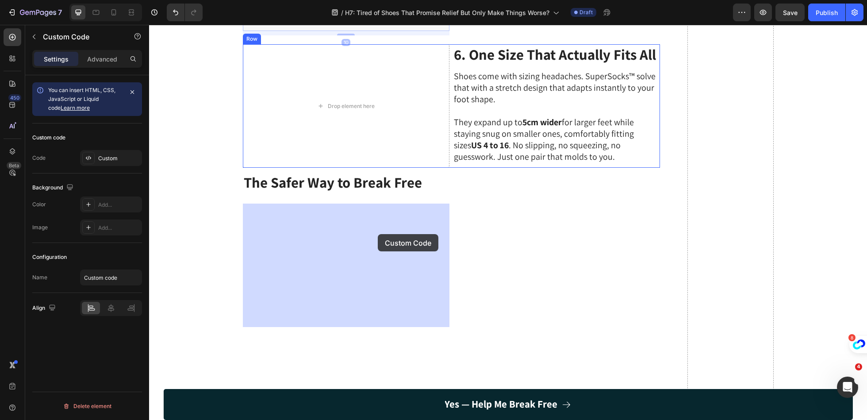
drag, startPoint x: 379, startPoint y: 78, endPoint x: 378, endPoint y: 234, distance: 156.2
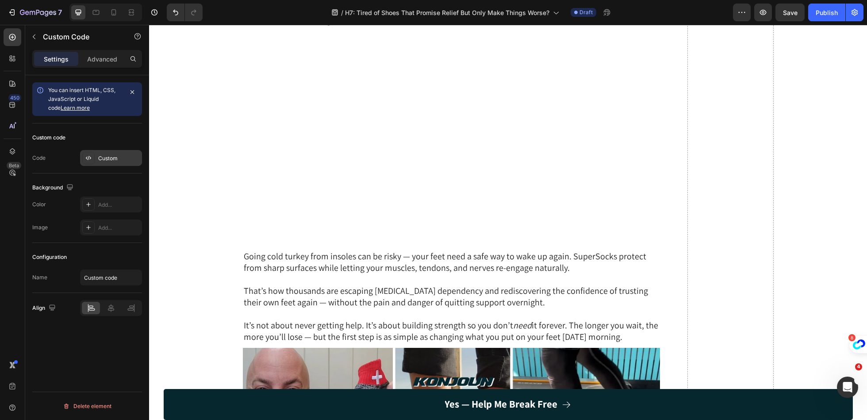
click at [120, 156] on div "Custom" at bounding box center [119, 158] width 42 height 8
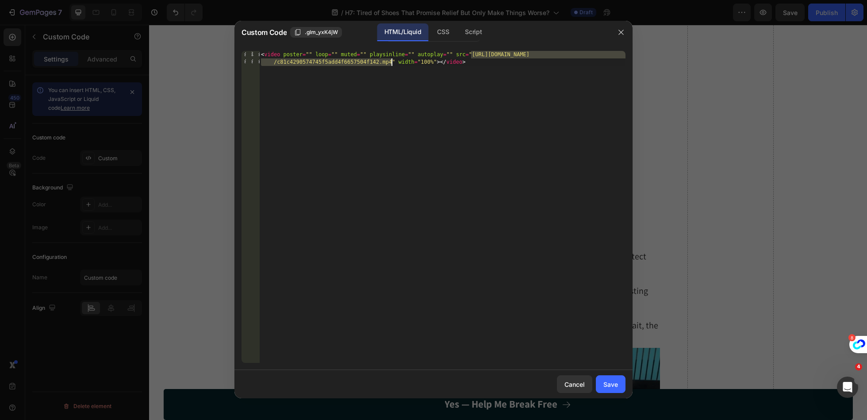
drag, startPoint x: 473, startPoint y: 56, endPoint x: 393, endPoint y: 64, distance: 80.5
click at [393, 64] on div "< video poster = "" loop = "" muted = "" playsinline = "" autoplay = "" src = "…" at bounding box center [442, 222] width 366 height 342
paste textarea "1a1e157eeb534c07bf5167ab9d60f907"
type textarea "<video poster="" loop="" muted="" playsinline="" autoplay="" src="https://cdn.s…"
click at [614, 385] on div "Save" at bounding box center [611, 384] width 15 height 9
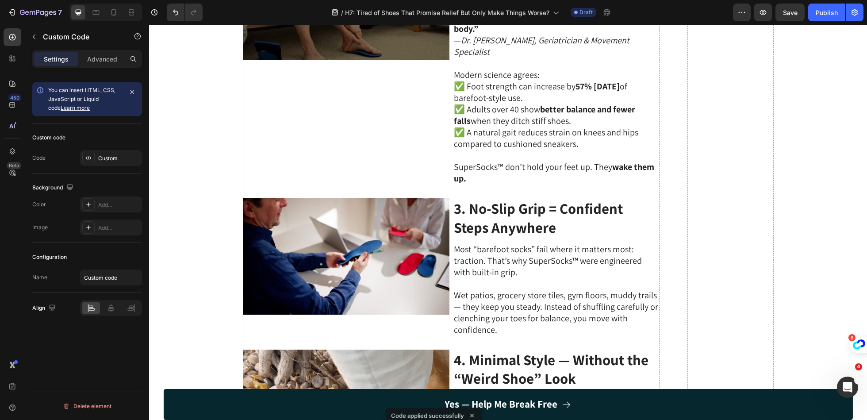
scroll to position [580, 0]
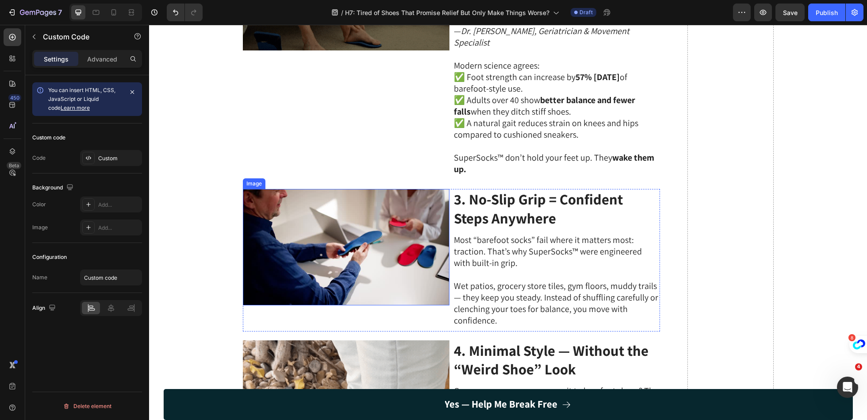
click at [380, 245] on img at bounding box center [346, 247] width 207 height 116
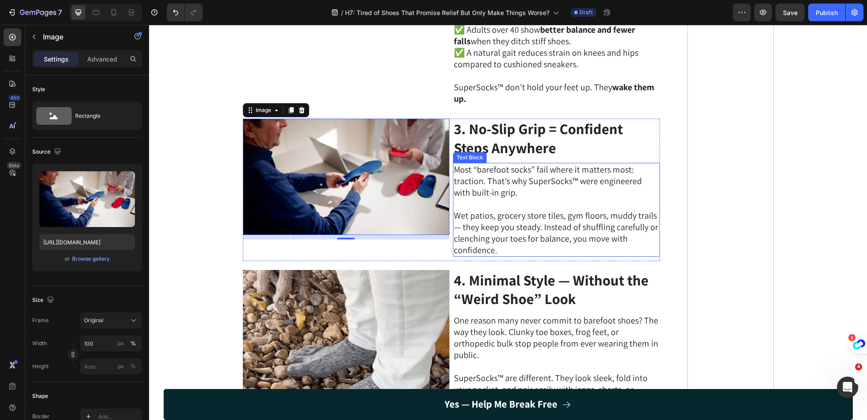
scroll to position [804, 0]
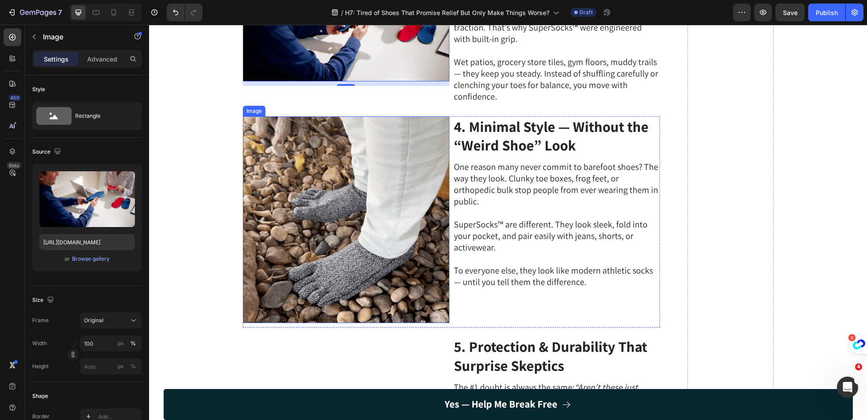
click at [395, 245] on img at bounding box center [346, 219] width 207 height 207
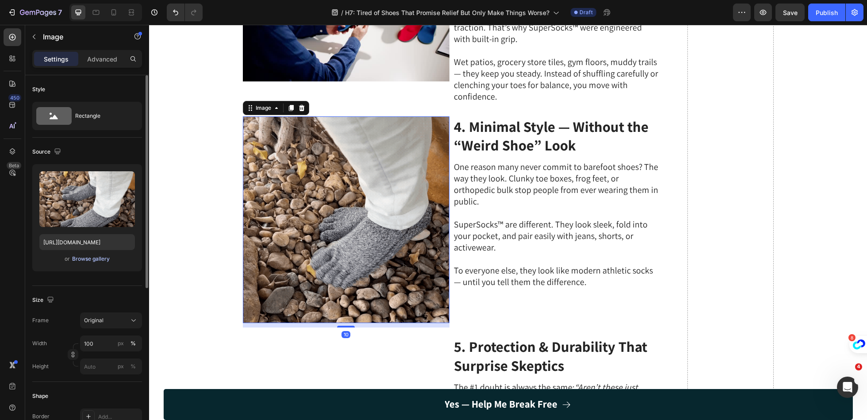
click at [106, 259] on div "Browse gallery" at bounding box center [91, 259] width 38 height 8
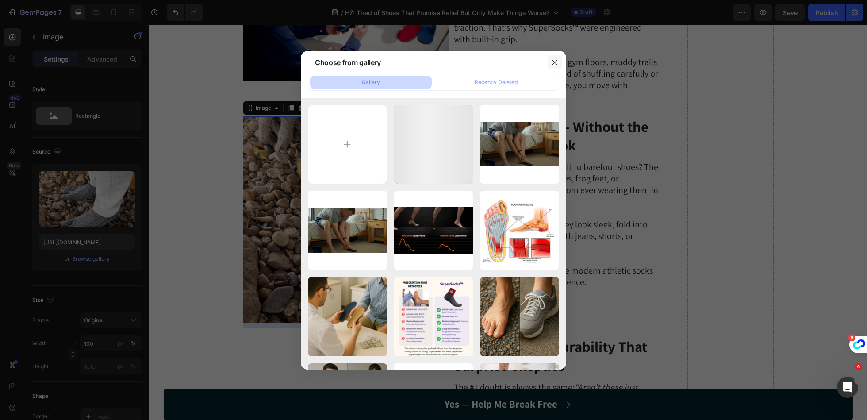
click at [556, 61] on icon "button" at bounding box center [554, 62] width 5 height 5
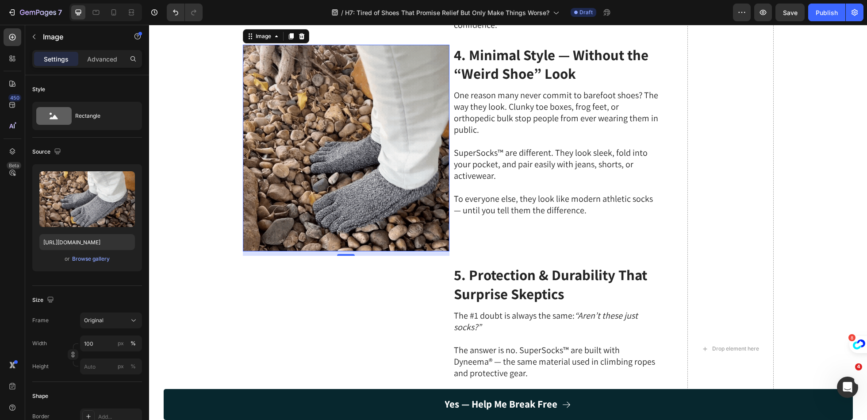
scroll to position [961, 0]
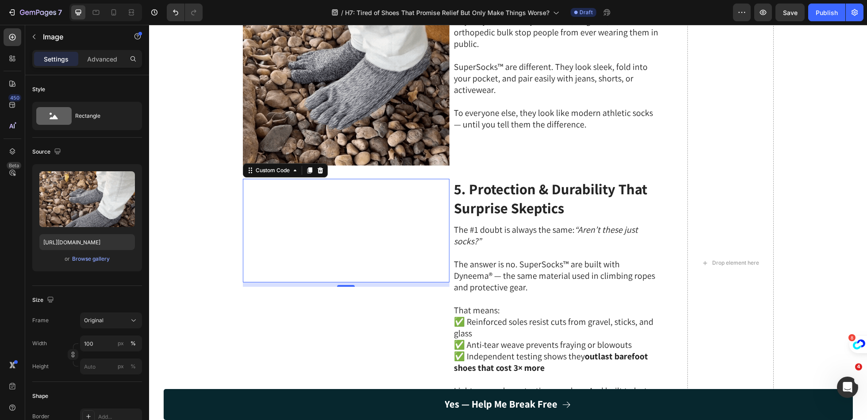
click at [398, 268] on video at bounding box center [346, 231] width 207 height 104
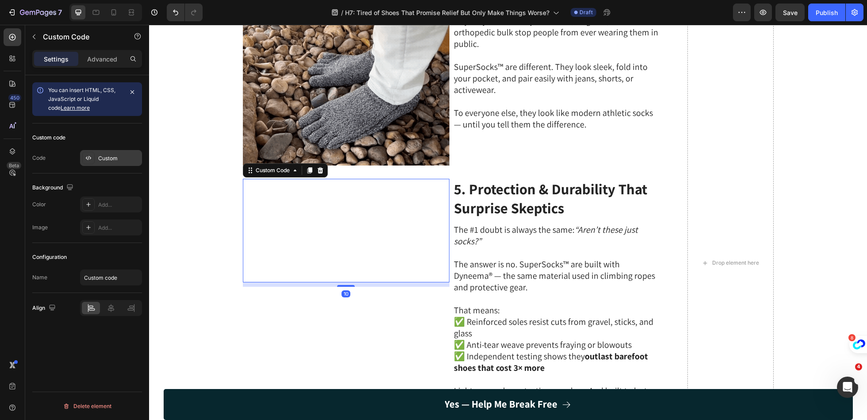
click at [107, 157] on div "Custom" at bounding box center [119, 158] width 42 height 8
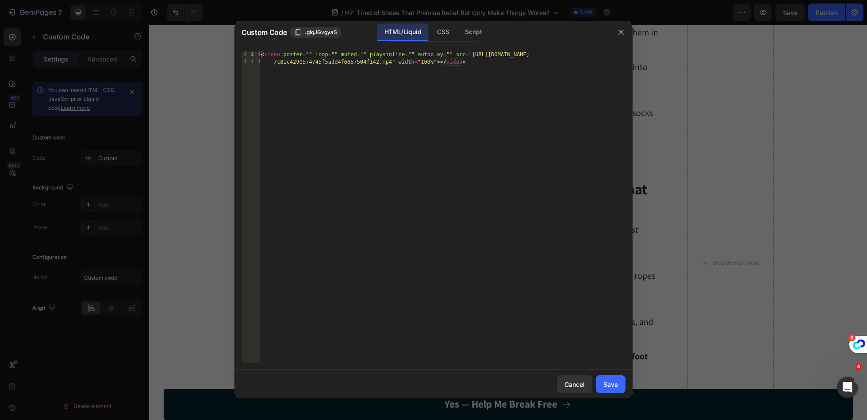
type textarea "<video poster="" loop="" muted="" playsinline="" autoplay="" src="https://cdn.s…"
click at [401, 168] on div "< video poster = "" loop = "" muted = "" playsinline = "" autoplay = "" src = "…" at bounding box center [442, 222] width 366 height 342
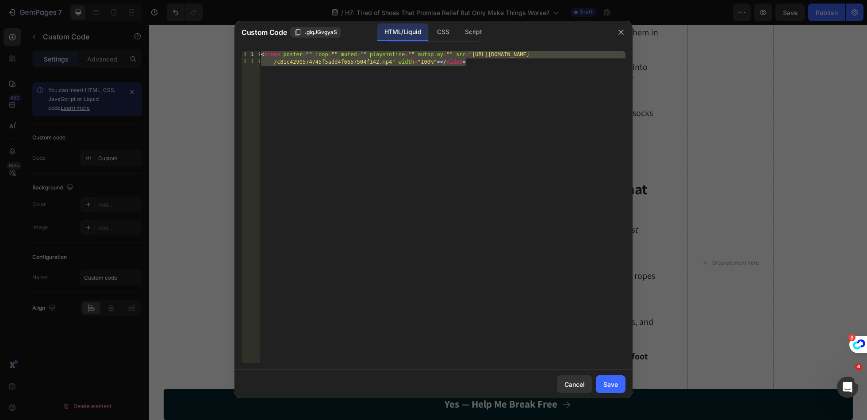
click at [725, 128] on div at bounding box center [433, 210] width 867 height 420
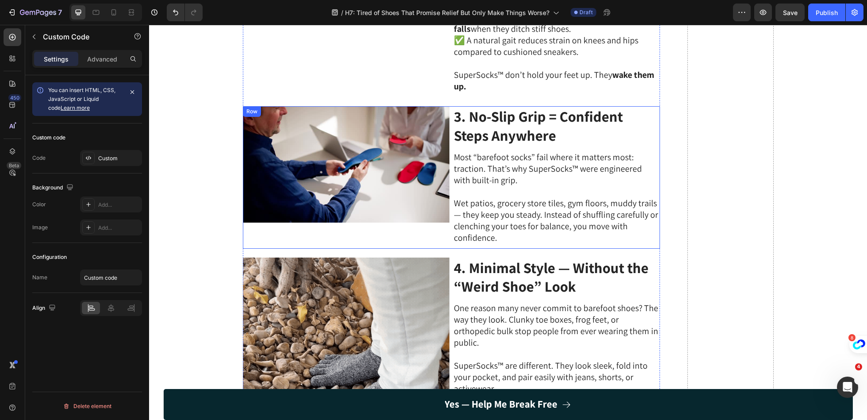
scroll to position [611, 0]
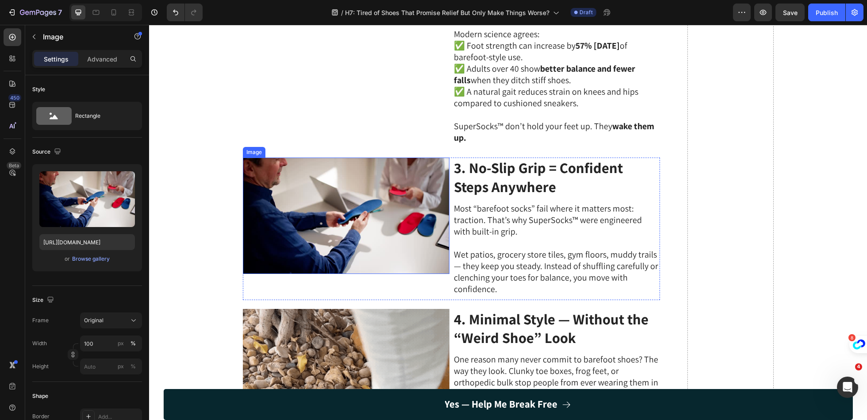
click at [409, 165] on img at bounding box center [346, 216] width 207 height 116
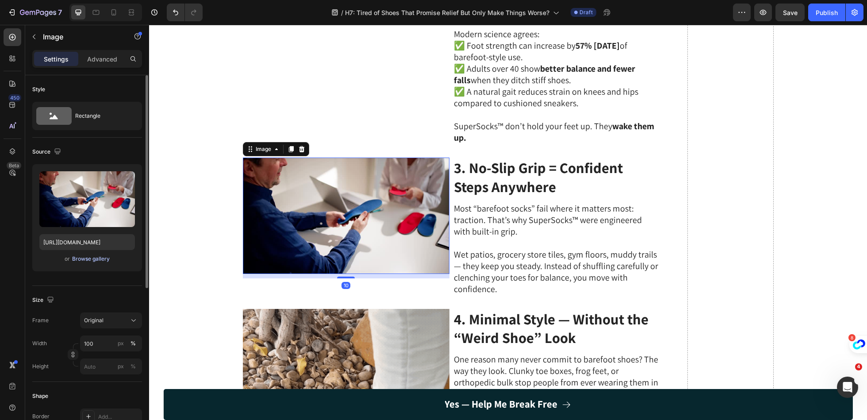
click at [98, 257] on div "Browse gallery" at bounding box center [91, 259] width 38 height 8
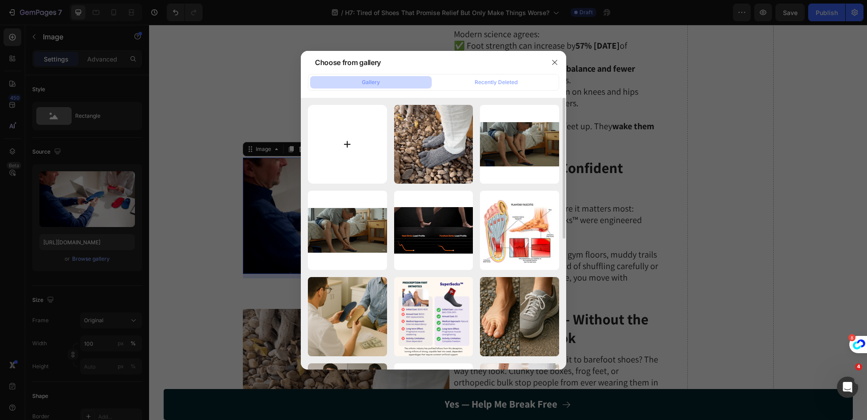
click at [360, 157] on input "file" at bounding box center [347, 144] width 79 height 79
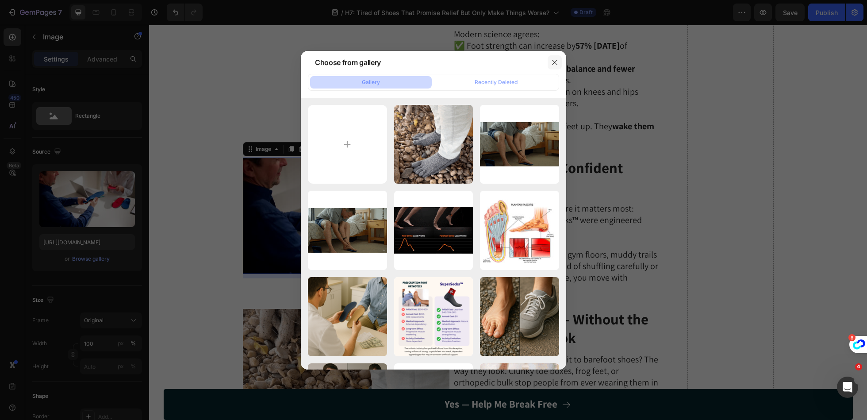
click at [557, 63] on icon "button" at bounding box center [554, 62] width 7 height 7
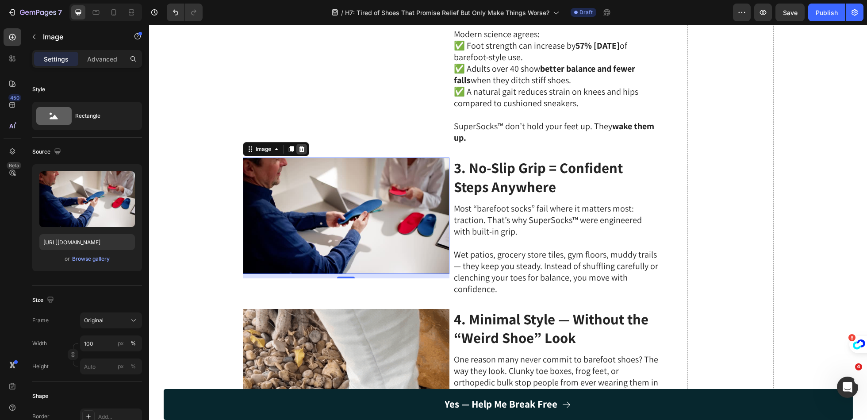
click at [303, 144] on div at bounding box center [301, 149] width 11 height 11
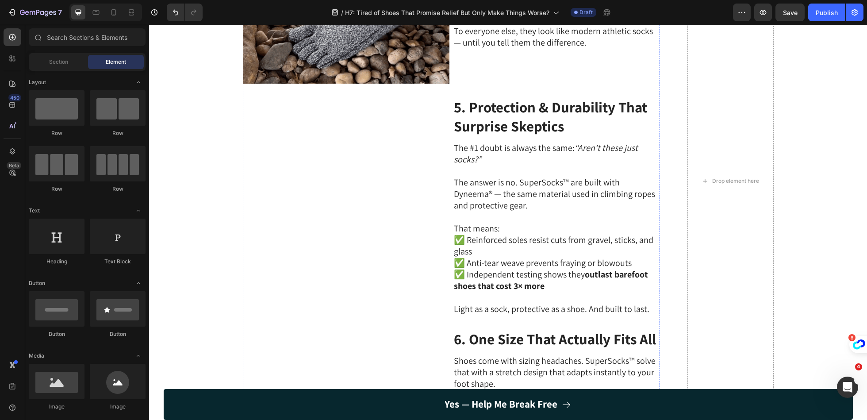
scroll to position [1066, 0]
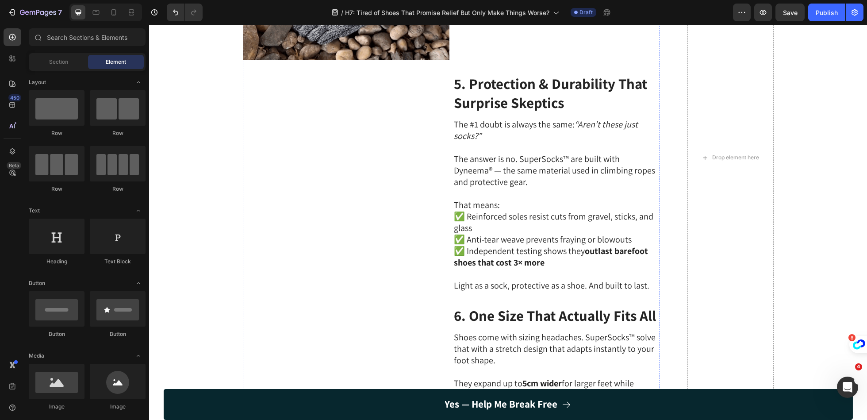
click at [387, 177] on video at bounding box center [346, 125] width 207 height 104
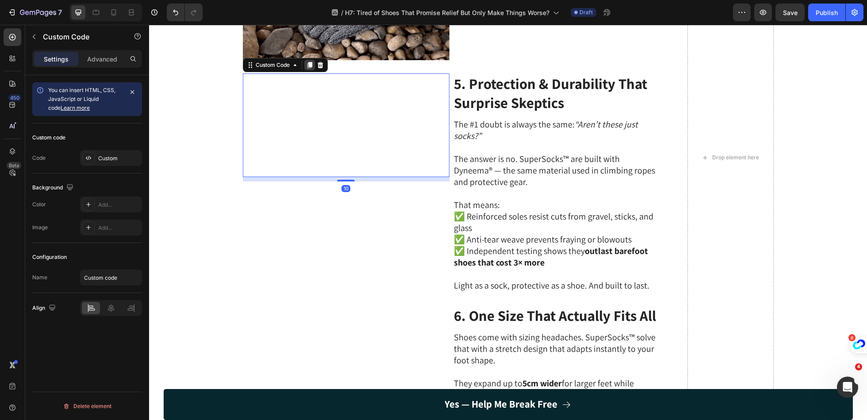
click at [309, 62] on icon at bounding box center [309, 65] width 5 height 6
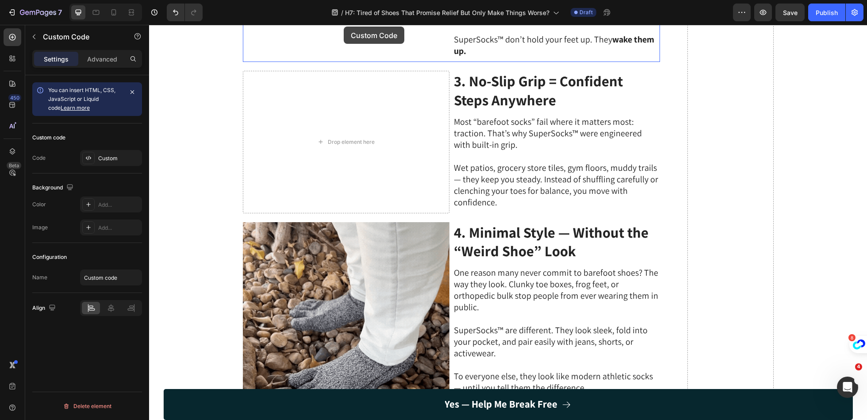
scroll to position [691, 0]
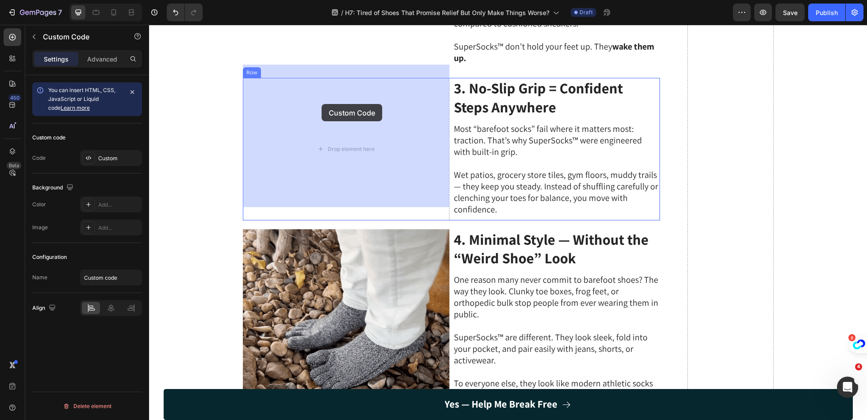
drag, startPoint x: 249, startPoint y: 365, endPoint x: 322, endPoint y: 104, distance: 270.6
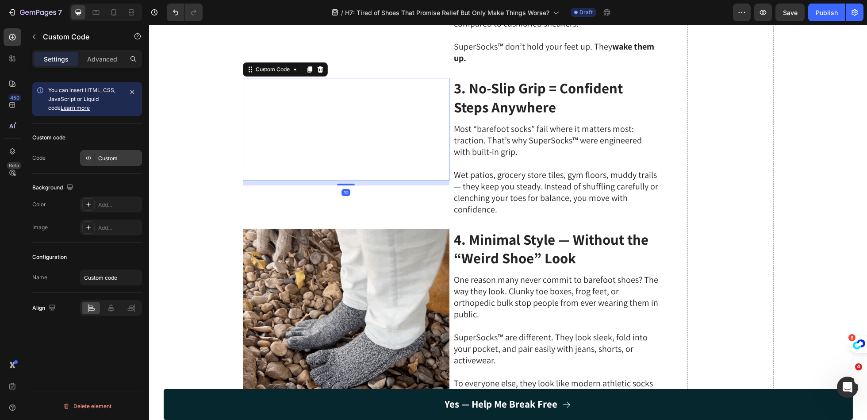
click at [113, 160] on div "Custom" at bounding box center [119, 158] width 42 height 8
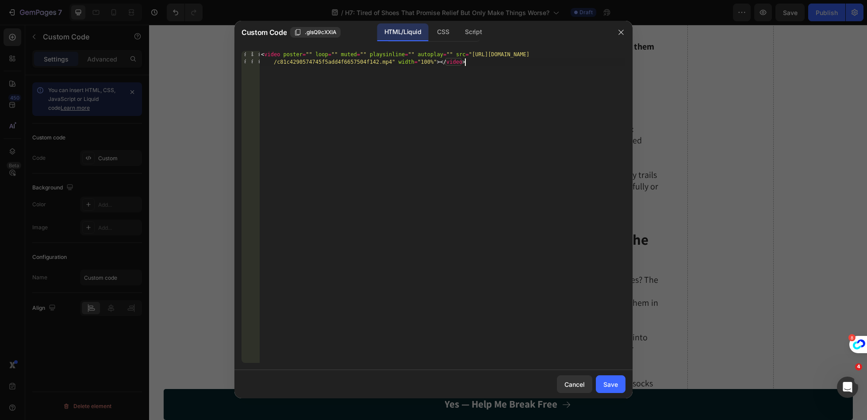
click at [376, 116] on div "< video poster = "" loop = "" muted = "" playsinline = "" autoplay = "" src = "…" at bounding box center [442, 222] width 366 height 342
drag, startPoint x: 472, startPoint y: 57, endPoint x: 391, endPoint y: 62, distance: 81.6
click at [391, 62] on div "< video poster = "" loop = "" muted = "" playsinline = "" autoplay = "" src = "…" at bounding box center [442, 222] width 366 height 342
paste textarea "334d1bbfe3d946e896f061576c7c740b"
type textarea "<video poster="" loop="" muted="" playsinline="" autoplay="" src="https://cdn.s…"
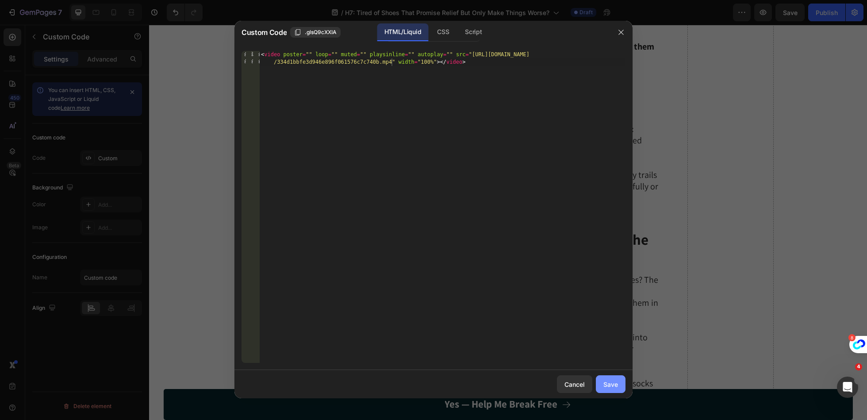
click at [610, 386] on div "Save" at bounding box center [611, 384] width 15 height 9
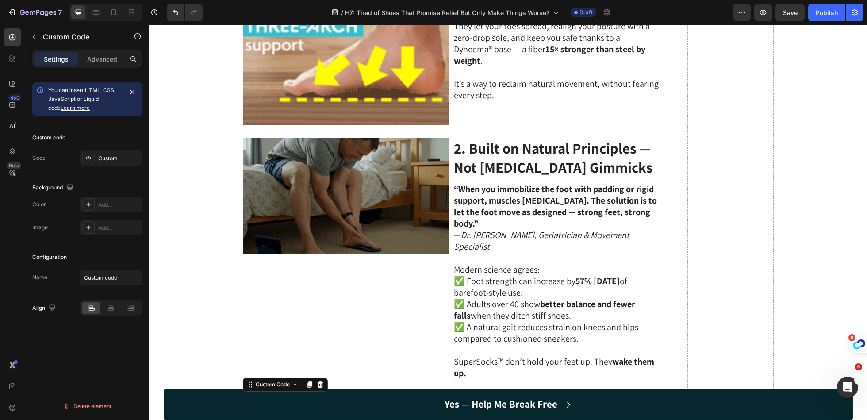
scroll to position [376, 0]
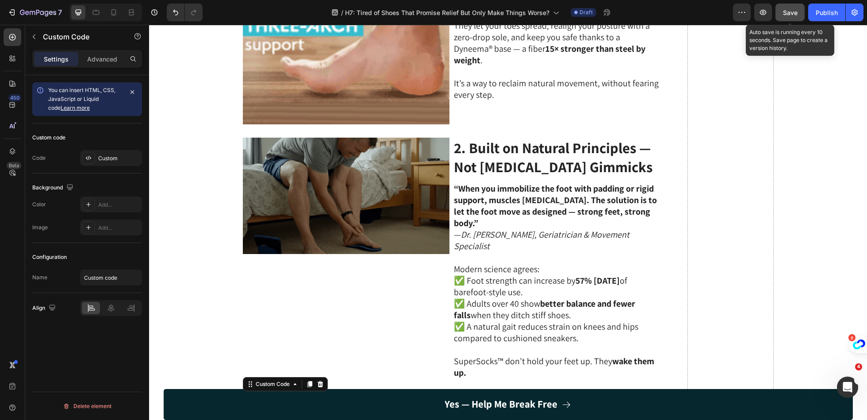
click at [787, 17] on button "Save" at bounding box center [790, 13] width 29 height 18
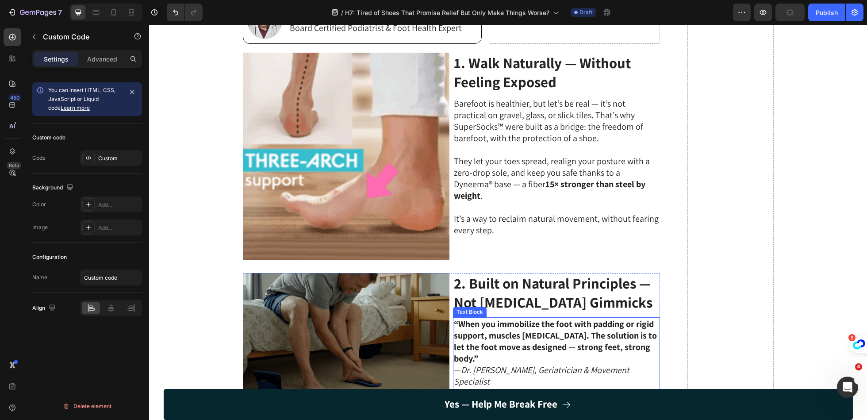
scroll to position [237, 0]
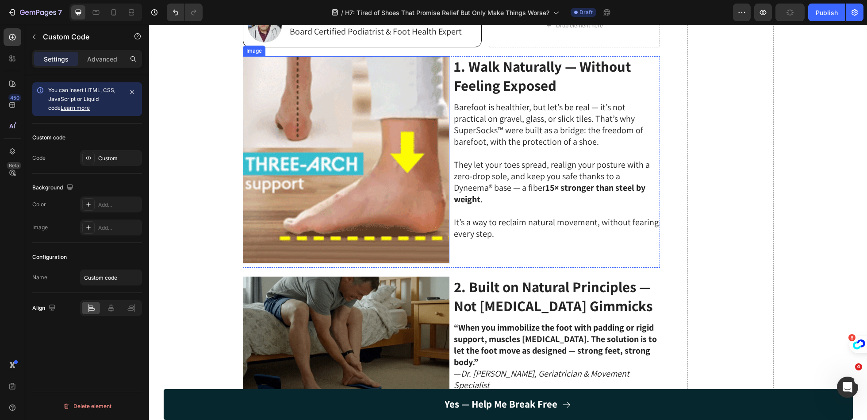
click at [382, 184] on img at bounding box center [346, 159] width 207 height 207
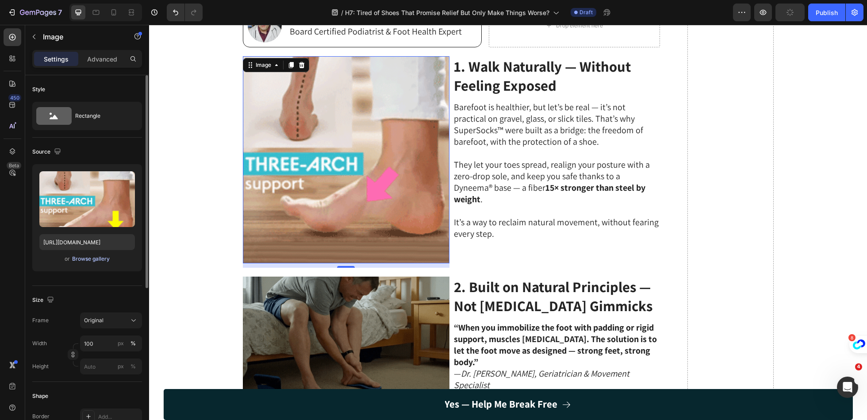
click at [106, 260] on div "Browse gallery" at bounding box center [91, 259] width 38 height 8
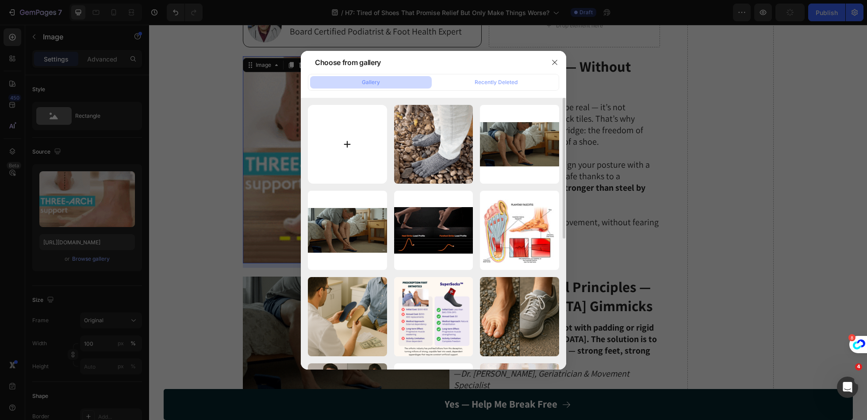
click at [361, 142] on input "file" at bounding box center [347, 144] width 79 height 79
type input "C:\fakepath\SuperSocks.gif"
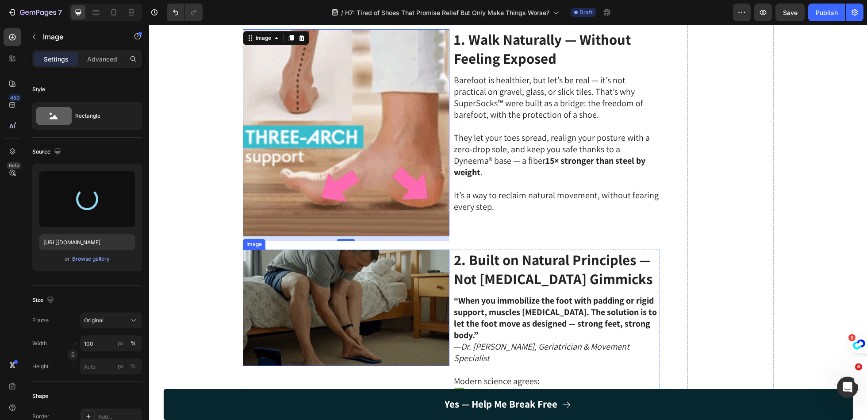
scroll to position [238, 0]
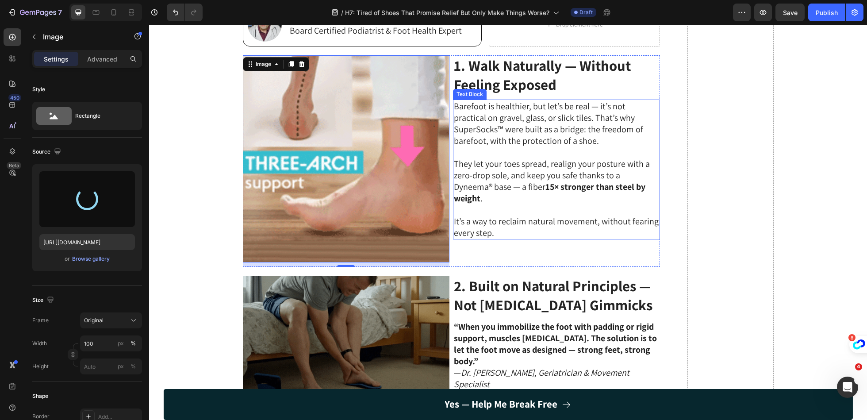
click at [527, 216] on p "It’s a way to reclaim natural movement, without fearing every step." at bounding box center [556, 227] width 205 height 23
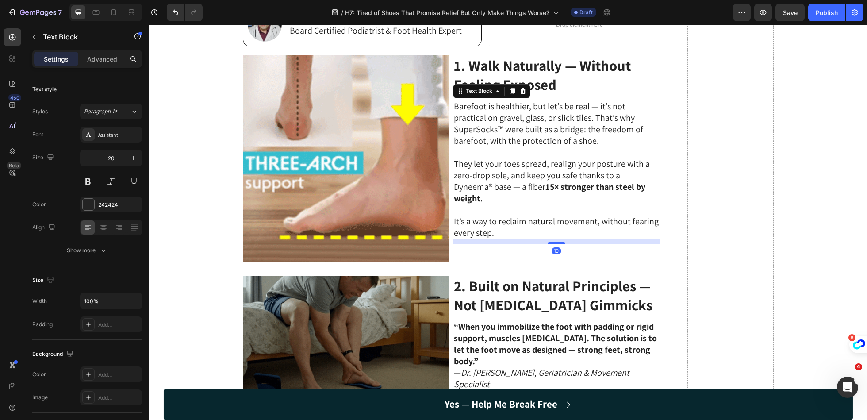
click at [384, 223] on img at bounding box center [346, 158] width 207 height 207
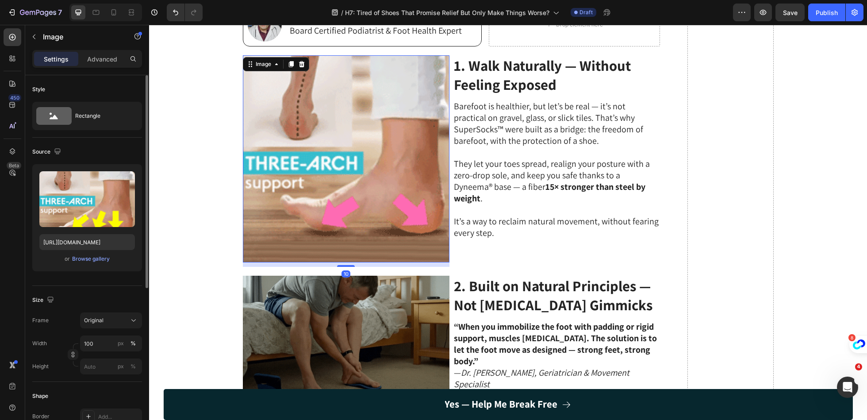
click at [106, 263] on div "or Browse gallery" at bounding box center [87, 259] width 96 height 11
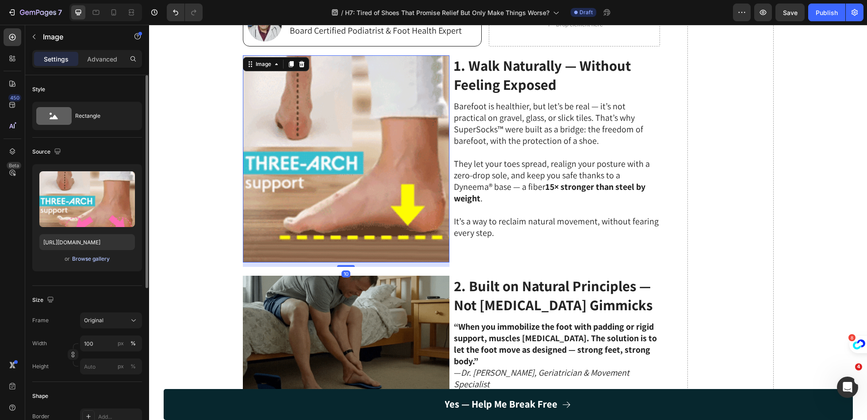
click at [102, 262] on div "Browse gallery" at bounding box center [91, 259] width 38 height 8
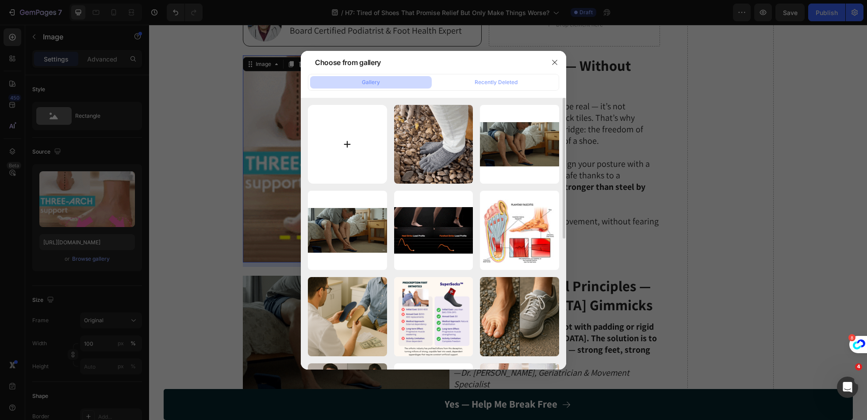
click at [350, 150] on input "file" at bounding box center [347, 144] width 79 height 79
type input "C:\fakepath\SuperSocks.gif"
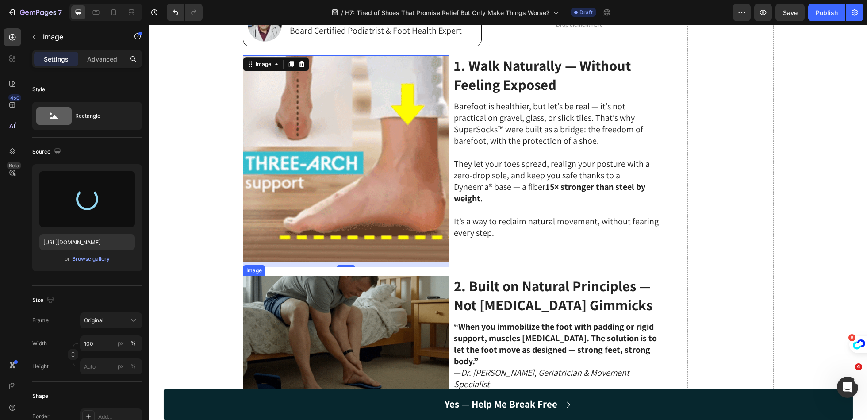
click at [401, 342] on img at bounding box center [346, 334] width 207 height 116
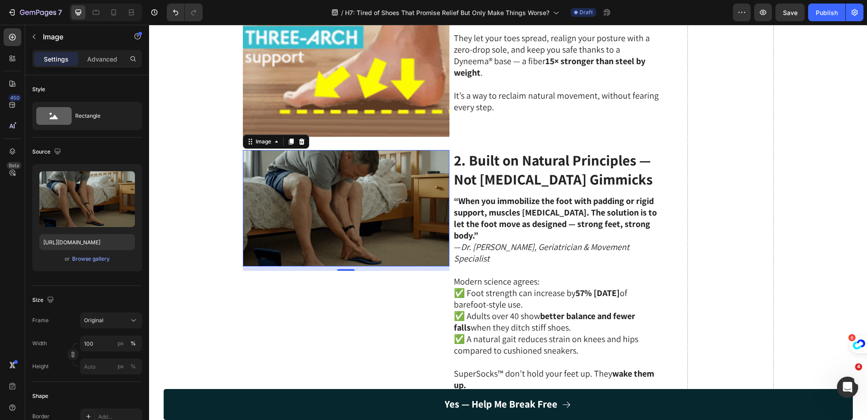
scroll to position [365, 0]
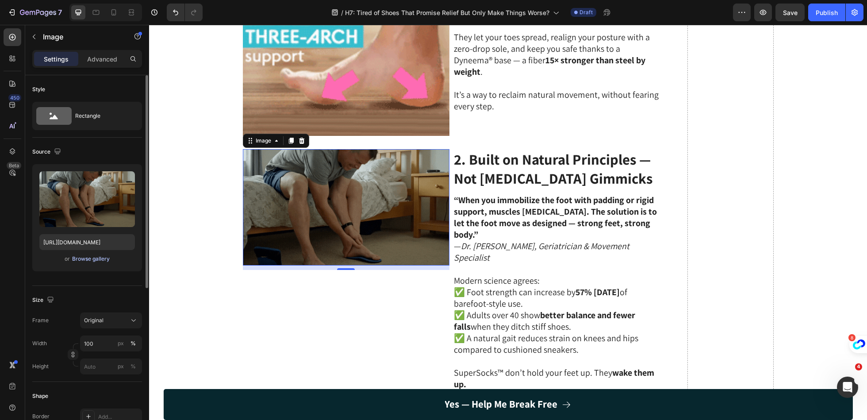
click at [97, 259] on div "Browse gallery" at bounding box center [91, 259] width 38 height 8
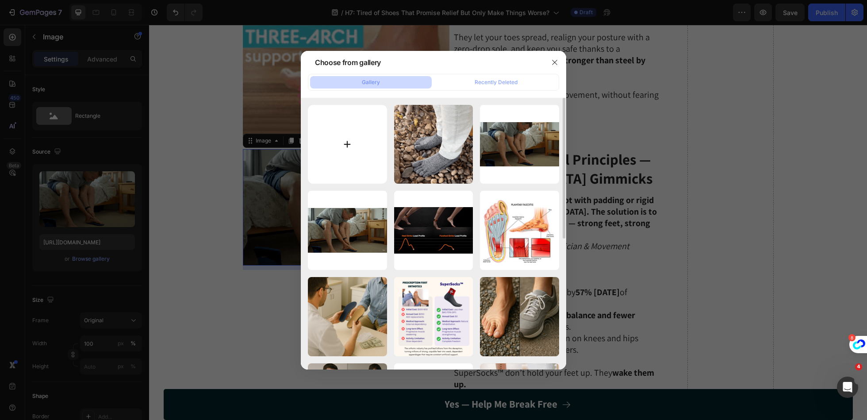
click at [360, 148] on input "file" at bounding box center [347, 144] width 79 height 79
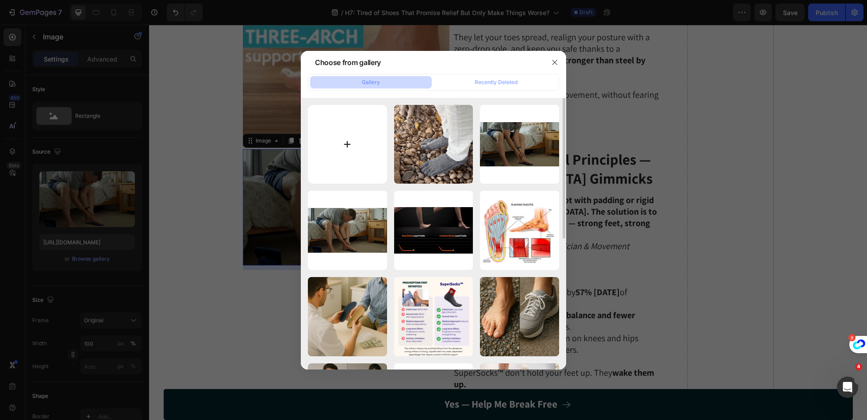
type input "C:\fakepath\SuperSocks.gif"
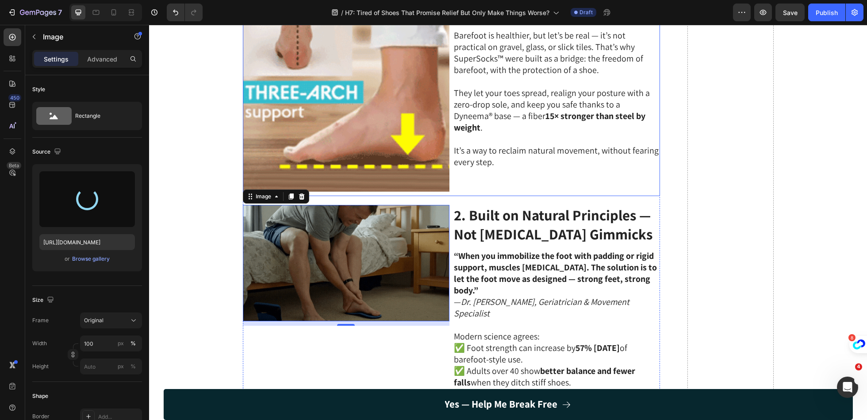
scroll to position [315, 0]
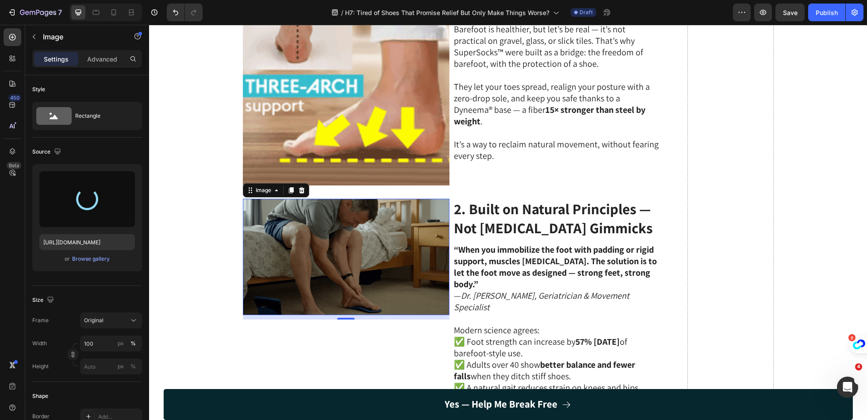
type input "https://cdn.shopify.com/s/files/1/0669/0334/3408/files/gempages_463936933022663…"
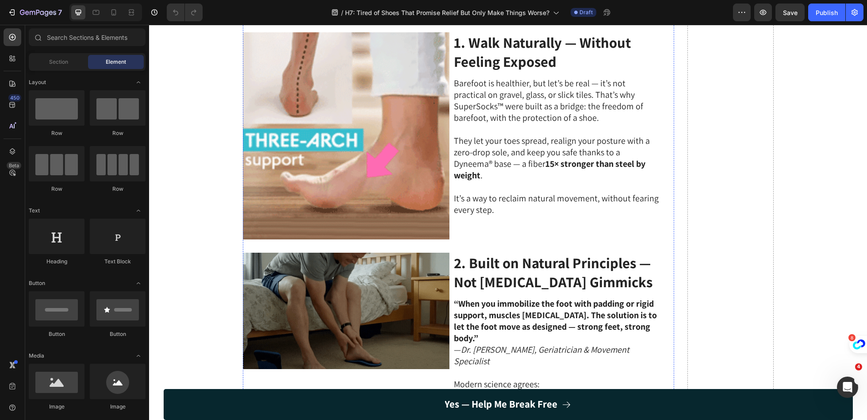
scroll to position [262, 0]
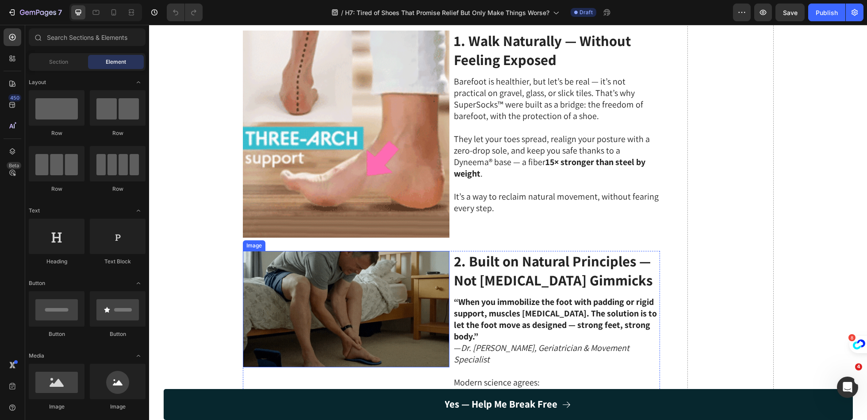
click at [393, 286] on img at bounding box center [346, 309] width 207 height 116
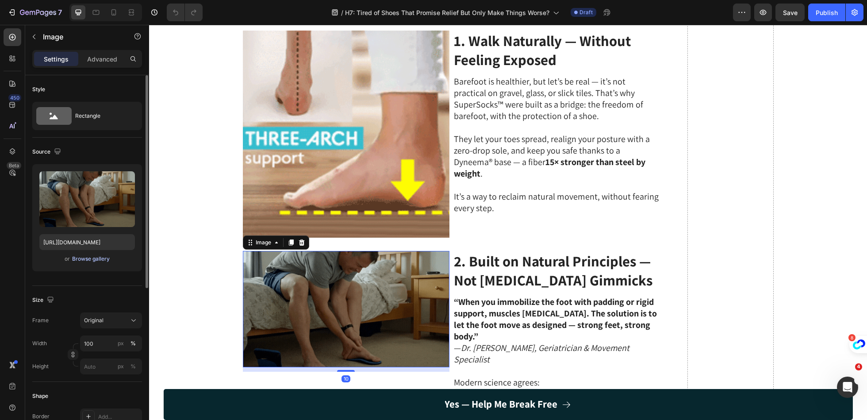
click at [96, 259] on div "Browse gallery" at bounding box center [91, 259] width 38 height 8
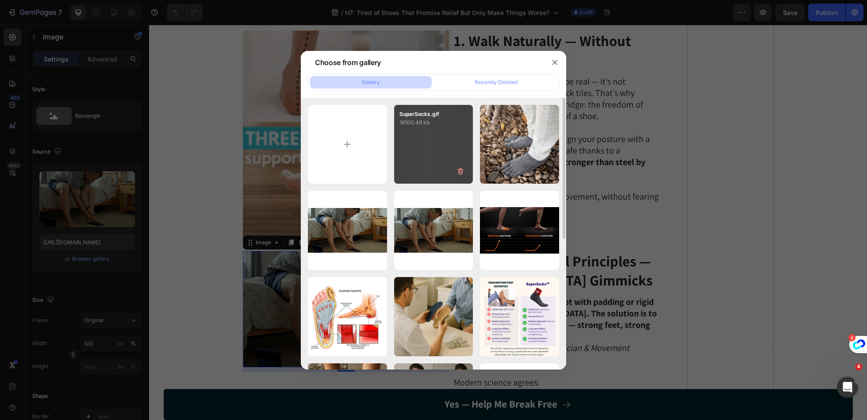
click at [437, 131] on div "SuperSocks.gif 16100.49 kb" at bounding box center [433, 144] width 79 height 79
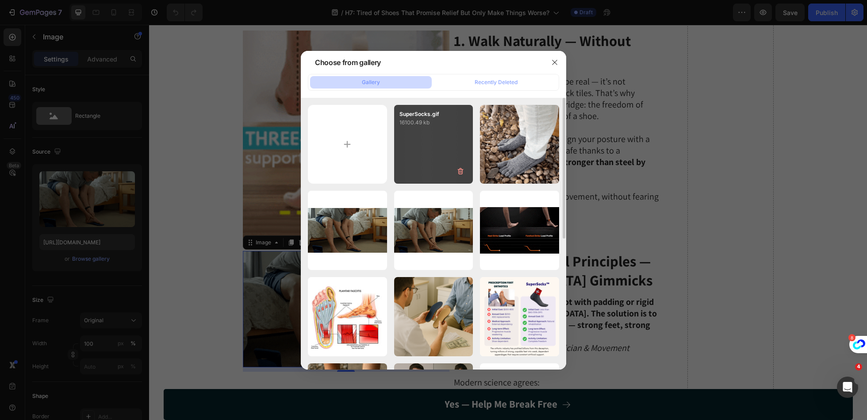
type input "[URL][DOMAIN_NAME]"
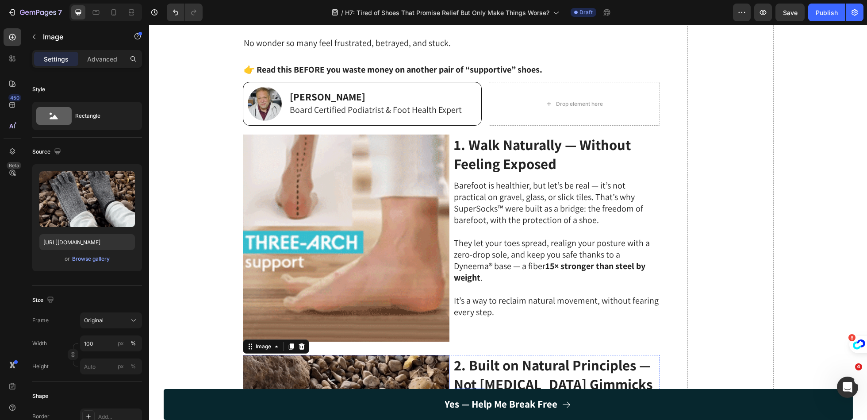
scroll to position [135, 0]
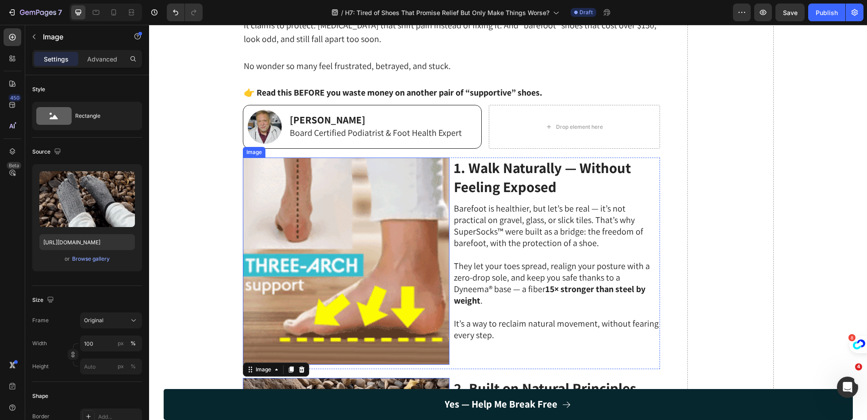
click at [407, 240] on img at bounding box center [346, 261] width 207 height 207
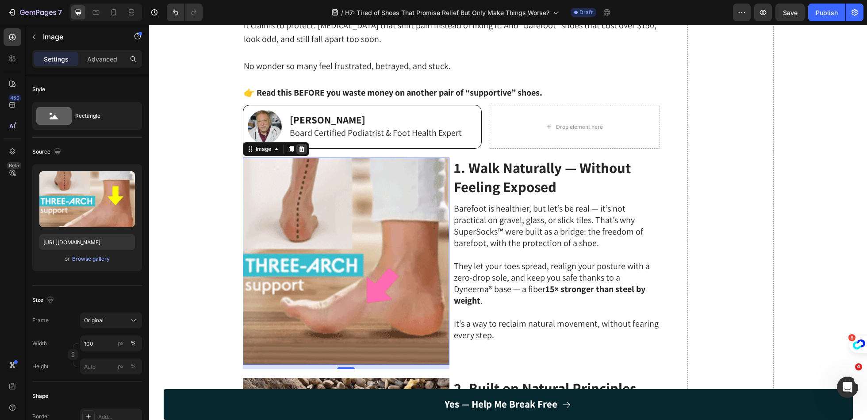
click at [301, 150] on icon at bounding box center [302, 149] width 6 height 6
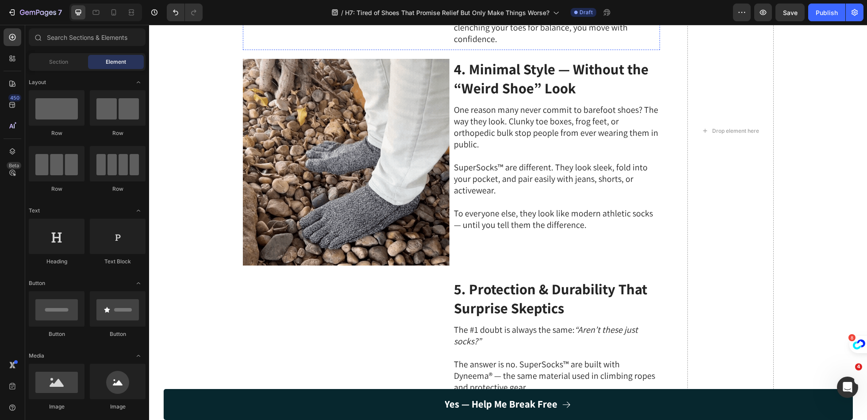
scroll to position [818, 0]
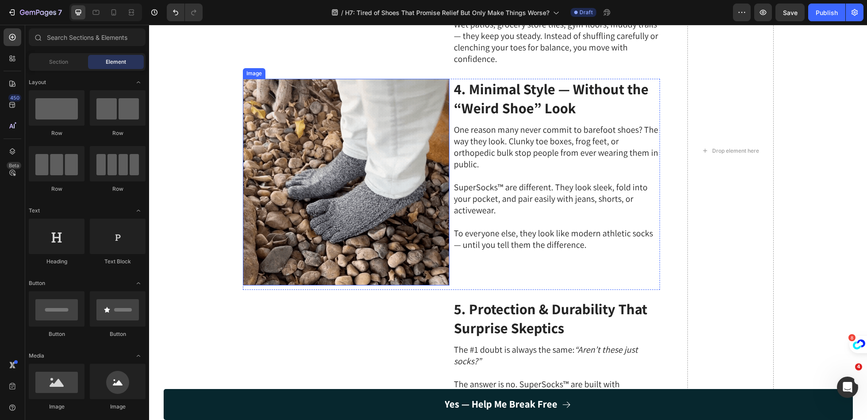
click at [404, 174] on img at bounding box center [346, 182] width 207 height 207
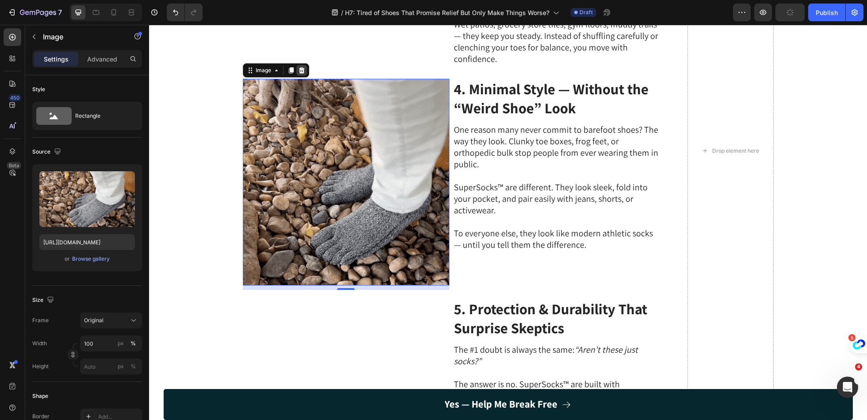
click at [303, 73] on icon at bounding box center [302, 70] width 6 height 6
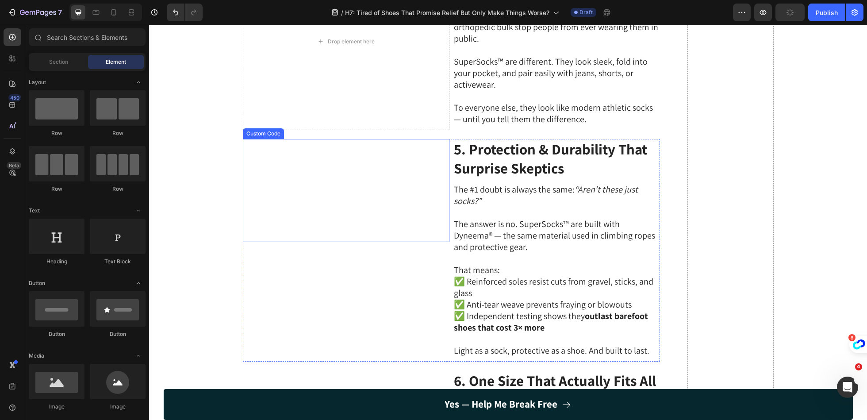
scroll to position [959, 0]
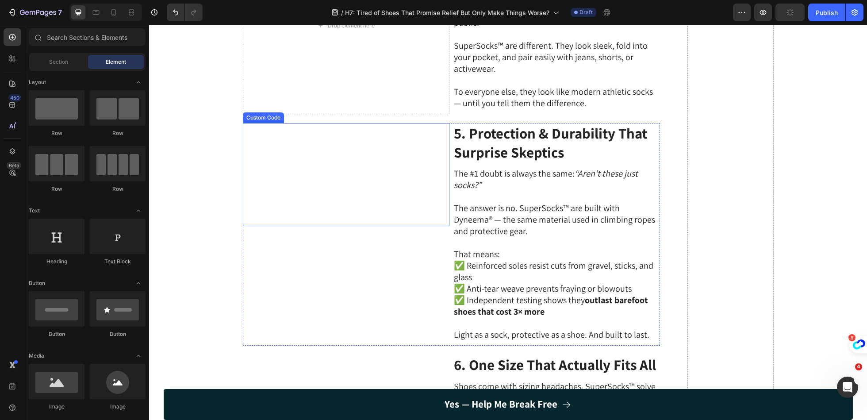
click at [332, 227] on video at bounding box center [346, 175] width 207 height 104
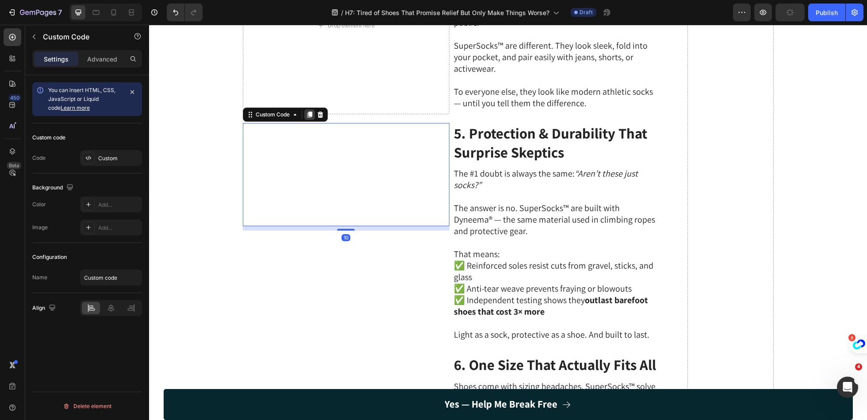
click at [306, 120] on div at bounding box center [309, 114] width 11 height 11
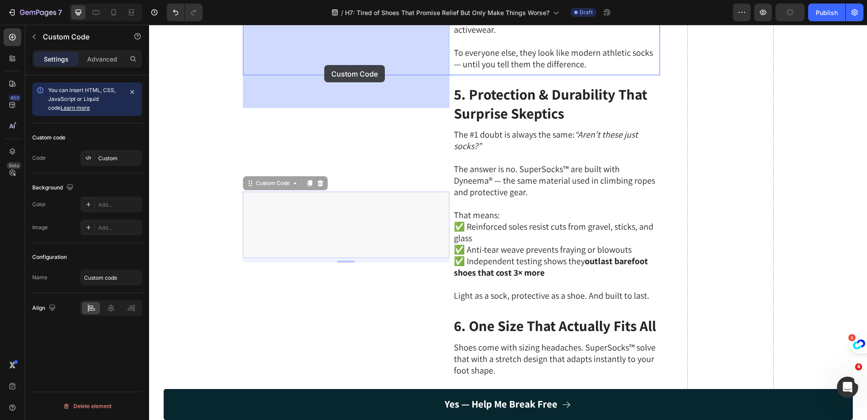
scroll to position [965, 0]
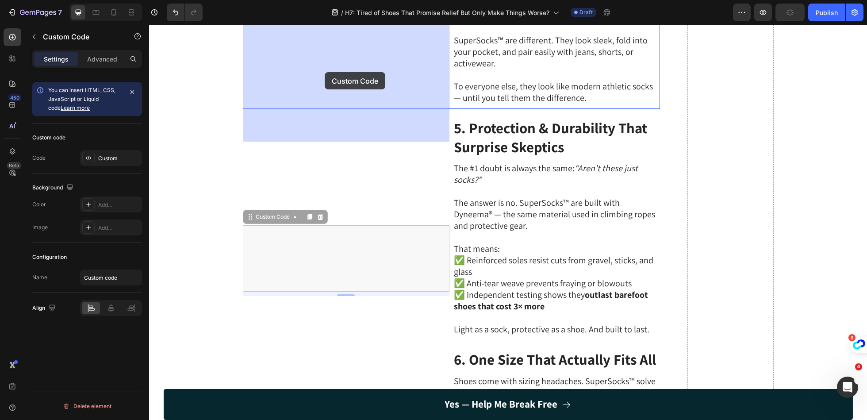
drag, startPoint x: 250, startPoint y: 137, endPoint x: 325, endPoint y: 72, distance: 99.2
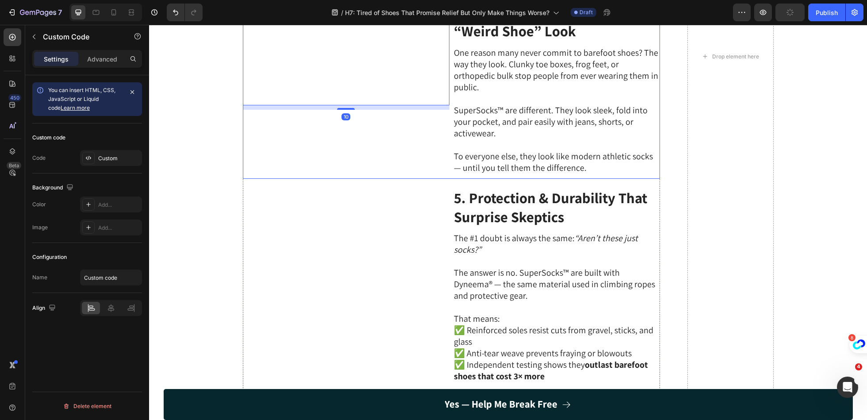
scroll to position [833, 0]
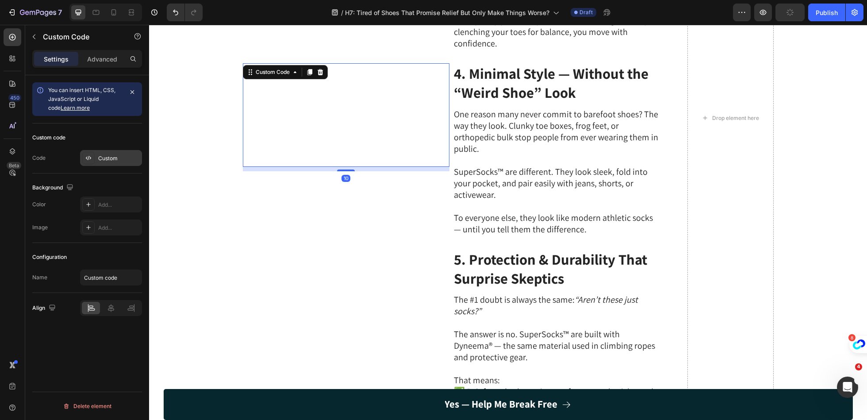
click at [112, 158] on div "Custom" at bounding box center [119, 158] width 42 height 8
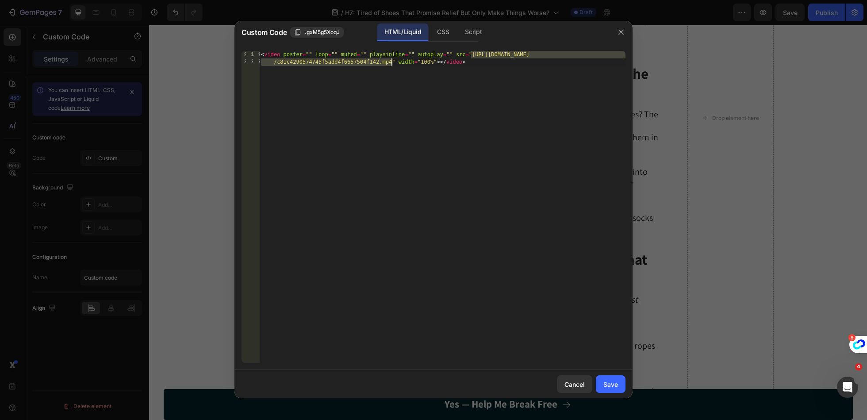
drag, startPoint x: 473, startPoint y: 58, endPoint x: 390, endPoint y: 61, distance: 82.8
click at [390, 61] on div "< video poster = "" loop = "" muted = "" playsinline = "" autoplay = "" src = "…" at bounding box center [442, 222] width 366 height 342
paste textarea "9071d80bf35d44a9a07b18e3c79ce05f"
type textarea "<video poster="" loop="" muted="" playsinline="" autoplay="" src="https://cdn.s…"
click at [605, 381] on div "Save" at bounding box center [611, 384] width 15 height 9
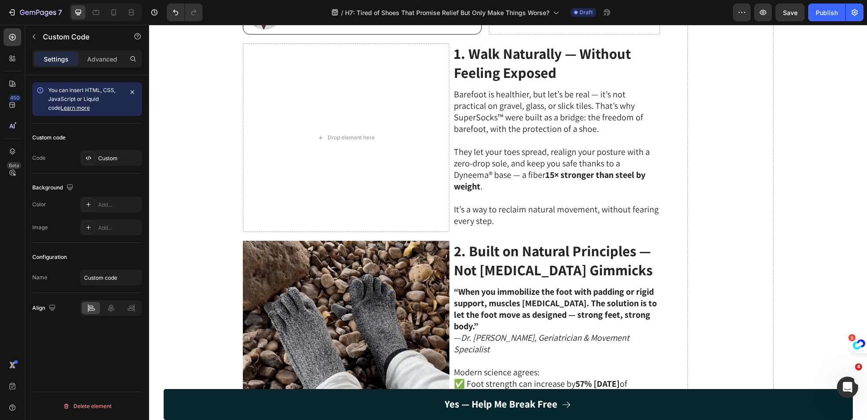
scroll to position [138, 0]
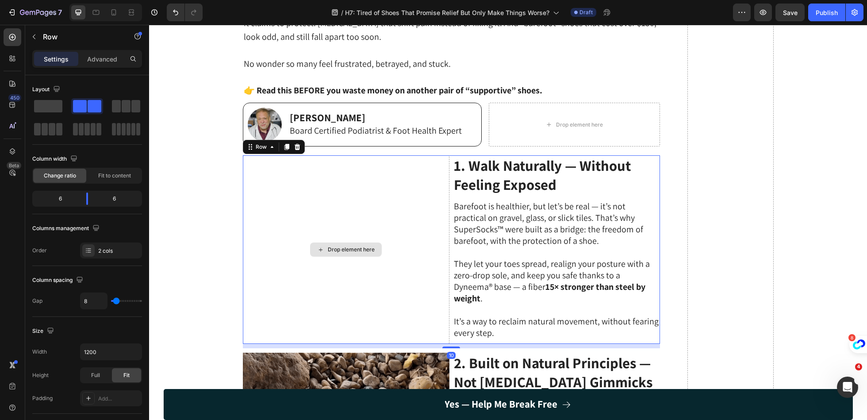
click at [404, 266] on div "Drop element here" at bounding box center [346, 249] width 207 height 189
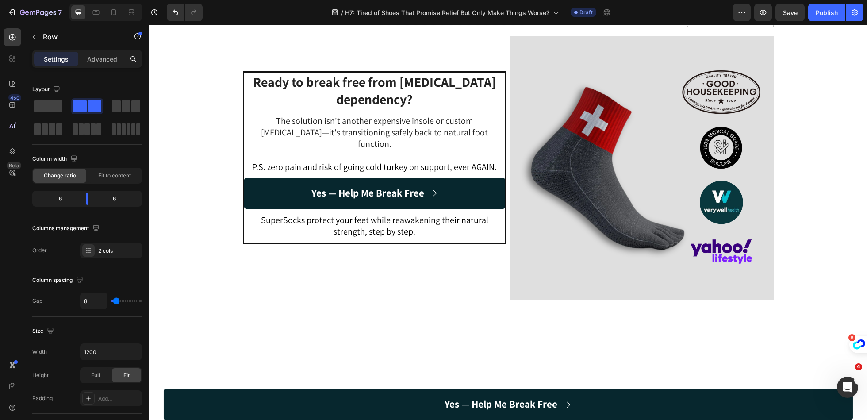
scroll to position [1757, 0]
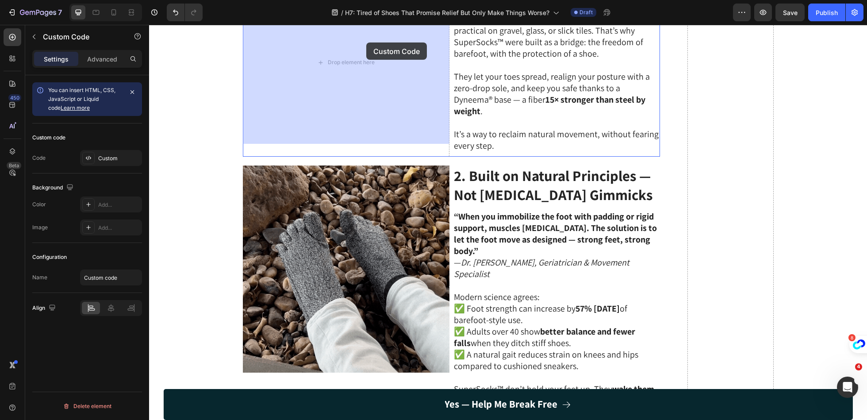
scroll to position [309, 0]
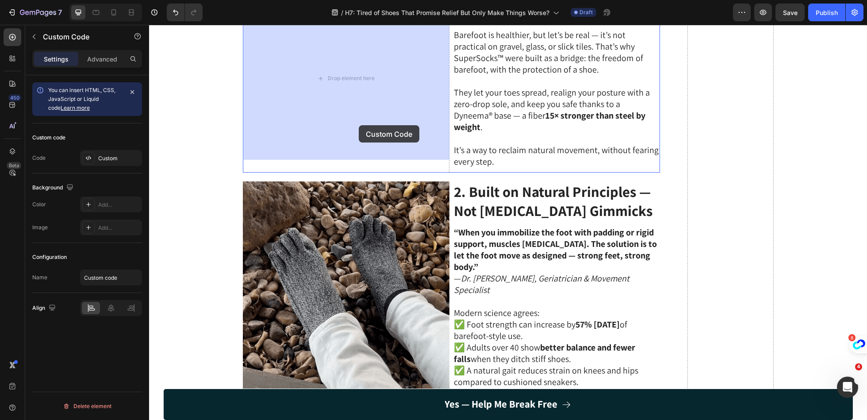
drag, startPoint x: 252, startPoint y: 159, endPoint x: 359, endPoint y: 125, distance: 112.2
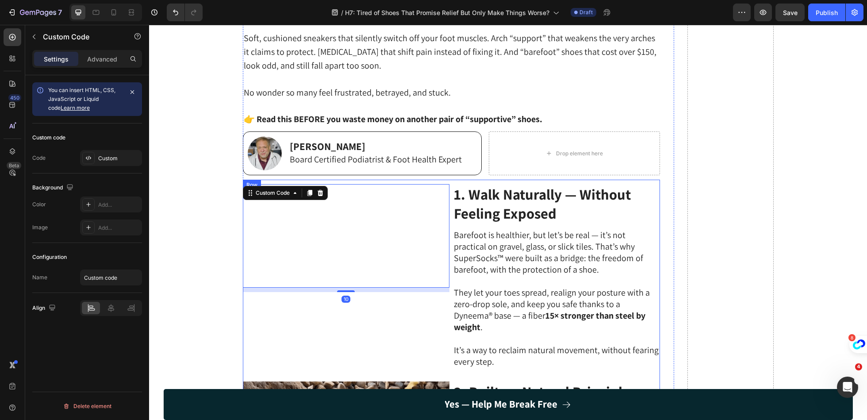
scroll to position [108, 0]
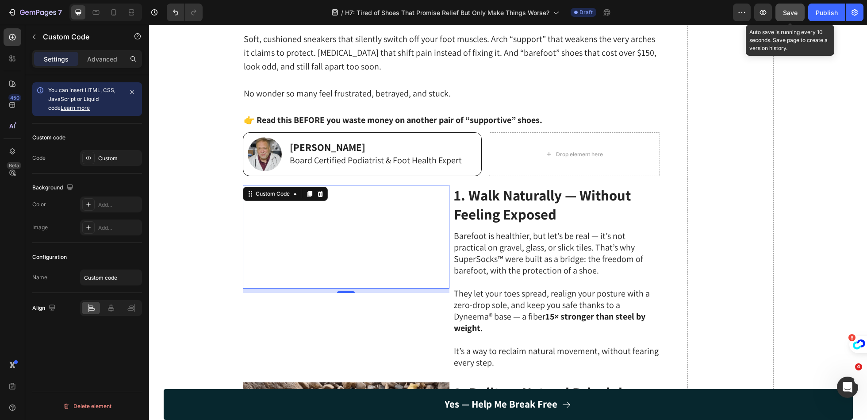
drag, startPoint x: 791, startPoint y: 10, endPoint x: 604, endPoint y: 51, distance: 191.2
click at [791, 10] on span "Save" at bounding box center [790, 13] width 15 height 8
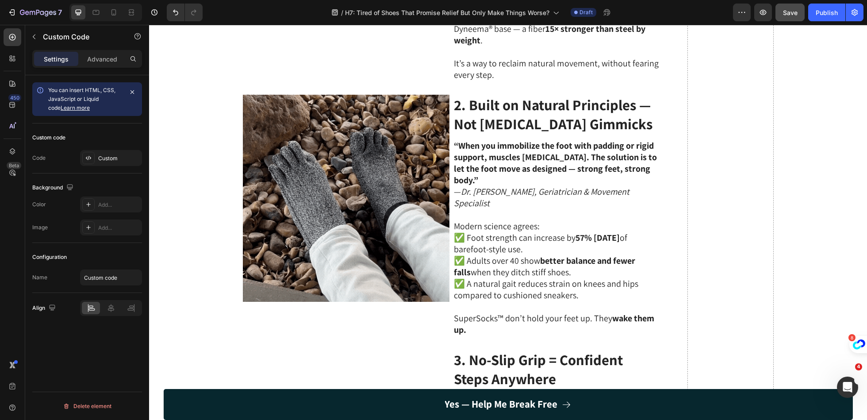
scroll to position [183, 0]
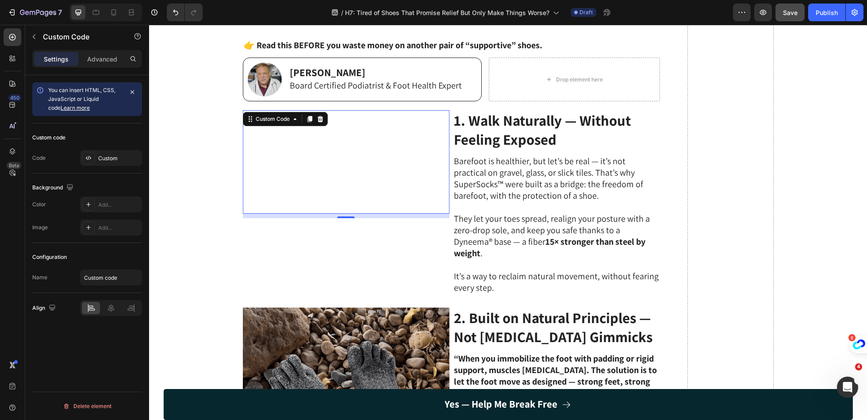
click at [375, 187] on video at bounding box center [346, 162] width 207 height 104
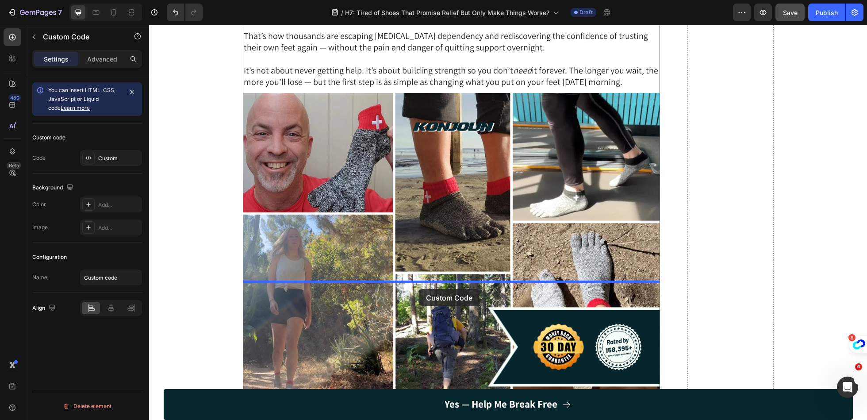
drag, startPoint x: 250, startPoint y: 120, endPoint x: 419, endPoint y: 289, distance: 238.4
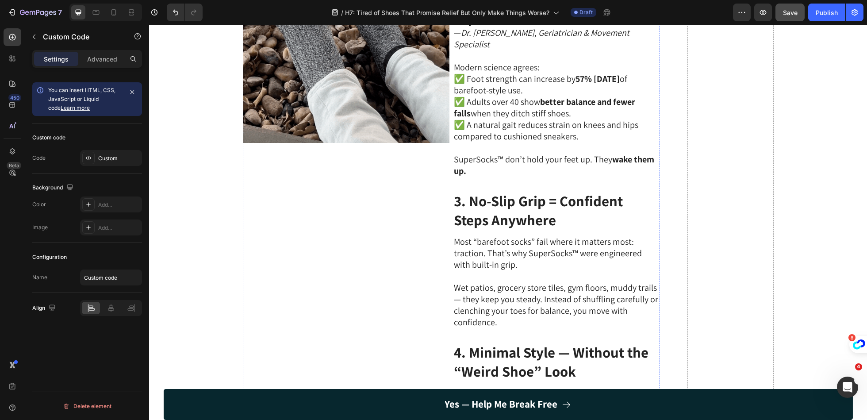
scroll to position [0, 0]
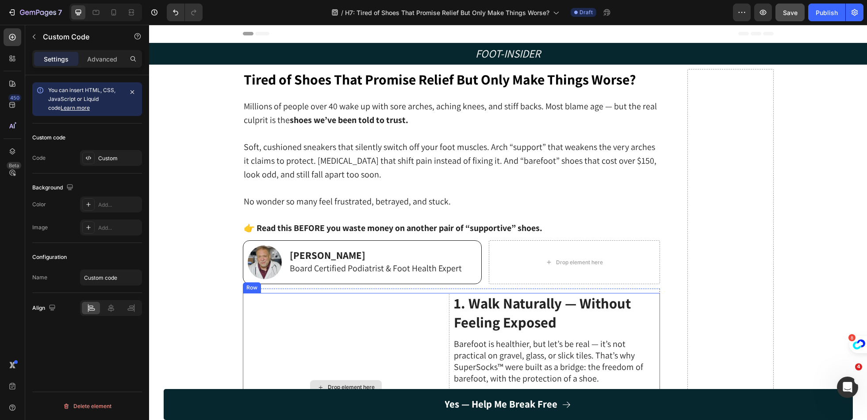
click at [361, 358] on div "Drop element here" at bounding box center [346, 387] width 207 height 189
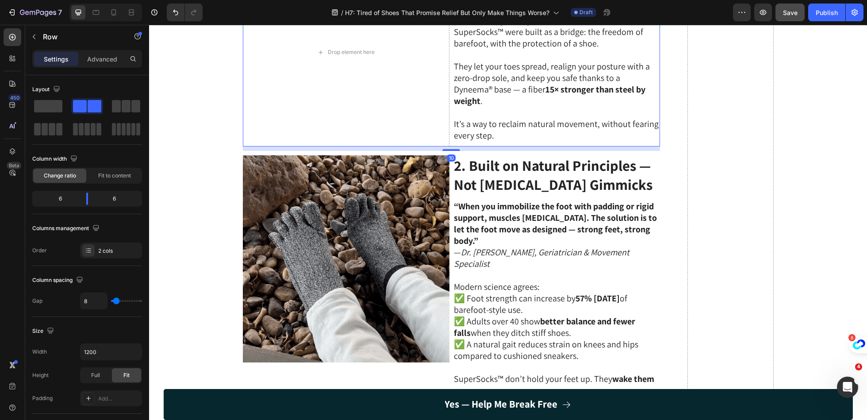
scroll to position [358, 0]
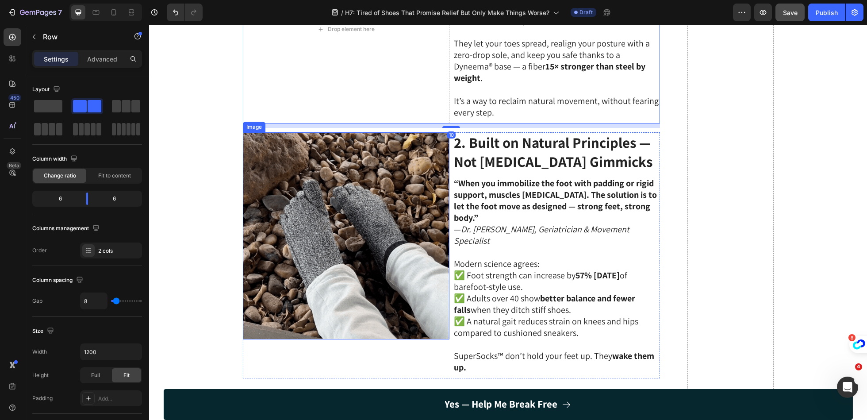
click at [391, 217] on img at bounding box center [346, 235] width 207 height 207
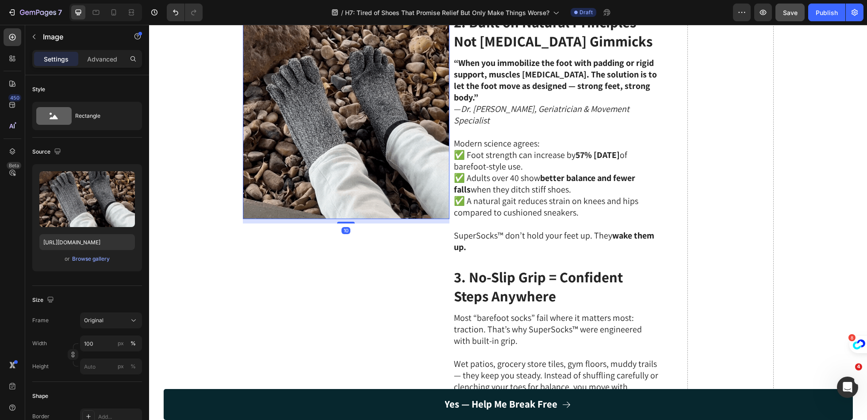
scroll to position [654, 0]
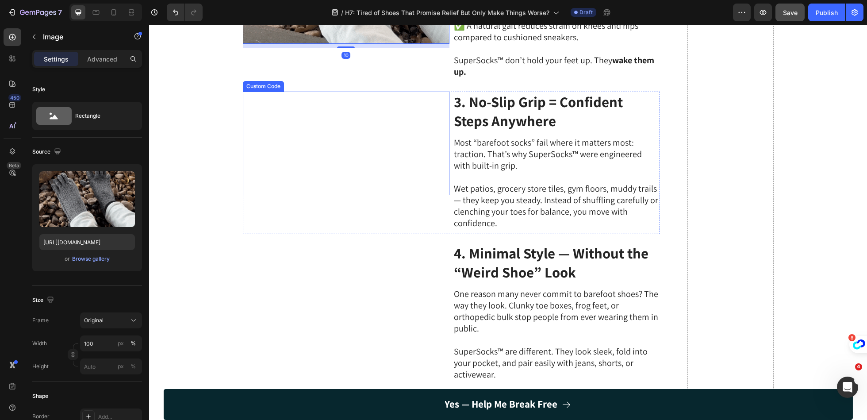
click at [366, 195] on video at bounding box center [346, 144] width 207 height 104
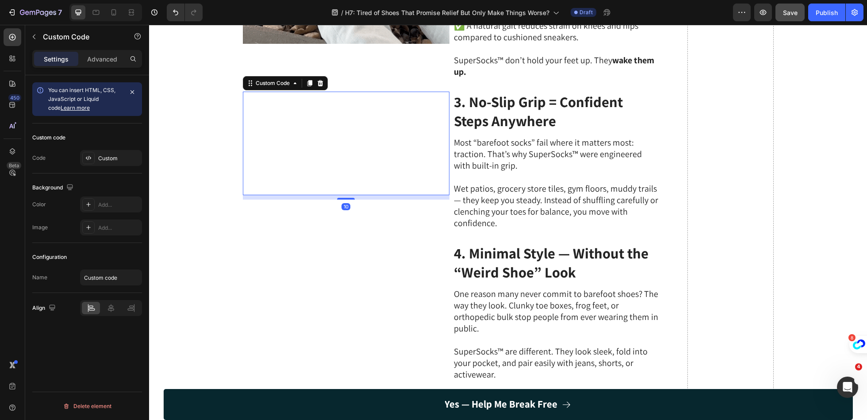
click at [308, 76] on div "Custom Code" at bounding box center [285, 83] width 85 height 14
click at [309, 78] on div at bounding box center [309, 83] width 11 height 11
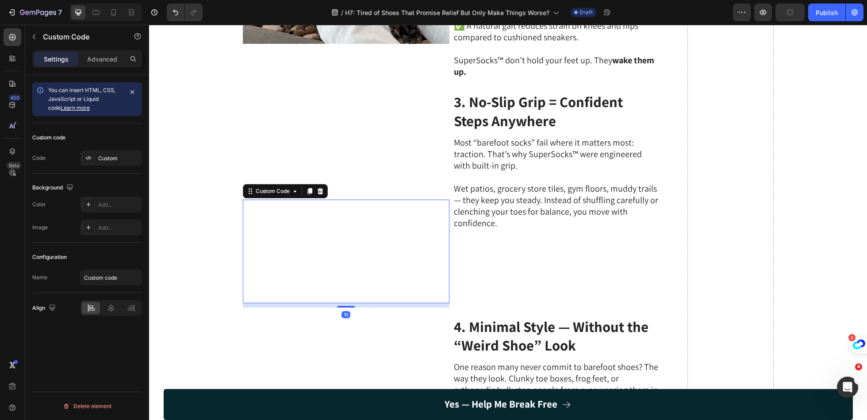
click at [330, 303] on video at bounding box center [346, 252] width 207 height 104
click at [117, 159] on div "Custom" at bounding box center [119, 158] width 42 height 8
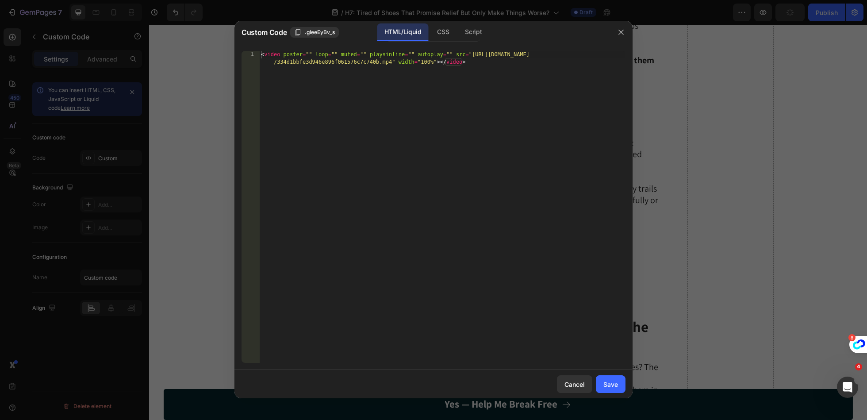
click at [337, 157] on div "< video poster = "" loop = "" muted = "" playsinline = "" autoplay = "" src = "…" at bounding box center [442, 222] width 366 height 342
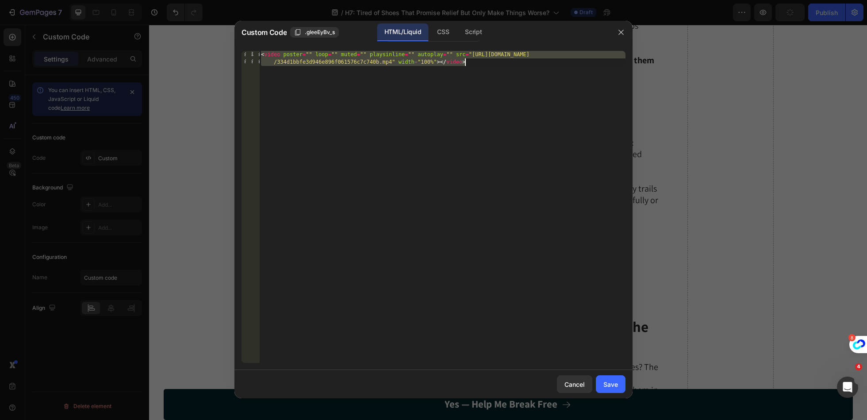
paste textarea "170e62054324afd9836b321cb55c4b5"
type textarea "<video poster="" loop="" muted="" playsinline="" autoplay="" src="https://cdn.s…"
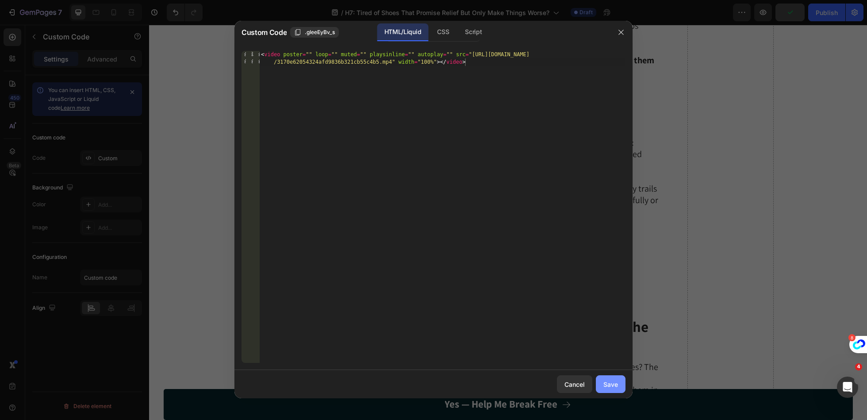
click at [617, 382] on div "Save" at bounding box center [611, 384] width 15 height 9
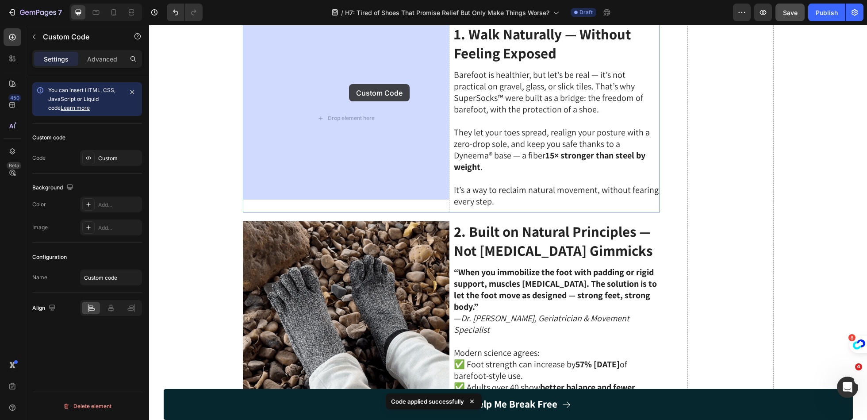
scroll to position [229, 0]
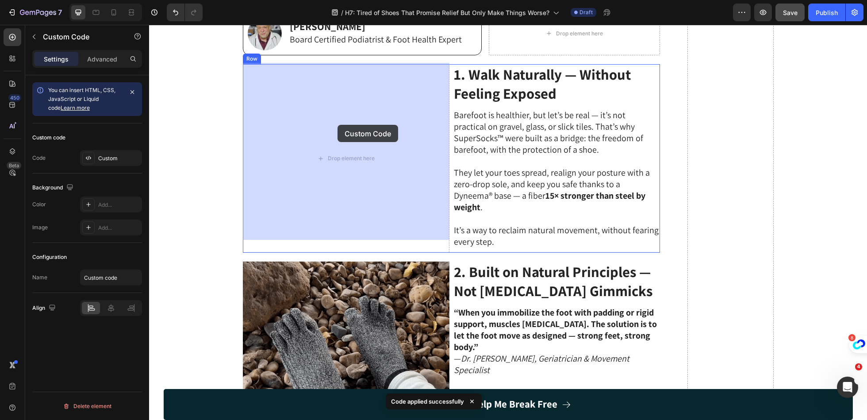
drag, startPoint x: 251, startPoint y: 273, endPoint x: 338, endPoint y: 125, distance: 171.4
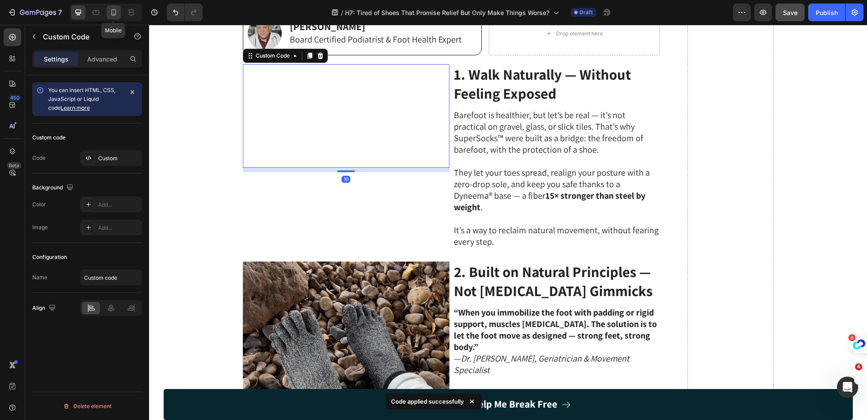
click at [113, 12] on icon at bounding box center [113, 12] width 9 height 9
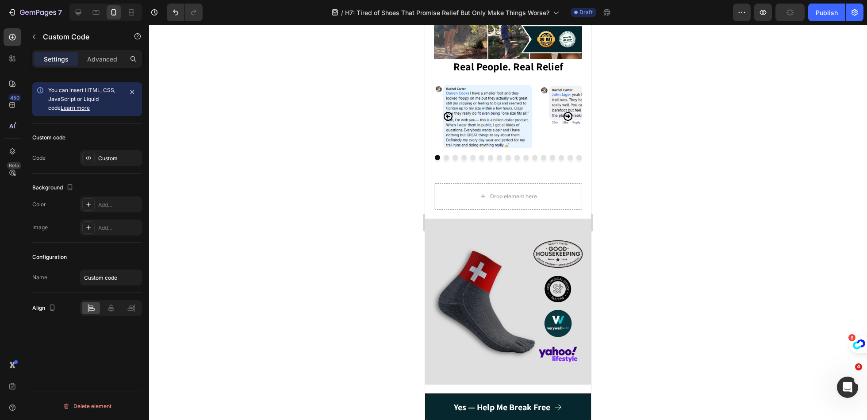
scroll to position [2392, 0]
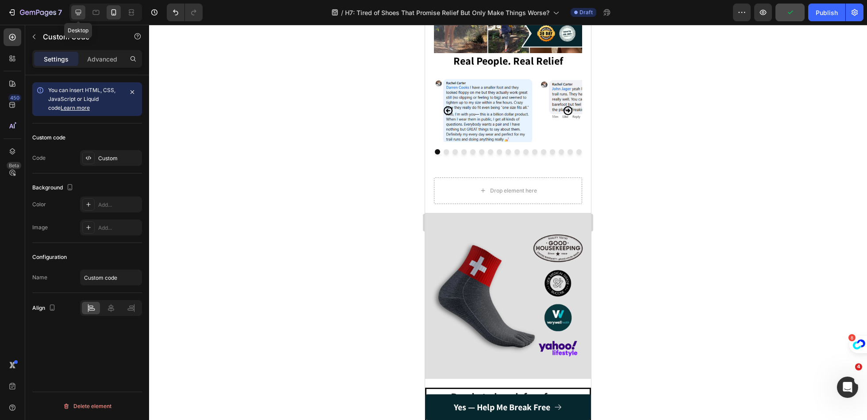
click at [80, 9] on icon at bounding box center [78, 12] width 9 height 9
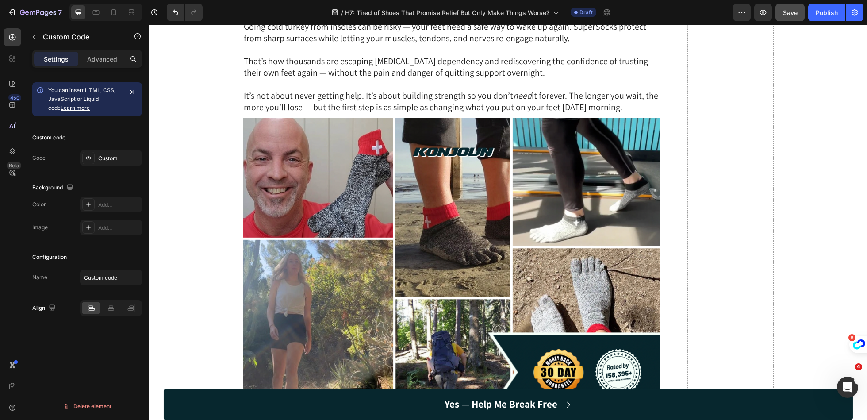
scroll to position [1627, 0]
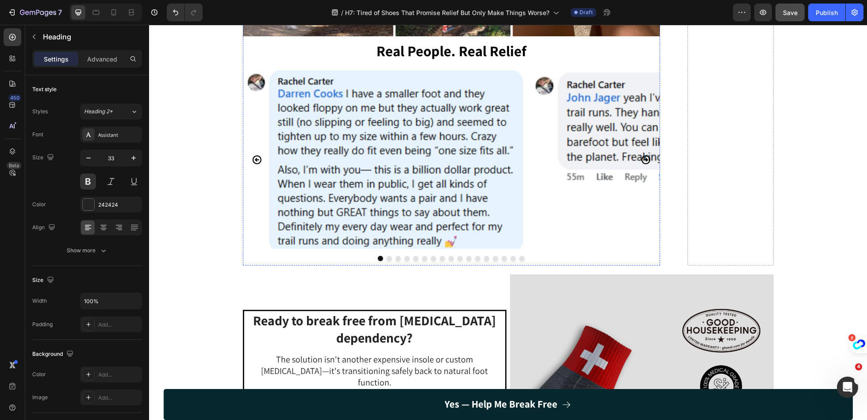
scroll to position [2048, 0]
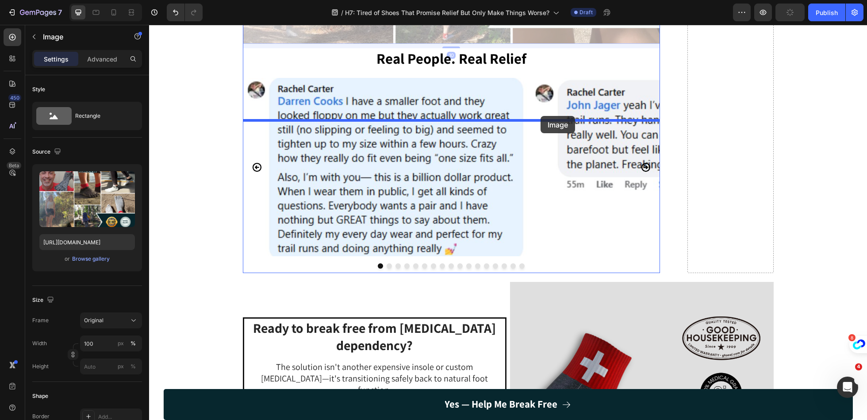
drag, startPoint x: 541, startPoint y: 269, endPoint x: 541, endPoint y: 116, distance: 153.1
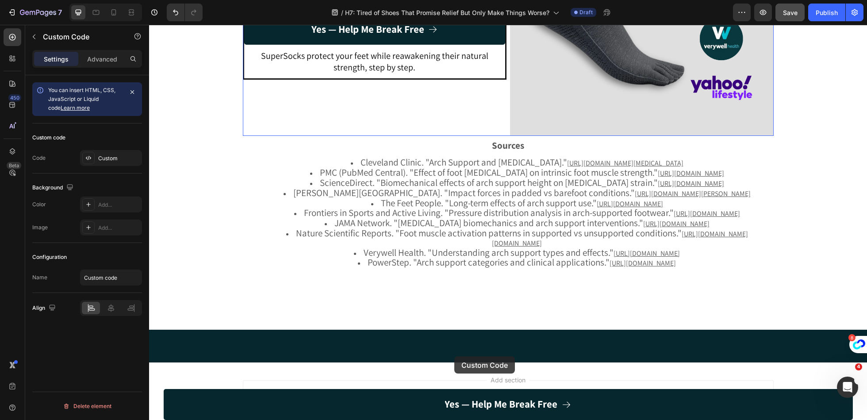
scroll to position [2670, 0]
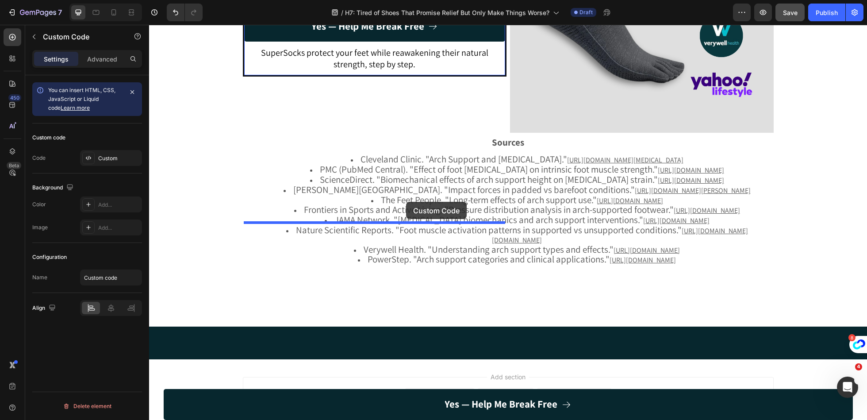
drag, startPoint x: 520, startPoint y: 102, endPoint x: 406, endPoint y: 202, distance: 151.8
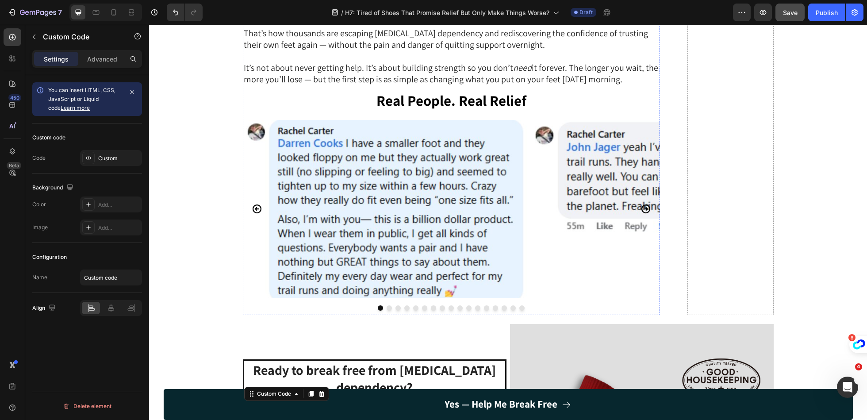
scroll to position [1815, 0]
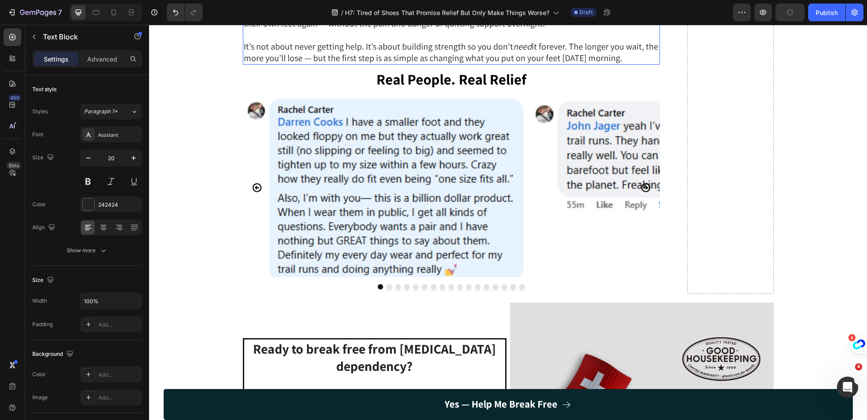
click at [435, 6] on p "Rich Text Editor. Editing area: main" at bounding box center [452, 1] width 416 height 12
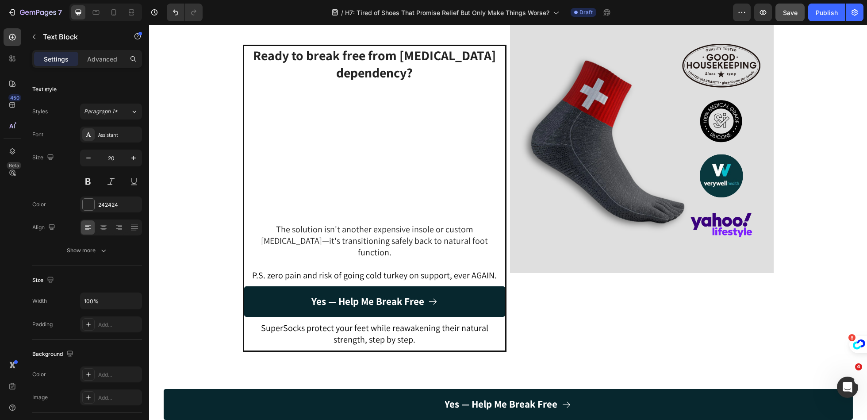
scroll to position [2089, 0]
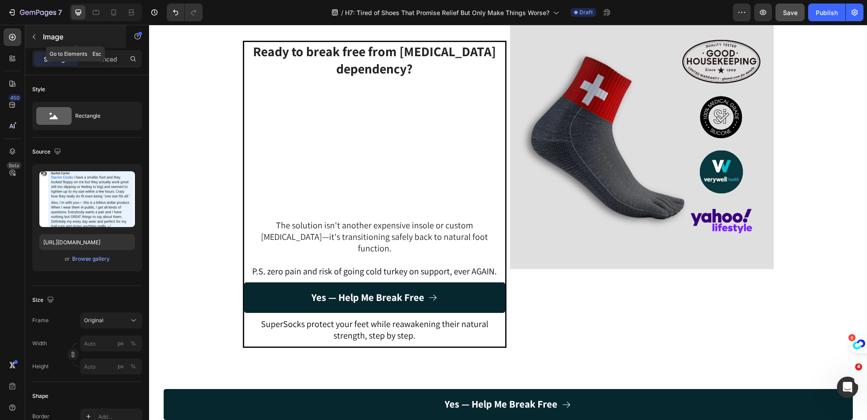
click at [36, 39] on icon "button" at bounding box center [34, 36] width 7 height 7
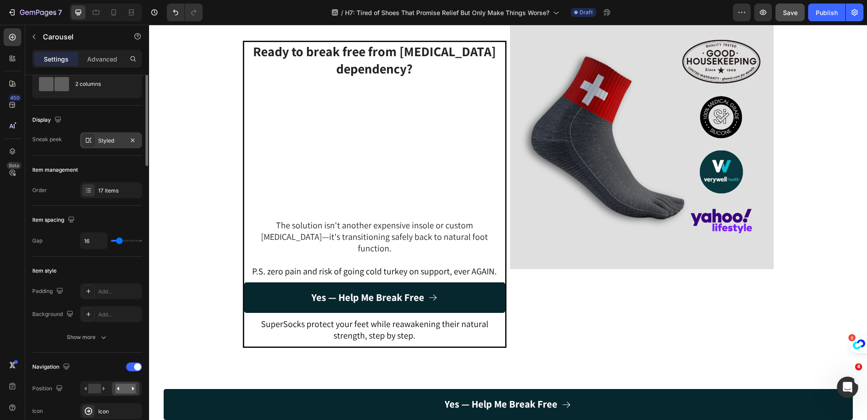
scroll to position [0, 0]
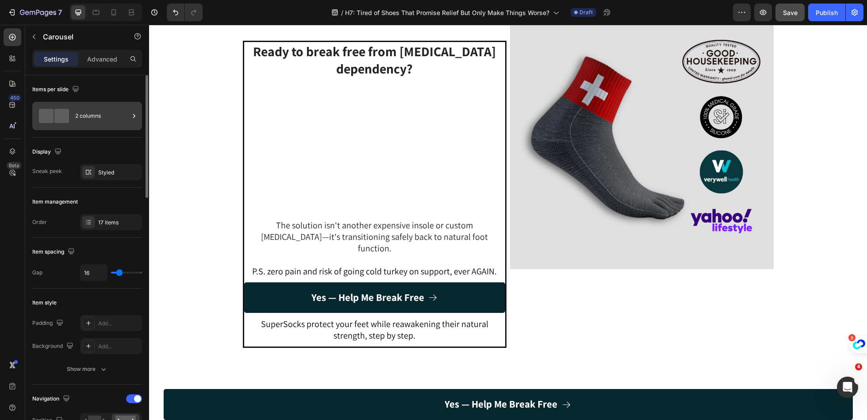
click at [77, 114] on div "2 columns" at bounding box center [102, 116] width 54 height 20
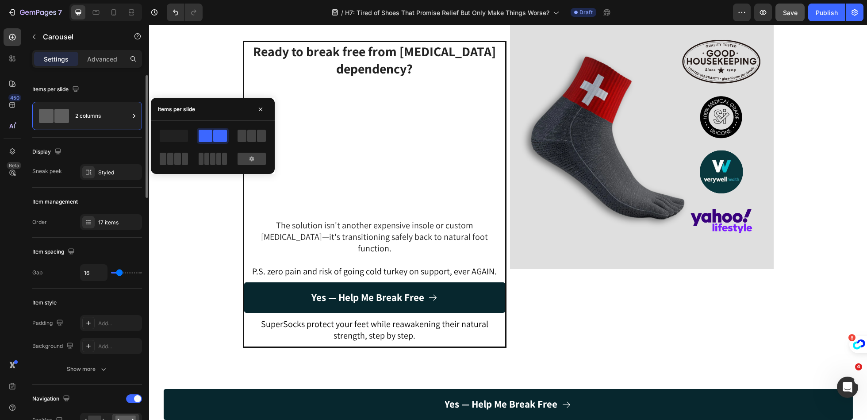
click at [118, 84] on div "Items per slide" at bounding box center [87, 89] width 110 height 14
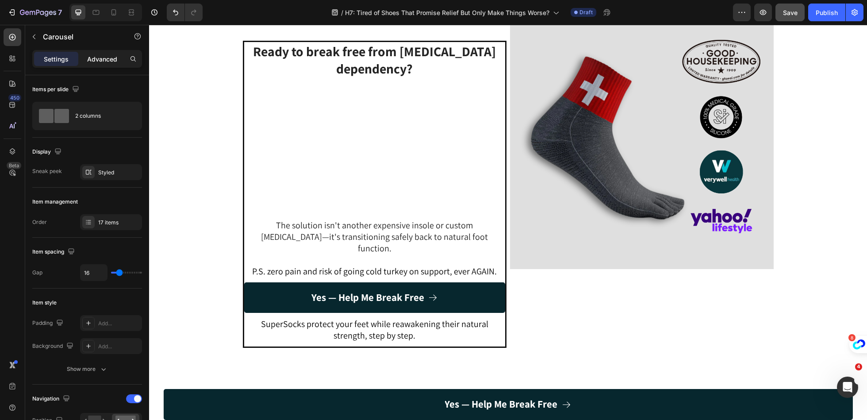
click at [104, 58] on p "Advanced" at bounding box center [102, 58] width 30 height 9
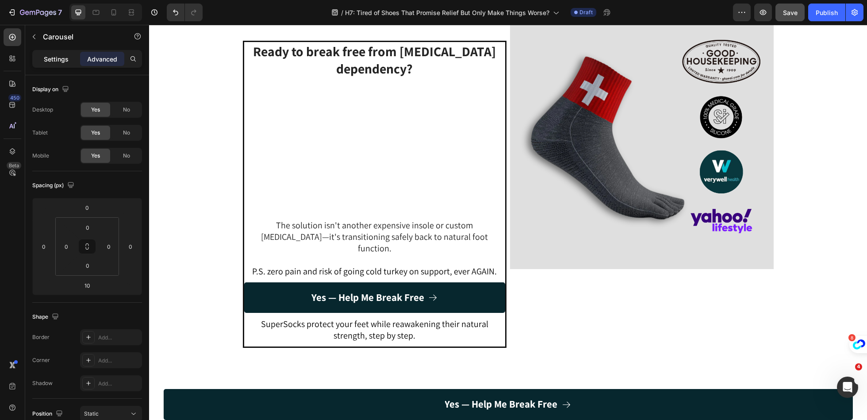
click at [57, 58] on p "Settings" at bounding box center [56, 58] width 25 height 9
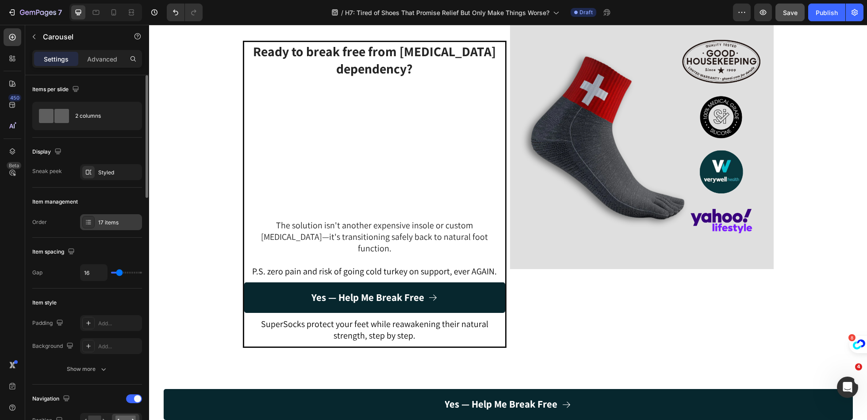
click at [100, 219] on div "17 items" at bounding box center [119, 223] width 42 height 8
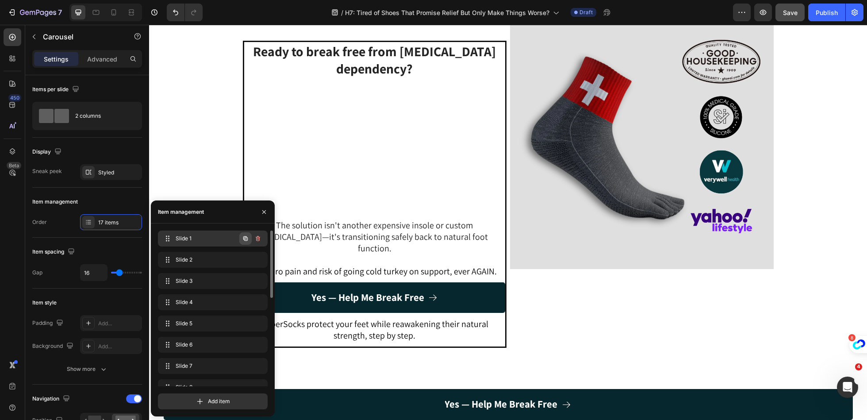
click at [246, 243] on button "button" at bounding box center [245, 238] width 12 height 12
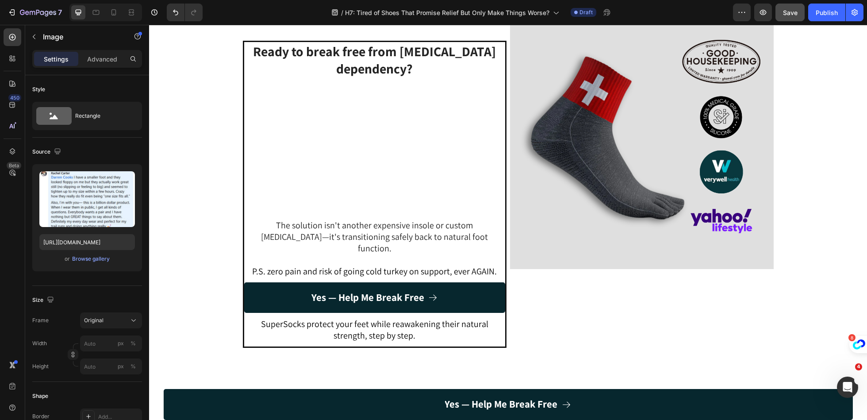
click at [97, 260] on div "Browse gallery" at bounding box center [91, 259] width 38 height 8
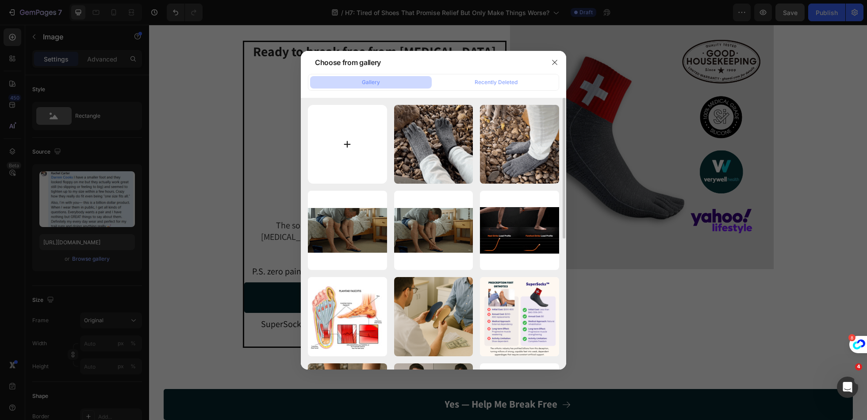
click at [353, 147] on input "file" at bounding box center [347, 144] width 79 height 79
type input "C:\fakepath\Screenshot 2025-08-11 at 6.53.32 PM.png"
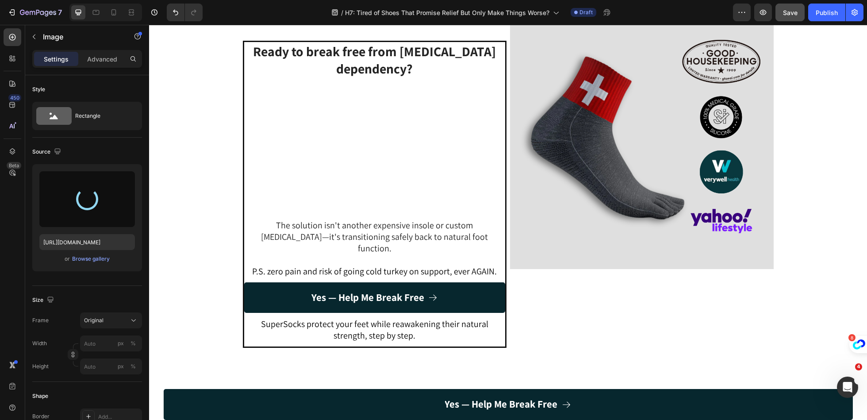
type input "https://cdn.shopify.com/s/files/1/0669/0334/3408/files/gempages_463936933022663…"
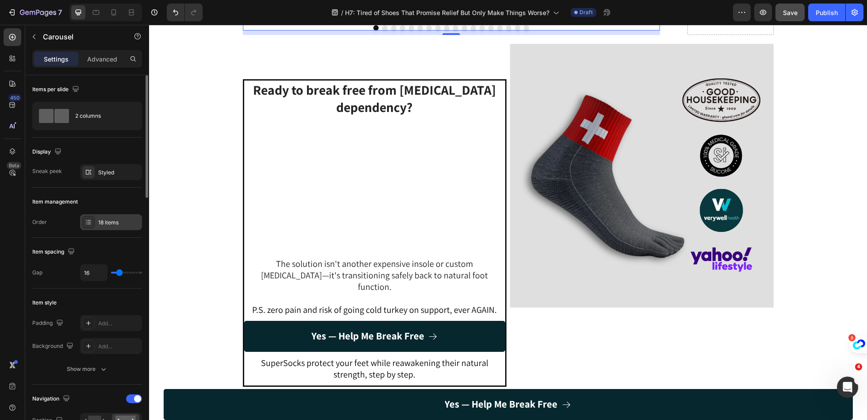
click at [112, 224] on div "18 items" at bounding box center [119, 223] width 42 height 8
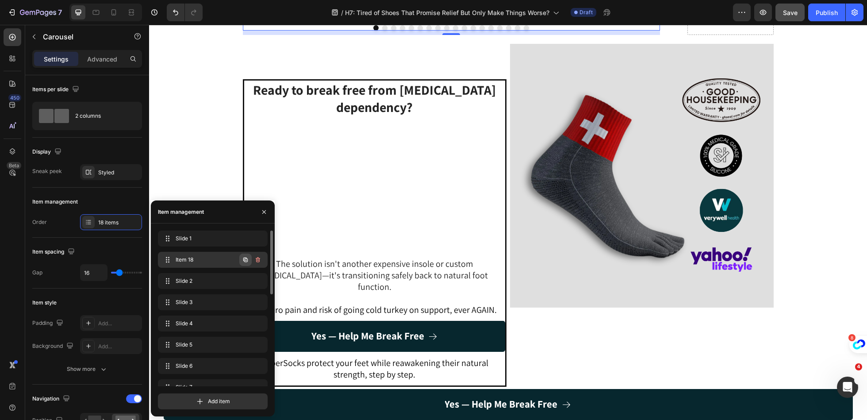
click at [246, 261] on icon "button" at bounding box center [246, 260] width 2 height 2
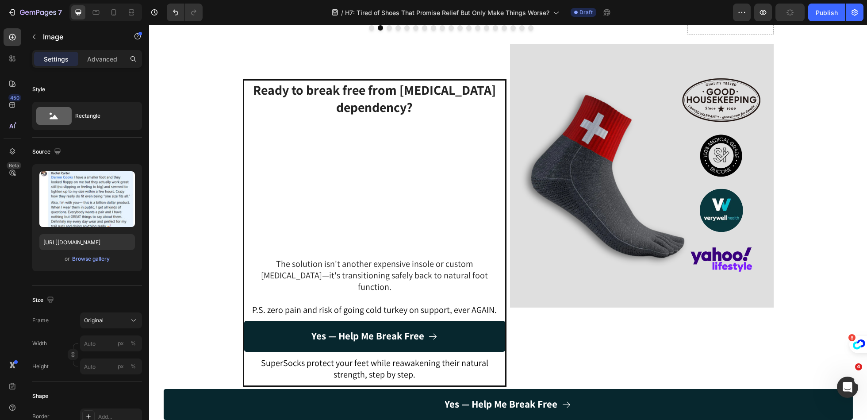
click at [101, 261] on div "Browse gallery" at bounding box center [91, 259] width 38 height 8
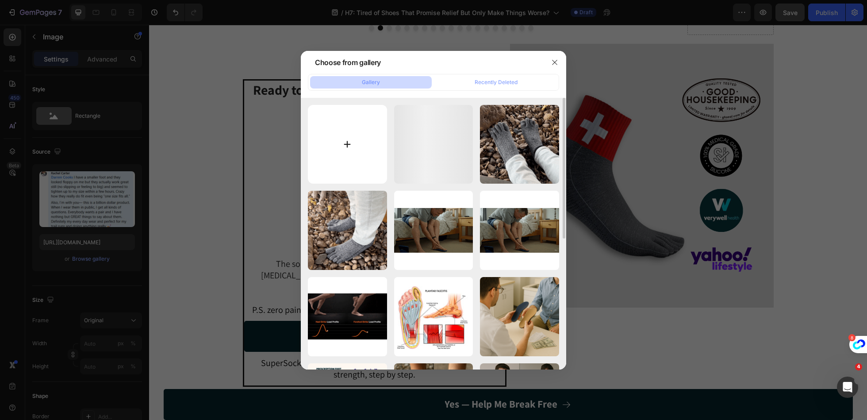
click at [358, 143] on input "file" at bounding box center [347, 144] width 79 height 79
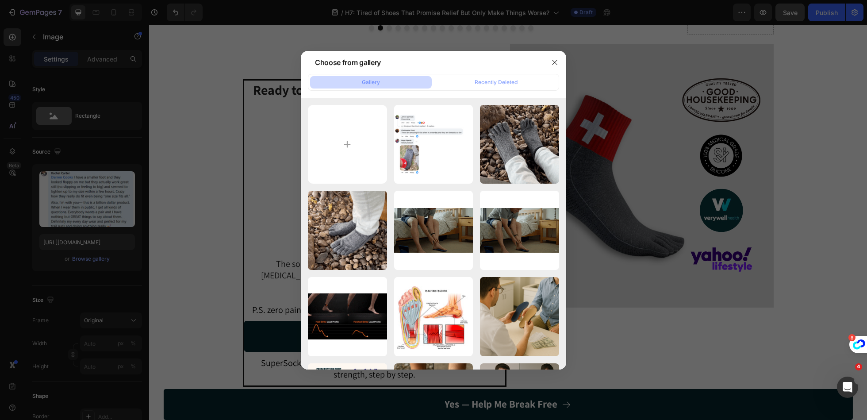
type input "C:\fakepath\Screenshot 2025-08-28 at 10.09.47 AM.png"
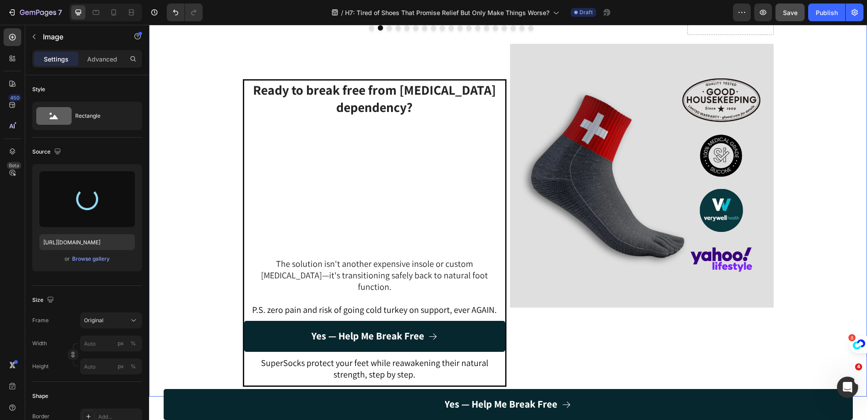
type input "https://cdn.shopify.com/s/files/1/0669/0334/3408/files/gempages_463936933022663…"
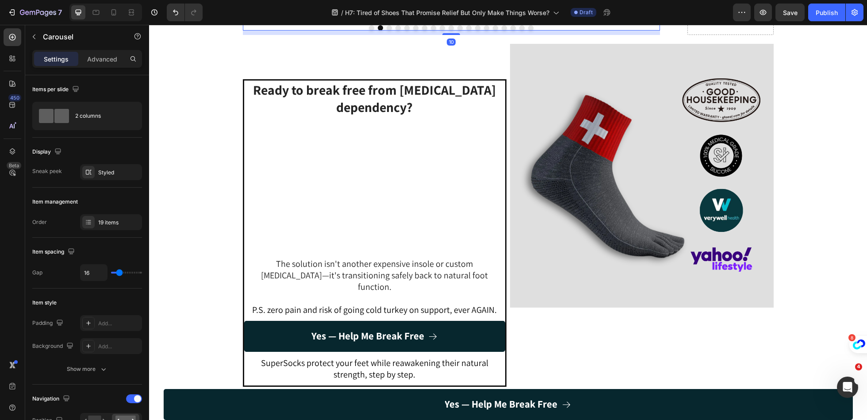
click at [791, 8] on div "Save" at bounding box center [790, 12] width 15 height 9
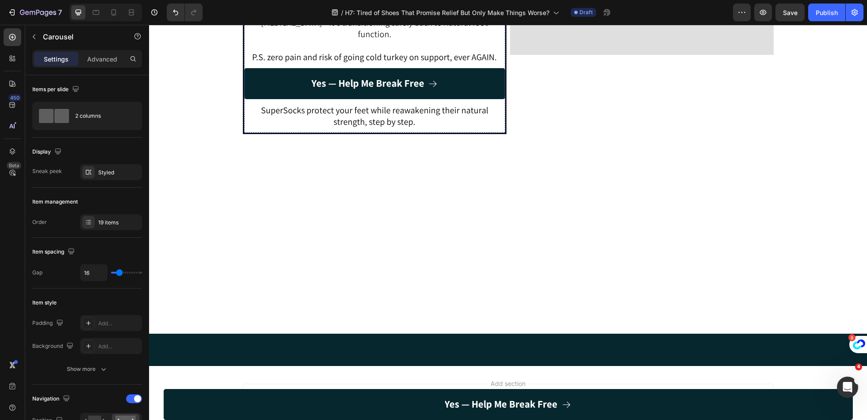
scroll to position [2412, 0]
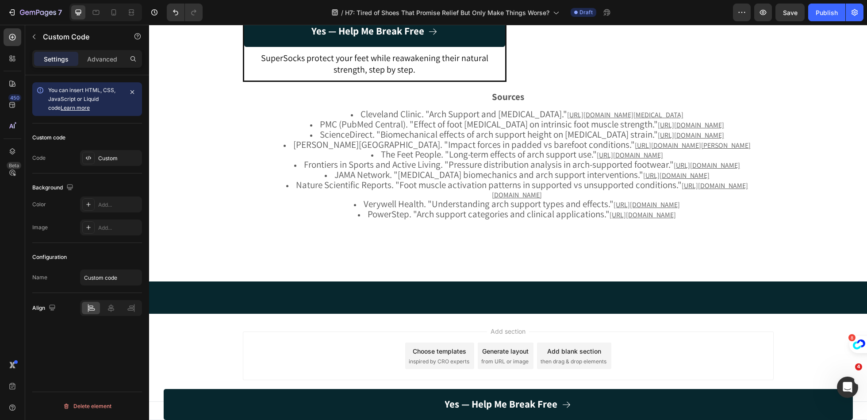
scroll to position [2483, 0]
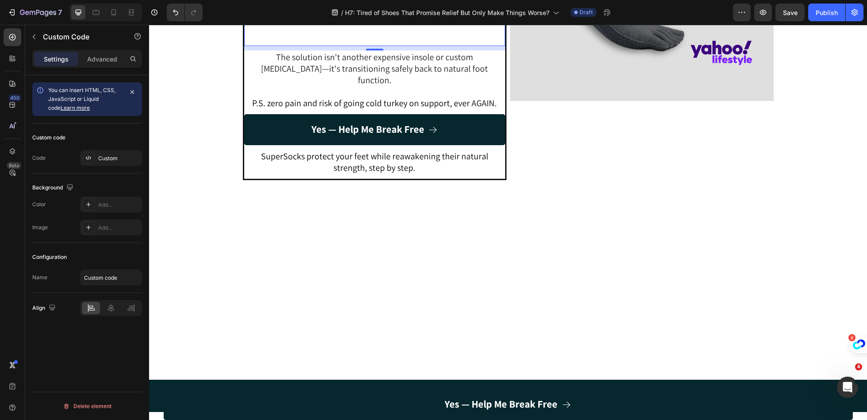
scroll to position [2293, 0]
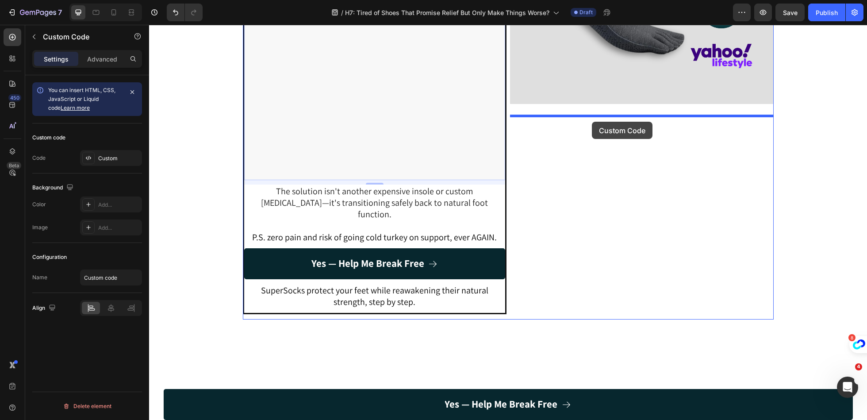
drag, startPoint x: 248, startPoint y: 185, endPoint x: 592, endPoint y: 121, distance: 350.1
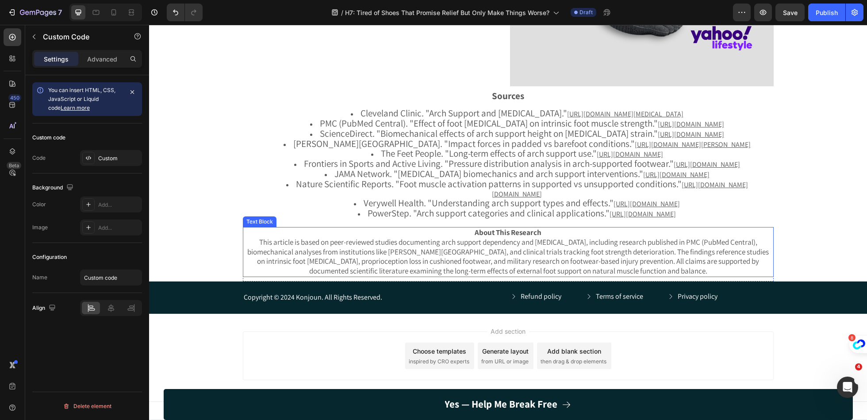
scroll to position [2769, 0]
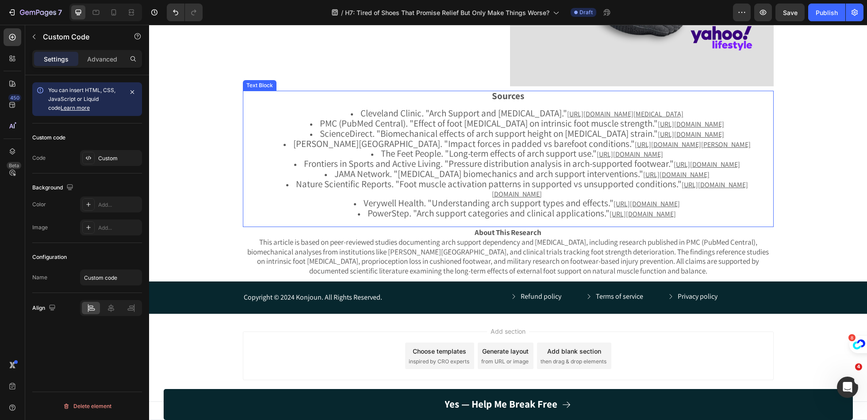
click at [317, 199] on li "Nature Scientific Reports. "Foot muscle activation patterns in supported vs uns…" at bounding box center [518, 189] width 512 height 19
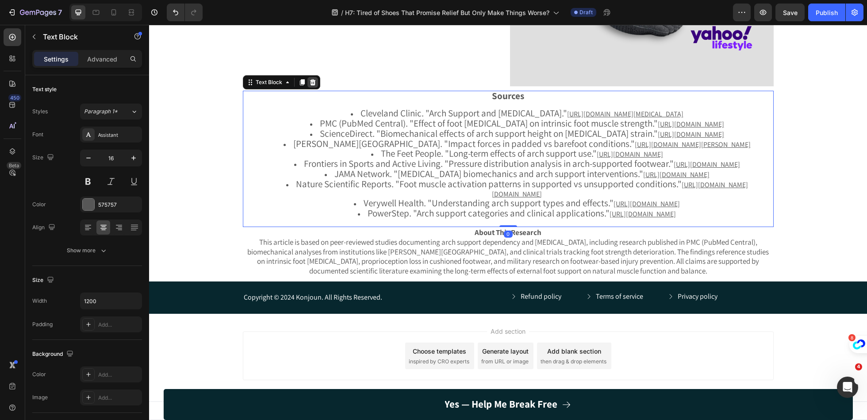
click at [314, 88] on div at bounding box center [313, 82] width 11 height 11
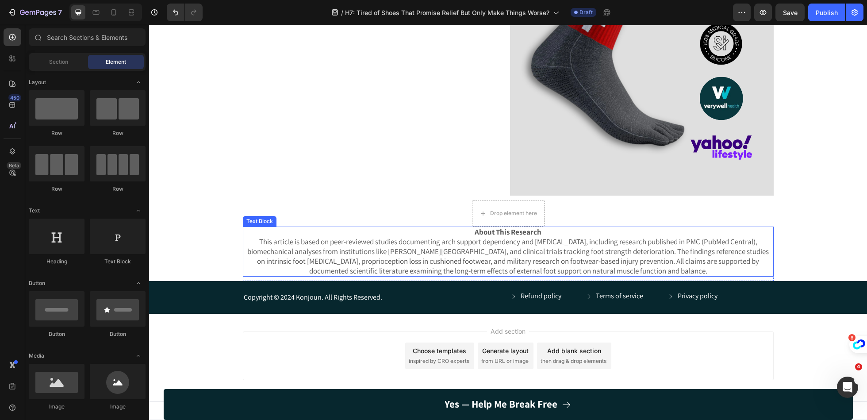
click at [281, 257] on span "This article is based on peer-reviewed studies documenting arch support depende…" at bounding box center [508, 256] width 522 height 38
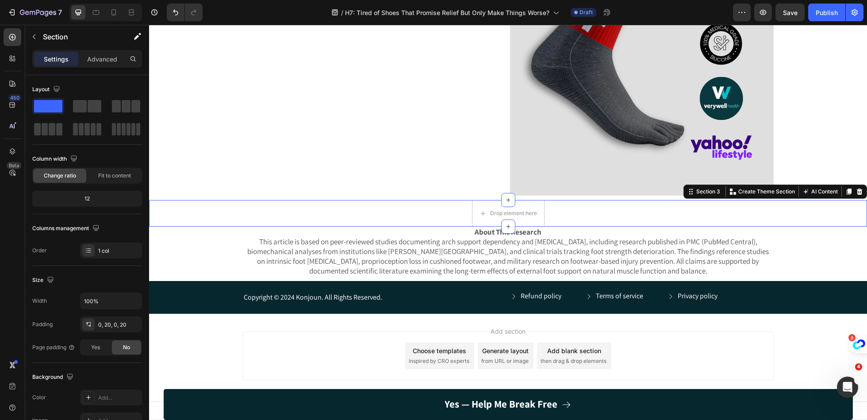
click at [209, 217] on div "Drop element here Row" at bounding box center [508, 213] width 701 height 27
click at [864, 191] on div at bounding box center [860, 191] width 11 height 11
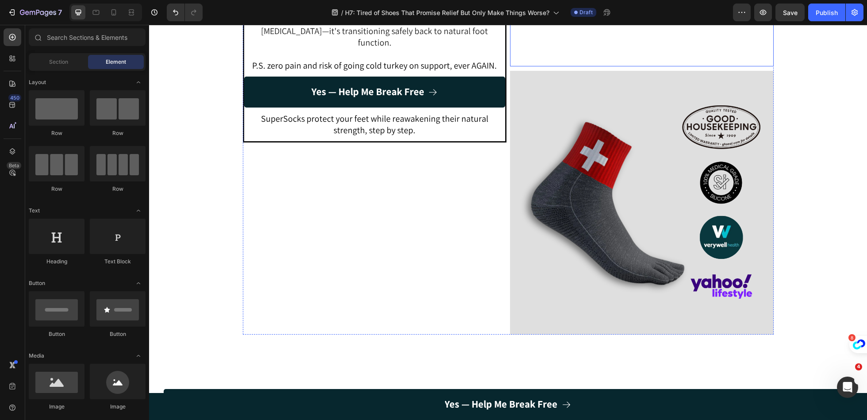
scroll to position [2275, 0]
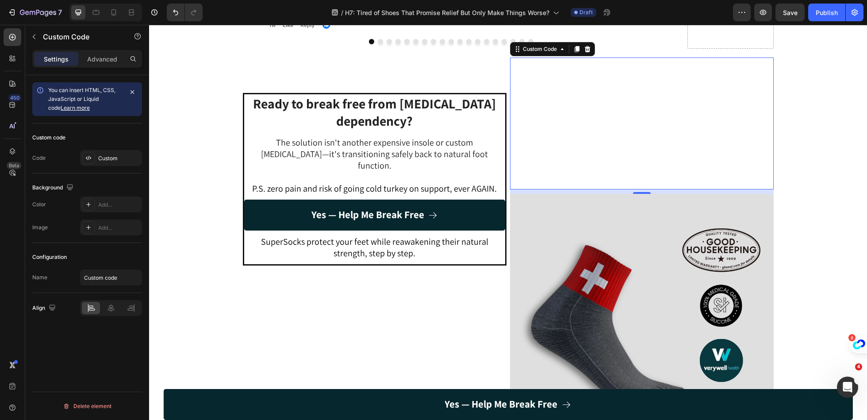
scroll to position [2244, 0]
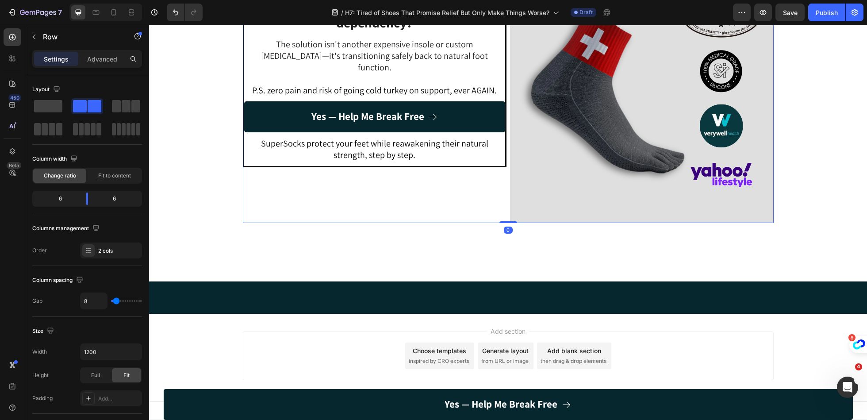
click at [481, 181] on div "Ready to break free from orthotic dependency? Heading The solution isn't anothe…" at bounding box center [375, 91] width 264 height 264
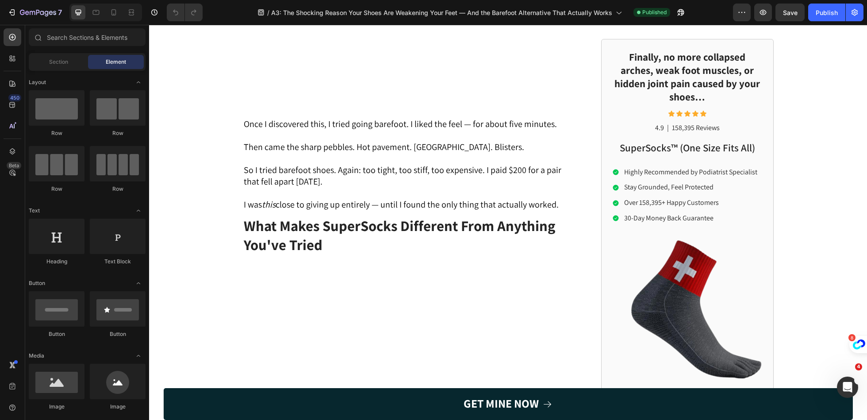
scroll to position [1411, 0]
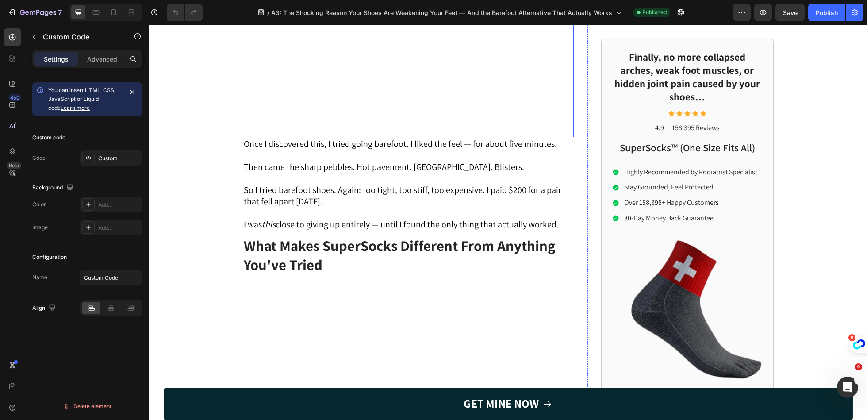
click at [511, 137] on video at bounding box center [408, 55] width 331 height 166
click at [117, 154] on div "Custom" at bounding box center [119, 158] width 42 height 8
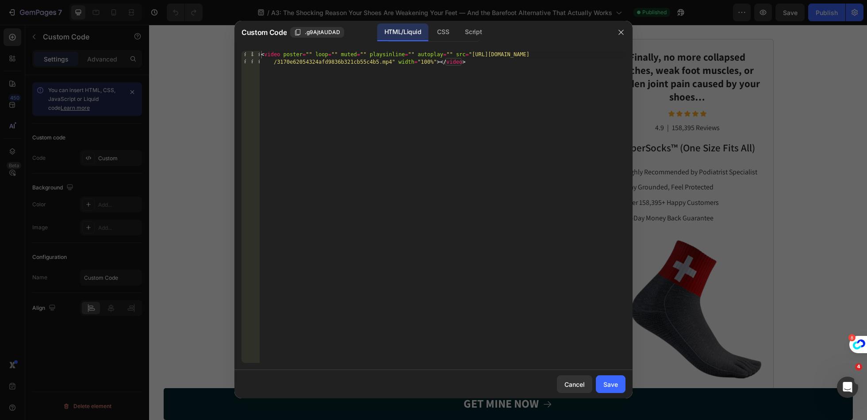
type textarea "<video poster="" loop="" muted="" playsinline="" autoplay="" src="[URL][DOMAIN_…"
click at [466, 107] on div "< video poster = "" loop = "" muted = "" playsinline = "" autoplay = "" src = "…" at bounding box center [442, 222] width 366 height 342
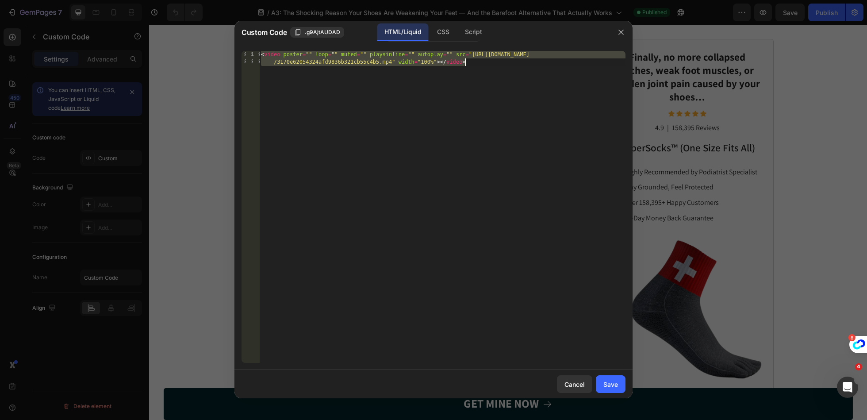
click at [703, 107] on div at bounding box center [433, 210] width 867 height 420
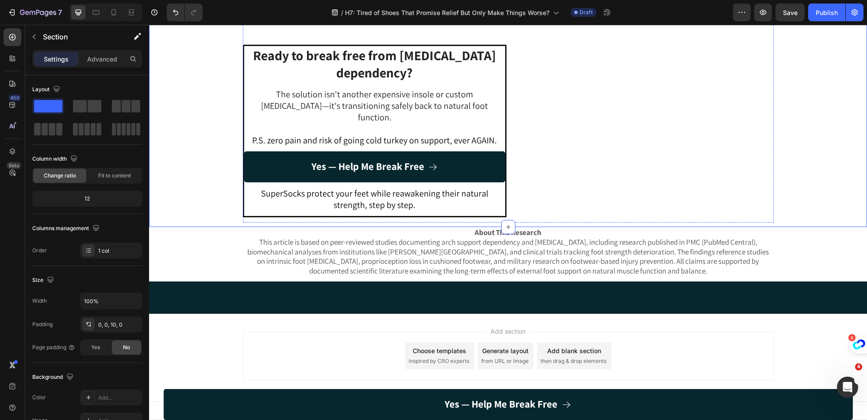
scroll to position [2278, 0]
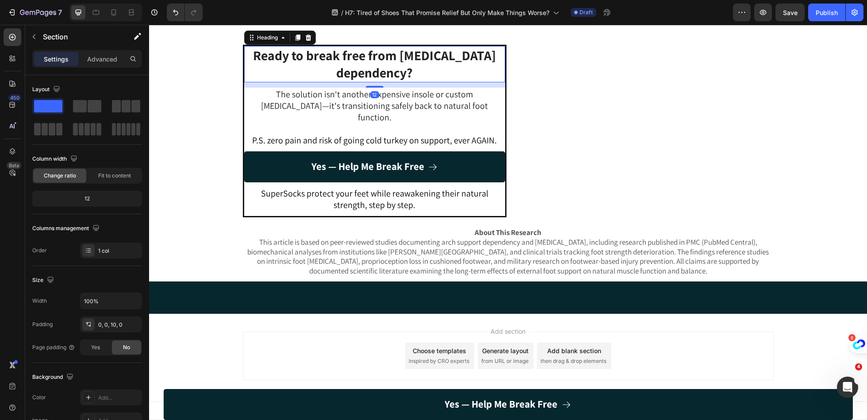
click at [438, 82] on h2 "Ready to break free from [MEDICAL_DATA] dependency?" at bounding box center [374, 64] width 261 height 36
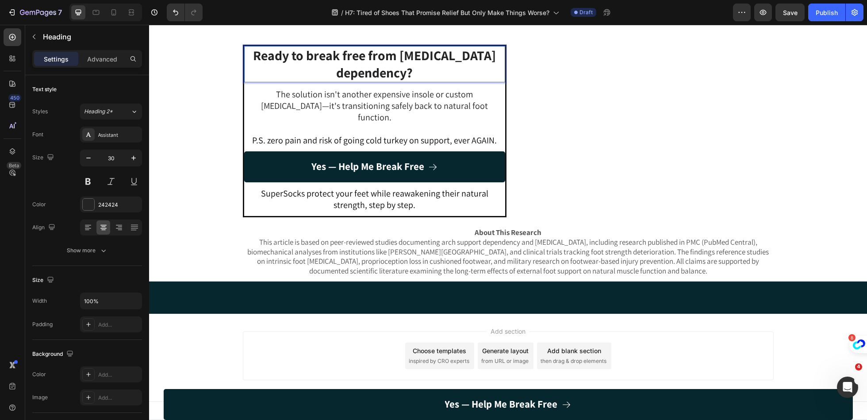
click at [450, 81] on strong "Ready to break free from [MEDICAL_DATA] dependency?" at bounding box center [374, 63] width 243 height 35
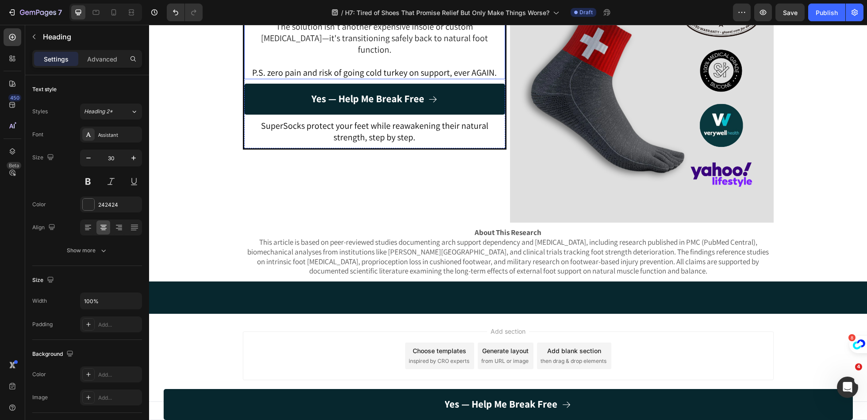
click at [425, 55] on p "The solution isn't another expensive insole or custom [MEDICAL_DATA]—it's trans…" at bounding box center [374, 38] width 259 height 35
click at [469, 14] on p "⁠⁠⁠⁠⁠⁠⁠ BUY MORE, SAVE MORE" at bounding box center [374, 4] width 259 height 17
click at [447, 55] on p "The solution isn't another expensive insole or custom [MEDICAL_DATA]—it's trans…" at bounding box center [374, 38] width 259 height 35
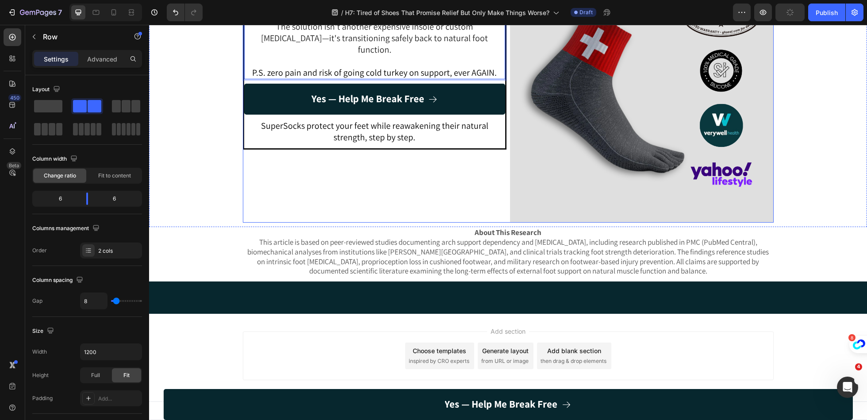
drag, startPoint x: 366, startPoint y: 139, endPoint x: 512, endPoint y: 193, distance: 156.1
click at [366, 139] on div "⁠⁠⁠⁠⁠⁠⁠ BUY MORE, SAVE MORE Heading The solution isn't another expensive insole…" at bounding box center [375, 91] width 264 height 264
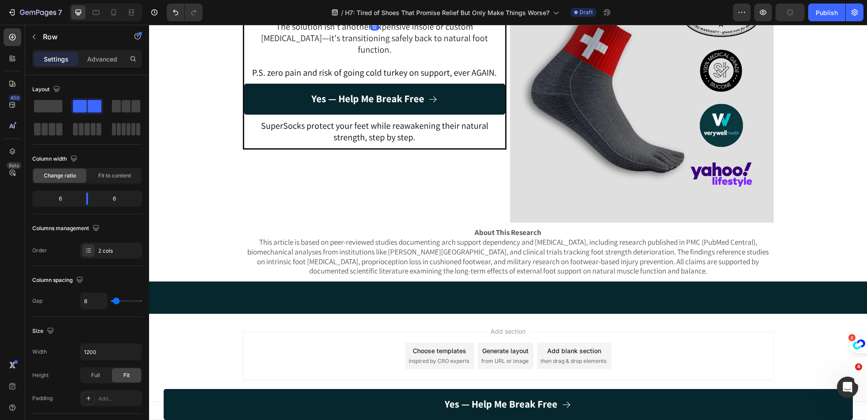
click at [446, 14] on p "⁠⁠⁠⁠⁠⁠⁠ BUY MORE, SAVE MORE" at bounding box center [374, 4] width 259 height 17
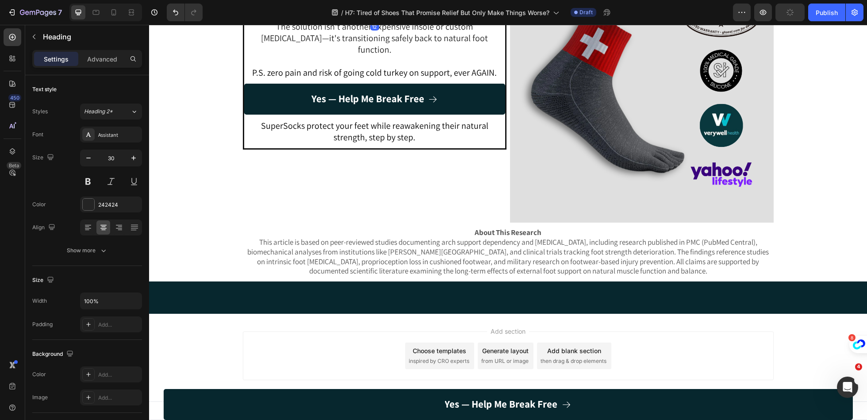
click at [424, 55] on p "The solution isn't another expensive insole or custom [MEDICAL_DATA]—it's trans…" at bounding box center [374, 38] width 259 height 35
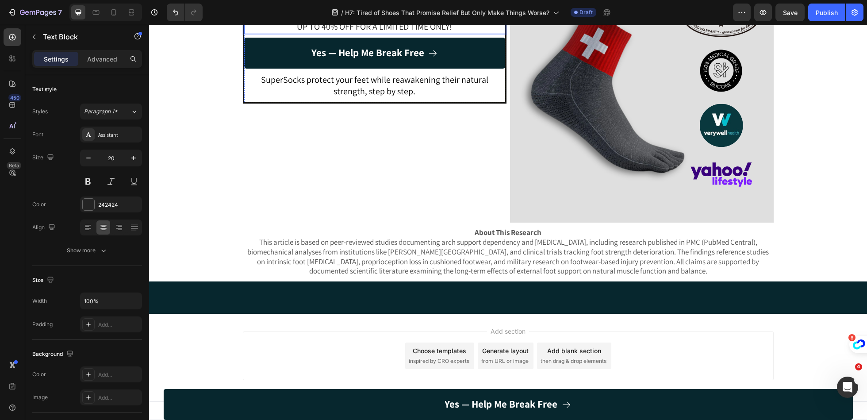
click at [417, 14] on strong "BUY MORE, SAVE MORE" at bounding box center [374, 5] width 133 height 18
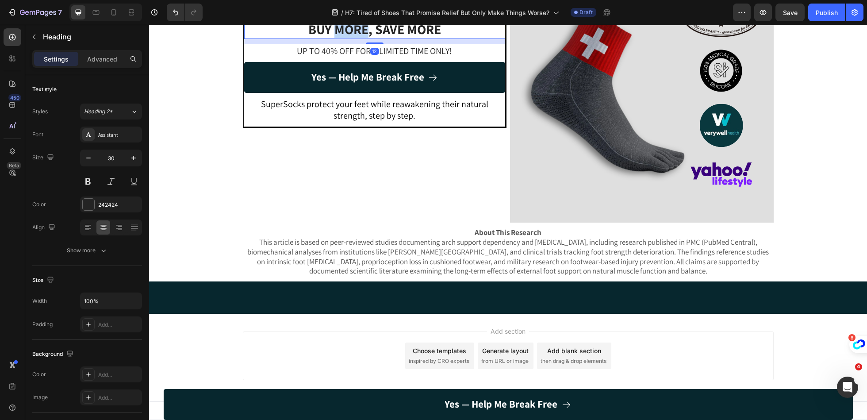
click at [344, 38] on strong "BUY MORE, SAVE MORE" at bounding box center [374, 29] width 133 height 18
click at [440, 14] on strong "BUY MORE, SAVE MORE" at bounding box center [374, 5] width 133 height 18
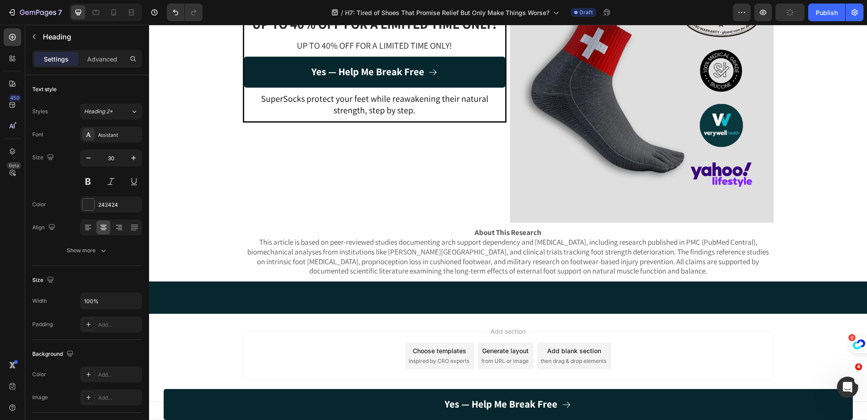
drag, startPoint x: 376, startPoint y: 189, endPoint x: 376, endPoint y: 173, distance: 16.8
click at [376, 15] on div "⁠⁠⁠⁠⁠⁠⁠ BUY MORE, SAVE MORE Heading 0" at bounding box center [374, 5] width 261 height 19
click at [413, 51] on p "UP TO 40% OFF FOR A LIMITED TIME ONLY!" at bounding box center [374, 46] width 259 height 12
click at [425, 51] on p "UP TO 40% OFF FOR A LIMITED TIME ONLY!" at bounding box center [374, 46] width 259 height 12
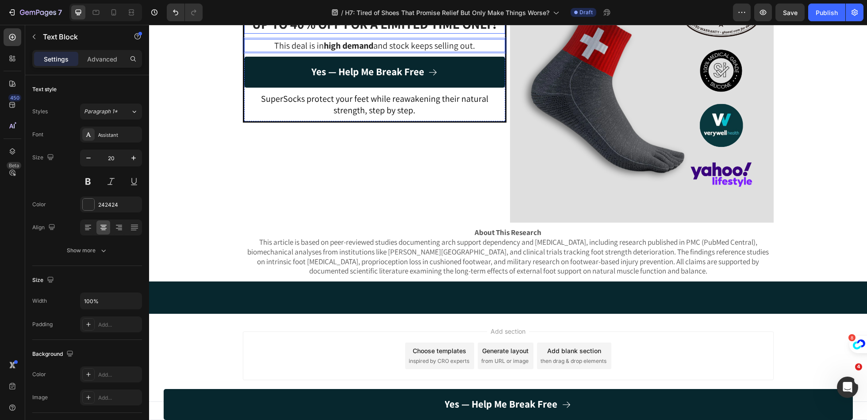
click at [314, 33] on strong "UP TO 40% OFF FOR A LIMITED TIME ONLY!" at bounding box center [374, 24] width 245 height 18
click at [303, 33] on strong "UP TO 40% OFF FOR A LIMITED TIME ONLY!" at bounding box center [374, 24] width 245 height 18
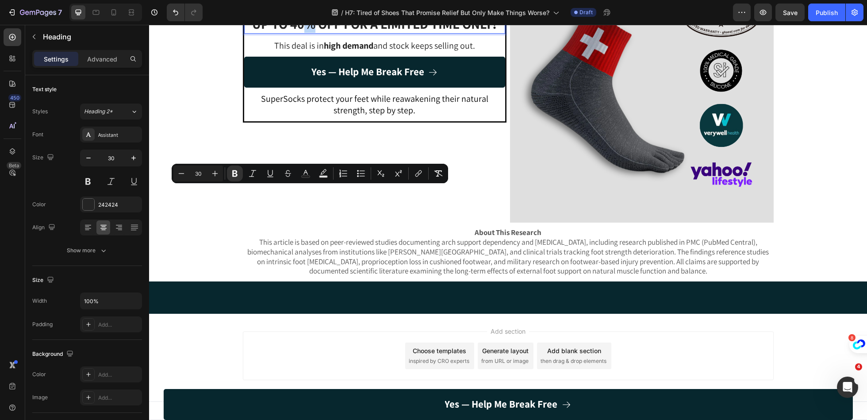
click at [303, 33] on strong "UP TO 40% OFF FOR A LIMITED TIME ONLY!" at bounding box center [374, 24] width 245 height 18
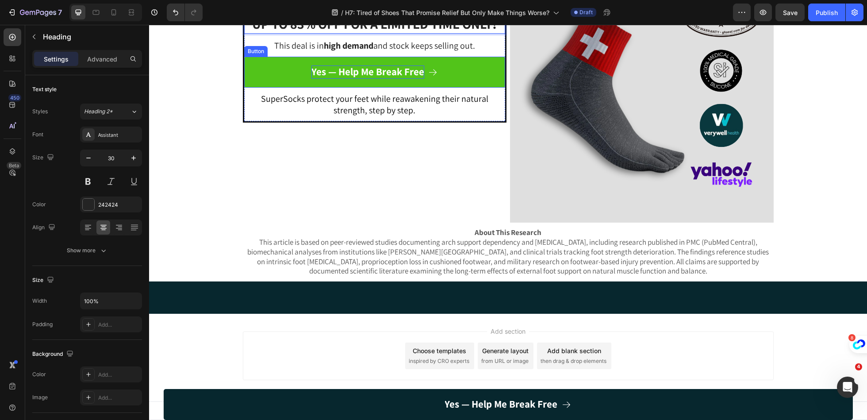
click at [371, 78] on strong "Yes — Help Me Break Free" at bounding box center [368, 71] width 113 height 13
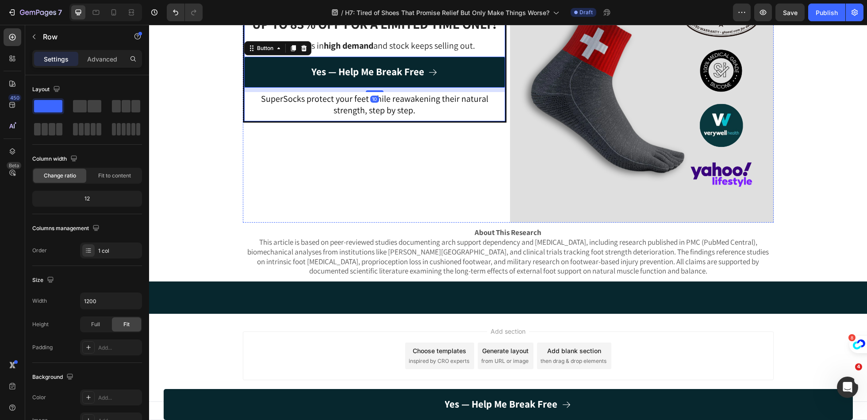
click at [408, 121] on div "⁠⁠⁠⁠⁠⁠⁠ BUY MORE, SAVE MORE Heading ⁠⁠⁠⁠⁠⁠⁠ UP TO 83% OFF FOR A LIMITED TIME ON…" at bounding box center [374, 59] width 261 height 126
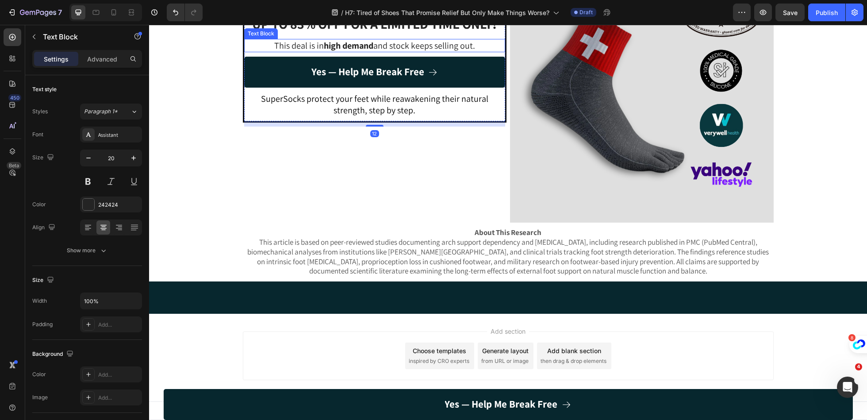
click at [407, 51] on p "This deal is in high demand and stock keeps selling out." at bounding box center [374, 46] width 259 height 12
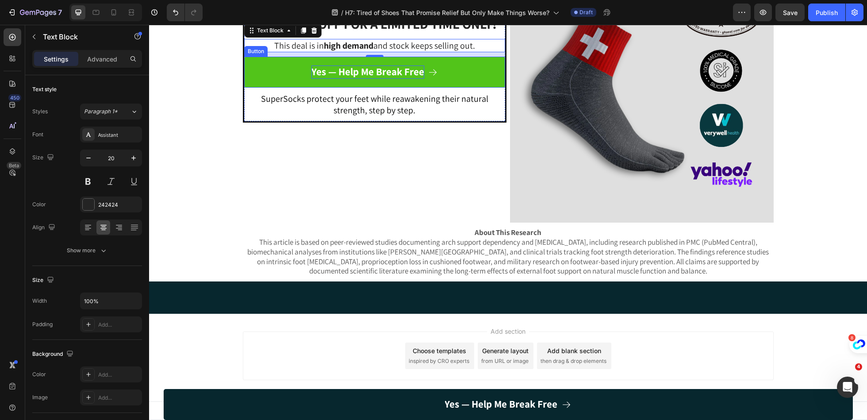
click at [412, 78] on strong "Yes — Help Me Break Free" at bounding box center [368, 71] width 113 height 13
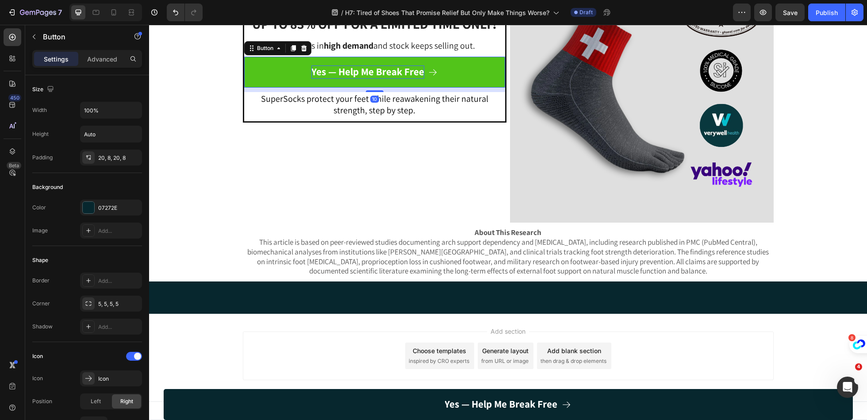
click at [412, 78] on strong "Yes — Help Me Break Free" at bounding box center [368, 71] width 113 height 13
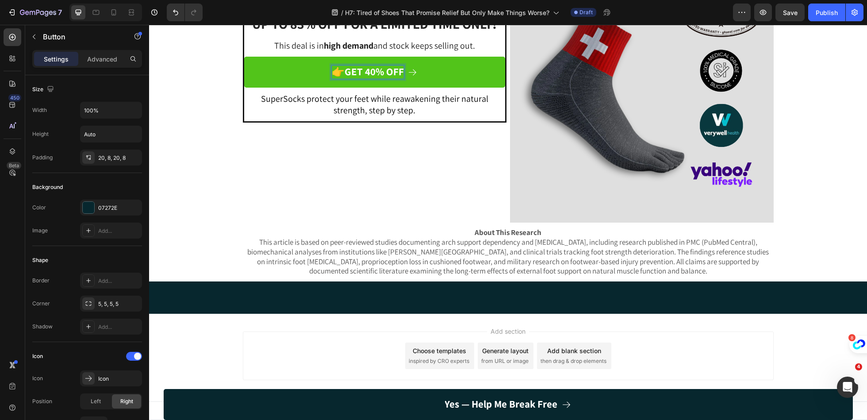
click at [375, 78] on strong "GET 40% OFF" at bounding box center [374, 71] width 59 height 13
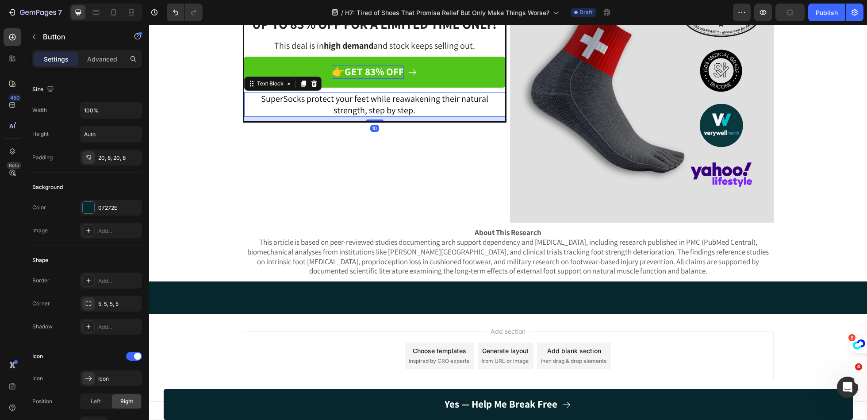
click at [394, 116] on span "SuperSocks protect your feet while reawakening their natural strength, step by …" at bounding box center [374, 104] width 227 height 23
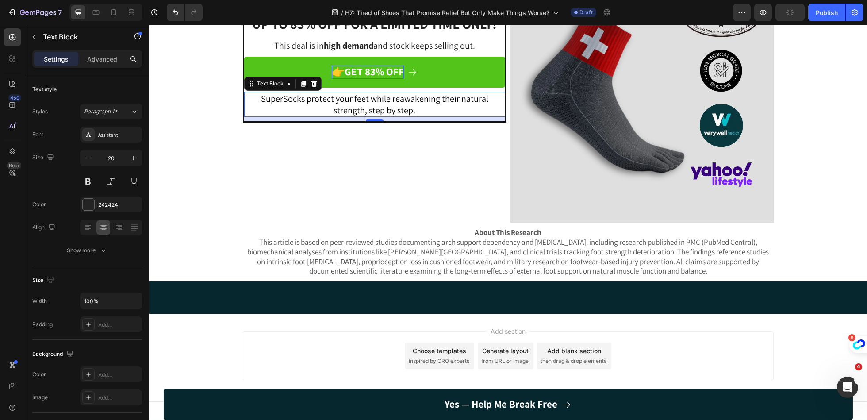
click at [408, 116] on span "SuperSocks protect your feet while reawakening their natural strength, step by …" at bounding box center [374, 104] width 227 height 23
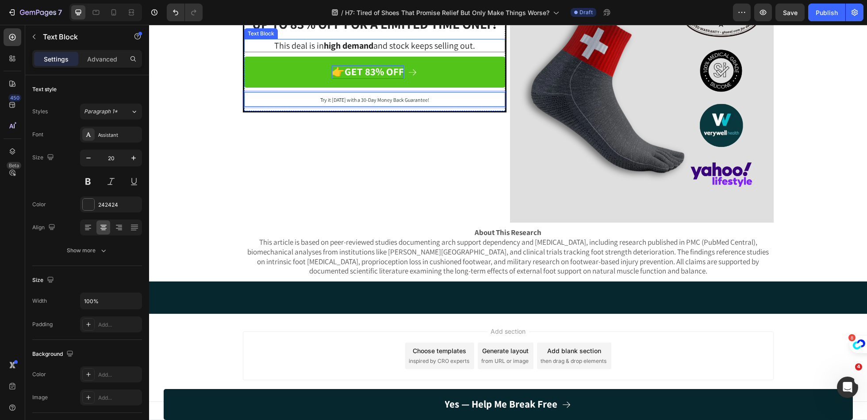
click at [446, 51] on p "This deal is in high demand and stock keeps selling out." at bounding box center [374, 46] width 259 height 12
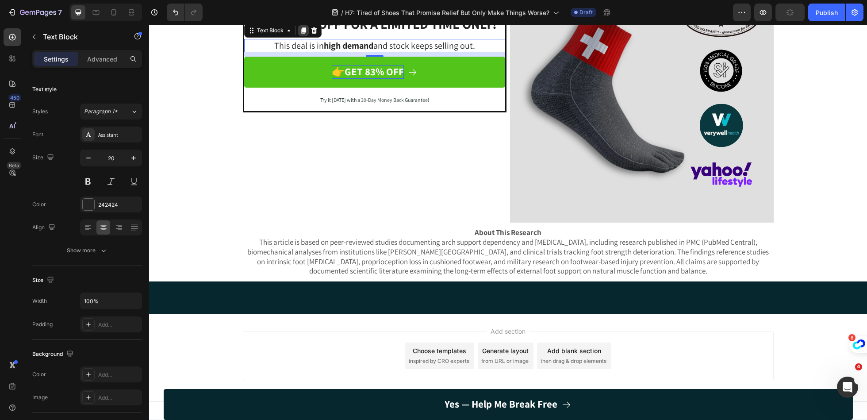
click at [302, 34] on icon at bounding box center [303, 30] width 5 height 6
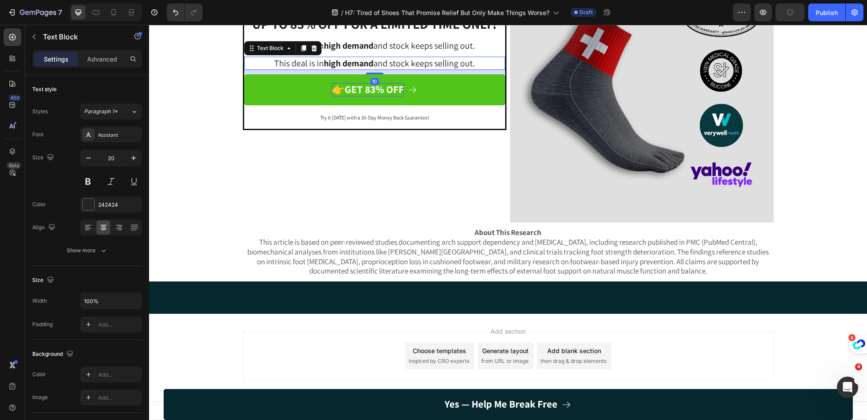
click at [338, 69] on strong "high demand" at bounding box center [349, 64] width 50 height 12
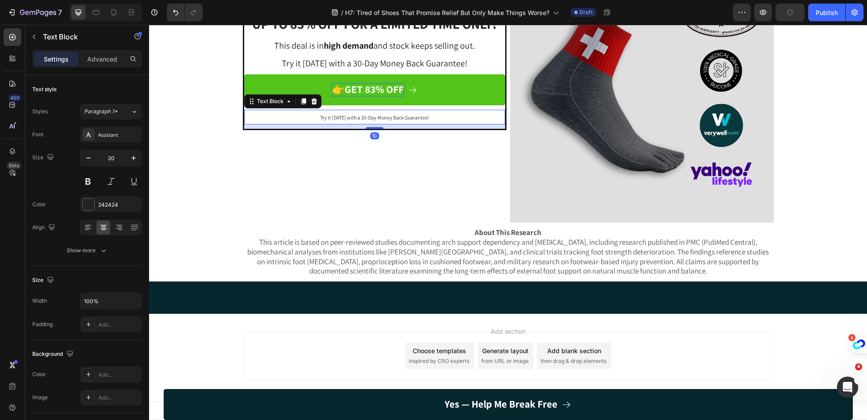
click at [346, 121] on span "Try it [DATE] with a 30-Day Money Back Guarantee!" at bounding box center [374, 117] width 109 height 7
click at [311, 105] on icon at bounding box center [314, 101] width 7 height 7
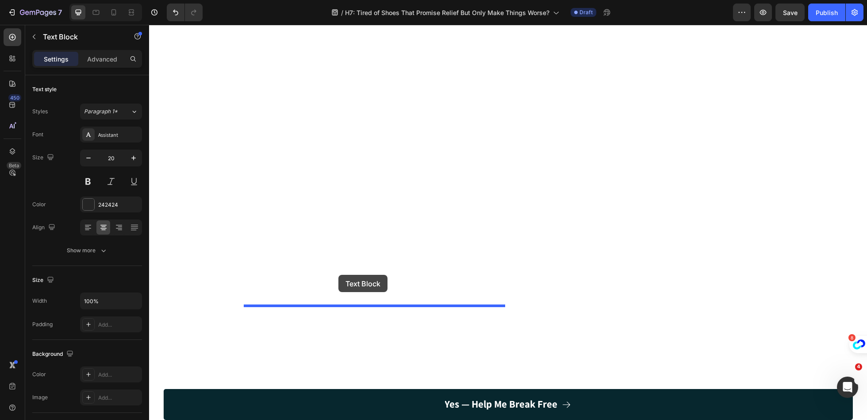
drag, startPoint x: 335, startPoint y: 238, endPoint x: 339, endPoint y: 275, distance: 37.4
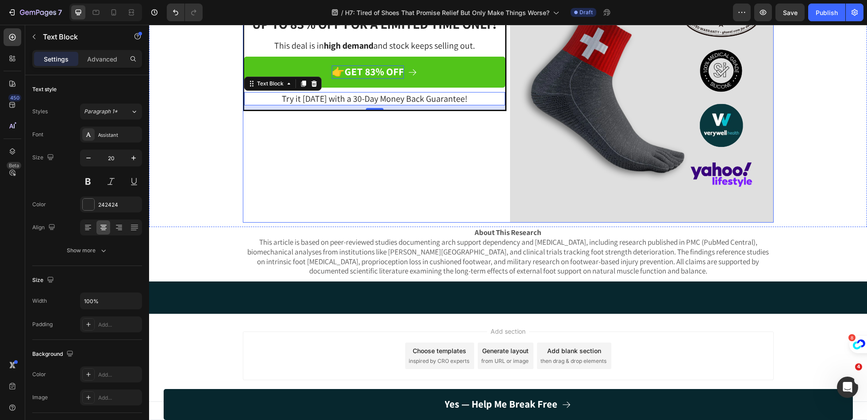
click at [438, 223] on div "⁠⁠⁠⁠⁠⁠⁠ BUY MORE, SAVE MORE Heading ⁠⁠⁠⁠⁠⁠⁠ UP TO 83% OFF FOR A LIMITED TIME ON…" at bounding box center [375, 91] width 264 height 264
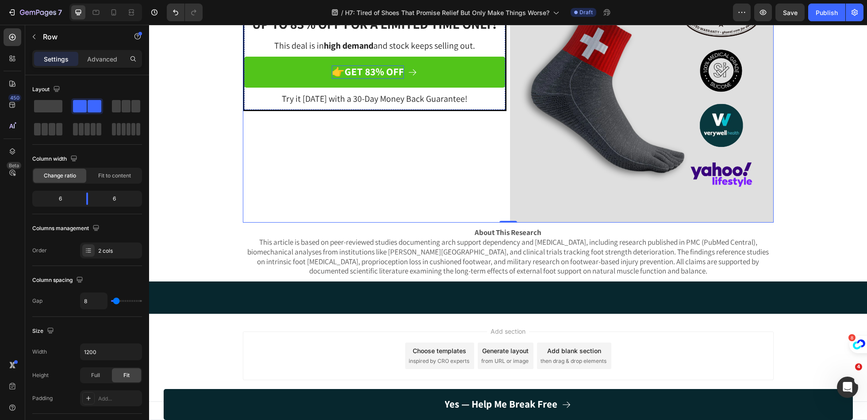
click at [371, 14] on strong "BUY MORE, SAVE MORE" at bounding box center [374, 5] width 133 height 18
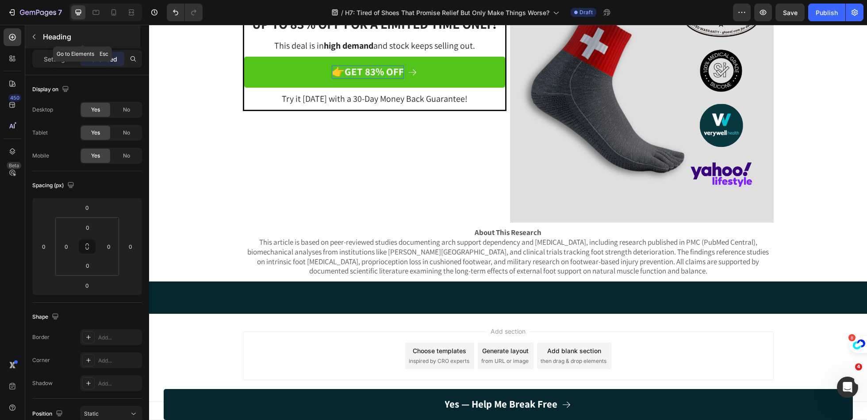
click at [36, 37] on icon "button" at bounding box center [34, 36] width 7 height 7
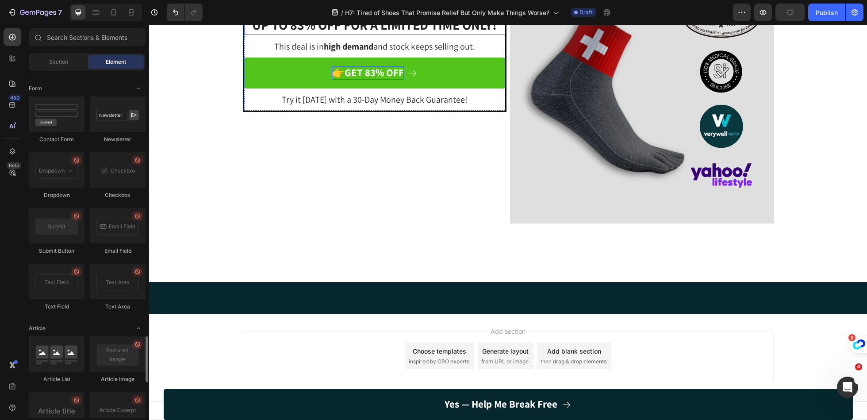
scroll to position [2448, 0]
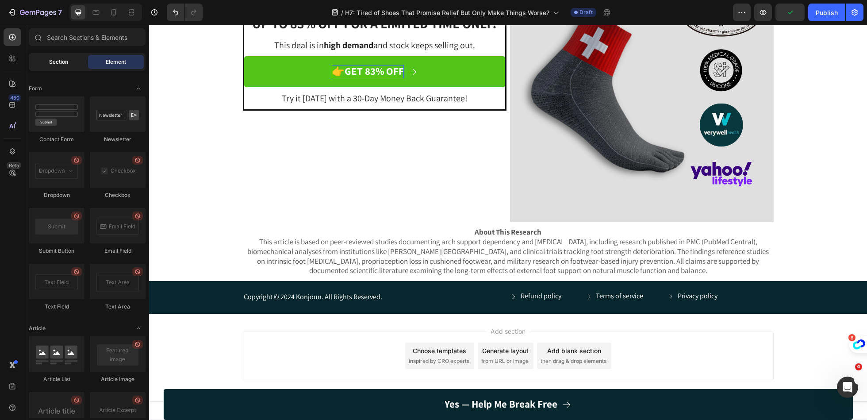
click at [56, 60] on span "Section" at bounding box center [58, 62] width 19 height 8
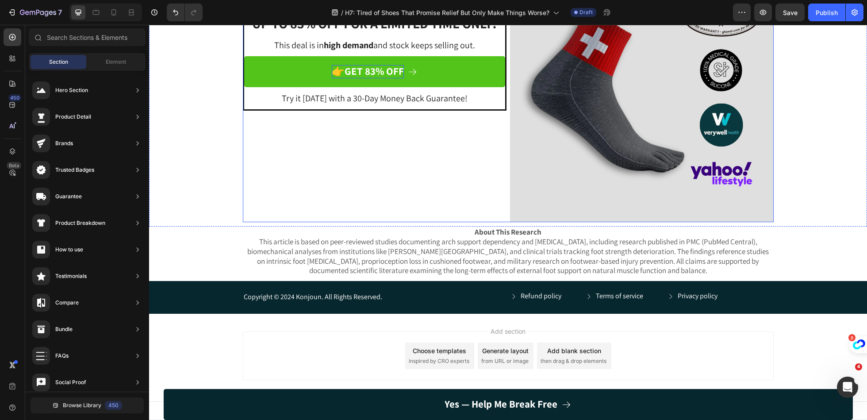
scroll to position [2444, 0]
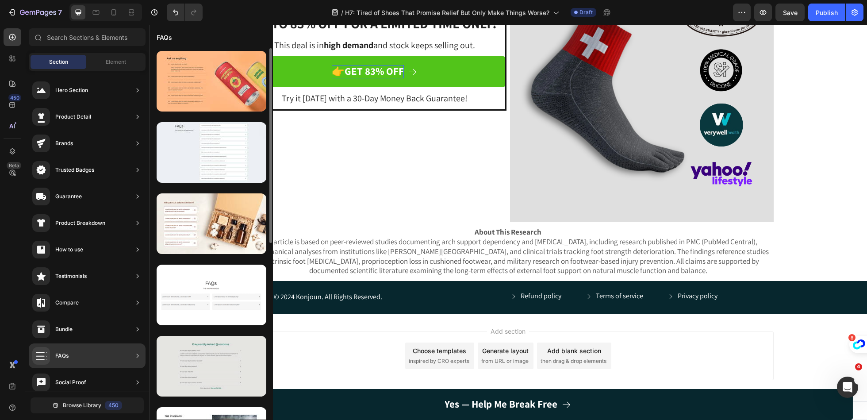
click at [236, 356] on div at bounding box center [212, 366] width 110 height 61
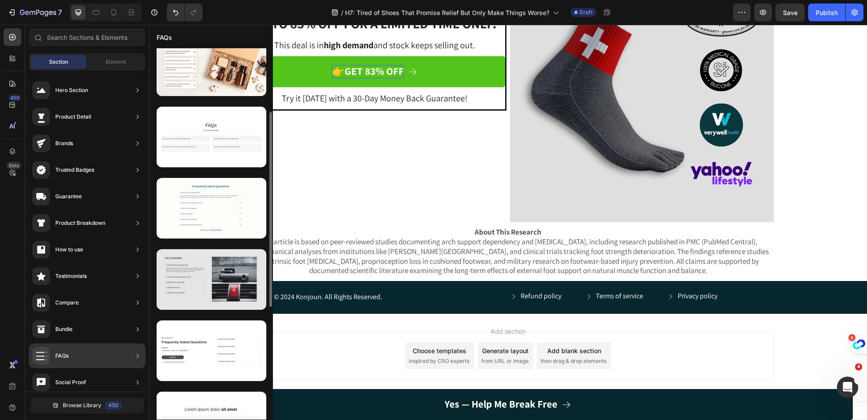
scroll to position [136, 0]
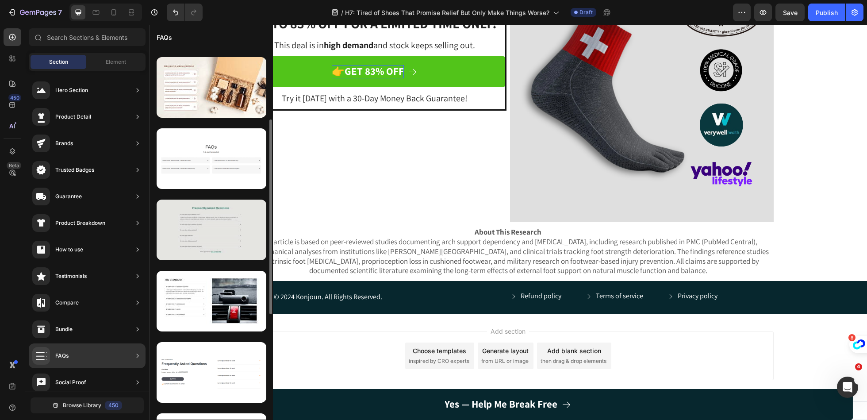
click at [222, 233] on div at bounding box center [212, 230] width 110 height 61
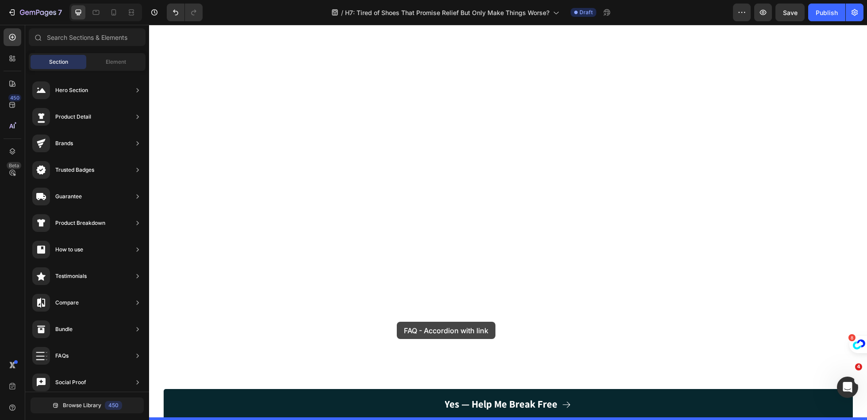
drag, startPoint x: 371, startPoint y: 258, endPoint x: 397, endPoint y: 322, distance: 68.9
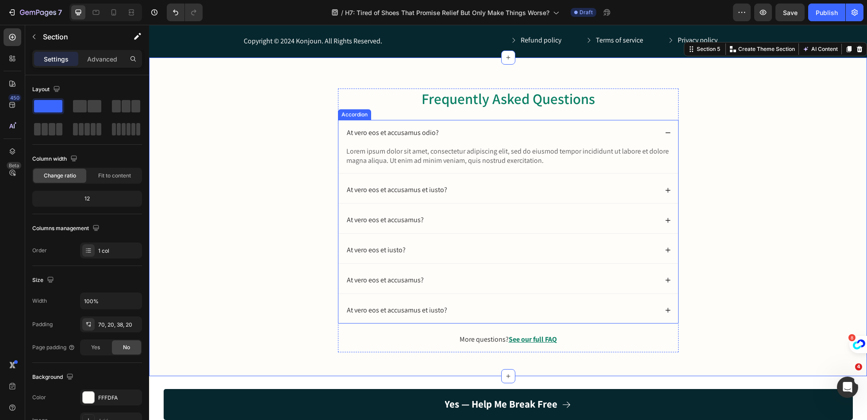
scroll to position [2707, 0]
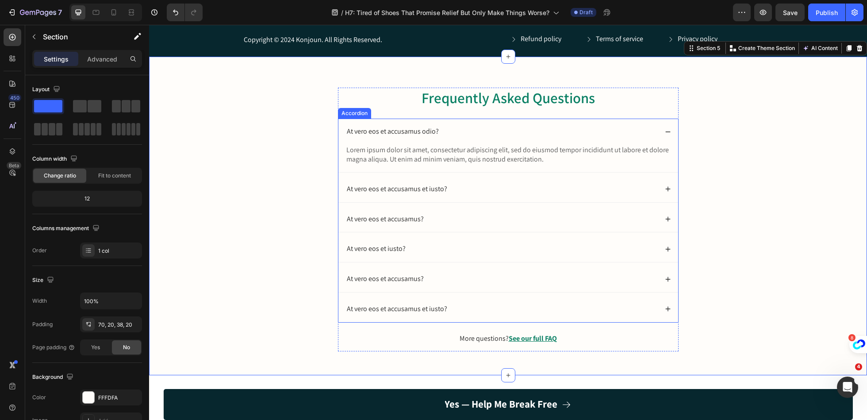
click at [416, 128] on p "At vero eos et accusamus odio?" at bounding box center [393, 131] width 92 height 9
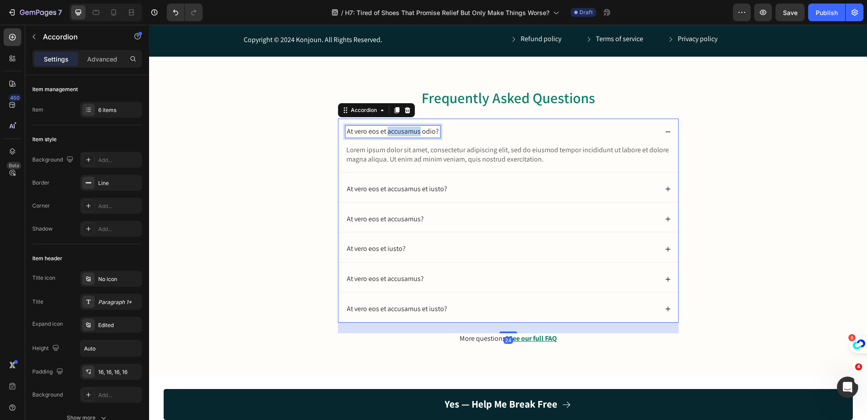
click at [416, 128] on p "At vero eos et accusamus odio?" at bounding box center [393, 131] width 92 height 9
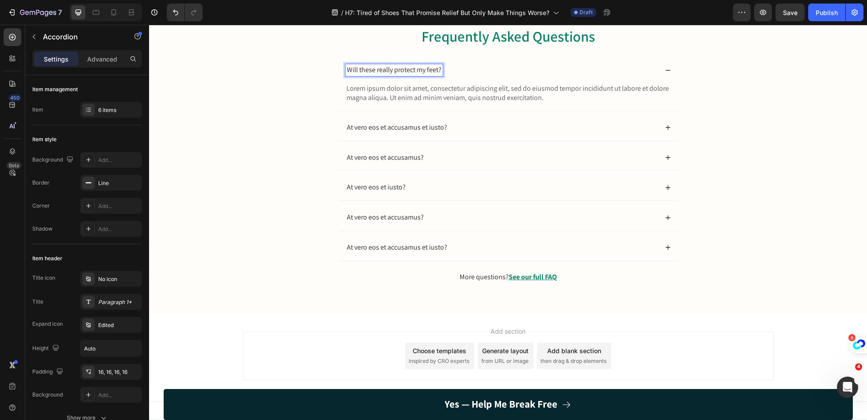
scroll to position [2574, 0]
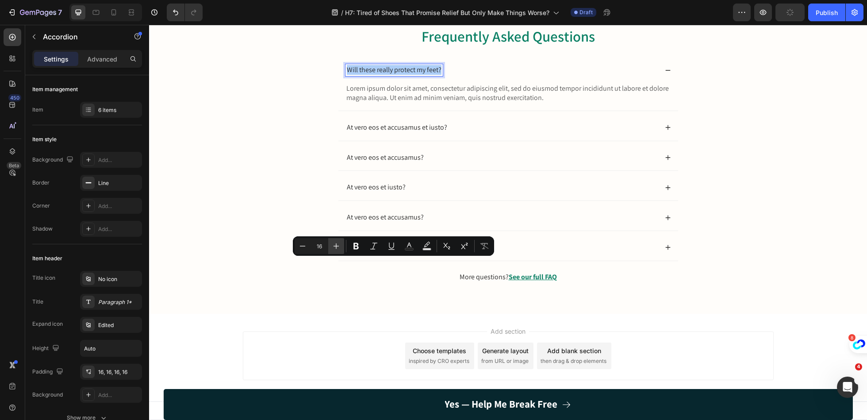
click at [338, 251] on button "Plus" at bounding box center [336, 246] width 16 height 16
type input "20"
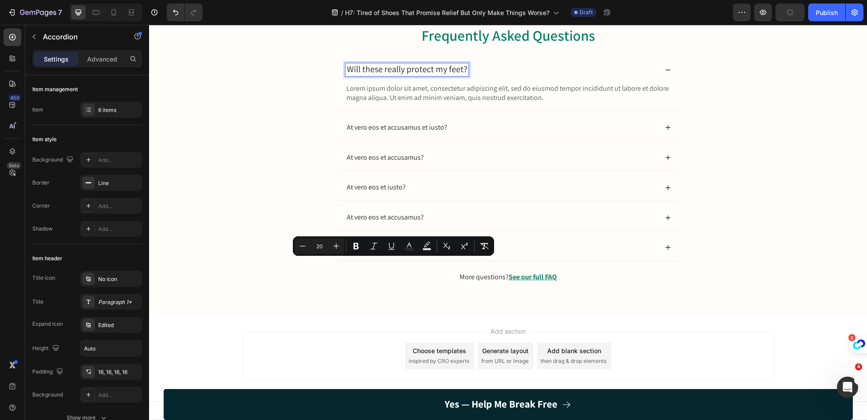
click at [403, 103] on p "Lorem ipsum dolor sit amet, consectetur adipiscing elit, sed do eiusmod tempor …" at bounding box center [508, 93] width 324 height 19
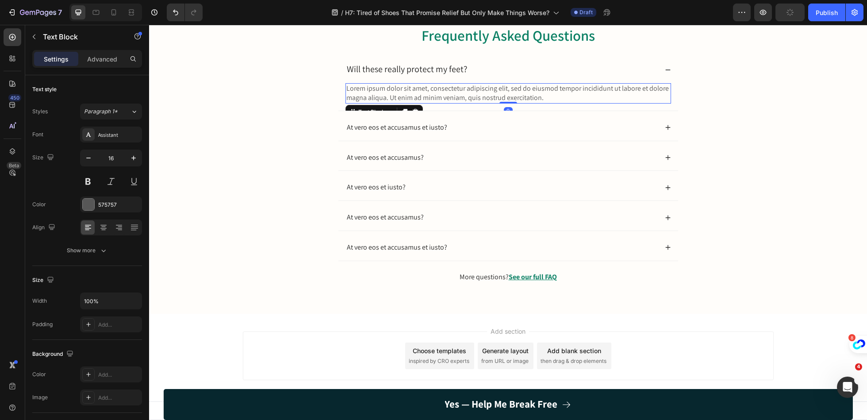
click at [403, 103] on p "Lorem ipsum dolor sit amet, consectetur adipiscing elit, sed do eiusmod tempor …" at bounding box center [508, 93] width 324 height 19
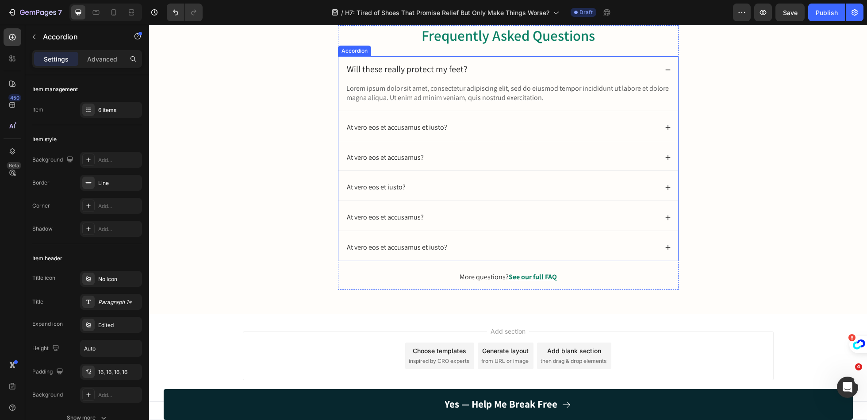
click at [435, 75] on span "Will these really protect my feet?" at bounding box center [407, 69] width 120 height 12
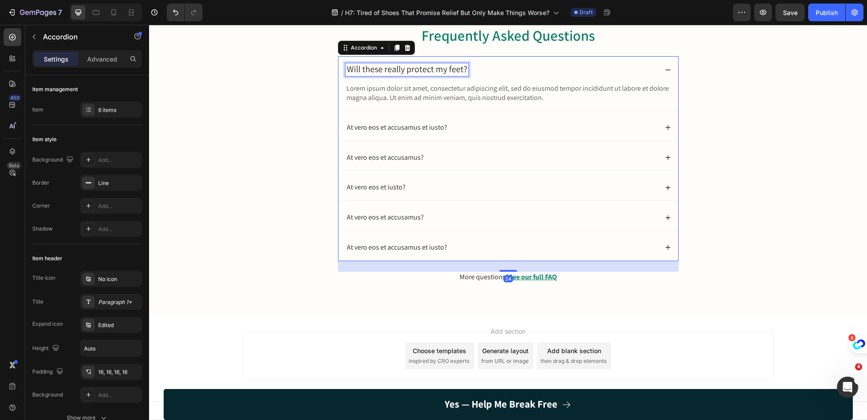
click at [443, 75] on span "Will these really protect my feet?" at bounding box center [407, 69] width 120 height 12
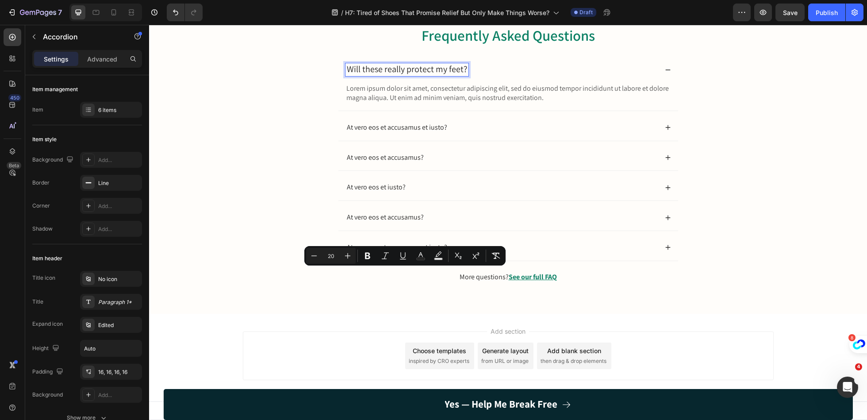
click at [412, 75] on span "Will these really protect my feet?" at bounding box center [407, 69] width 120 height 12
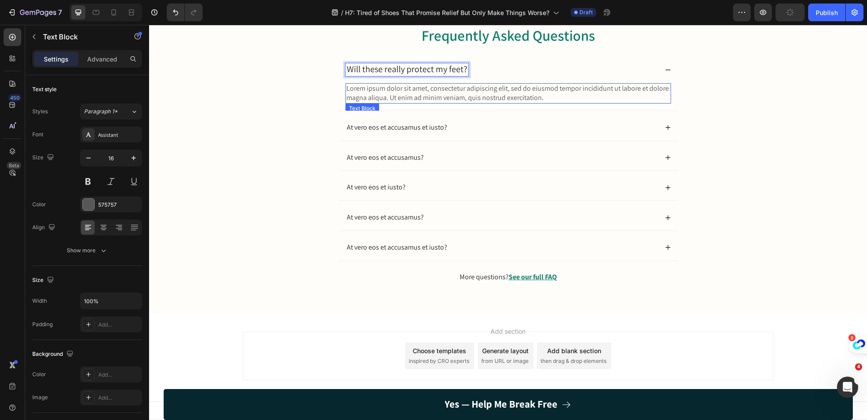
click at [433, 103] on p "Lorem ipsum dolor sit amet, consectetur adipiscing elit, sed do eiusmod tempor …" at bounding box center [508, 93] width 324 height 19
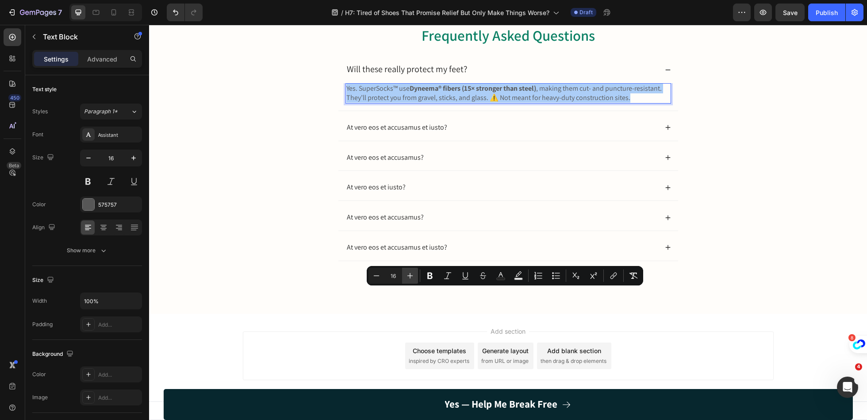
click at [411, 277] on icon "Editor contextual toolbar" at bounding box center [410, 275] width 9 height 9
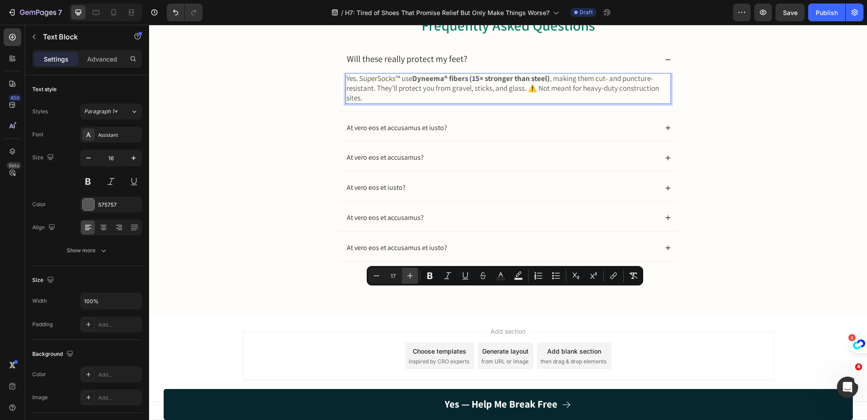
click at [411, 277] on icon "Editor contextual toolbar" at bounding box center [410, 275] width 9 height 9
click at [412, 278] on icon "Editor contextual toolbar" at bounding box center [410, 275] width 9 height 9
type input "20"
click at [293, 297] on div "Frequently Asked Questions Heading Will these really protect my feet? Yes. Supe…" at bounding box center [508, 156] width 701 height 284
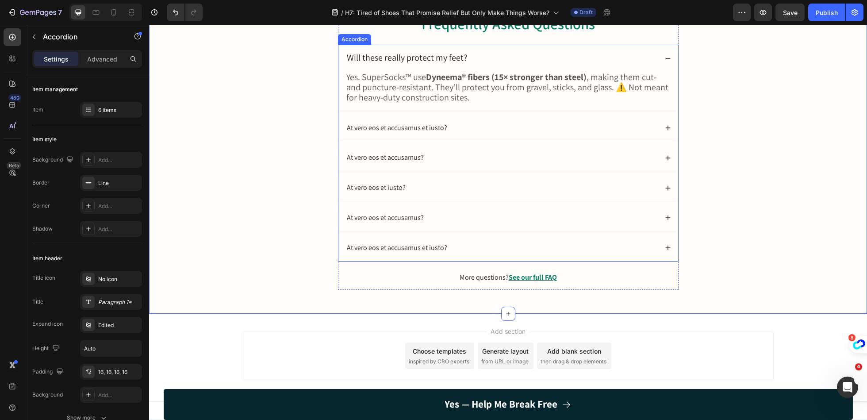
click at [398, 63] on span "Will these really protect my feet?" at bounding box center [407, 58] width 120 height 12
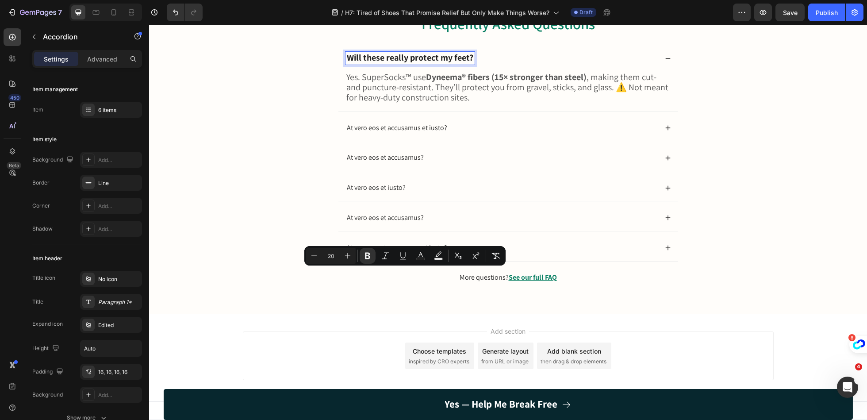
click at [569, 35] on h2 "Frequently Asked Questions" at bounding box center [508, 24] width 341 height 21
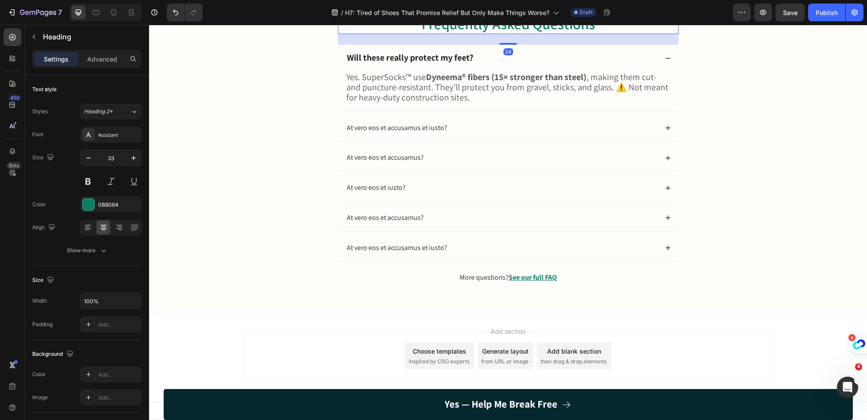
click at [569, 35] on h2 "Frequently Asked Questions" at bounding box center [508, 24] width 341 height 21
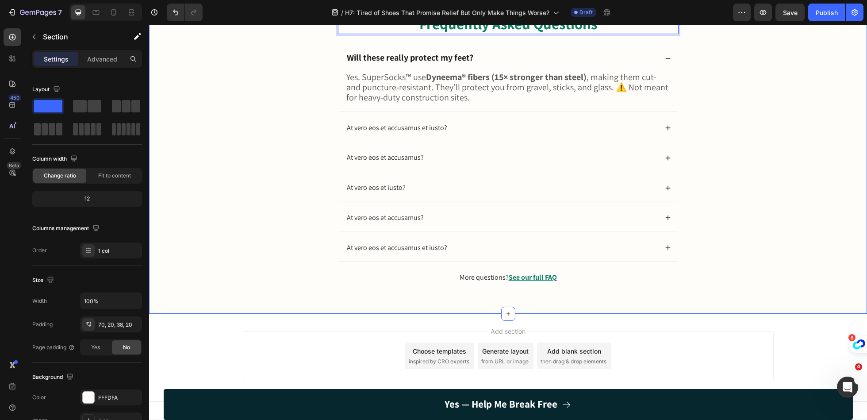
click at [275, 258] on div "Frequently Asked Questions Heading 24 Will these really protect my feet? Yes. S…" at bounding box center [508, 156] width 701 height 284
click at [443, 33] on strong "Frequently Asked Questions" at bounding box center [509, 23] width 178 height 19
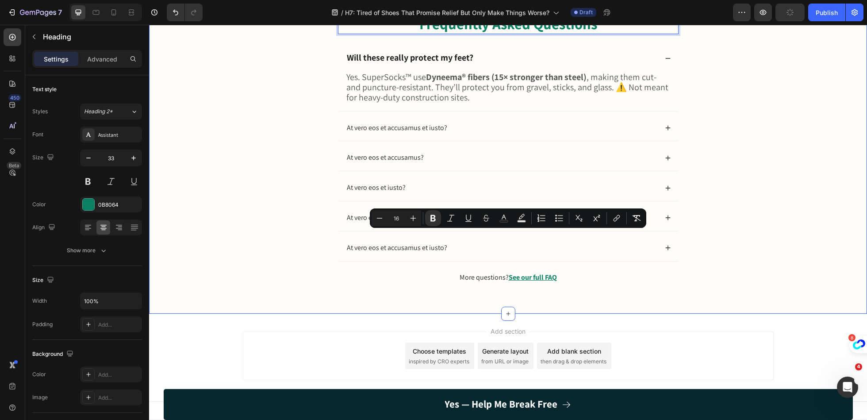
click at [295, 273] on div "Frequently Asked Questions Heading 24 Will these really protect my feet? Yes. S…" at bounding box center [508, 156] width 701 height 284
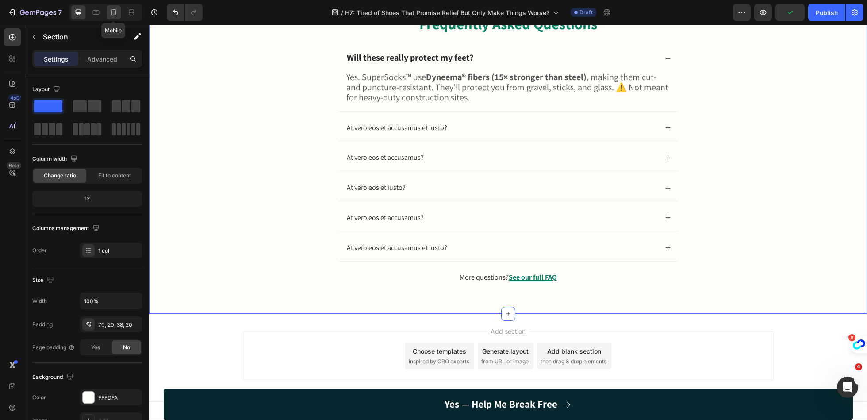
click at [115, 18] on div at bounding box center [114, 12] width 14 height 14
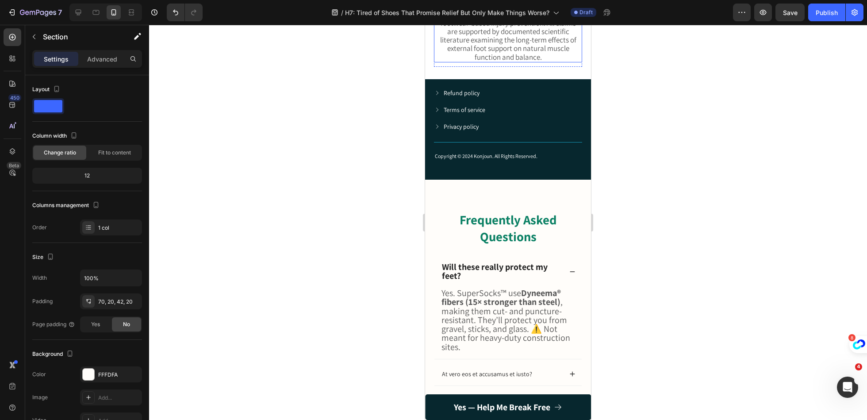
scroll to position [3354, 0]
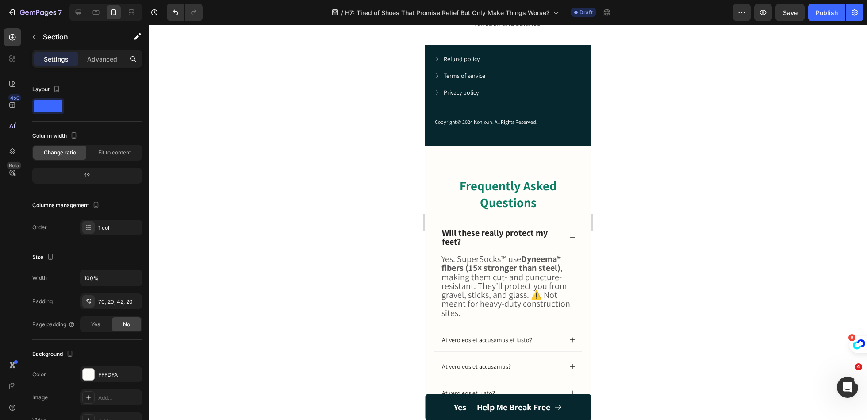
click at [431, 173] on div "Frequently Asked Questions Heading Will these really protect my feet? Yes. Supe…" at bounding box center [508, 327] width 166 height 362
click at [77, 11] on icon at bounding box center [78, 12] width 9 height 9
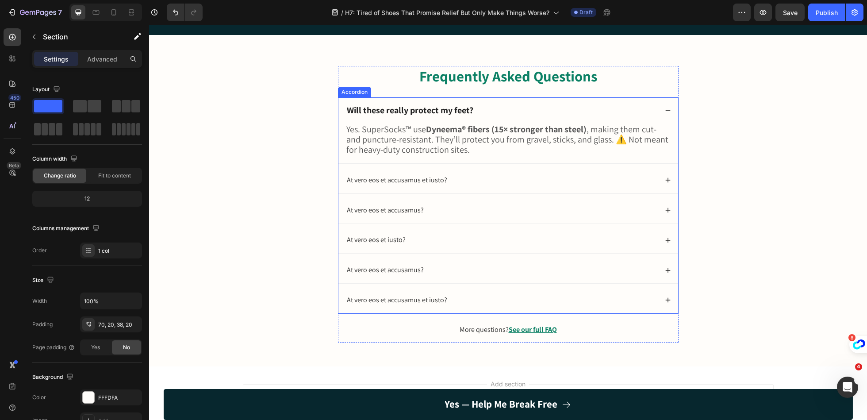
scroll to position [3240, 0]
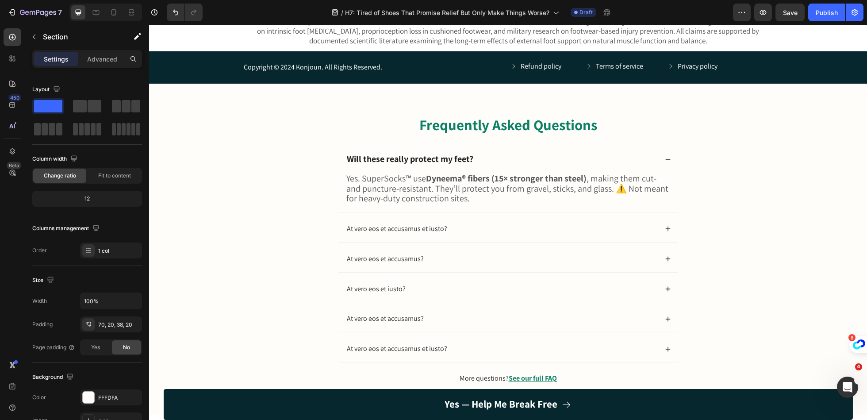
click at [276, 123] on div "Frequently Asked Questions Heading Will these really protect my feet? Yes. Supe…" at bounding box center [508, 257] width 701 height 284
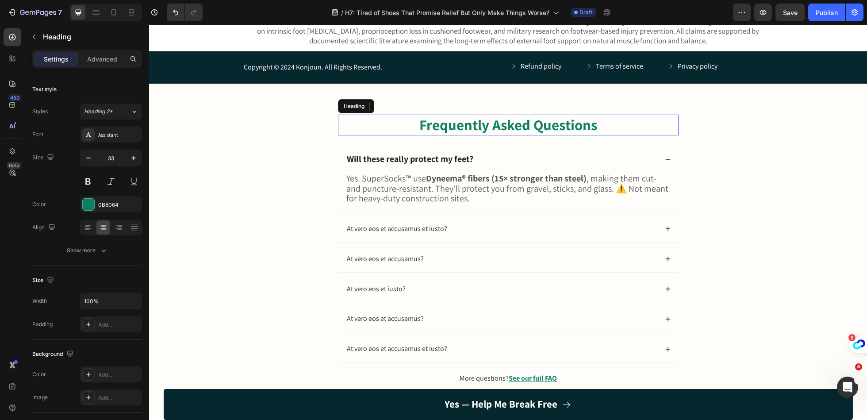
click at [412, 128] on h2 "Frequently Asked Questions" at bounding box center [508, 125] width 341 height 21
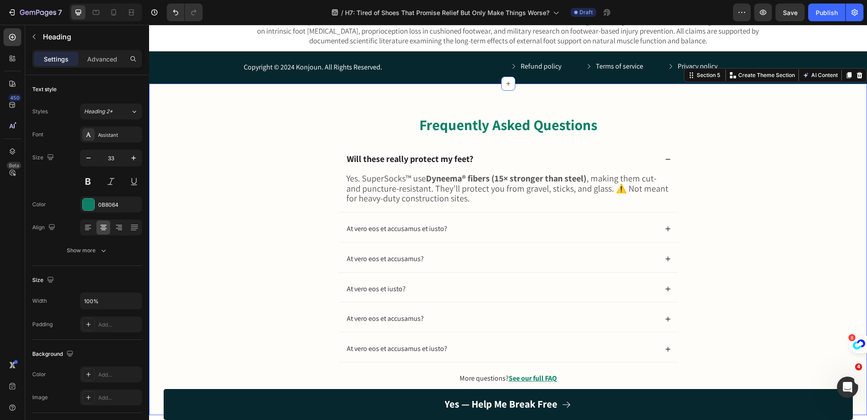
click at [306, 122] on div "Frequently Asked Questions Heading Will these really protect my feet? Yes. Supe…" at bounding box center [508, 257] width 701 height 284
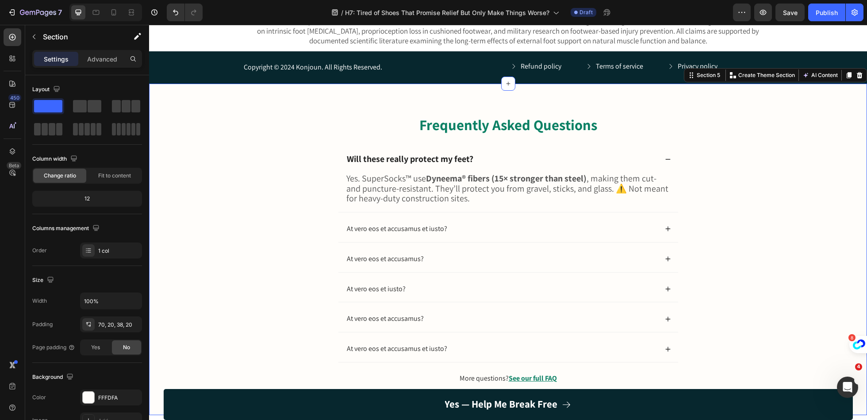
click at [306, 122] on div "Frequently Asked Questions Heading Will these really protect my feet? Yes. Supe…" at bounding box center [508, 257] width 701 height 284
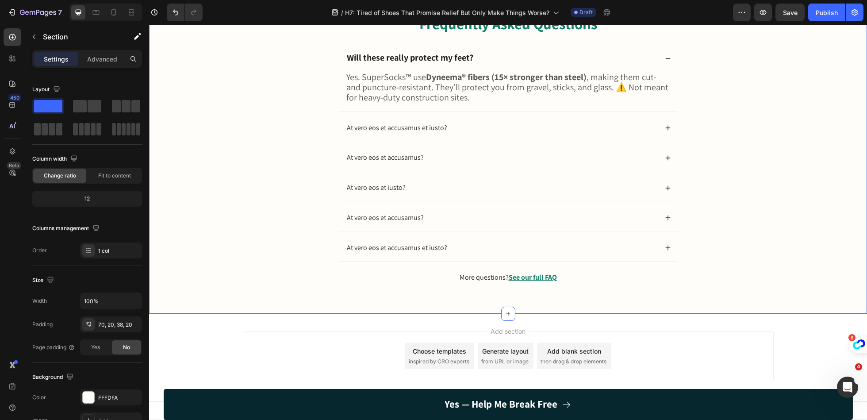
scroll to position [2638, 0]
click at [728, 212] on div "Frequently Asked Questions Heading Will these really protect my feet? Yes. Supe…" at bounding box center [508, 156] width 701 height 284
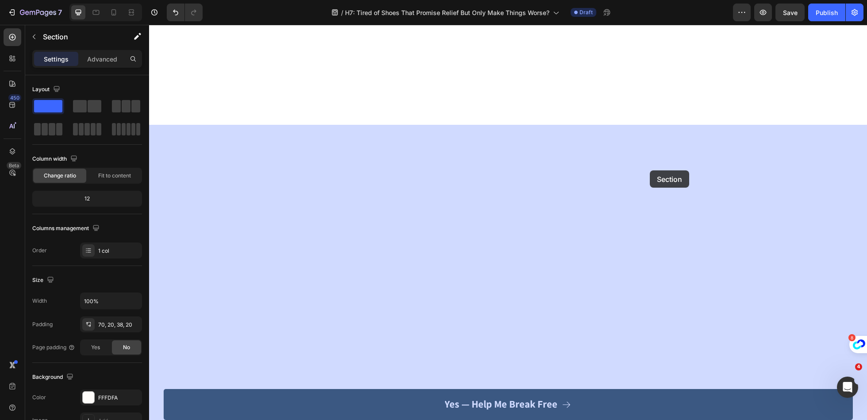
drag, startPoint x: 720, startPoint y: 211, endPoint x: 650, endPoint y: 170, distance: 81.3
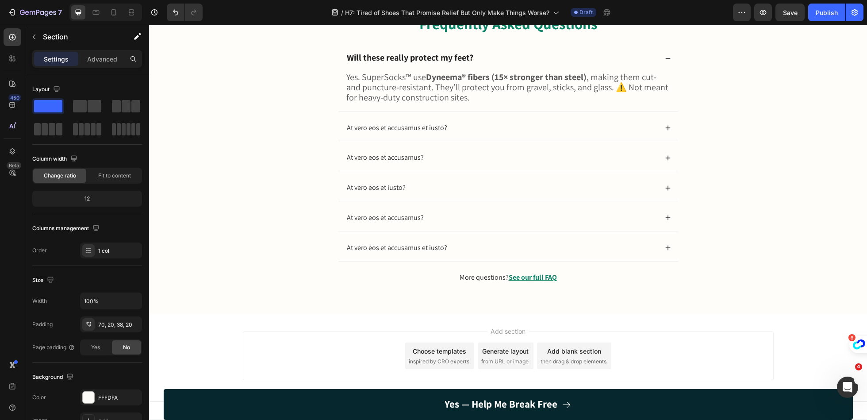
scroll to position [2566, 0]
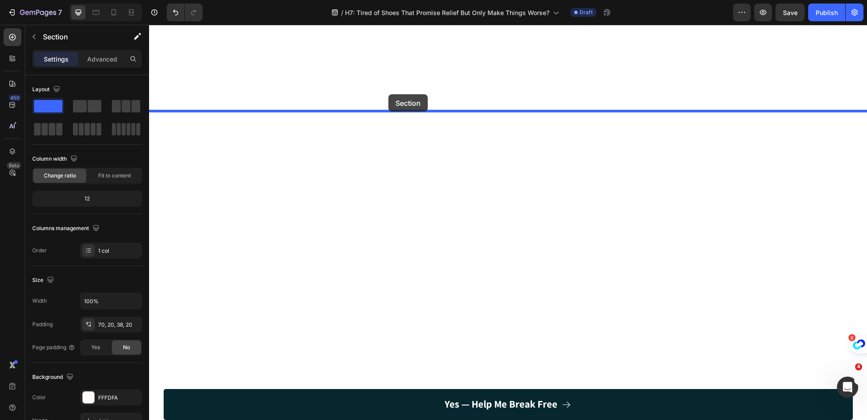
drag, startPoint x: 294, startPoint y: 251, endPoint x: 389, endPoint y: 94, distance: 183.4
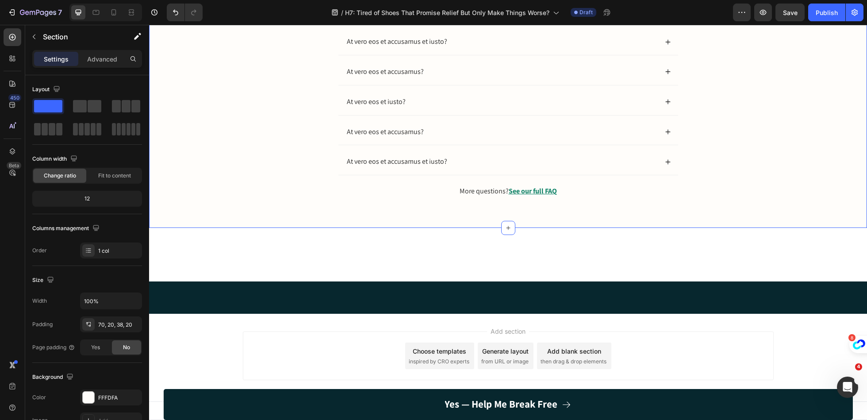
scroll to position [2465, 0]
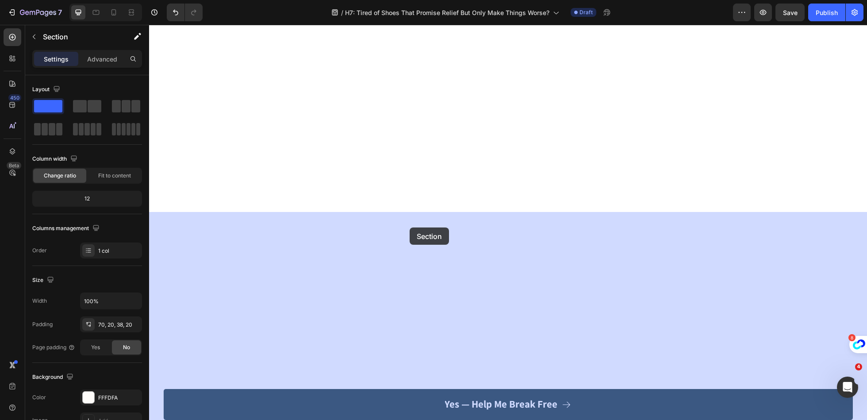
drag, startPoint x: 290, startPoint y: 243, endPoint x: 408, endPoint y: 227, distance: 119.7
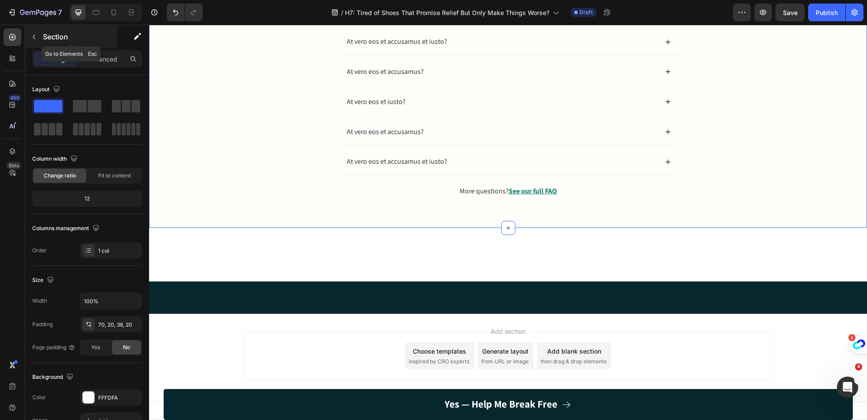
click at [38, 35] on button "button" at bounding box center [34, 37] width 14 height 14
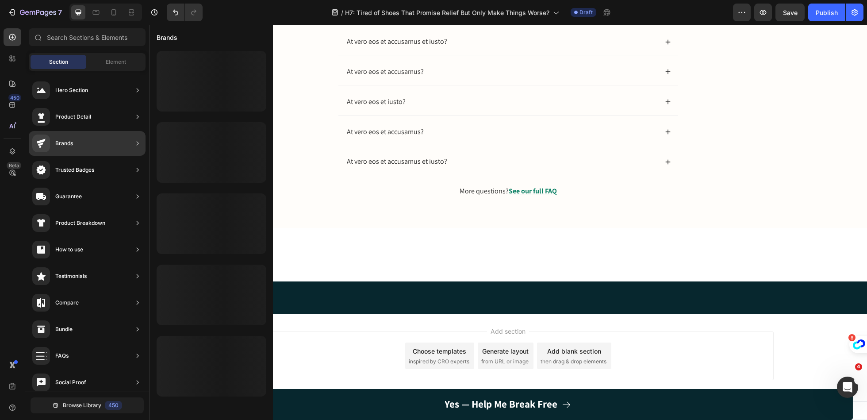
scroll to position [0, 0]
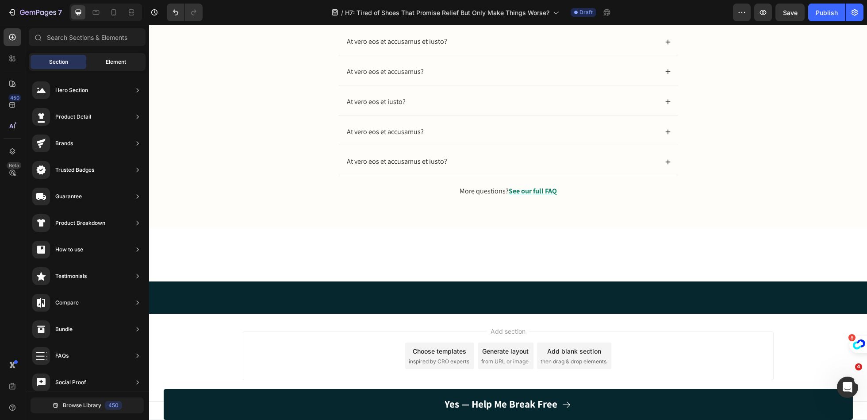
click at [106, 58] on div "Element" at bounding box center [116, 62] width 56 height 14
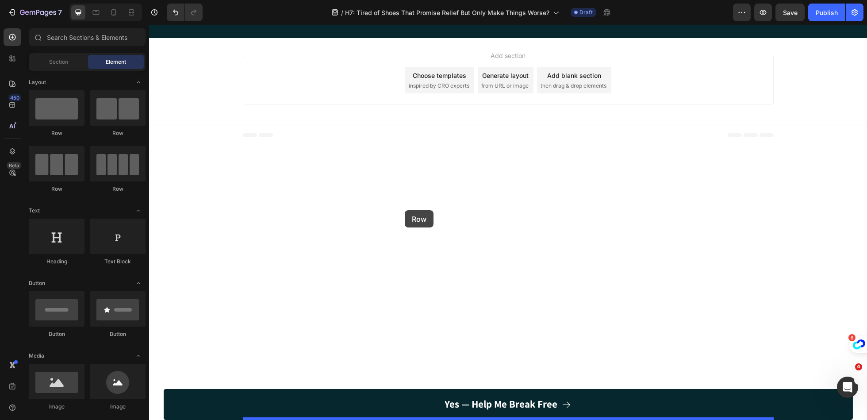
drag, startPoint x: 151, startPoint y: 122, endPoint x: 405, endPoint y: 210, distance: 268.4
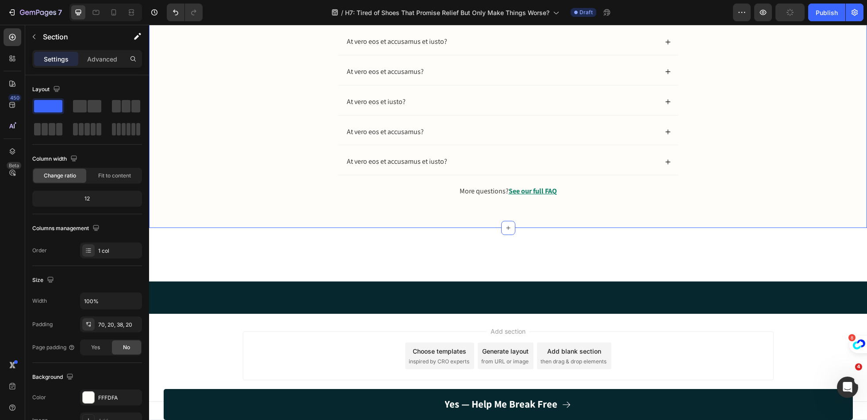
click at [322, 211] on div "Frequently Asked Questions Heading Will these really protect my feet? Yes. Supe…" at bounding box center [508, 69] width 701 height 284
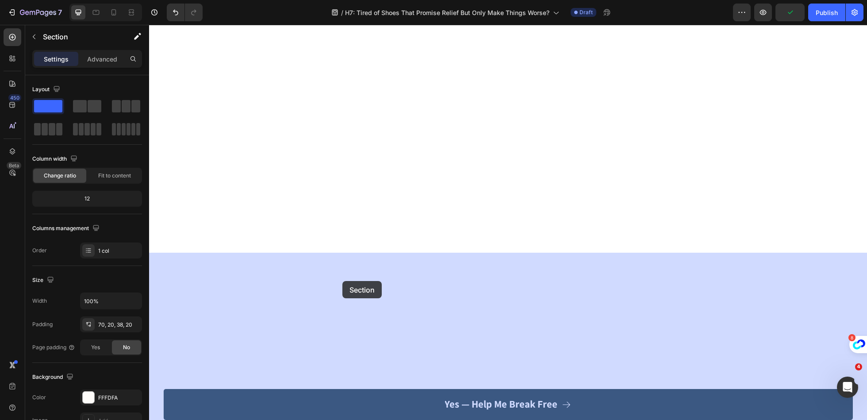
drag, startPoint x: 275, startPoint y: 269, endPoint x: 343, endPoint y: 281, distance: 68.2
drag, startPoint x: 672, startPoint y: 276, endPoint x: 643, endPoint y: 259, distance: 33.7
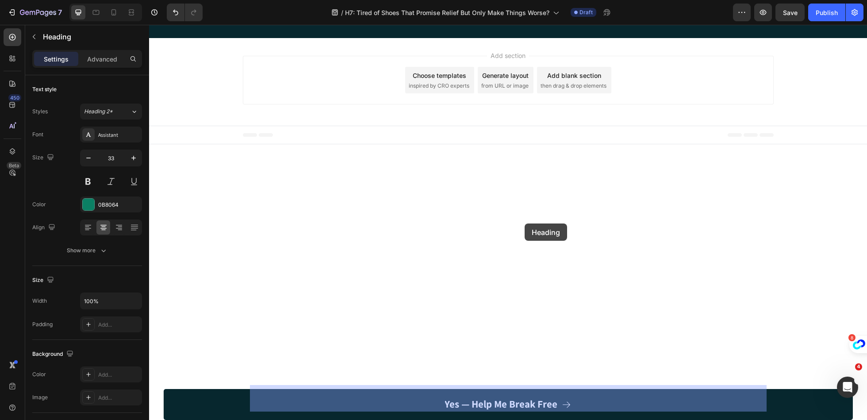
drag, startPoint x: 514, startPoint y: 295, endPoint x: 525, endPoint y: 223, distance: 72.0
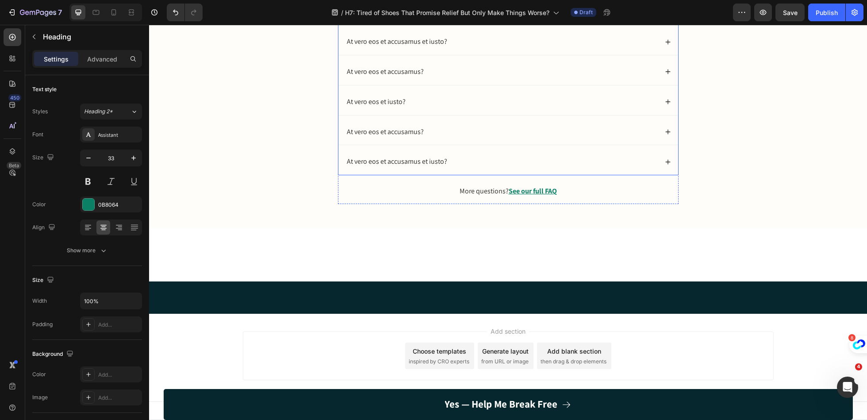
scroll to position [2545, 0]
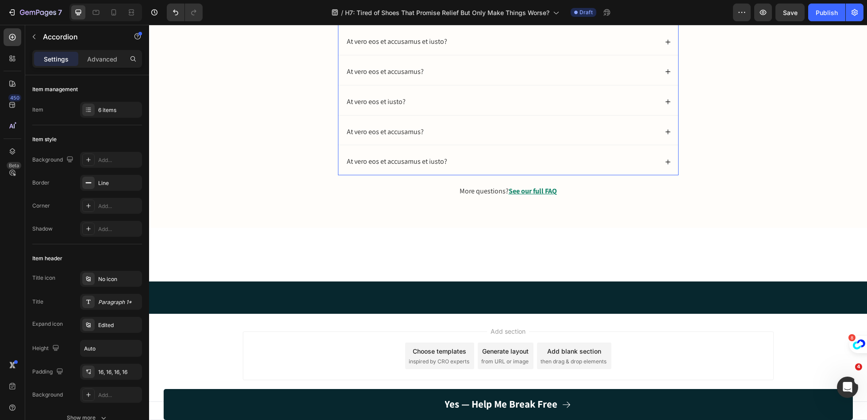
click at [342, 25] on div "Yes. SuperSocks™ use Dyneema® fibers (15× stronger than steel) , making them cu…" at bounding box center [509, 5] width 340 height 39
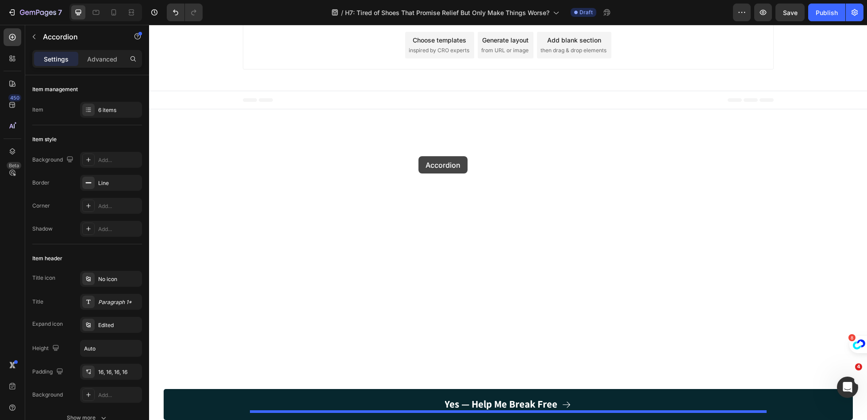
drag, startPoint x: 342, startPoint y: 268, endPoint x: 419, endPoint y: 156, distance: 135.6
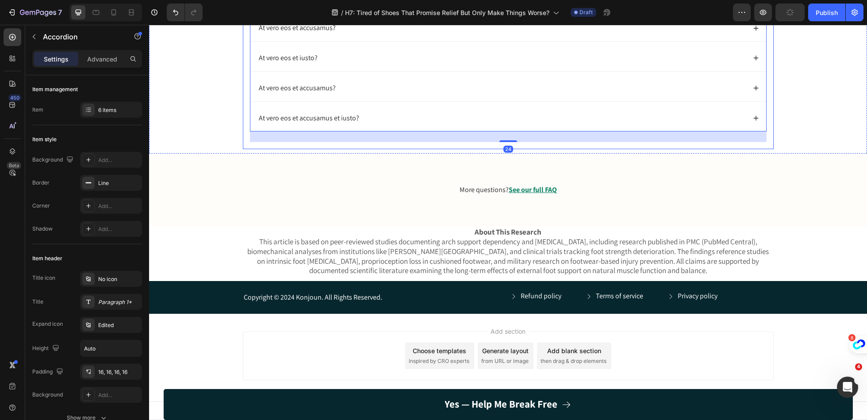
scroll to position [2676, 0]
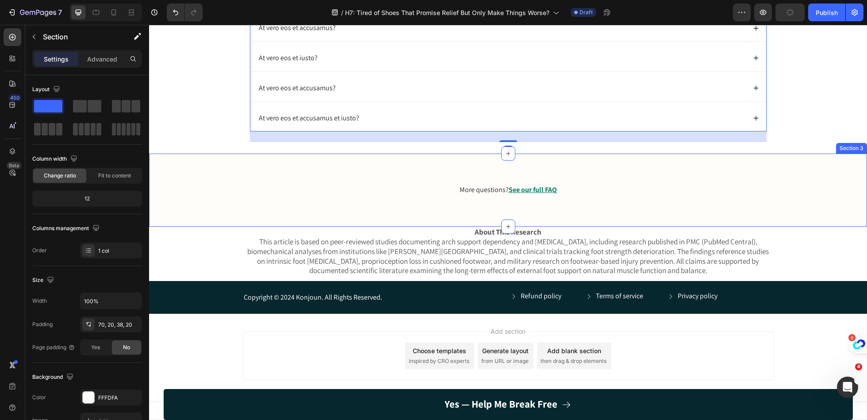
click at [225, 210] on div "More questions? See our full FAQ Text Block Row" at bounding box center [508, 197] width 701 height 25
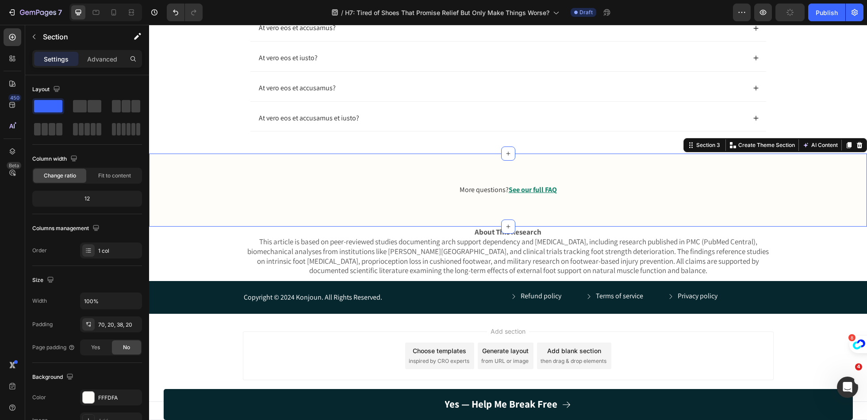
scroll to position [2737, 0]
click at [856, 150] on div at bounding box center [860, 145] width 11 height 11
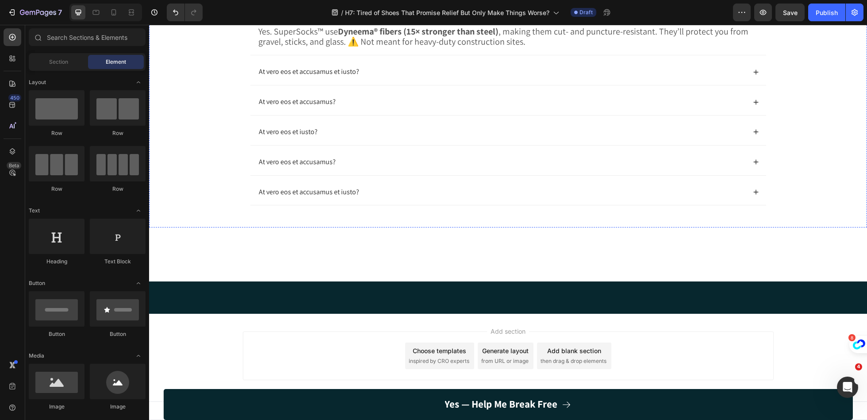
scroll to position [2285, 0]
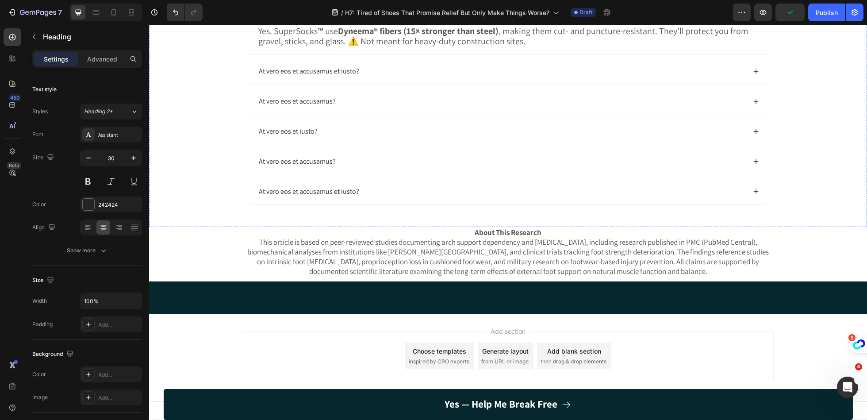
scroll to position [2566, 0]
click at [357, 17] on strong "Will these really protect my feet?" at bounding box center [322, 12] width 127 height 12
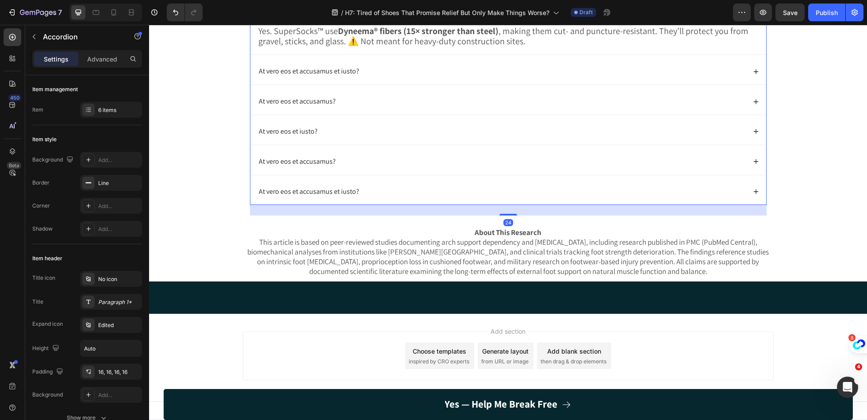
click at [357, 17] on strong "Will these really protect my feet?" at bounding box center [322, 12] width 127 height 12
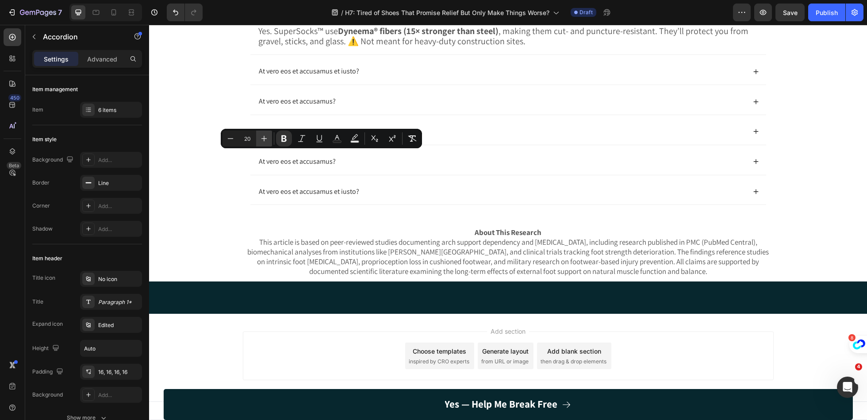
click at [267, 136] on icon "Editor contextual toolbar" at bounding box center [264, 138] width 9 height 9
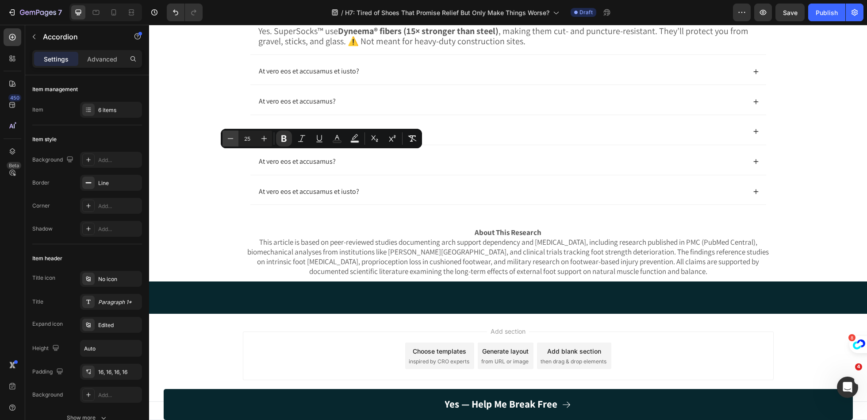
click at [228, 135] on icon "Editor contextual toolbar" at bounding box center [230, 138] width 9 height 9
type input "23"
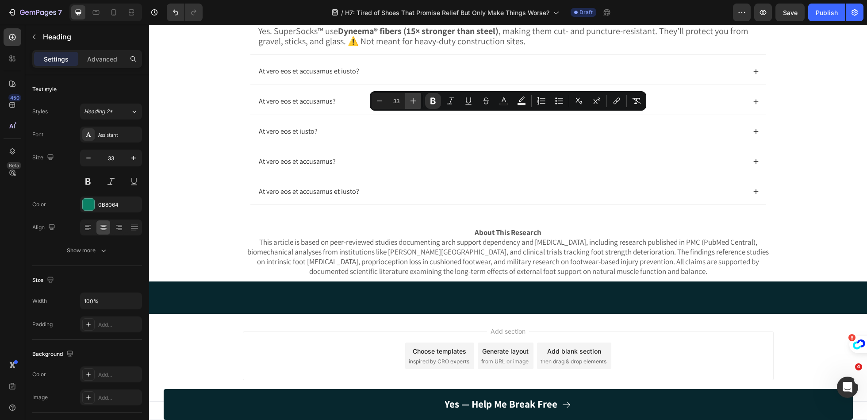
click at [415, 102] on icon "Editor contextual toolbar" at bounding box center [413, 100] width 9 height 9
type input "35"
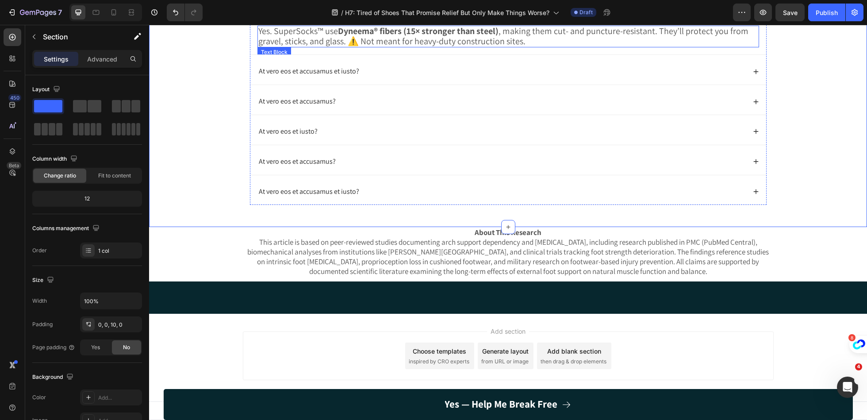
click at [368, 47] on span "Yes. SuperSocks™ use Dyneema® fibers (15× stronger than steel) , making them cu…" at bounding box center [503, 36] width 490 height 22
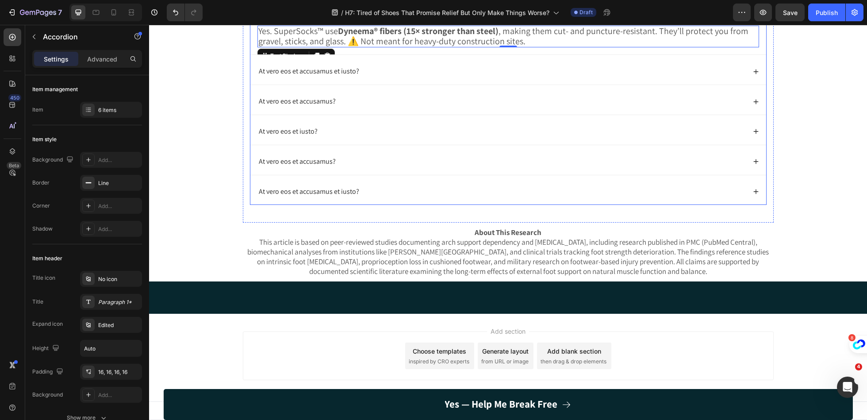
click at [252, 55] on div "Yes. SuperSocks™ use Dyneema® fibers (15× stronger than steel) , making them cu…" at bounding box center [508, 40] width 516 height 29
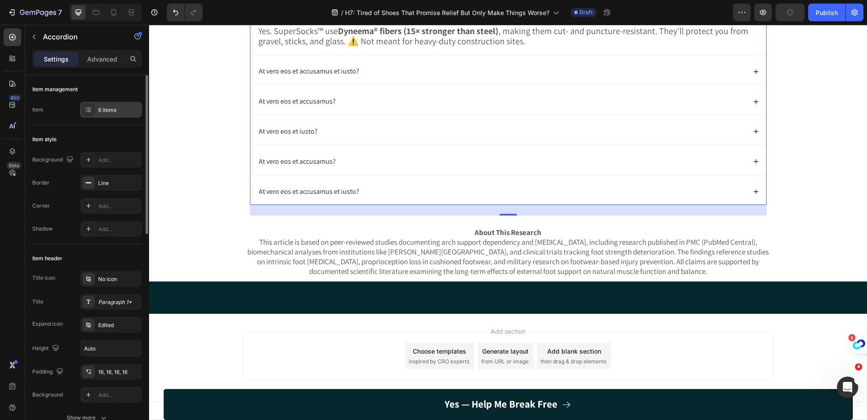
click at [106, 116] on div "6 items" at bounding box center [111, 110] width 62 height 16
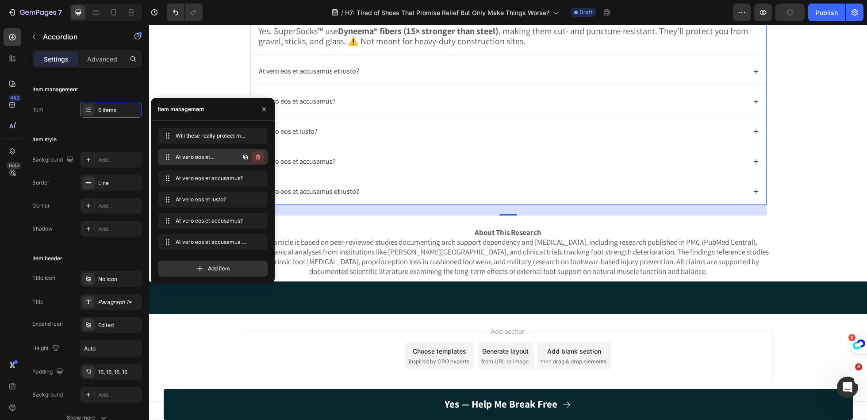
click at [261, 158] on icon "button" at bounding box center [257, 157] width 7 height 7
click at [259, 157] on div "Delete" at bounding box center [252, 157] width 16 height 8
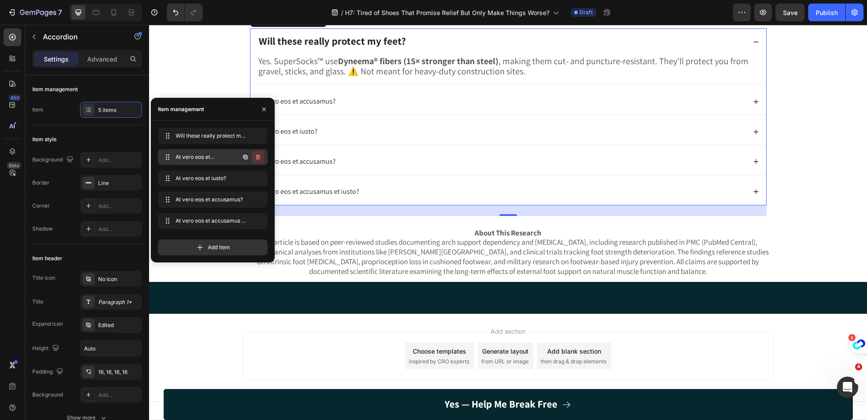
click at [258, 157] on icon "button" at bounding box center [257, 158] width 0 height 2
click at [258, 157] on div "Delete" at bounding box center [252, 157] width 16 height 8
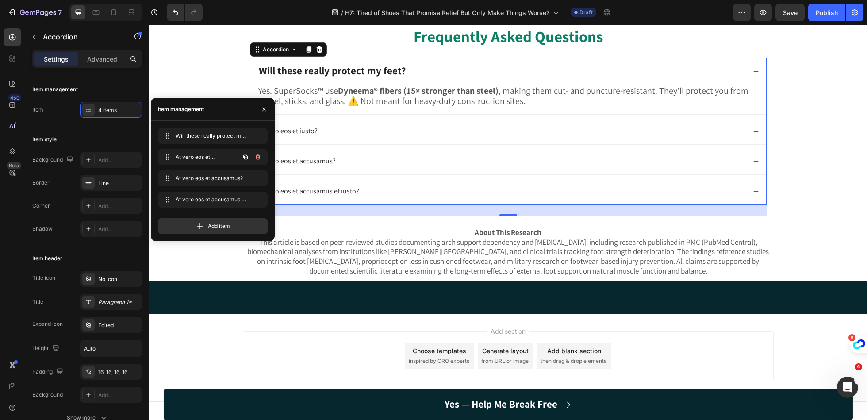
click at [258, 157] on icon "button" at bounding box center [257, 158] width 0 height 2
click at [258, 157] on div "Delete" at bounding box center [252, 157] width 16 height 8
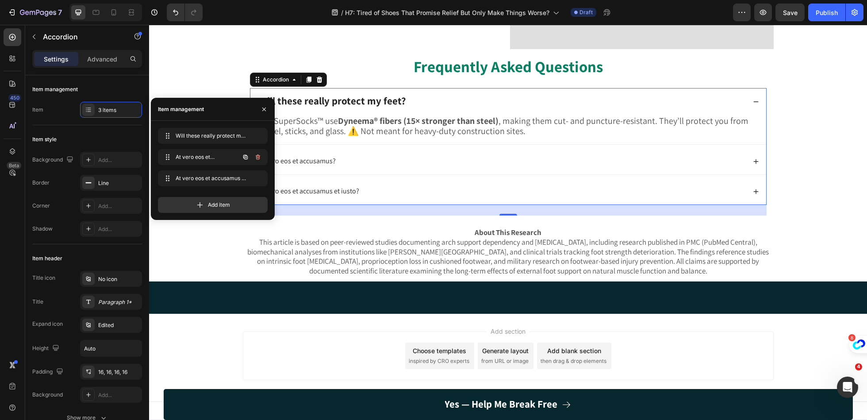
click at [258, 157] on icon "button" at bounding box center [257, 158] width 0 height 2
click at [258, 157] on div "Delete" at bounding box center [252, 157] width 16 height 8
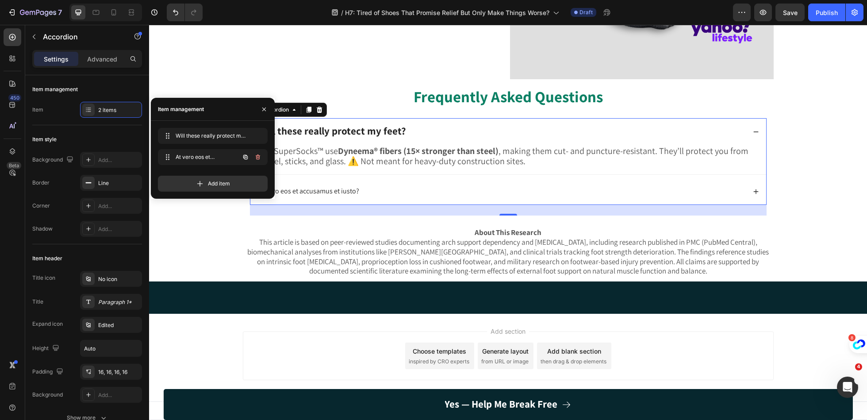
click at [258, 157] on icon "button" at bounding box center [257, 158] width 0 height 2
click at [258, 157] on div "Delete" at bounding box center [252, 157] width 16 height 8
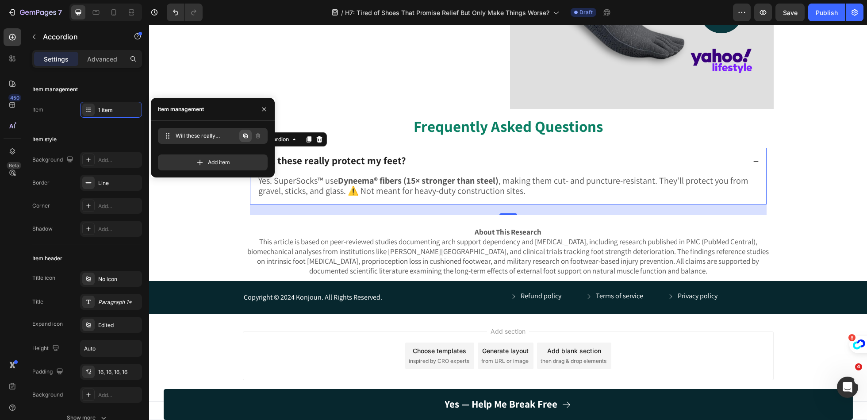
click at [246, 137] on icon "button" at bounding box center [245, 135] width 7 height 7
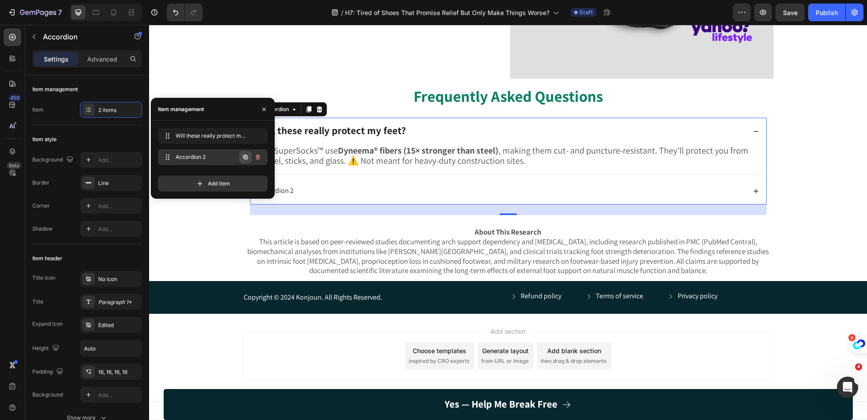
click at [244, 159] on icon "button" at bounding box center [245, 157] width 7 height 7
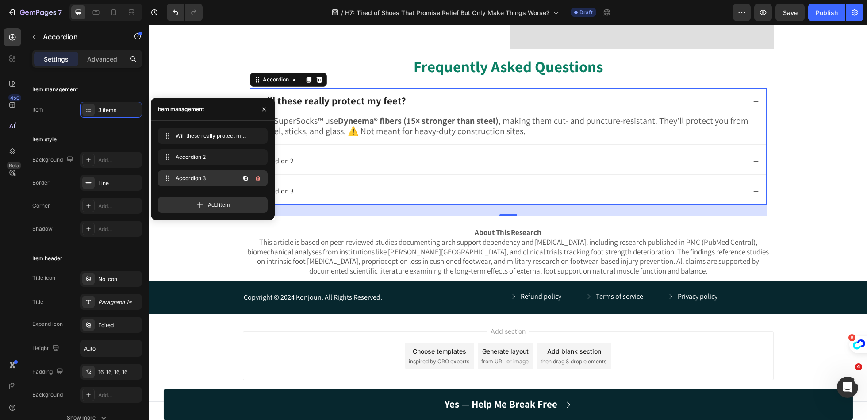
click at [246, 180] on icon "button" at bounding box center [245, 178] width 7 height 7
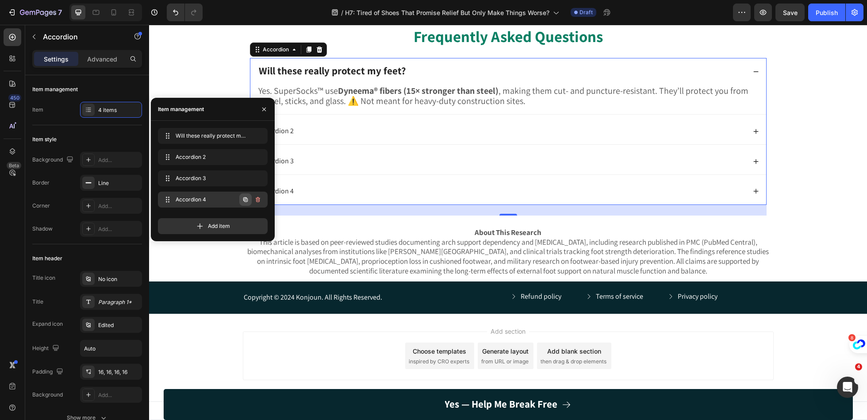
click at [245, 200] on icon "button" at bounding box center [245, 199] width 7 height 7
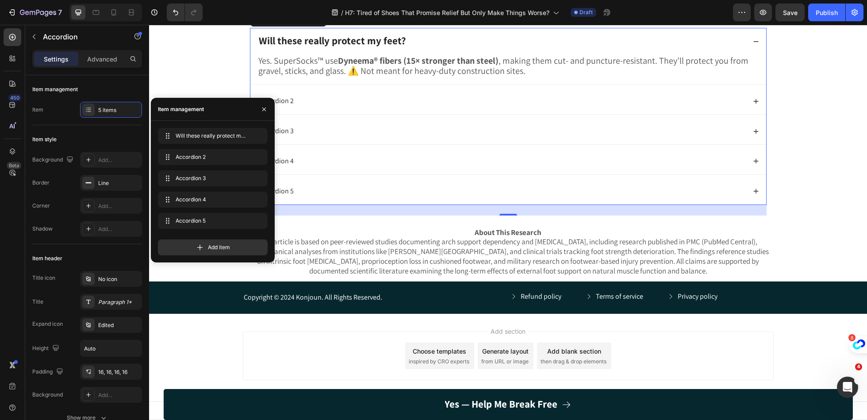
click at [301, 107] on div "Accordion 2" at bounding box center [502, 101] width 489 height 12
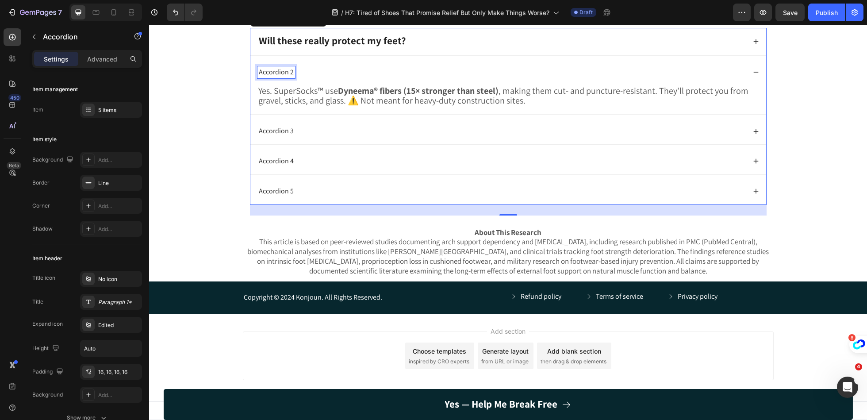
click at [285, 78] on div "Accordion 2" at bounding box center [277, 72] width 38 height 12
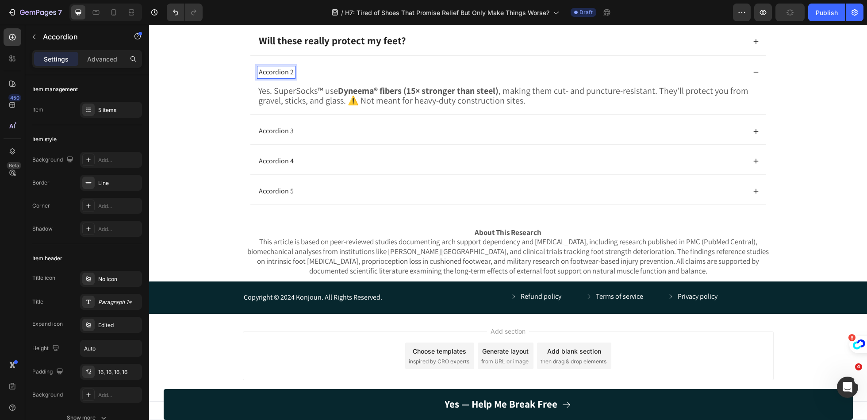
click at [345, 47] on strong "Will these really protect my feet?" at bounding box center [332, 40] width 147 height 13
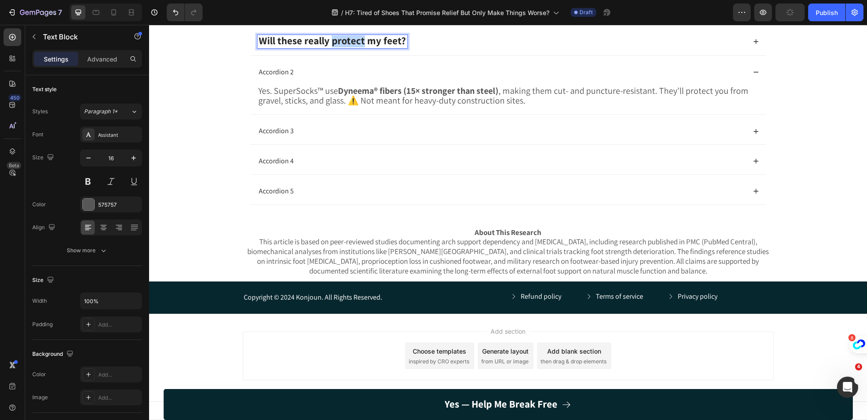
click at [412, 96] on strong "Dyneema® fibers (15× stronger than steel)" at bounding box center [418, 91] width 161 height 12
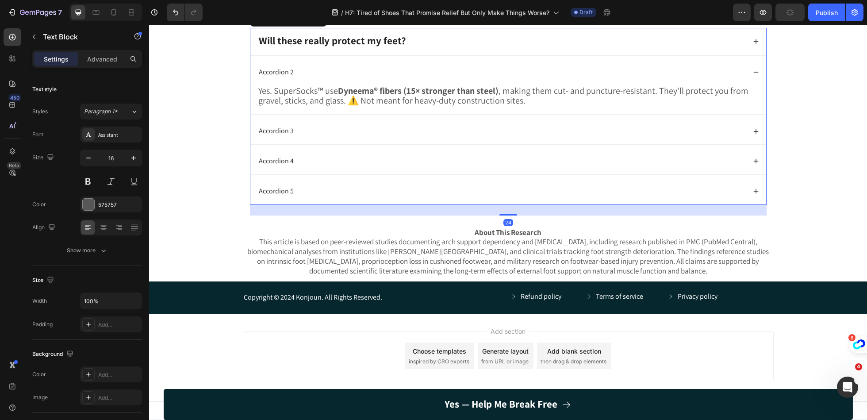
click at [277, 77] on p "Accordion 2" at bounding box center [276, 72] width 35 height 9
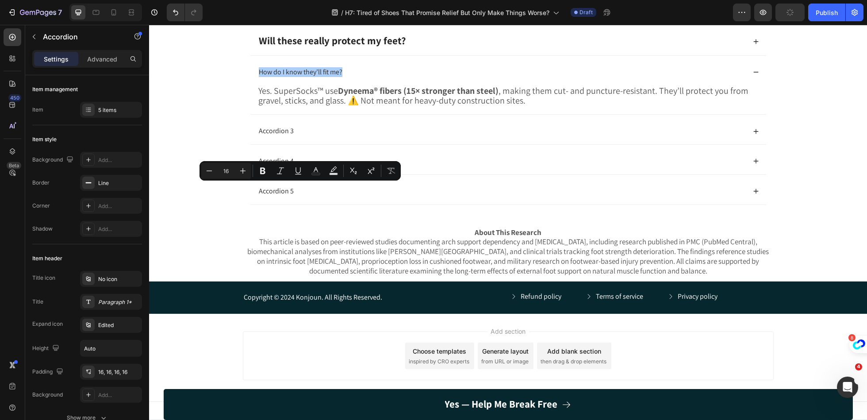
click at [253, 172] on div "Minus 16 Plus Bold Italic Underline Text Color Text Background Color Subscript …" at bounding box center [300, 171] width 198 height 16
click at [261, 172] on icon "Editor contextual toolbar" at bounding box center [262, 171] width 5 height 7
click at [229, 172] on input "16" at bounding box center [226, 171] width 18 height 11
type input "1"
type input "23"
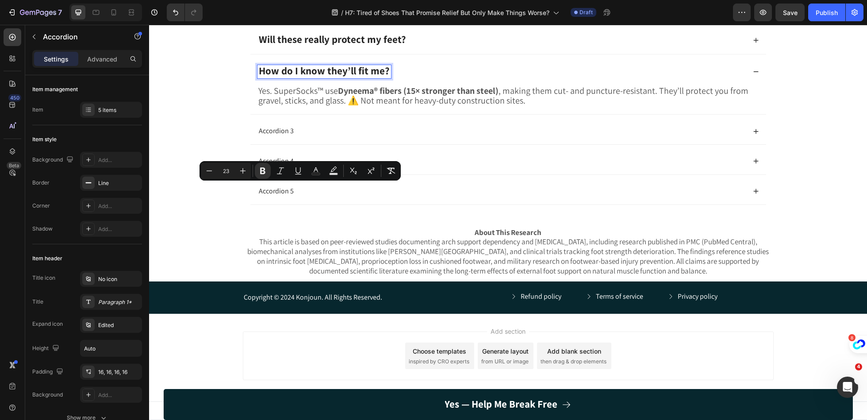
click at [354, 107] on span "Yes. SuperSocks™ use Dyneema® fibers (15× stronger than steel) , making them cu…" at bounding box center [503, 96] width 490 height 22
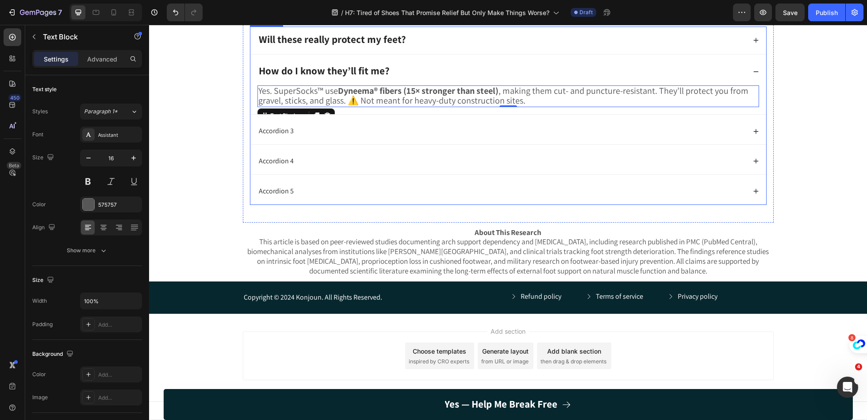
click at [457, 107] on span "Yes. SuperSocks™ use Dyneema® fibers (15× stronger than steel) , making them cu…" at bounding box center [503, 96] width 490 height 22
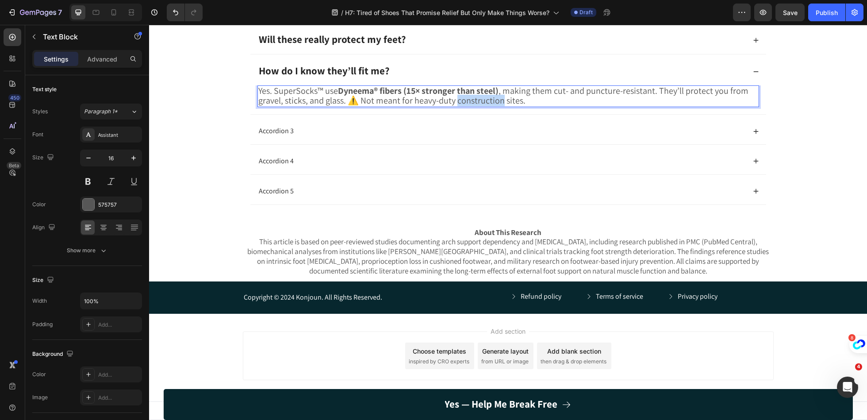
click at [457, 107] on span "Yes. SuperSocks™ use Dyneema® fibers (15× stronger than steel) , making them cu…" at bounding box center [503, 96] width 490 height 22
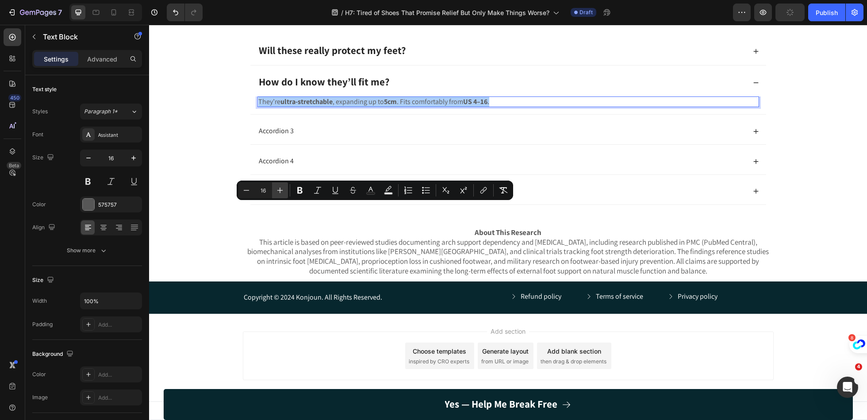
click at [278, 188] on icon "Editor contextual toolbar" at bounding box center [280, 190] width 9 height 9
drag, startPoint x: 278, startPoint y: 188, endPoint x: 230, endPoint y: 136, distance: 70.5
click at [278, 188] on icon "Editor contextual toolbar" at bounding box center [280, 190] width 9 height 9
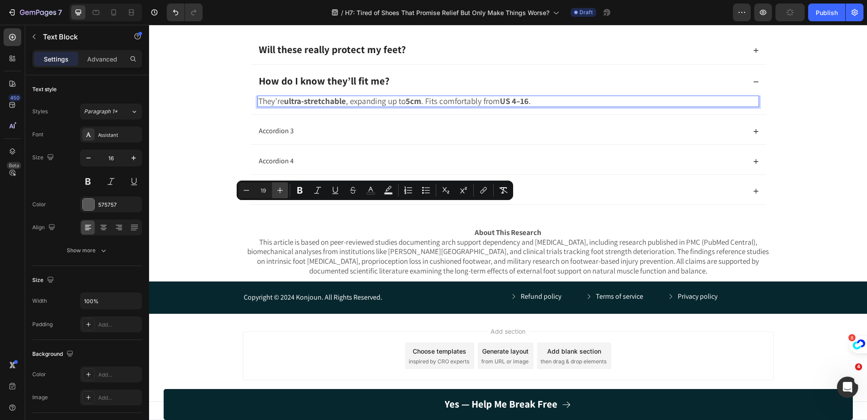
type input "20"
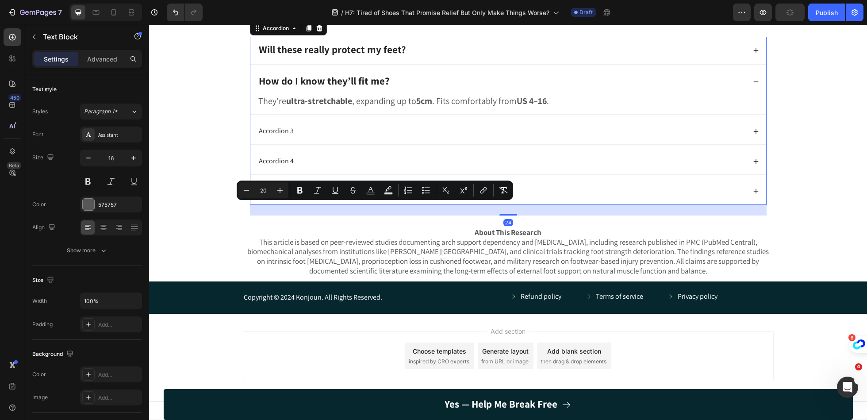
click at [421, 57] on div "Will these really protect my feet?" at bounding box center [502, 50] width 489 height 13
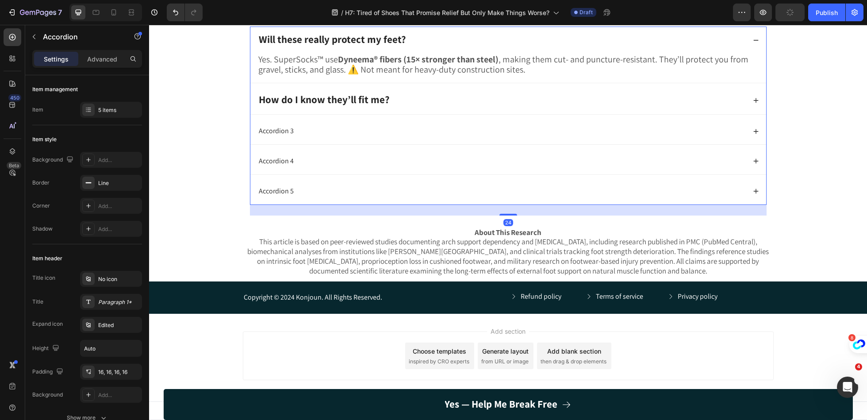
click at [370, 83] on div "Yes. SuperSocks™ use Dyneema® fibers (15× stronger than steel) , making them cu…" at bounding box center [508, 68] width 516 height 29
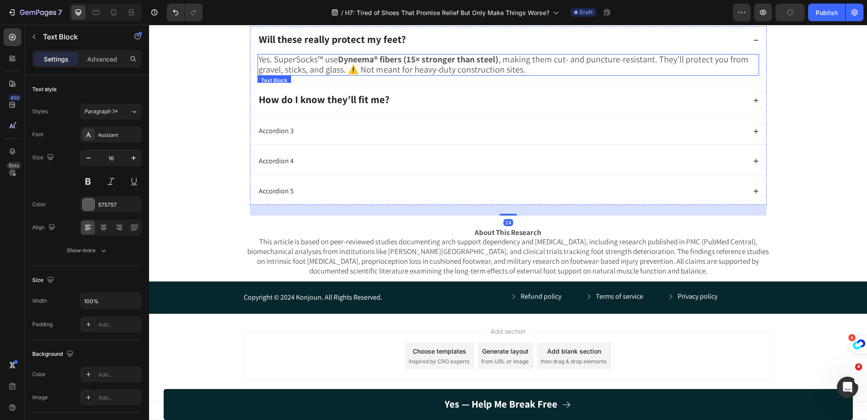
click at [386, 75] on span "Yes. SuperSocks™ use Dyneema® fibers (15× stronger than steel) , making them cu…" at bounding box center [503, 65] width 490 height 22
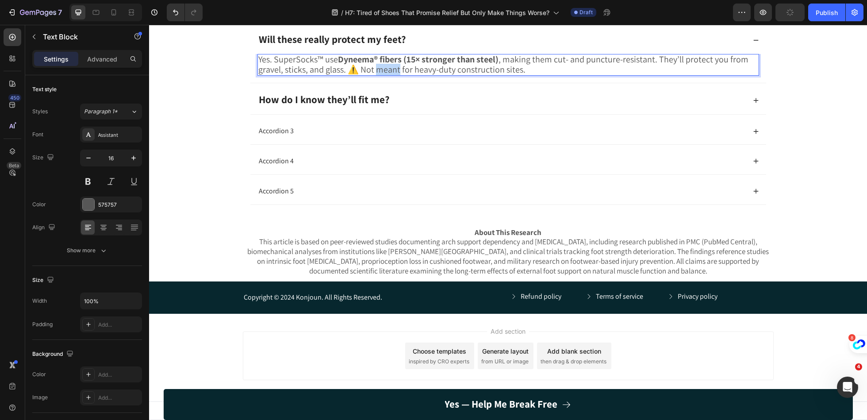
click at [386, 75] on span "Yes. SuperSocks™ use Dyneema® fibers (15× stronger than steel) , making them cu…" at bounding box center [503, 65] width 490 height 22
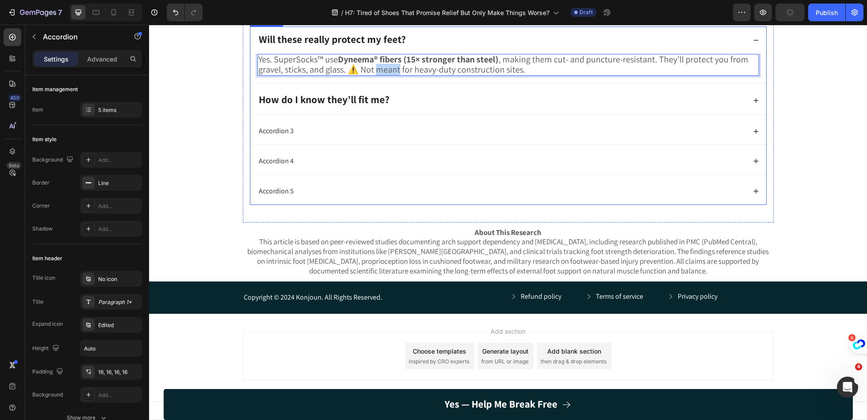
click at [284, 136] on p "Accordion 3" at bounding box center [276, 131] width 35 height 9
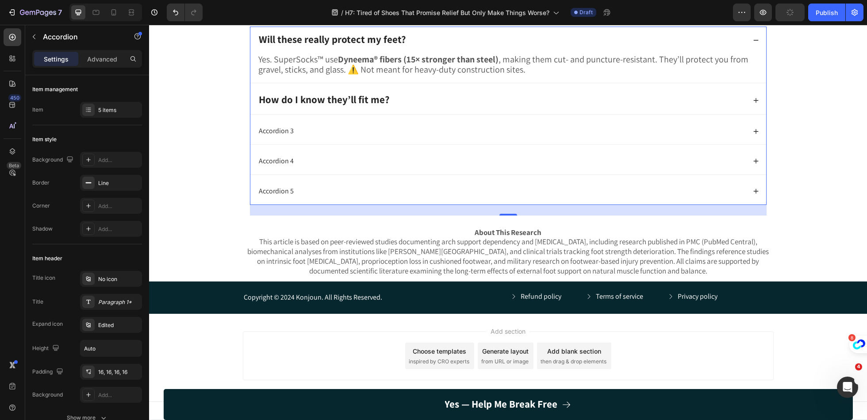
click at [416, 107] on div "How do I know they’ll fit me?" at bounding box center [502, 100] width 489 height 13
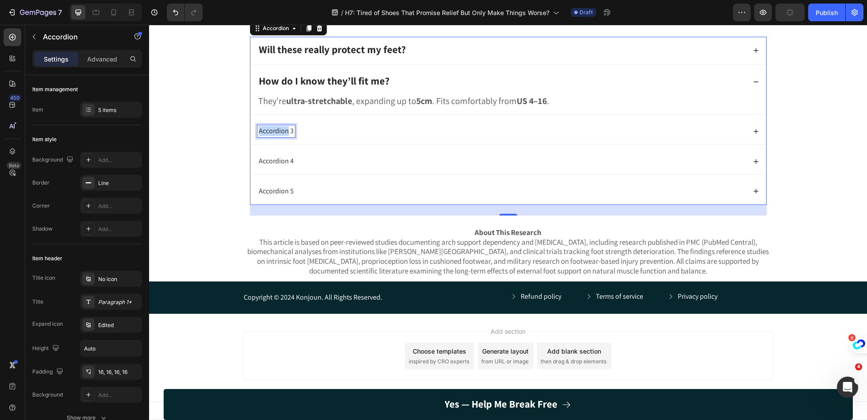
click at [281, 136] on p "Accordion 3" at bounding box center [276, 131] width 35 height 9
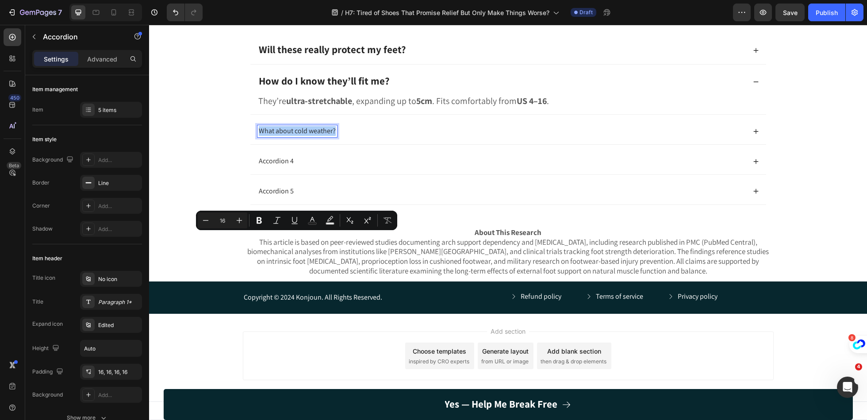
click at [227, 224] on input "16" at bounding box center [223, 220] width 18 height 11
type input "1"
click at [258, 223] on icon "Editor contextual toolbar" at bounding box center [259, 220] width 5 height 7
click at [207, 222] on icon "Editor contextual toolbar" at bounding box center [205, 220] width 9 height 9
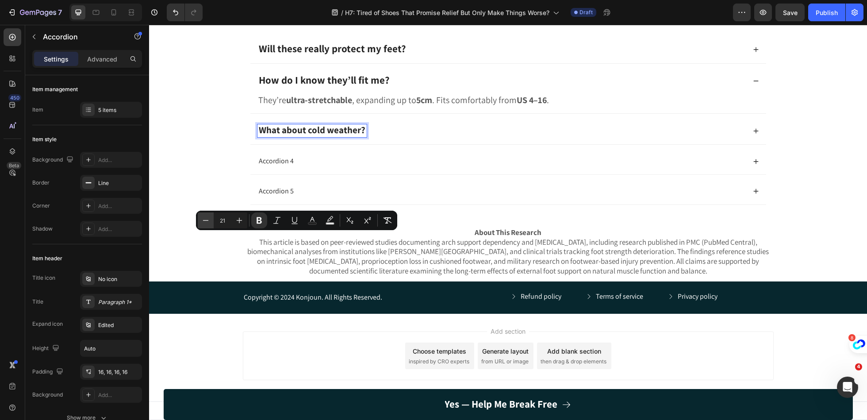
click at [207, 222] on icon "Editor contextual toolbar" at bounding box center [205, 220] width 9 height 9
type input "20"
click at [315, 55] on strong "Will these really protect my feet?" at bounding box center [332, 48] width 147 height 13
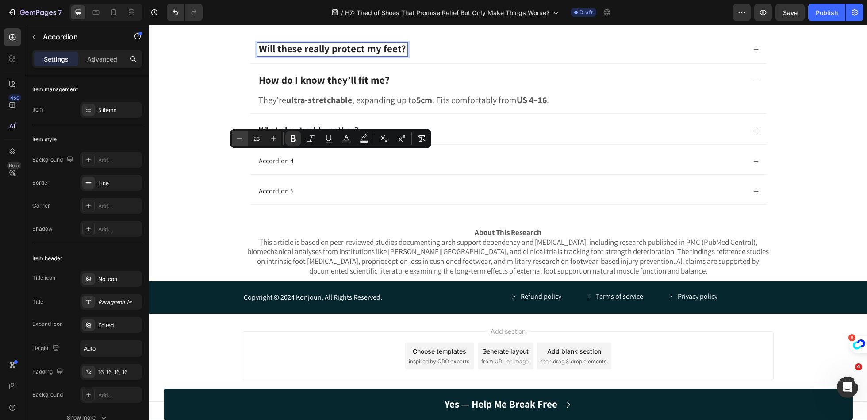
click at [237, 142] on icon "Editor contextual toolbar" at bounding box center [239, 138] width 9 height 9
click at [239, 141] on icon "Editor contextual toolbar" at bounding box center [239, 138] width 9 height 9
type input "20"
click at [291, 87] on strong "How do I know they’ll fit me?" at bounding box center [324, 79] width 131 height 13
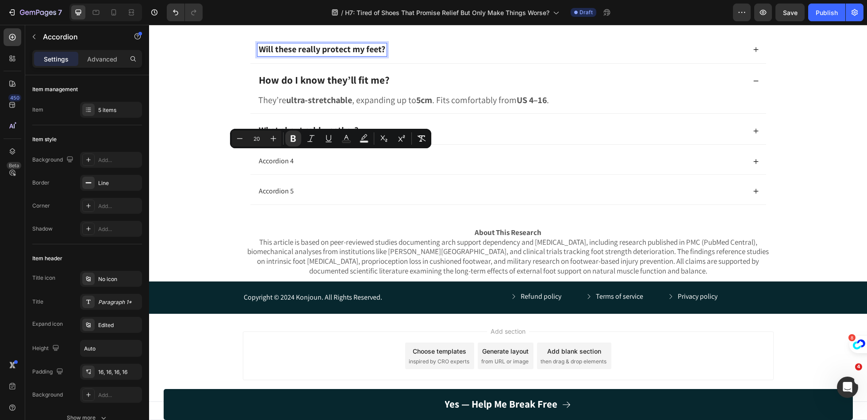
click at [291, 87] on strong "How do I know they’ll fit me?" at bounding box center [324, 79] width 131 height 13
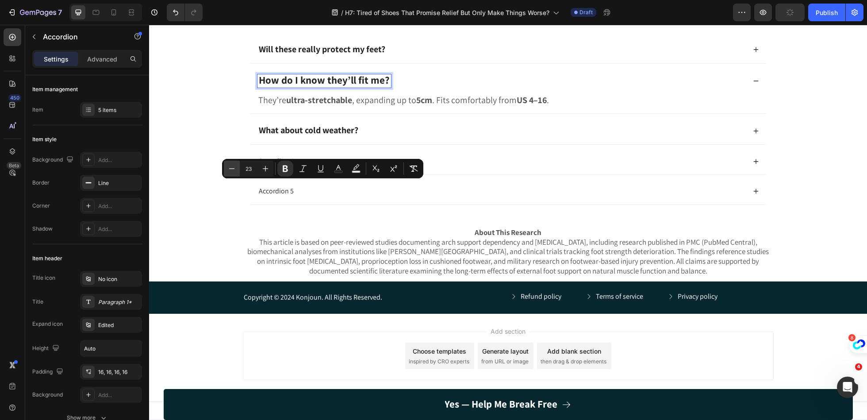
click at [235, 169] on icon "Editor contextual toolbar" at bounding box center [231, 168] width 9 height 9
type input "20"
click at [376, 144] on div "What about cold weather?" at bounding box center [508, 130] width 516 height 27
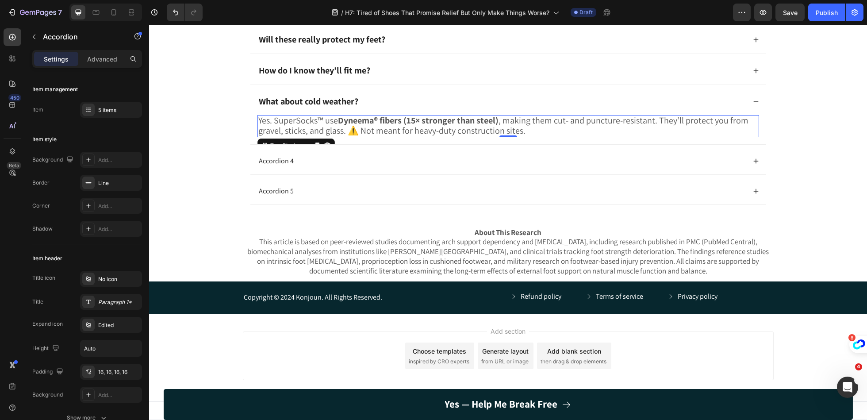
click at [528, 137] on div "Yes. SuperSocks™ use Dyneema® fibers (15× stronger than steel) , making them cu…" at bounding box center [509, 126] width 502 height 22
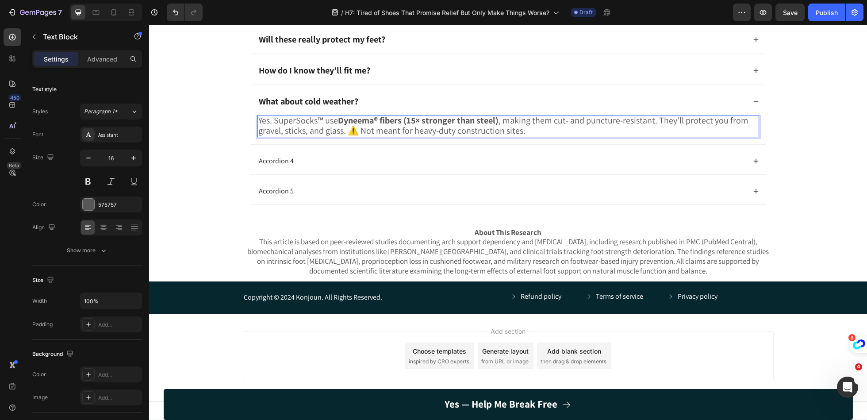
click at [534, 136] on p "Yes. SuperSocks™ use Dyneema® fibers (15× stronger than steel) , making them cu…" at bounding box center [508, 126] width 500 height 20
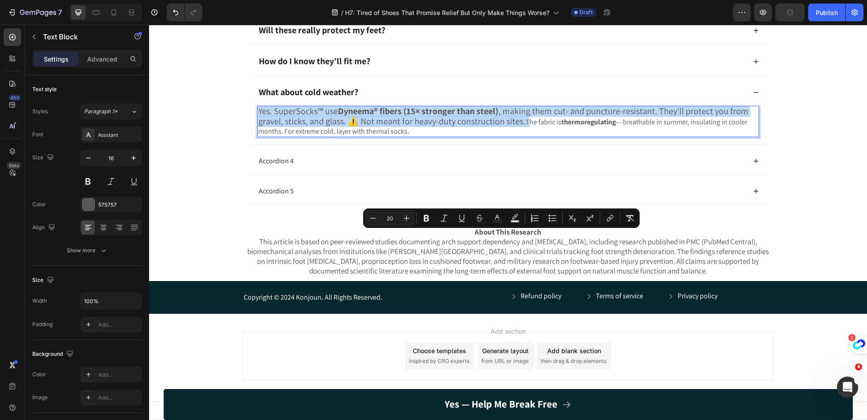
drag, startPoint x: 522, startPoint y: 250, endPoint x: 265, endPoint y: 232, distance: 257.7
click at [265, 136] on p "Yes. SuperSocks™ use Dyneema® fibers (15× stronger than steel) , making them cu…" at bounding box center [508, 121] width 500 height 29
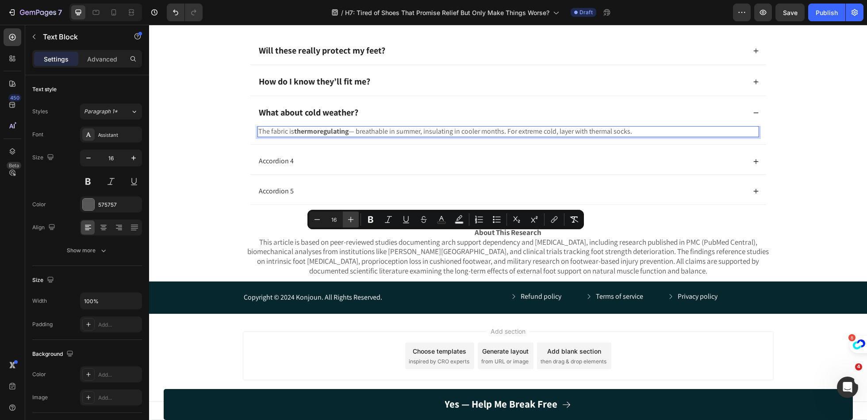
click at [353, 220] on icon "Editor contextual toolbar" at bounding box center [350, 219] width 9 height 9
type input "20"
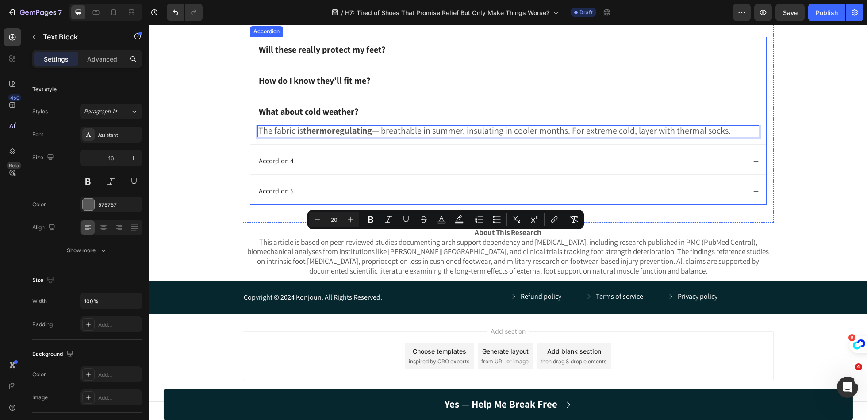
click at [300, 167] on div "Accordion 4" at bounding box center [502, 161] width 489 height 12
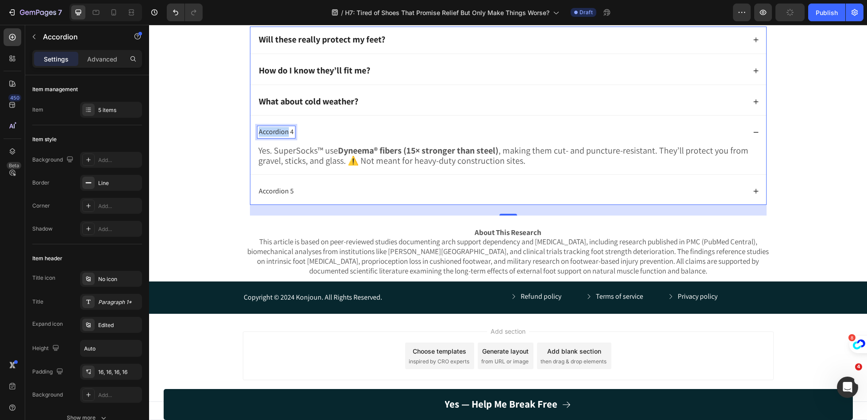
click at [285, 137] on p "Accordion 4" at bounding box center [276, 131] width 35 height 9
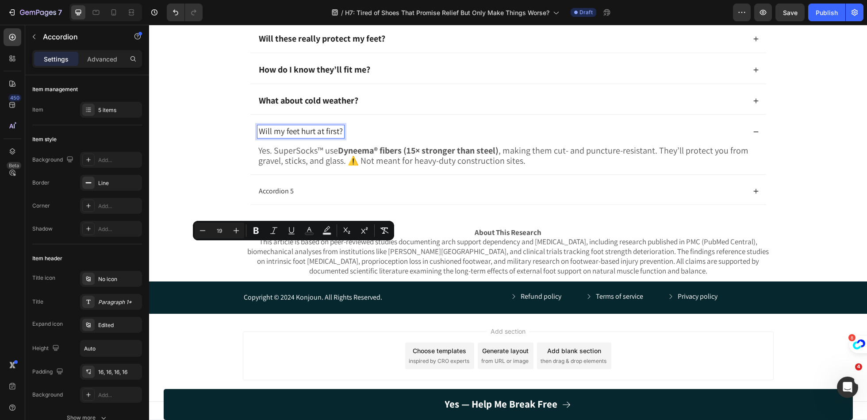
click at [241, 231] on button "Plus" at bounding box center [236, 231] width 16 height 16
type input "20"
click at [333, 166] on span "Yes. SuperSocks™ use Dyneema® fibers (15× stronger than steel) , making them cu…" at bounding box center [503, 156] width 490 height 22
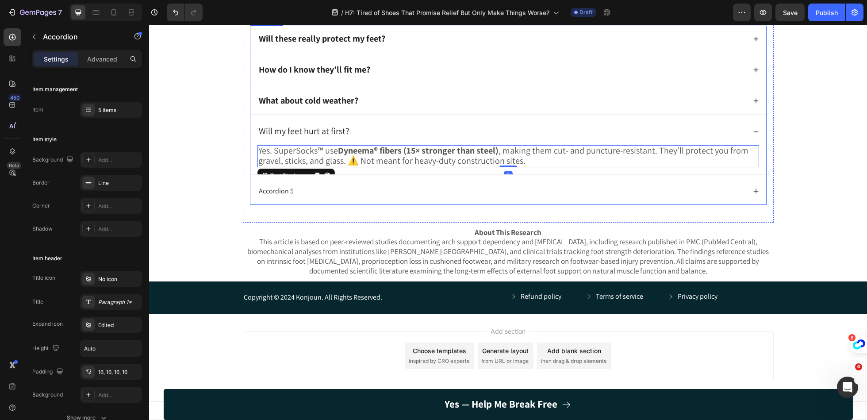
click at [327, 137] on span "Will my feet hurt at first?" at bounding box center [304, 131] width 90 height 12
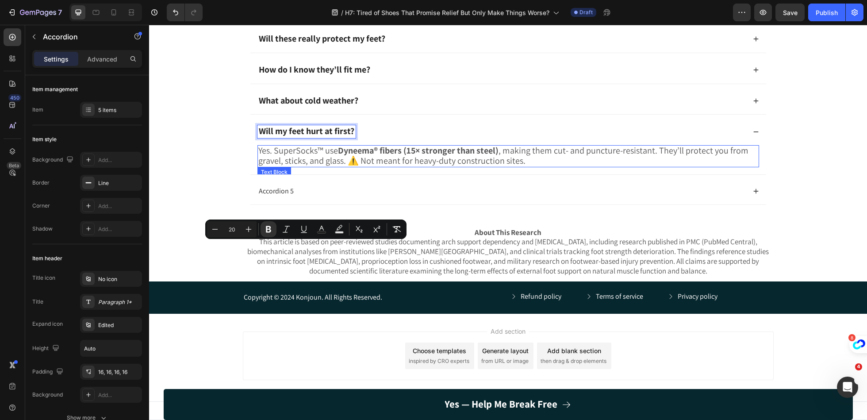
click at [462, 166] on span "Yes. SuperSocks™ use Dyneema® fibers (15× stronger than steel) , making them cu…" at bounding box center [503, 156] width 490 height 22
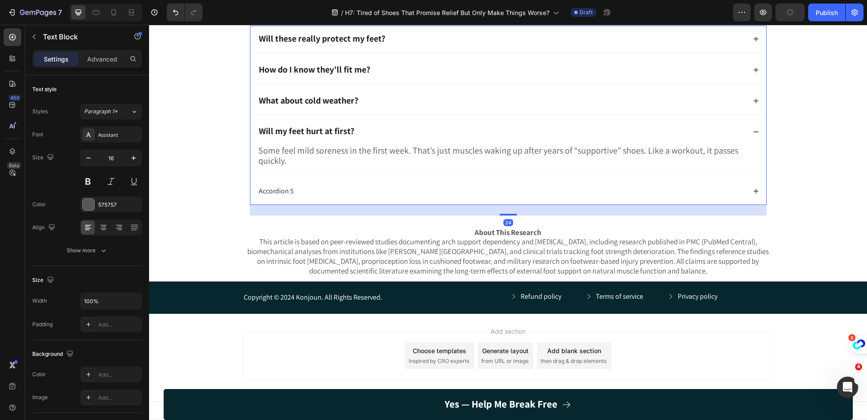
click at [469, 197] on div "Accordion 5" at bounding box center [502, 191] width 489 height 12
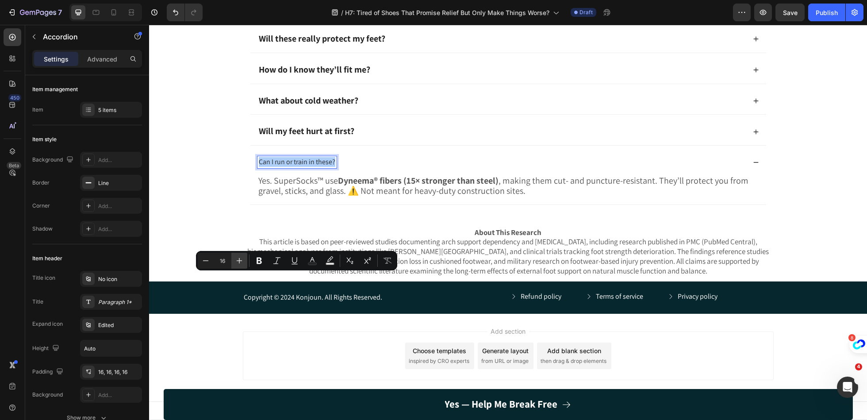
click at [239, 264] on icon "Editor contextual toolbar" at bounding box center [239, 260] width 9 height 9
type input "20"
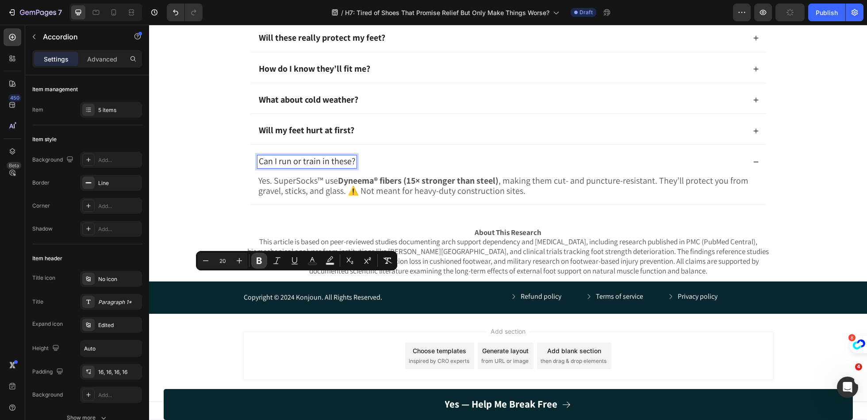
click at [258, 260] on icon "Editor contextual toolbar" at bounding box center [259, 261] width 5 height 7
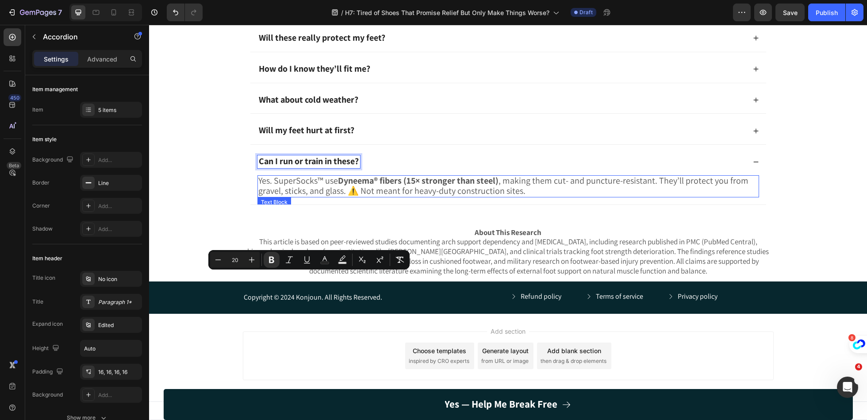
click at [389, 196] on span "Yes. SuperSocks™ use Dyneema® fibers (15× stronger than steel) , making them cu…" at bounding box center [503, 186] width 490 height 22
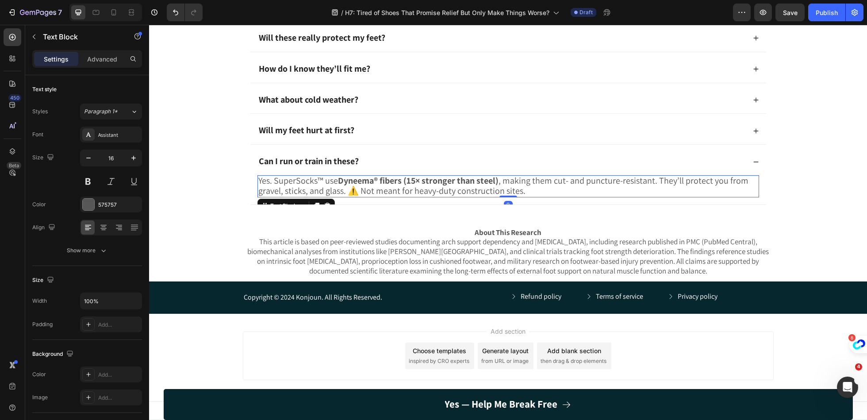
click at [389, 196] on span "Yes. SuperSocks™ use Dyneema® fibers (15× stronger than steel) , making them cu…" at bounding box center [503, 186] width 490 height 22
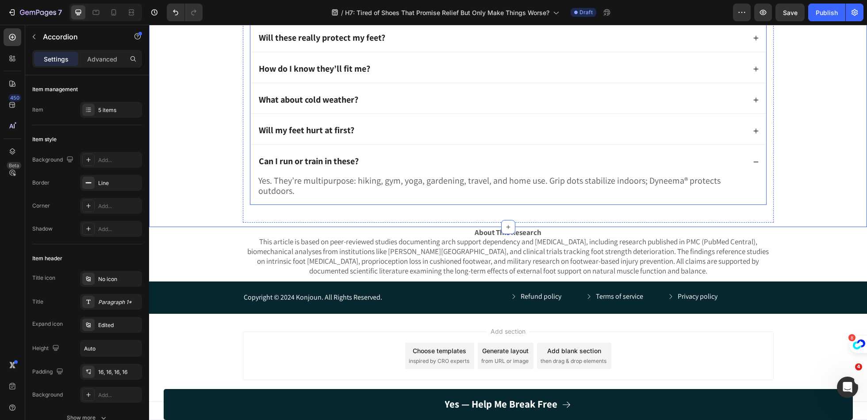
click at [257, 175] on div "Can I run or train in these?" at bounding box center [508, 161] width 516 height 27
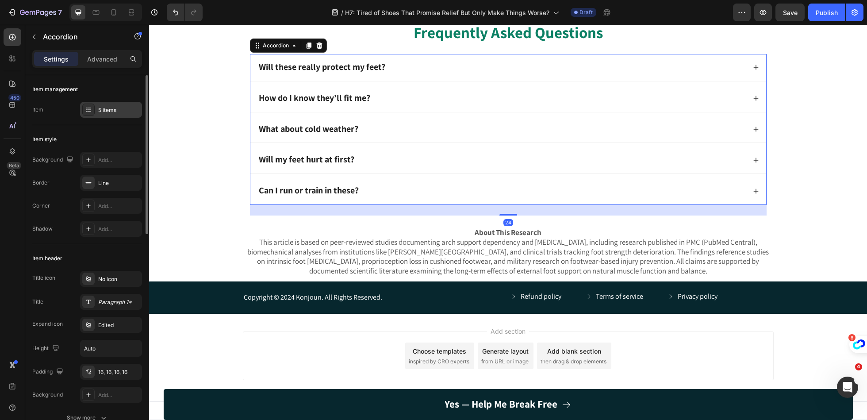
click at [111, 110] on div "5 items" at bounding box center [119, 110] width 42 height 8
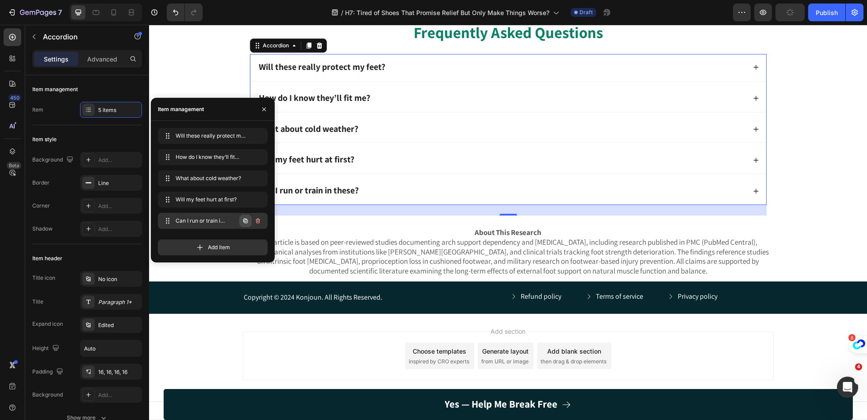
click at [248, 221] on icon "button" at bounding box center [245, 220] width 7 height 7
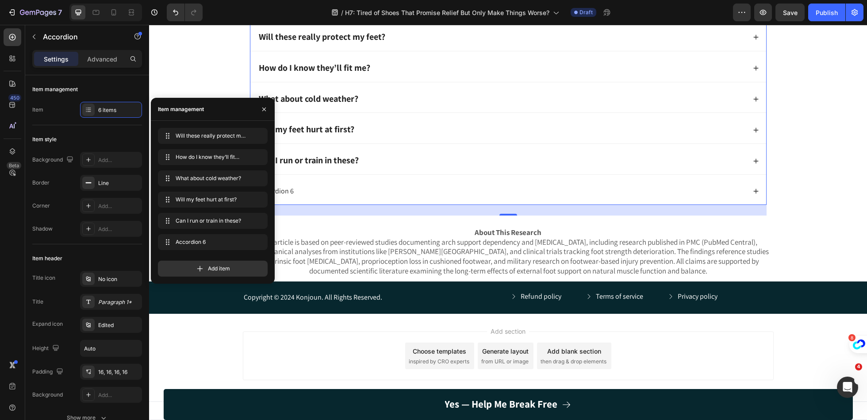
click at [282, 197] on div "Accordion 6" at bounding box center [277, 191] width 38 height 12
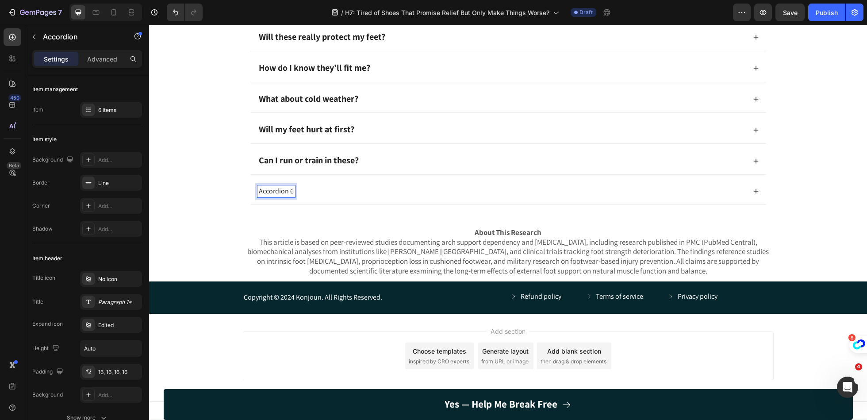
click at [282, 196] on p "Accordion 6" at bounding box center [276, 191] width 35 height 9
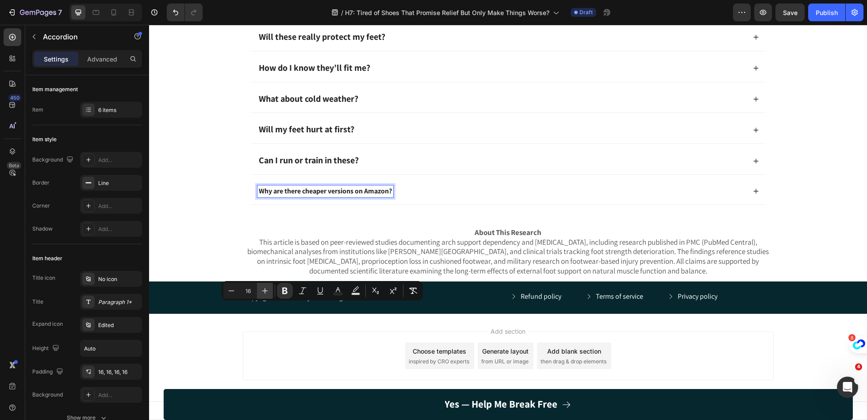
click at [266, 288] on icon "Editor contextual toolbar" at bounding box center [265, 290] width 9 height 9
click at [263, 285] on button "Plus" at bounding box center [265, 291] width 16 height 16
type input "20"
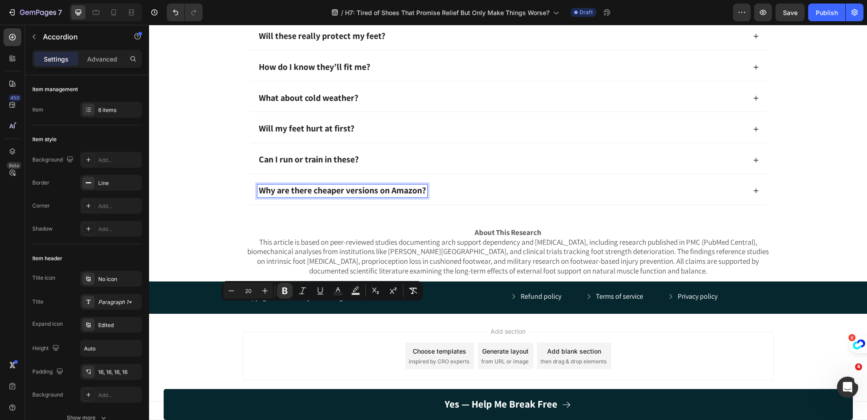
click at [505, 197] on div "Why are there cheaper versions on Amazon?" at bounding box center [502, 191] width 489 height 13
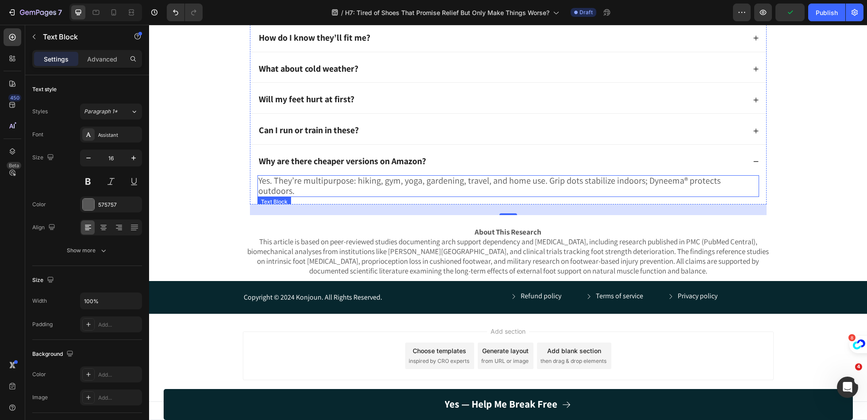
click at [490, 196] on span "Yes. They’re multipurpose: hiking, gym, yoga, gardening, travel, and home use. …" at bounding box center [489, 186] width 462 height 22
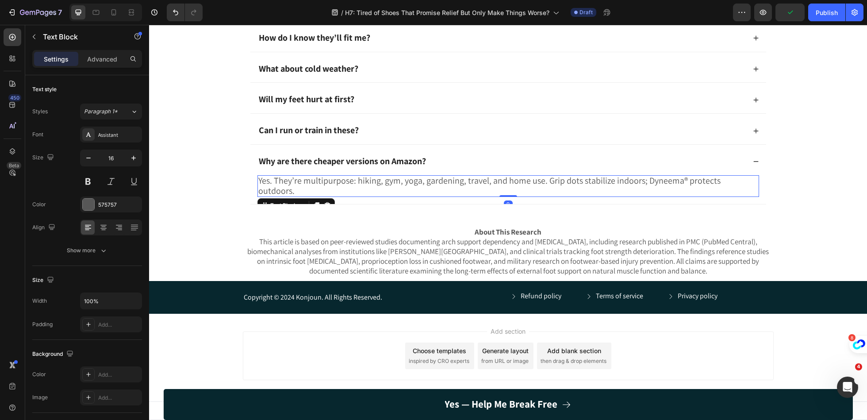
click at [490, 196] on span "Yes. They’re multipurpose: hiking, gym, yoga, gardening, travel, and home use. …" at bounding box center [489, 186] width 462 height 22
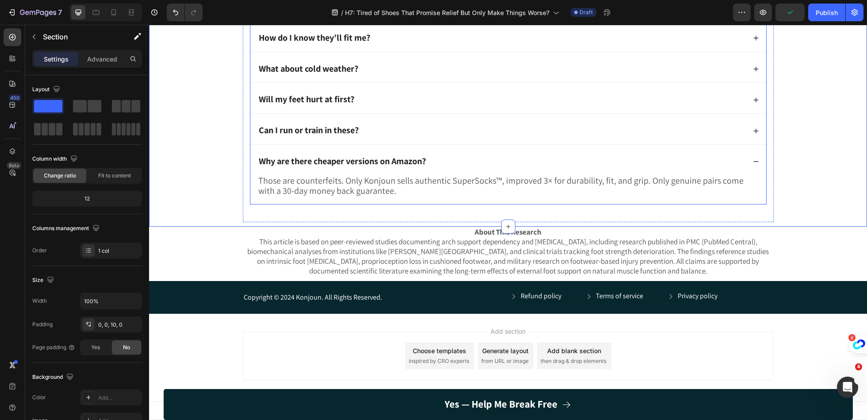
scroll to position [2591, 0]
click at [854, 15] on icon "button" at bounding box center [855, 12] width 9 height 9
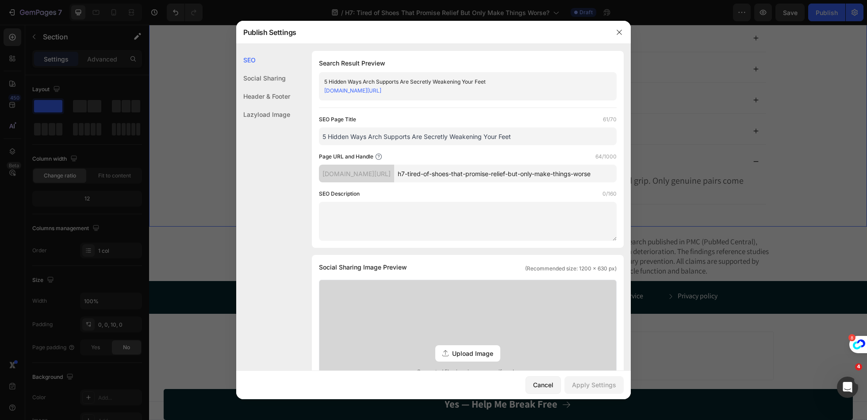
scroll to position [0, 24]
drag, startPoint x: 449, startPoint y: 173, endPoint x: 704, endPoint y: 173, distance: 255.8
click at [704, 173] on div "Publish Settings SEO Social Sharing Header & Footer Lazyload Image SEO Search R…" at bounding box center [433, 210] width 867 height 420
type input "h7"
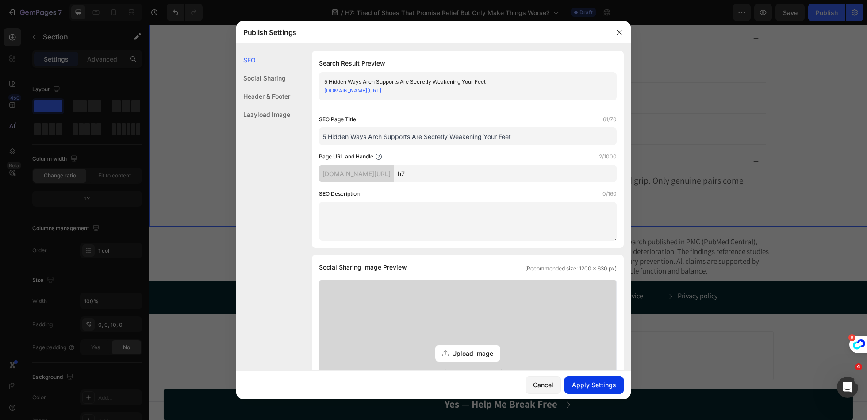
click at [600, 393] on button "Apply Settings" at bounding box center [594, 385] width 59 height 18
click at [490, 141] on input "5 Hidden Ways Arch Supports Are Secretly Weakening Your Feet" at bounding box center [468, 136] width 298 height 18
paste input "Tired of Shoes That Promise Relief But Only Make Things Worse?"
type input "Tired of Shoes That Promise Relief But Only Make Things Worse?"
click at [586, 383] on div "Apply Settings" at bounding box center [594, 384] width 44 height 9
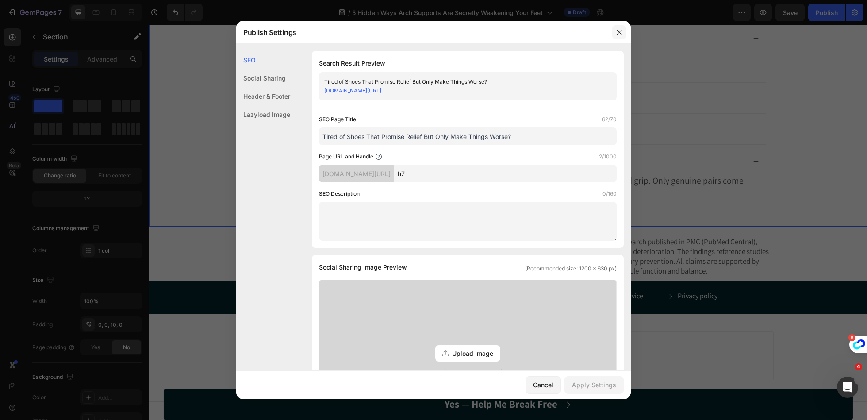
click at [616, 28] on button "button" at bounding box center [619, 32] width 14 height 14
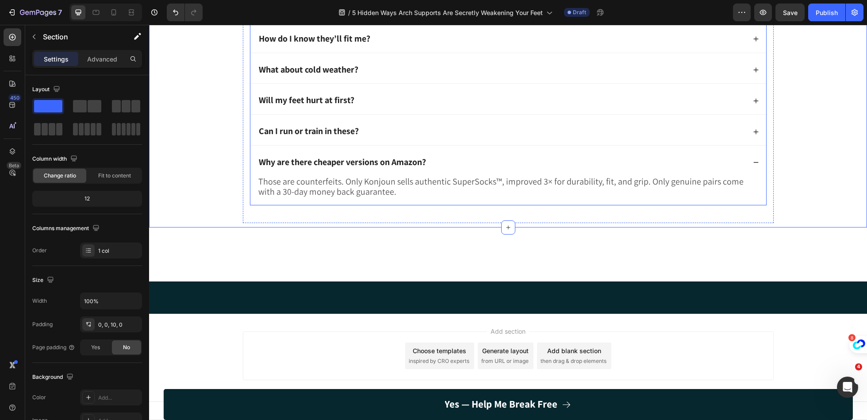
scroll to position [2308, 0]
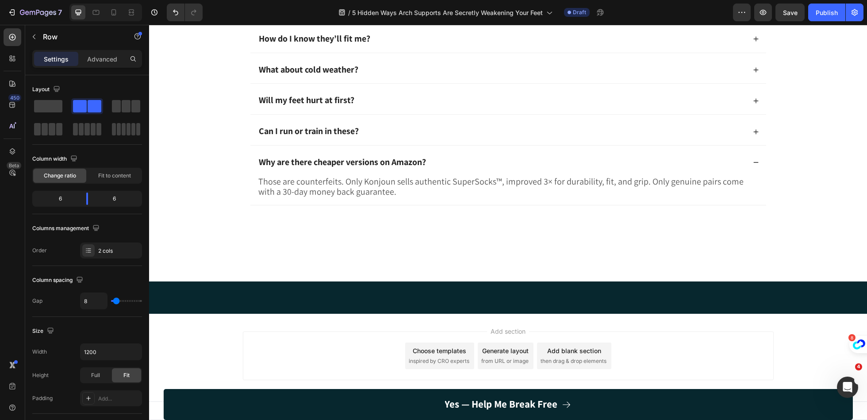
scroll to position [2093, 0]
